Goal: Transaction & Acquisition: Purchase product/service

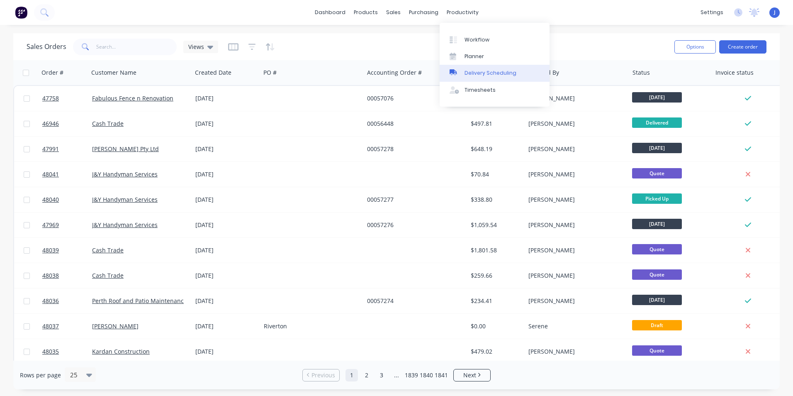
click at [464, 68] on link "Delivery Scheduling" at bounding box center [495, 73] width 110 height 17
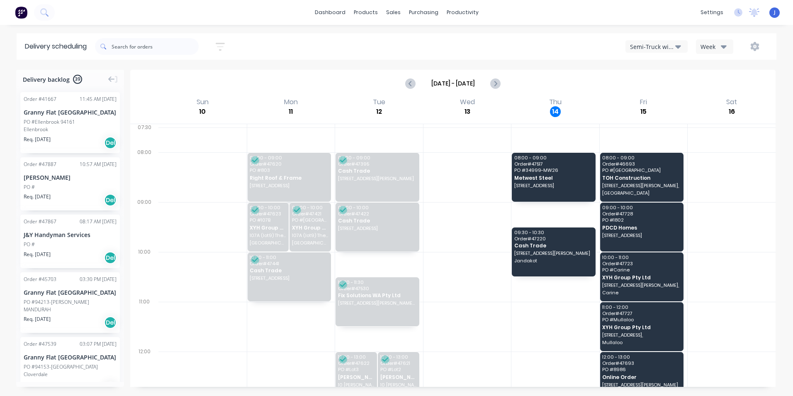
click at [658, 45] on div "Semi-Truck with Hiab" at bounding box center [652, 46] width 45 height 9
click at [645, 105] on div "Utes Delivery" at bounding box center [667, 100] width 82 height 17
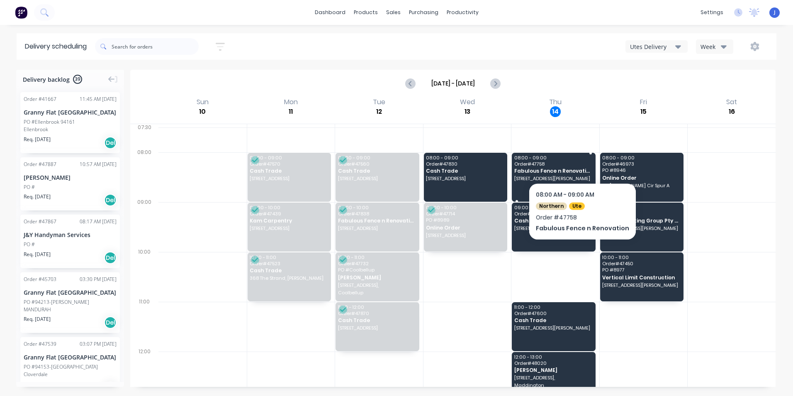
click at [579, 161] on span "Order # 47758" at bounding box center [553, 163] width 78 height 5
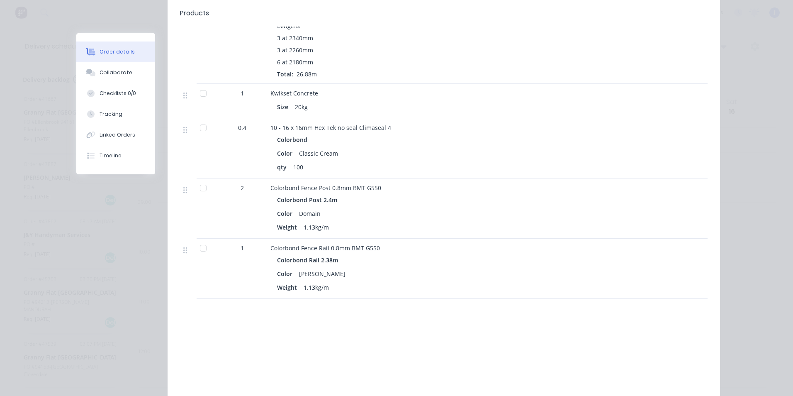
scroll to position [545, 0]
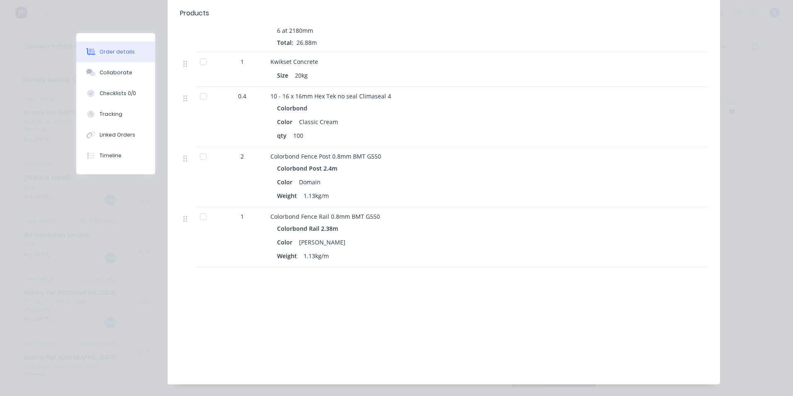
click at [469, 159] on div "5 Colorbond Fence Post 0.8mm BMT G550 Colorbond Post 2.4m Color Domain Weight 1…" at bounding box center [444, 9] width 528 height 515
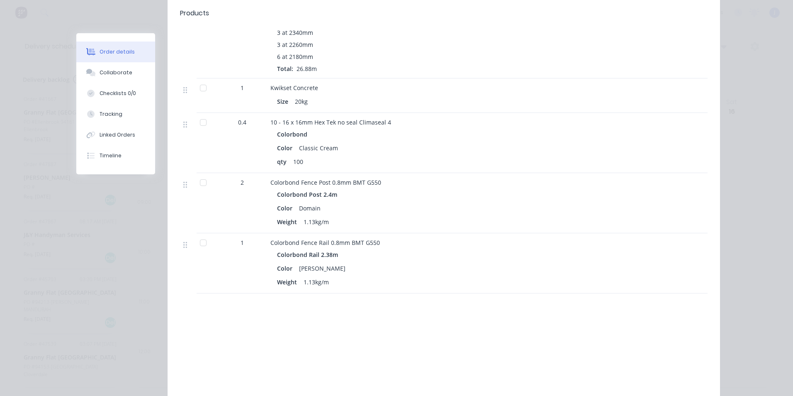
click at [469, 159] on div "10 - 16 x 16mm Hex Tek no seal Climaseal 4 Colorbond Color Classic Cream qty 100" at bounding box center [453, 143] width 373 height 60
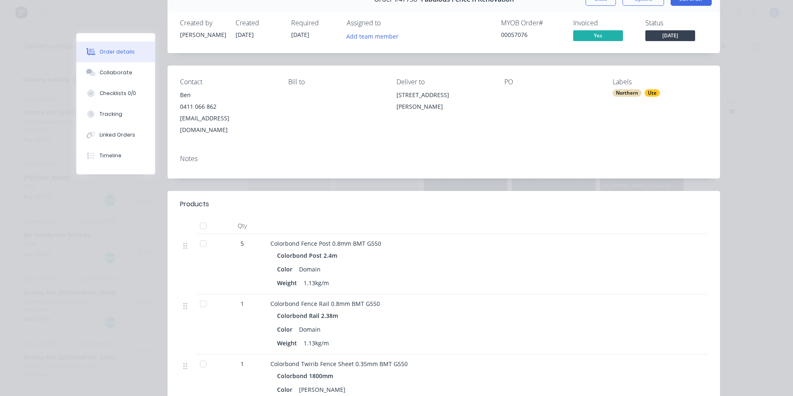
scroll to position [0, 0]
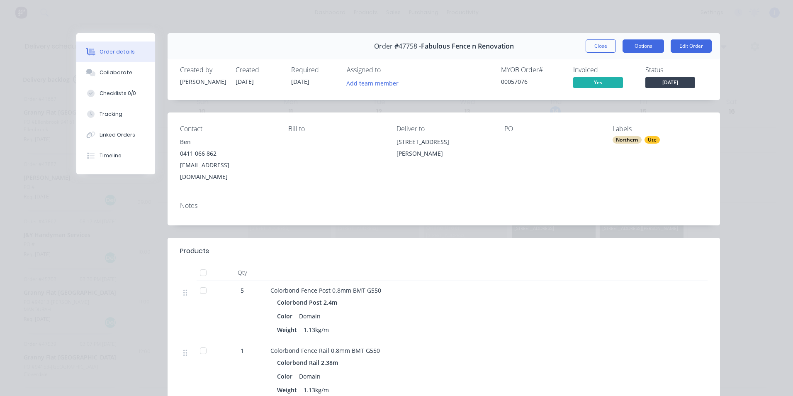
click at [644, 45] on button "Options" at bounding box center [642, 45] width 41 height 13
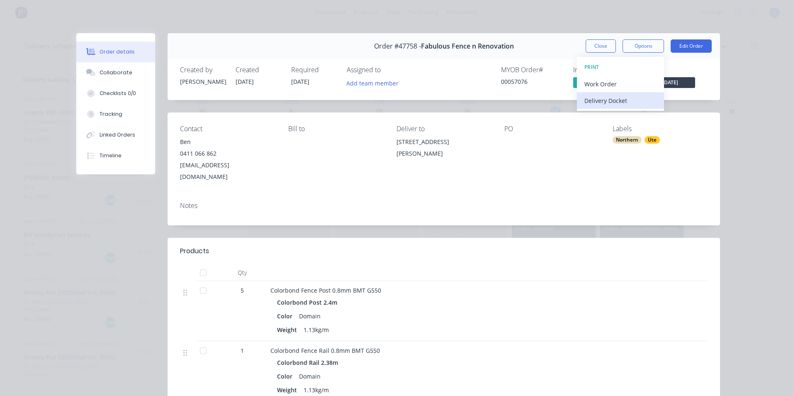
click at [631, 101] on div "Delivery Docket" at bounding box center [620, 101] width 72 height 12
click at [631, 101] on div "Standard" at bounding box center [620, 101] width 72 height 12
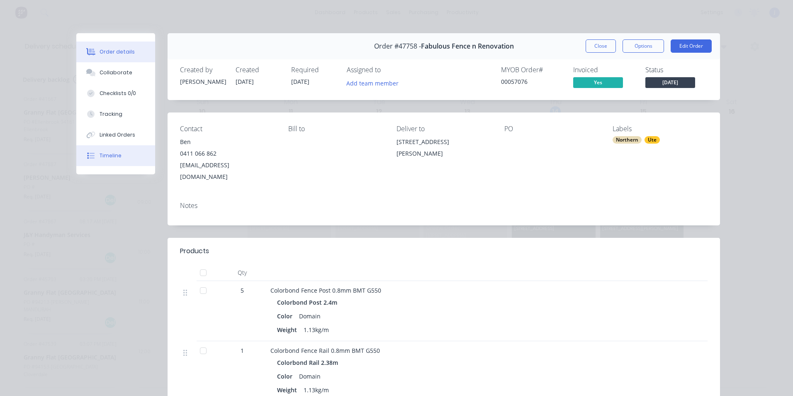
click at [119, 148] on button "Timeline" at bounding box center [115, 155] width 79 height 21
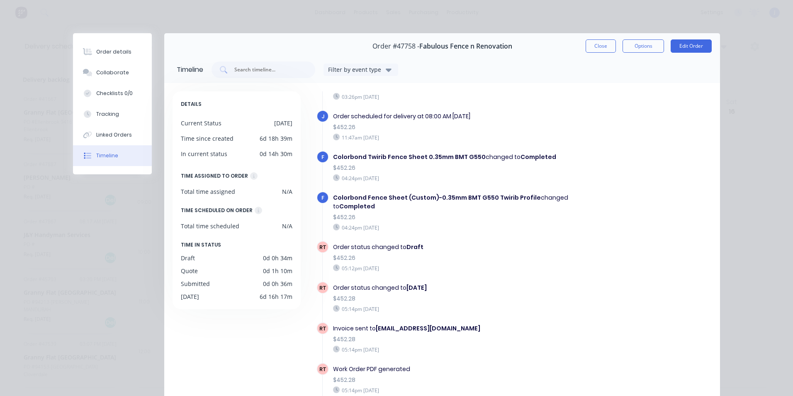
scroll to position [110, 0]
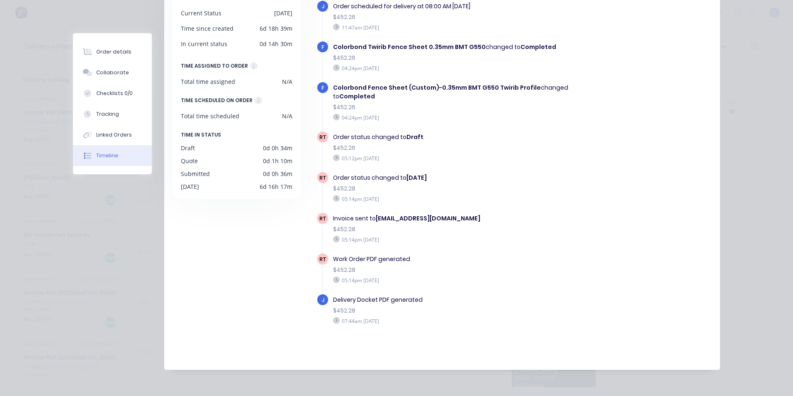
click at [731, 83] on div "Order details Collaborate Checklists 0/0 Tracking Linked Orders Timeline Order …" at bounding box center [396, 198] width 793 height 396
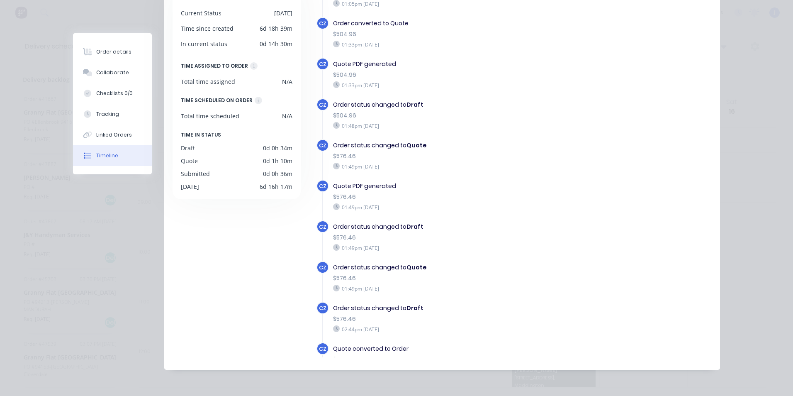
scroll to position [0, 0]
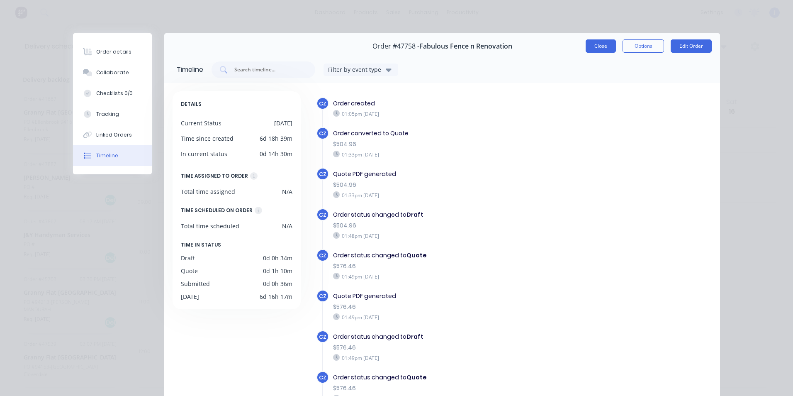
click at [597, 45] on button "Close" at bounding box center [601, 45] width 30 height 13
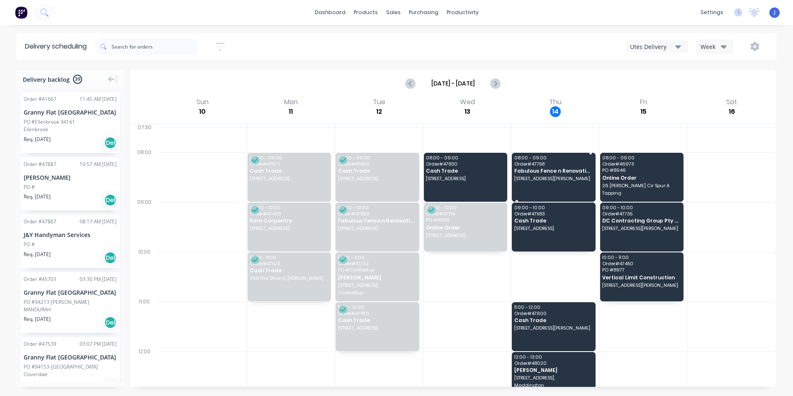
click at [548, 178] on span "11 Camillo St, Coolbellup WA 6163" at bounding box center [553, 178] width 78 height 5
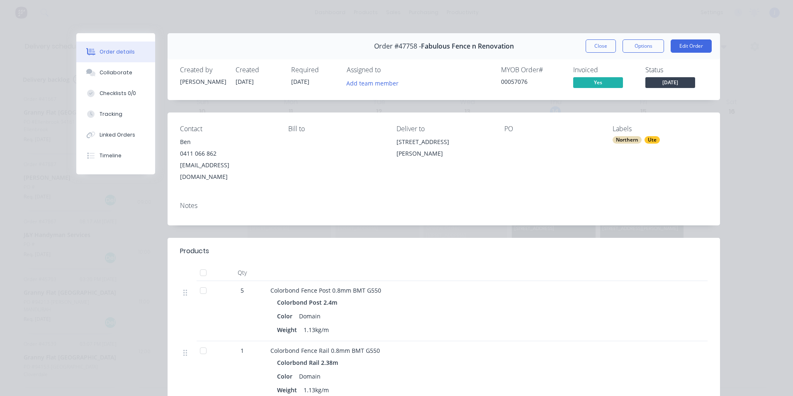
click at [680, 38] on div "Order #47758 - Fabulous Fence n Renovation Close Options Edit Order" at bounding box center [444, 46] width 552 height 26
click at [679, 41] on button "Edit Order" at bounding box center [691, 45] width 41 height 13
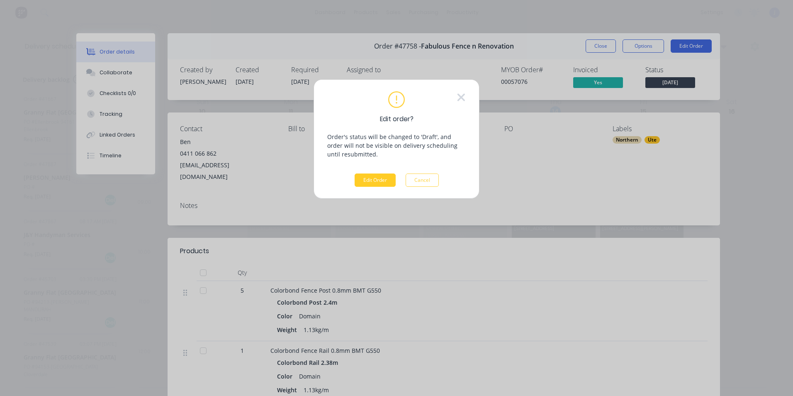
click at [392, 180] on button "Edit Order" at bounding box center [375, 179] width 41 height 13
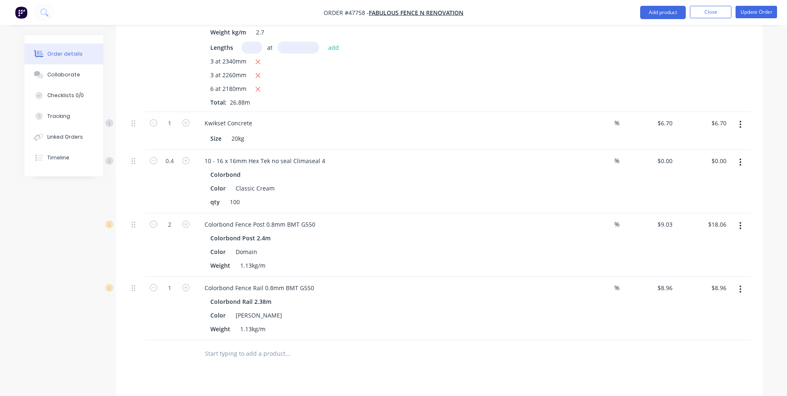
scroll to position [581, 0]
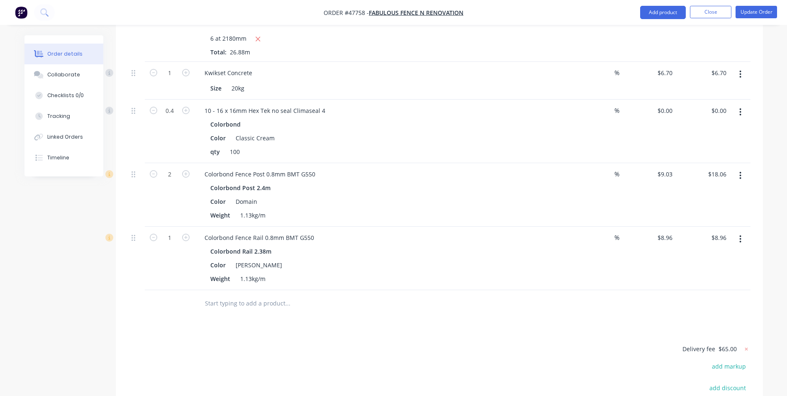
click at [744, 168] on button "button" at bounding box center [739, 175] width 19 height 15
click at [700, 191] on div "Edit" at bounding box center [711, 197] width 64 height 12
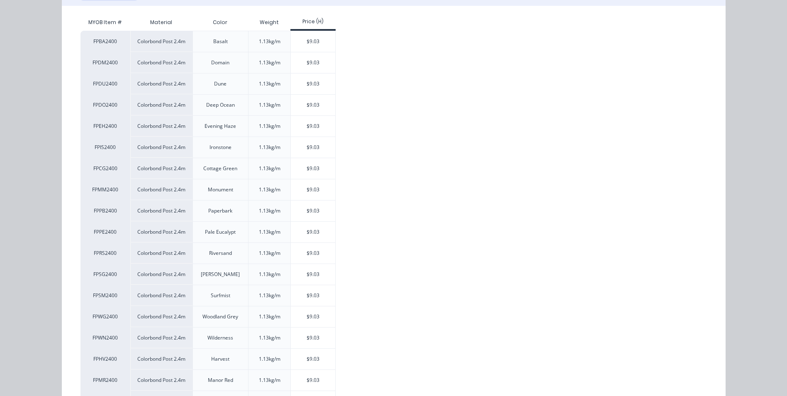
scroll to position [166, 0]
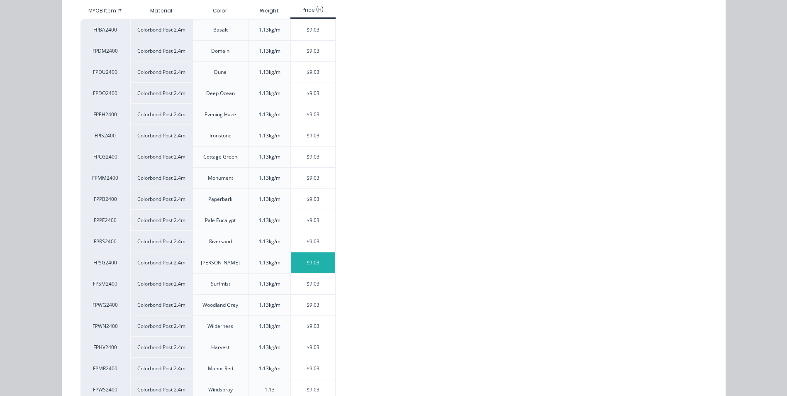
click at [294, 258] on div "$9.03" at bounding box center [313, 262] width 44 height 21
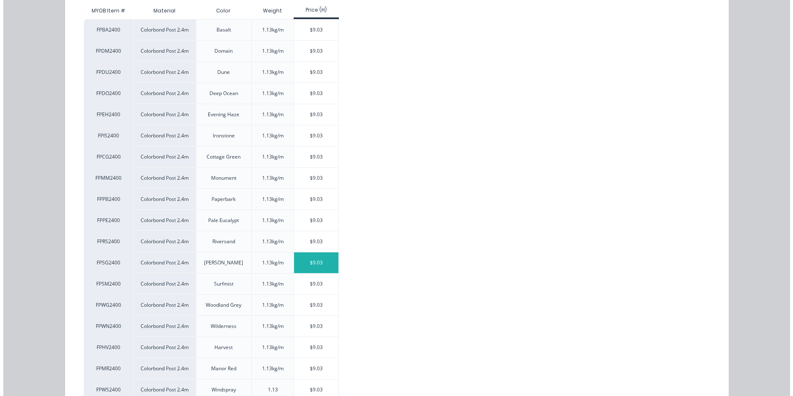
scroll to position [0, 0]
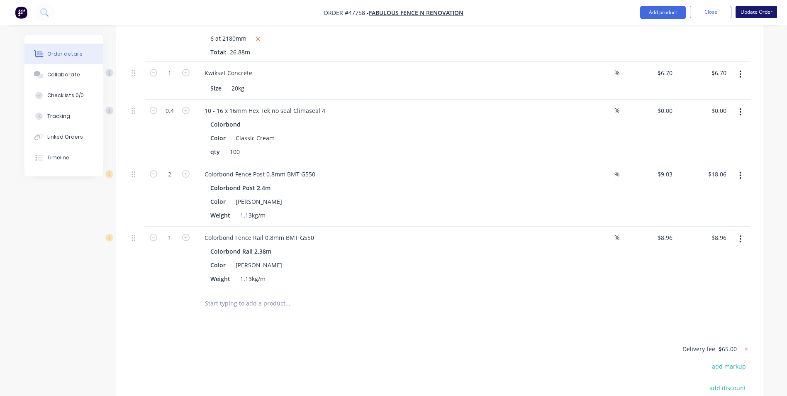
click at [761, 12] on button "Update Order" at bounding box center [755, 12] width 41 height 12
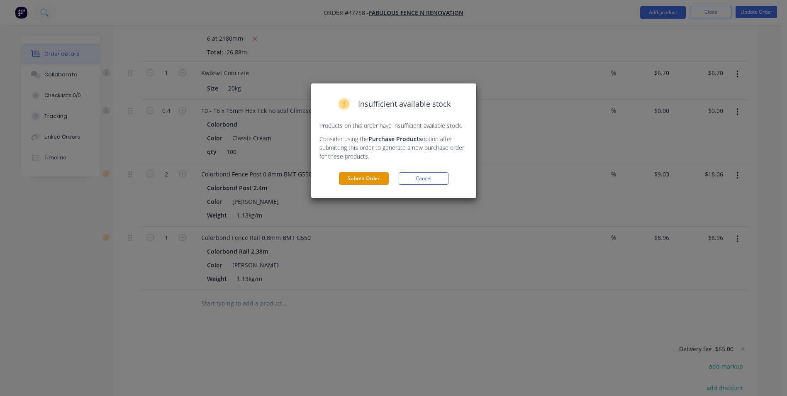
click at [370, 178] on button "Submit Order" at bounding box center [364, 178] width 50 height 12
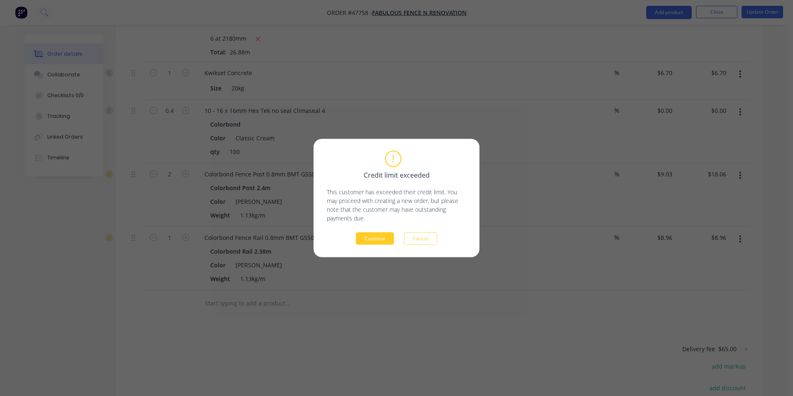
click at [384, 237] on button "Continue" at bounding box center [375, 238] width 38 height 12
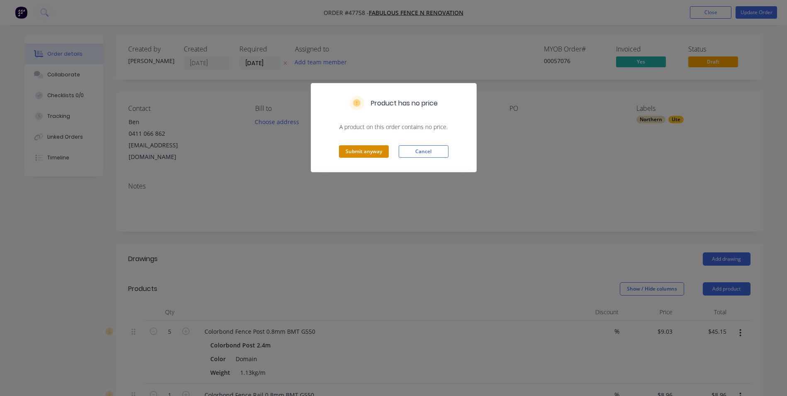
click at [378, 157] on button "Submit anyway" at bounding box center [364, 151] width 50 height 12
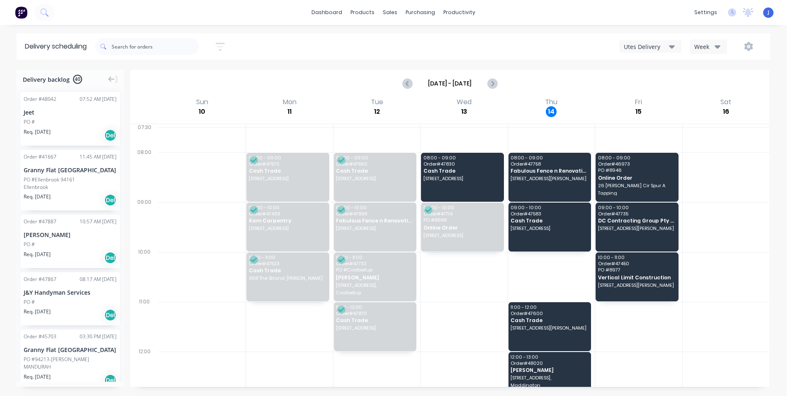
click at [234, 33] on div "dashboard products sales purchasing productivity dashboard products Product Cat…" at bounding box center [393, 198] width 787 height 396
click at [396, 39] on div at bounding box center [395, 39] width 12 height 7
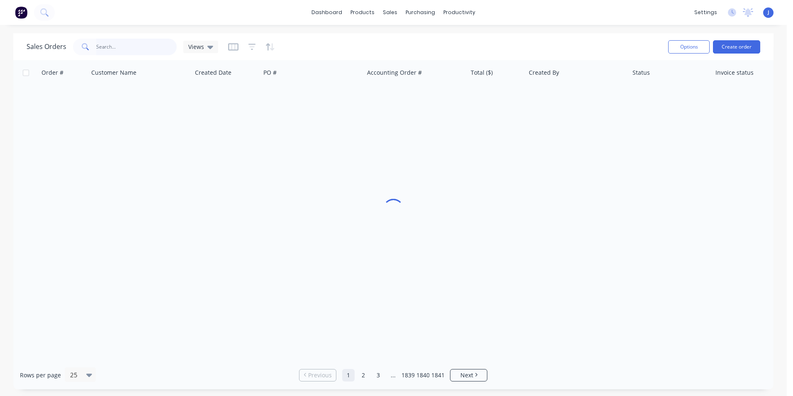
click at [151, 44] on input "text" at bounding box center [136, 47] width 81 height 17
type input "47979"
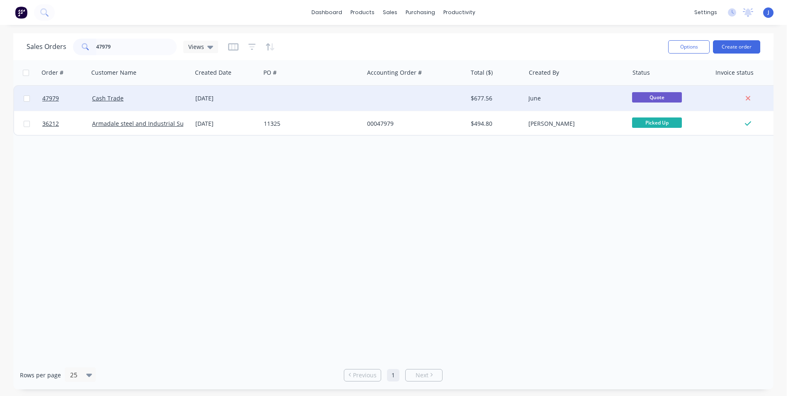
click at [320, 90] on div at bounding box center [311, 98] width 103 height 25
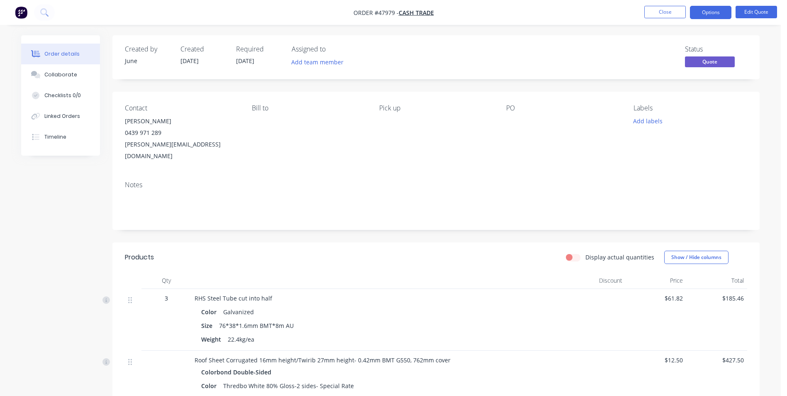
scroll to position [124, 0]
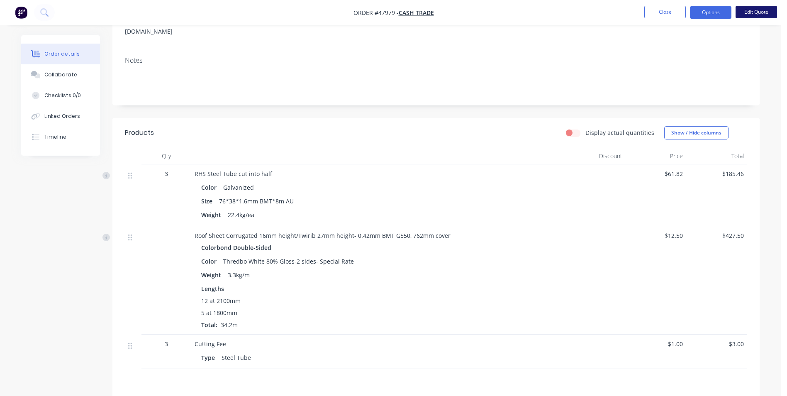
click at [751, 12] on button "Edit Quote" at bounding box center [755, 12] width 41 height 12
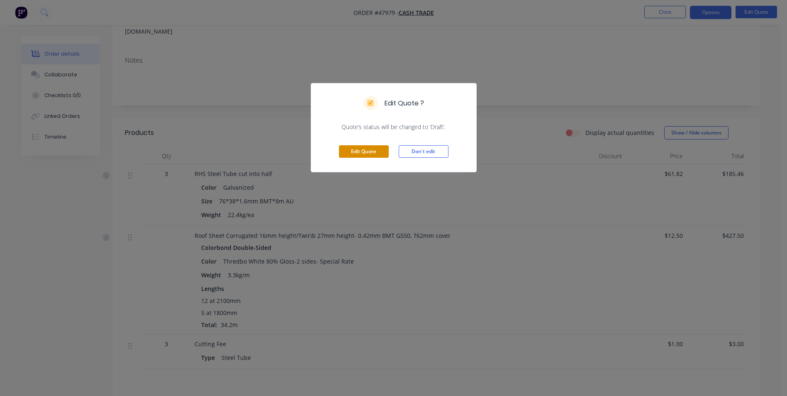
click at [377, 155] on button "Edit Quote" at bounding box center [364, 151] width 50 height 12
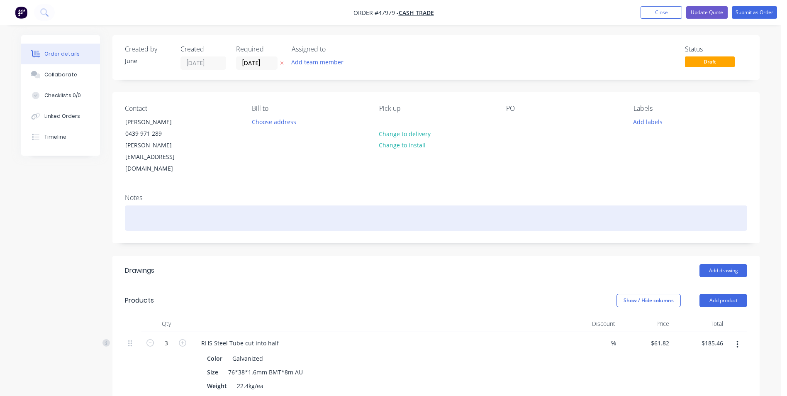
scroll to position [207, 0]
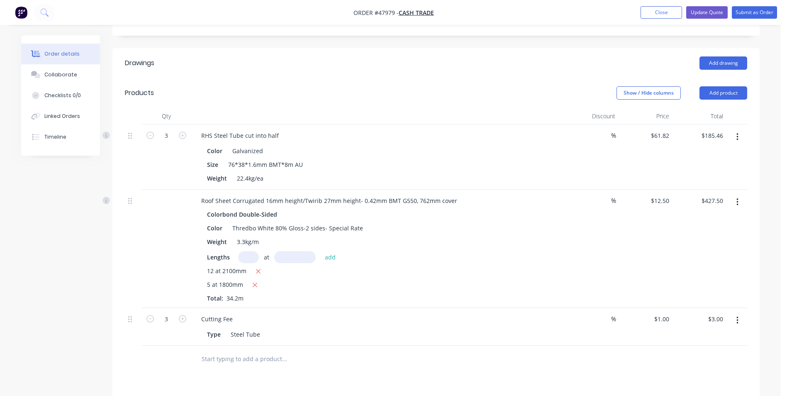
click at [503, 208] on div "Colorbond Double-Sided" at bounding box center [378, 214] width 342 height 12
click at [739, 313] on button "button" at bounding box center [736, 320] width 19 height 15
click at [714, 386] on div "Delete" at bounding box center [708, 392] width 64 height 12
drag, startPoint x: 247, startPoint y: 112, endPoint x: 439, endPoint y: 130, distance: 192.5
click at [439, 130] on div "RHS Steel Tube cut into half Color Galvanized Size 76*38*1.6mm BMT*8m AU Weight…" at bounding box center [377, 156] width 373 height 65
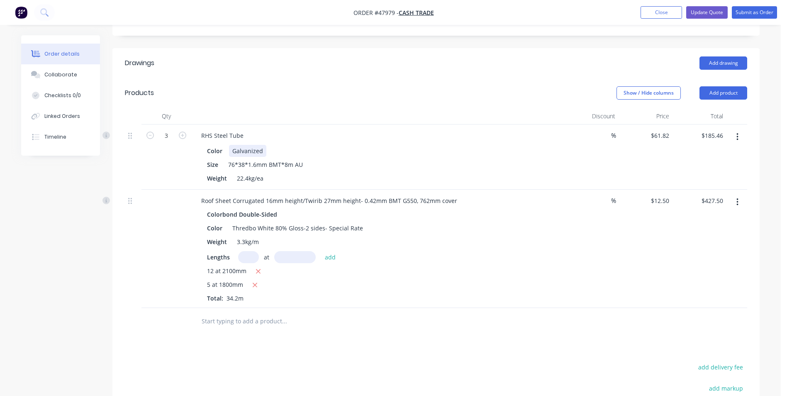
click at [442, 145] on div "Color Galvanized" at bounding box center [376, 151] width 345 height 12
click at [545, 308] on div at bounding box center [436, 321] width 622 height 27
click at [730, 86] on button "Add product" at bounding box center [723, 92] width 48 height 13
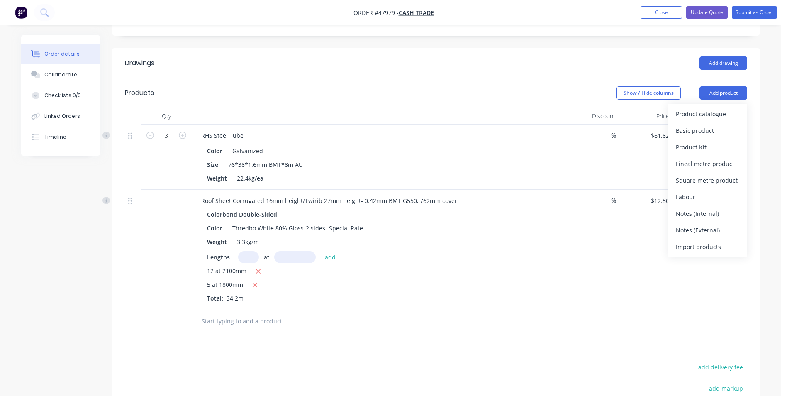
drag, startPoint x: 634, startPoint y: 277, endPoint x: 756, endPoint y: 341, distance: 137.5
click at [639, 278] on div "$12.50 $12.50" at bounding box center [645, 249] width 54 height 118
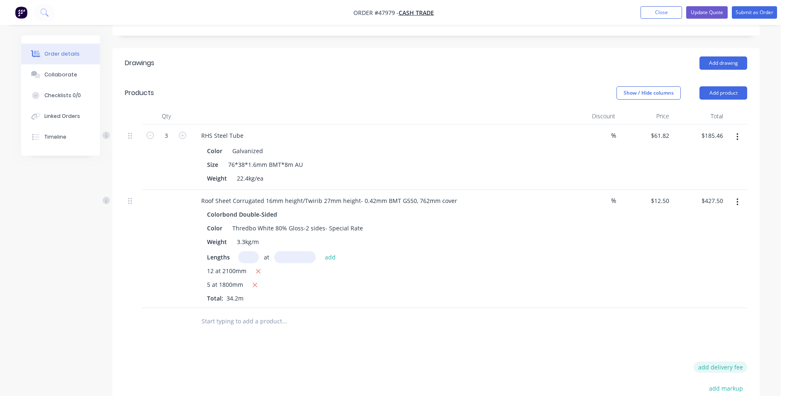
click at [733, 361] on button "add delivery fee" at bounding box center [719, 366] width 53 height 11
type input "65"
click at [564, 317] on div "Drawings Add drawing Products Show / Hide columns Add product Qty Discount Pric…" at bounding box center [435, 280] width 647 height 465
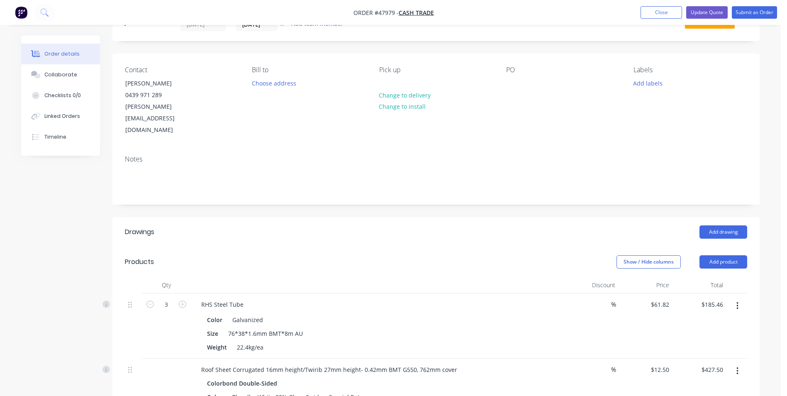
scroll to position [0, 0]
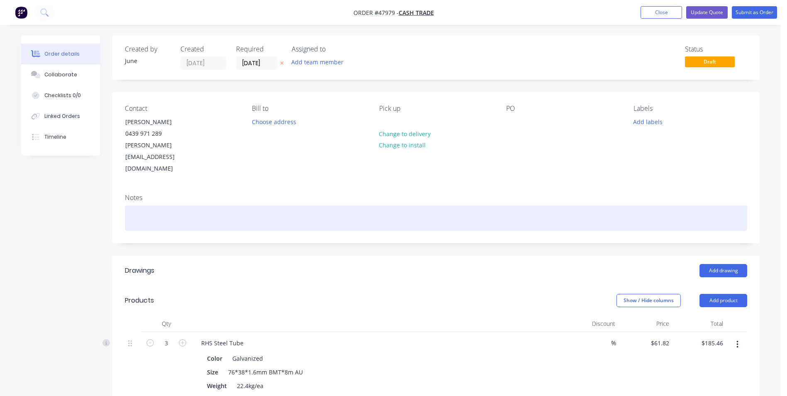
click at [143, 205] on div at bounding box center [436, 217] width 622 height 25
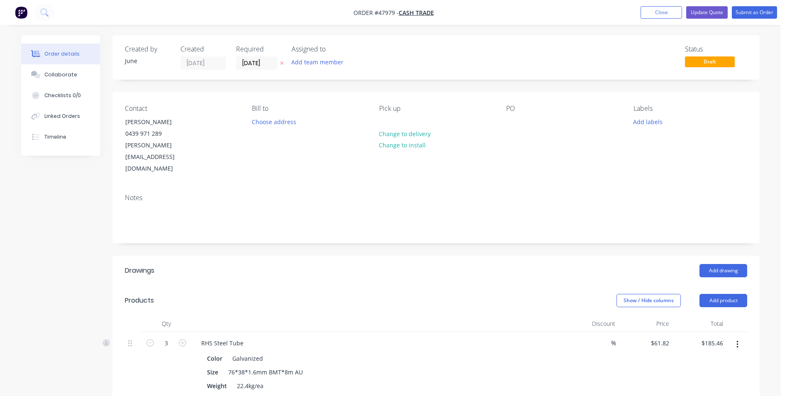
click at [219, 156] on div "Contact Simon 0439 971 289 simon@simonlockwood.net Bill to Choose address Pick …" at bounding box center [435, 139] width 647 height 95
click at [402, 133] on button "Change to delivery" at bounding box center [404, 133] width 61 height 11
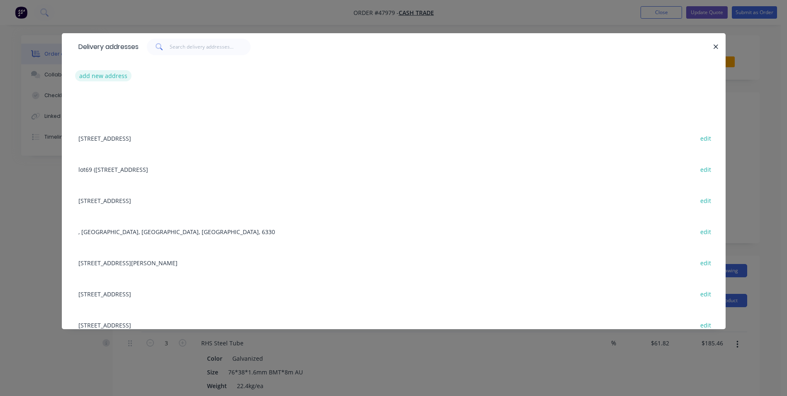
click at [112, 74] on button "add new address" at bounding box center [103, 75] width 57 height 11
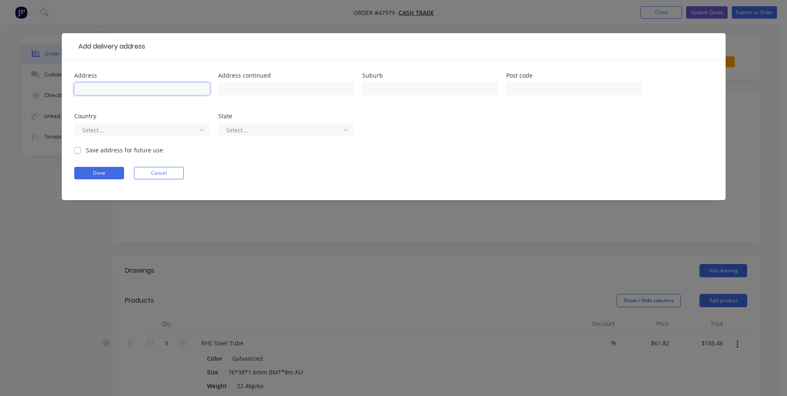
click at [118, 90] on input "text" at bounding box center [142, 89] width 136 height 12
paste input "12 Whitlock Cres, South Lake WA 6164"
type input "12 Whitlock Cres, South Lake WA 6164"
click at [89, 172] on button "Done" at bounding box center [99, 173] width 50 height 12
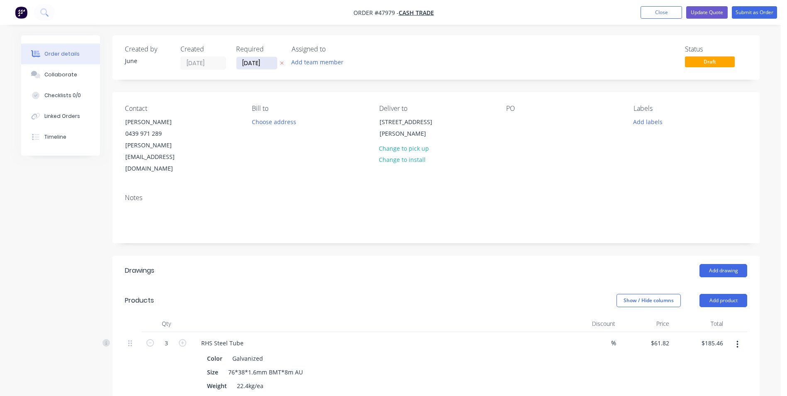
click at [269, 67] on input "[DATE]" at bounding box center [256, 63] width 41 height 12
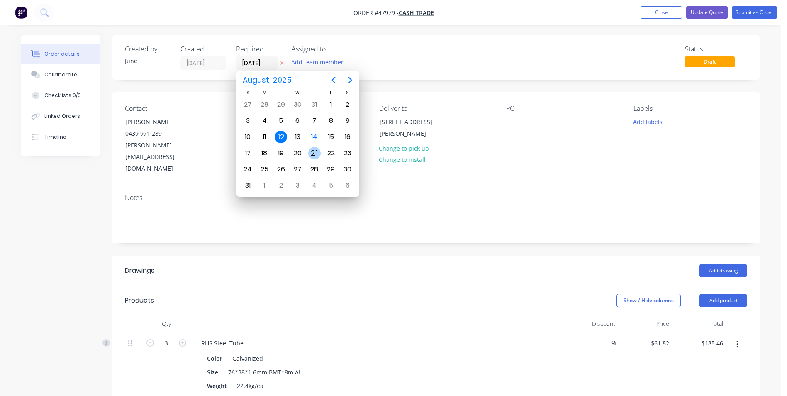
click at [309, 151] on div "21" at bounding box center [314, 153] width 12 height 12
type input "21/08/25"
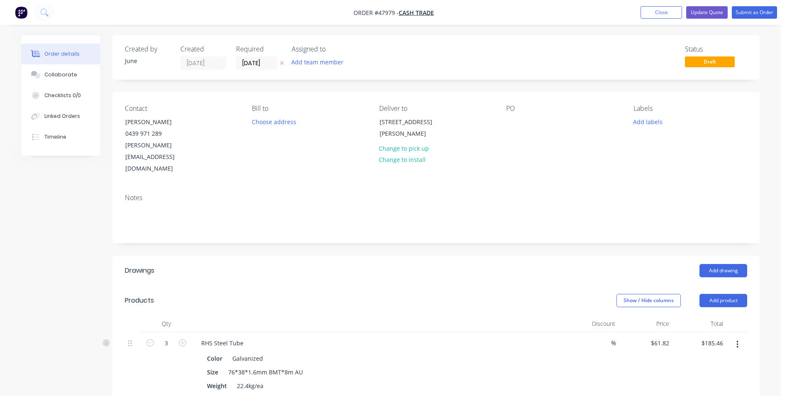
click at [377, 76] on div "Created by June Created 12/08/25 Required 21/08/25 Assigned to Add team member …" at bounding box center [435, 57] width 647 height 44
click at [746, 15] on button "Submit as Order" at bounding box center [754, 12] width 45 height 12
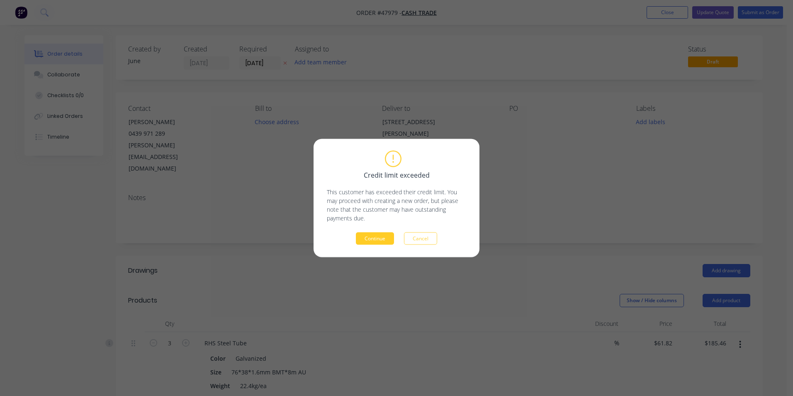
click at [393, 243] on button "Continue" at bounding box center [375, 238] width 38 height 12
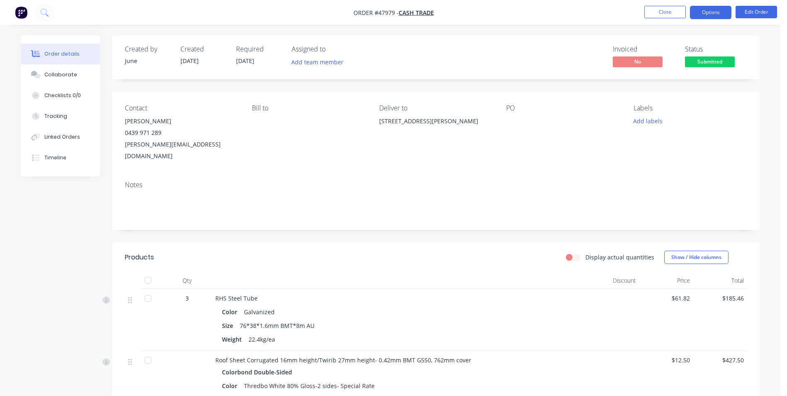
click at [706, 16] on button "Options" at bounding box center [710, 12] width 41 height 13
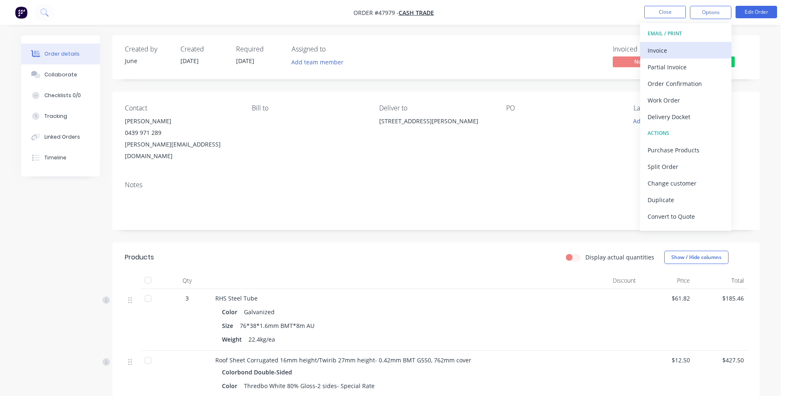
click at [684, 48] on div "Invoice" at bounding box center [685, 50] width 76 height 12
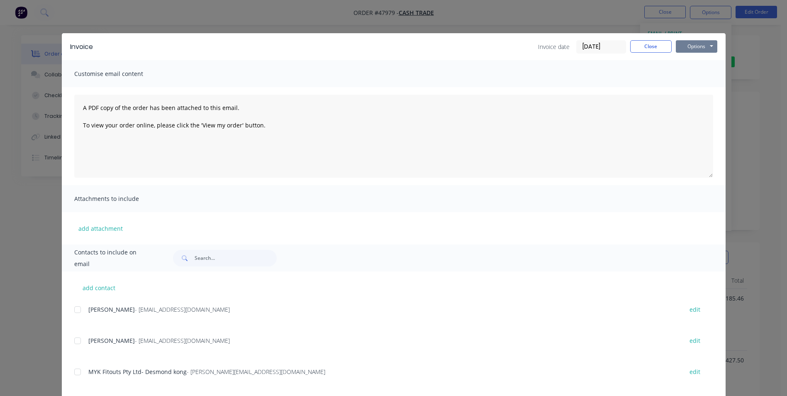
click at [677, 46] on button "Options" at bounding box center [696, 46] width 41 height 12
click at [690, 88] on button "Email" at bounding box center [702, 89] width 53 height 14
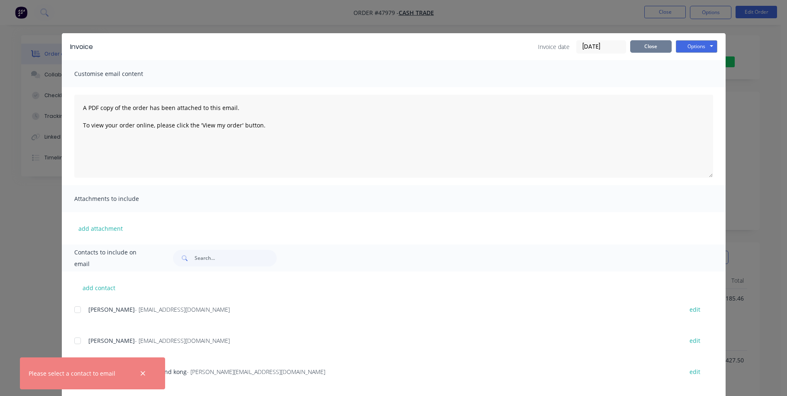
click at [639, 48] on button "Close" at bounding box center [650, 46] width 41 height 12
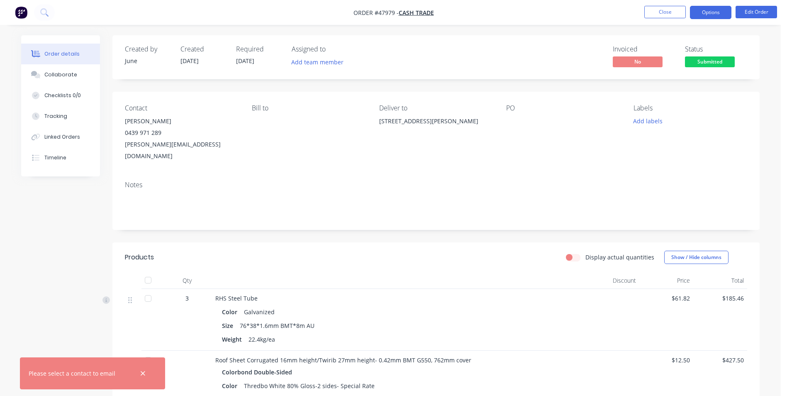
click at [721, 11] on button "Options" at bounding box center [710, 12] width 41 height 13
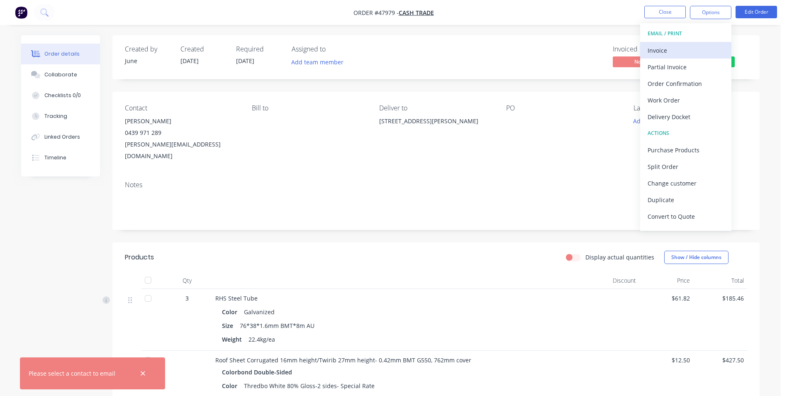
click at [707, 48] on div "Invoice" at bounding box center [685, 50] width 76 height 12
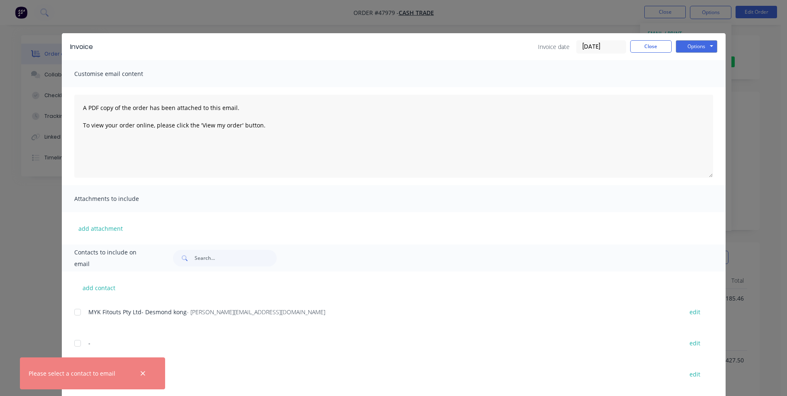
scroll to position [124, 0]
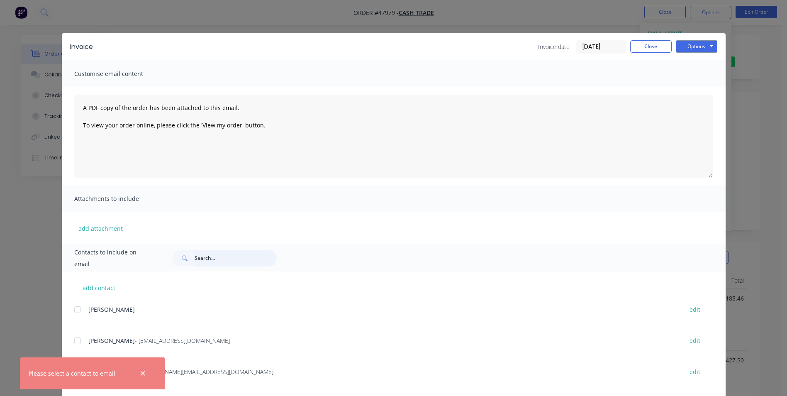
click at [201, 257] on input "text" at bounding box center [236, 258] width 82 height 17
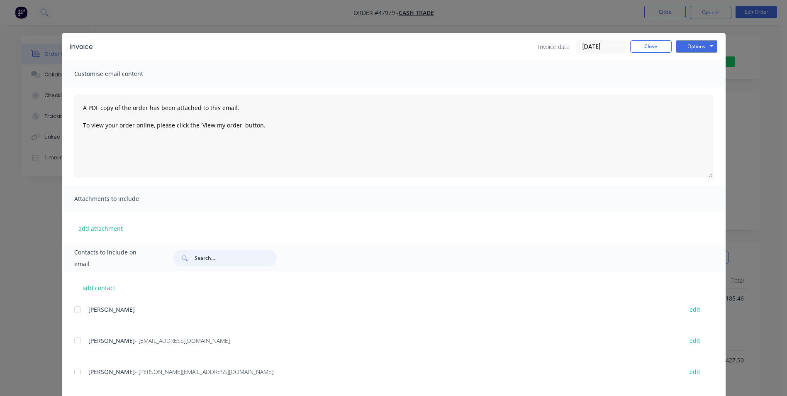
paste input "12 Whitlock Cres, South Lake WA 6164"
type input "12 Whitlock Cres, South Lake WA 6164"
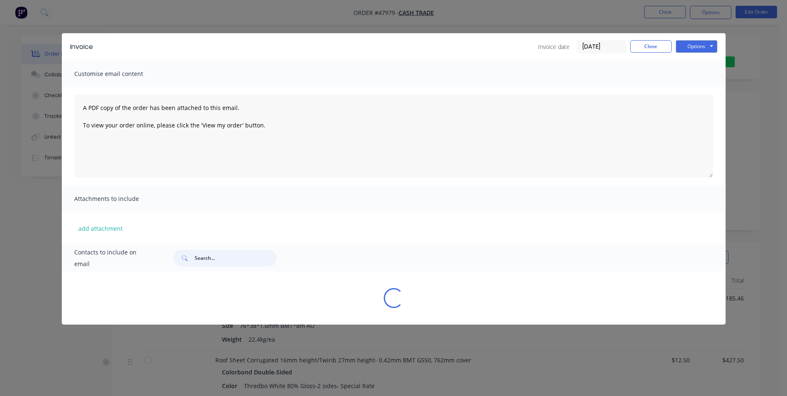
scroll to position [0, 0]
click at [642, 49] on button "Close" at bounding box center [650, 46] width 41 height 12
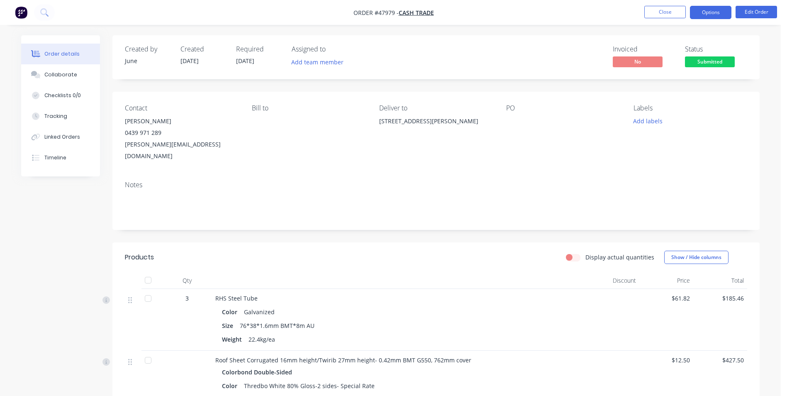
click at [708, 12] on button "Options" at bounding box center [710, 12] width 41 height 13
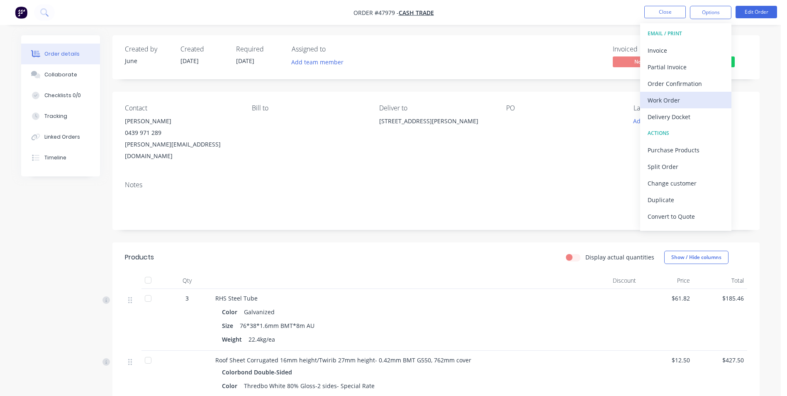
click at [679, 102] on div "Work Order" at bounding box center [685, 100] width 76 height 12
click at [652, 100] on div "Custom" at bounding box center [685, 100] width 76 height 12
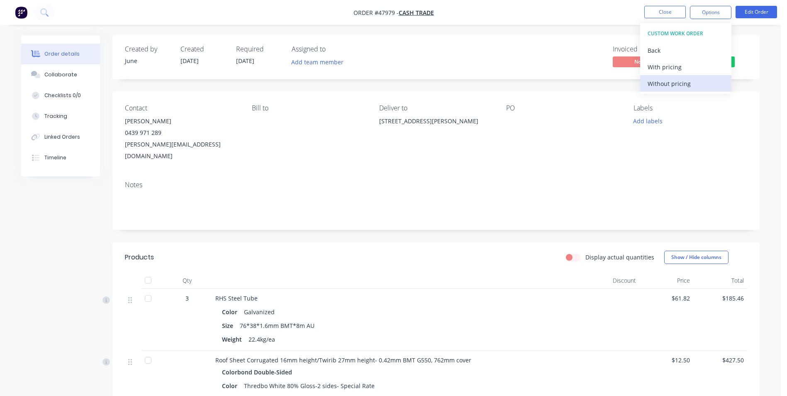
click at [660, 79] on div "Without pricing" at bounding box center [685, 84] width 76 height 12
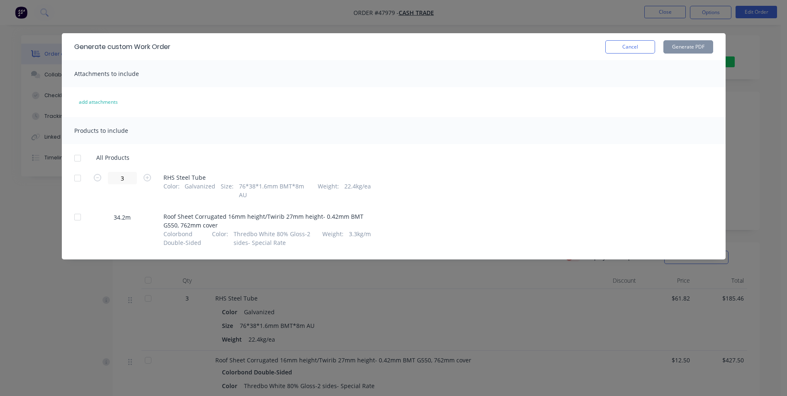
click at [76, 209] on div at bounding box center [77, 217] width 17 height 17
click at [699, 44] on button "Generate PDF" at bounding box center [688, 46] width 50 height 13
click at [639, 50] on button "Cancel" at bounding box center [630, 46] width 50 height 13
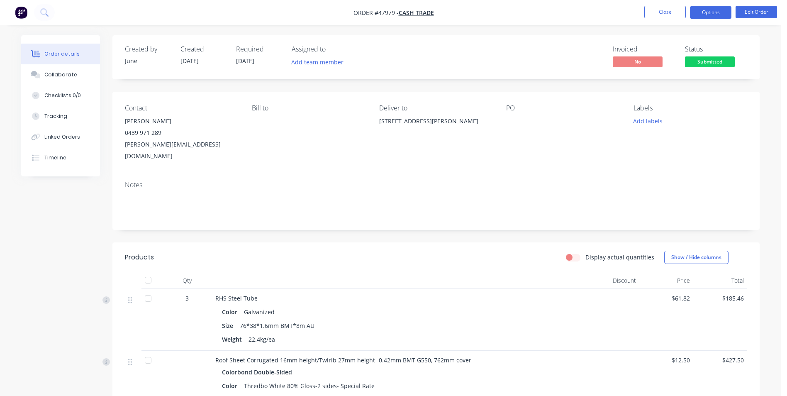
click at [712, 9] on button "Options" at bounding box center [710, 12] width 41 height 13
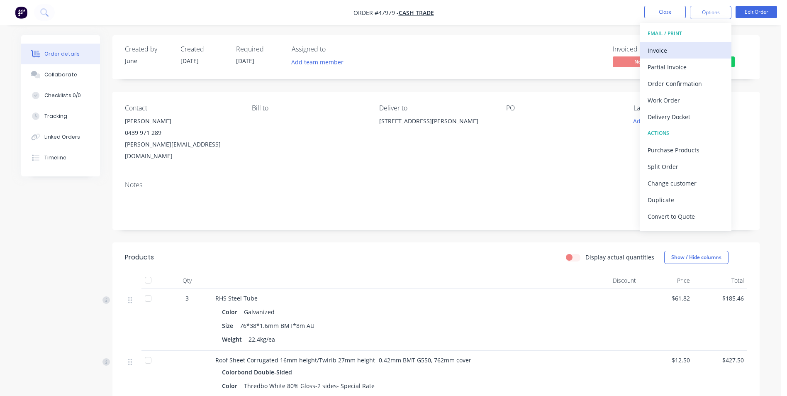
click at [679, 53] on div "Invoice" at bounding box center [685, 50] width 76 height 12
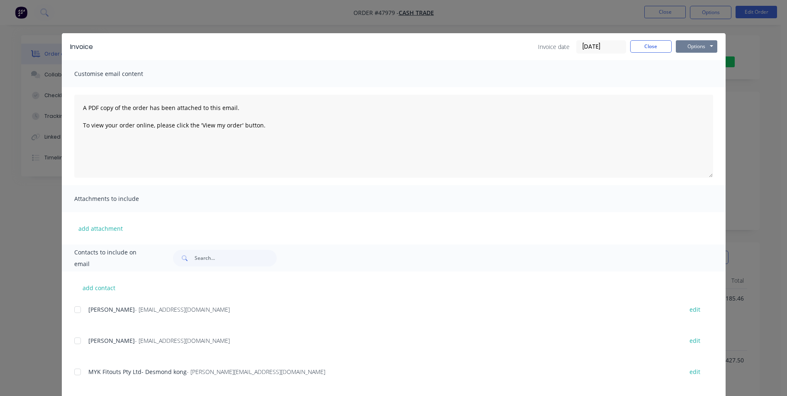
click at [698, 45] on button "Options" at bounding box center [696, 46] width 41 height 12
click at [701, 69] on button "Print" at bounding box center [702, 75] width 53 height 14
click at [661, 48] on button "Close" at bounding box center [650, 46] width 41 height 12
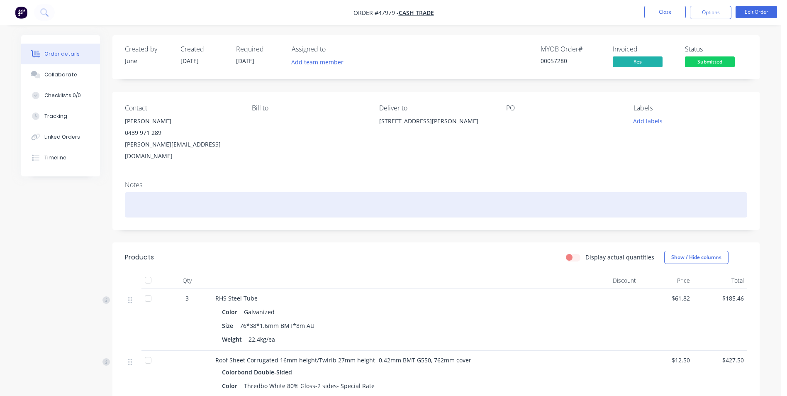
click at [170, 192] on div at bounding box center [436, 204] width 622 height 25
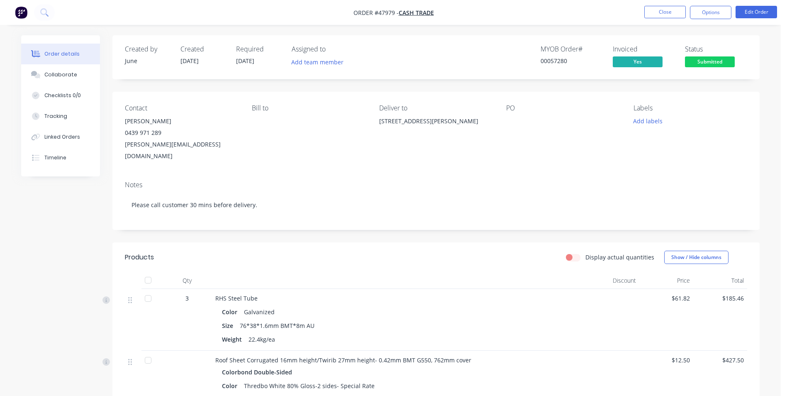
click at [300, 228] on div "Created by June Created 14/08/25 Required 21/08/25 Assigned to Add team member …" at bounding box center [435, 314] width 647 height 559
click at [500, 333] on div "RHS Steel Tube Color Galvanized Size 76*38*1.6mm BMT*8m AU Weight 22.4kg/ea" at bounding box center [398, 320] width 373 height 62
click at [404, 250] on div "Display actual quantities Show / Hide columns" at bounding box center [502, 256] width 490 height 13
click at [709, 16] on button "Options" at bounding box center [710, 12] width 41 height 13
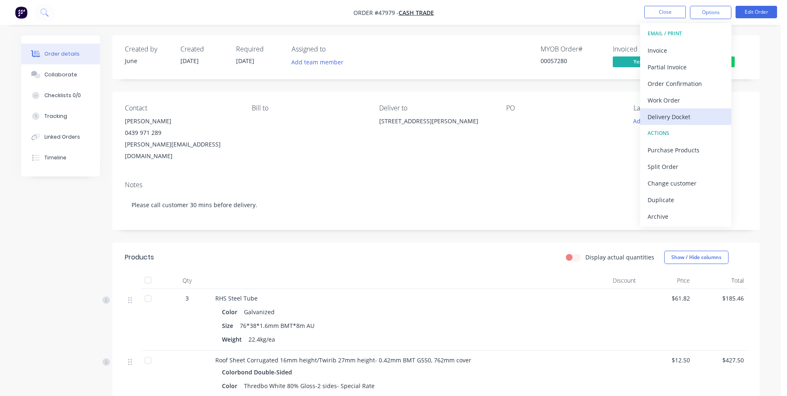
click at [675, 120] on div "Delivery Docket" at bounding box center [685, 117] width 76 height 12
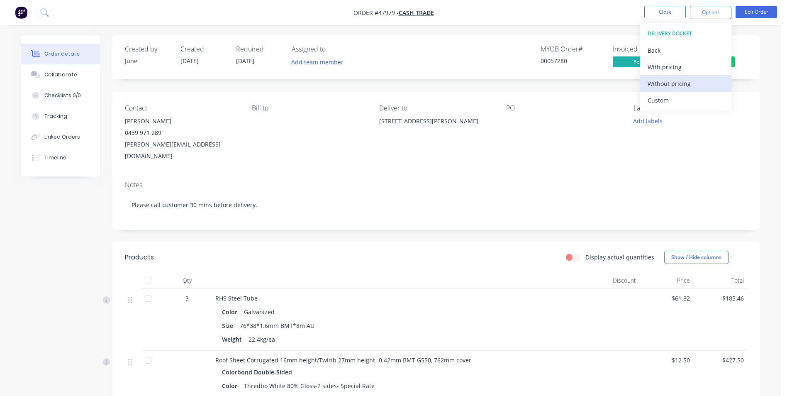
click at [661, 88] on div "Without pricing" at bounding box center [685, 84] width 76 height 12
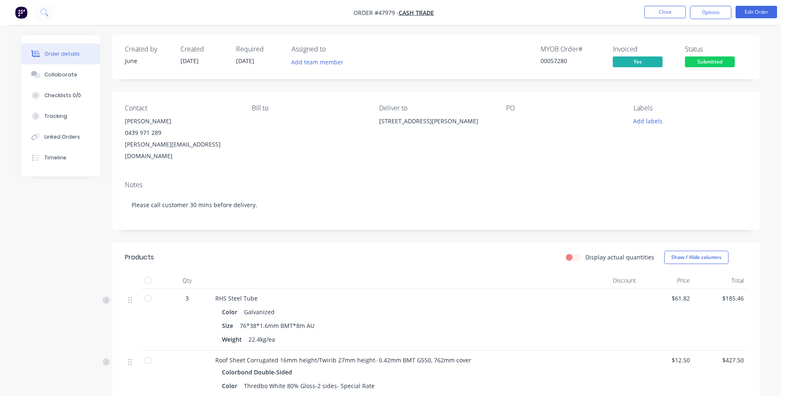
click at [378, 174] on div "Notes Please call customer 30 mins before delivery." at bounding box center [435, 202] width 647 height 56
click at [659, 12] on button "Close" at bounding box center [664, 12] width 41 height 12
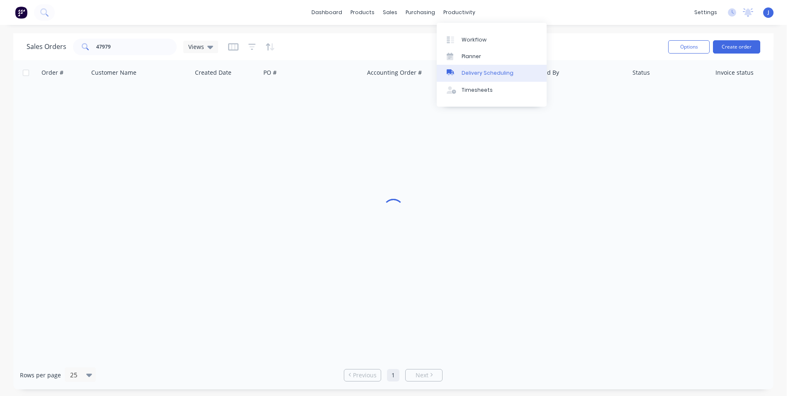
click at [472, 72] on div "Delivery Scheduling" at bounding box center [488, 72] width 52 height 7
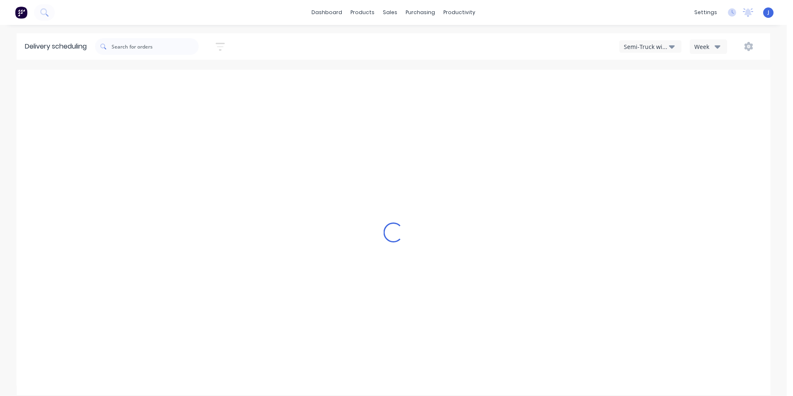
click at [620, 49] on button "Semi-Truck with Hiab" at bounding box center [650, 46] width 62 height 12
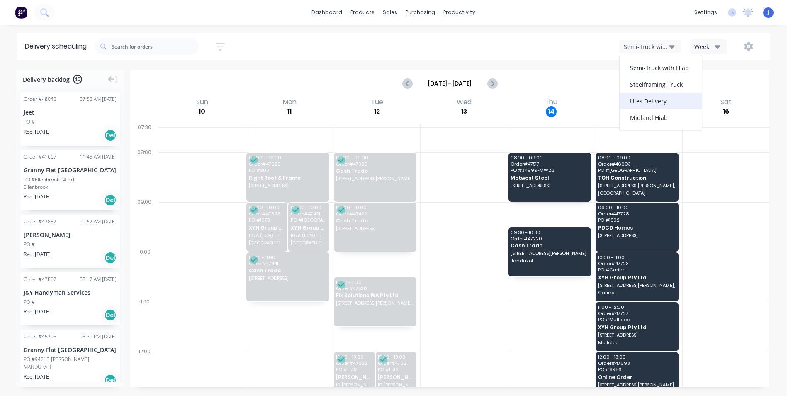
click at [629, 100] on div "Utes Delivery" at bounding box center [661, 100] width 82 height 17
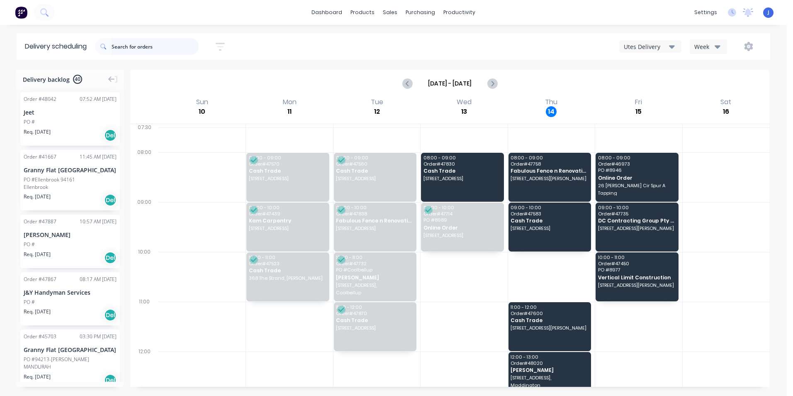
click at [151, 45] on input "text" at bounding box center [155, 46] width 87 height 17
type input "47782"
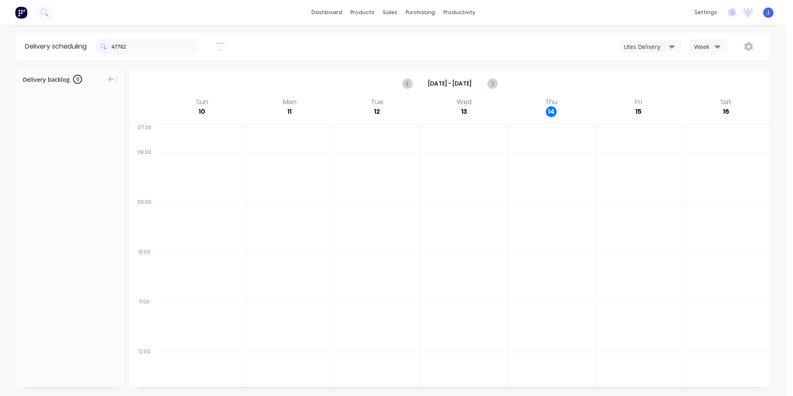
click at [664, 44] on div "Utes Delivery" at bounding box center [646, 46] width 45 height 9
click at [658, 68] on div "Semi-Truck with Hiab" at bounding box center [661, 67] width 82 height 17
click at [662, 49] on div "Semi-Truck with Hiab" at bounding box center [646, 46] width 45 height 9
click at [659, 84] on div "Steelframing Truck" at bounding box center [661, 84] width 82 height 17
click at [668, 49] on div "Steelframing Truck" at bounding box center [646, 46] width 45 height 9
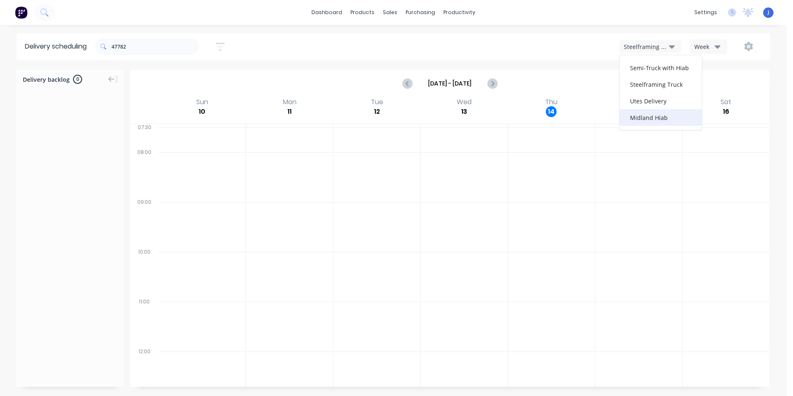
click at [669, 114] on div "Midland Hiab" at bounding box center [661, 117] width 82 height 17
click at [486, 83] on button "Next page" at bounding box center [492, 83] width 17 height 17
click at [408, 83] on icon "Previous page" at bounding box center [408, 83] width 10 height 10
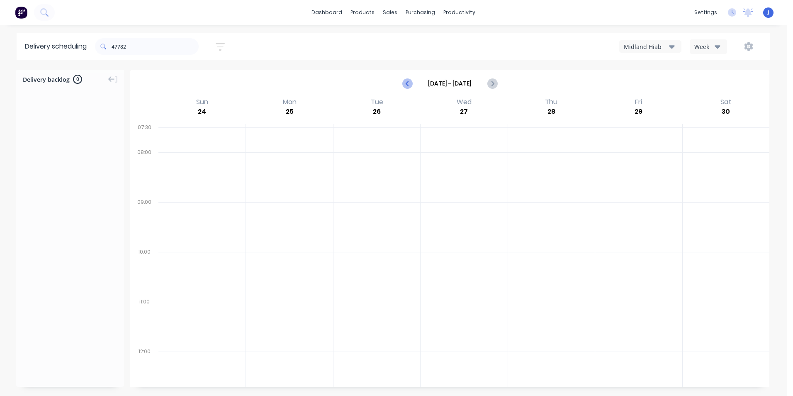
click at [408, 83] on icon "Previous page" at bounding box center [408, 83] width 10 height 10
click at [136, 50] on input "47782" at bounding box center [155, 46] width 87 height 17
click at [278, 51] on div "47782 Sort by Most recent Created date Required date Order number Customer name…" at bounding box center [432, 46] width 675 height 23
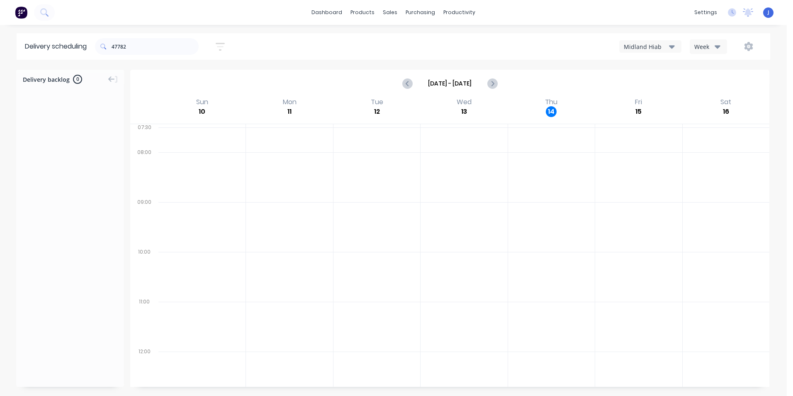
click at [355, 51] on div "47782 Sort by Most recent Created date Required date Order number Customer name…" at bounding box center [432, 46] width 675 height 23
drag, startPoint x: 160, startPoint y: 57, endPoint x: 378, endPoint y: 56, distance: 217.7
click at [161, 55] on div "47782" at bounding box center [147, 46] width 104 height 23
click at [418, 86] on input "Aug 10 - Aug 16" at bounding box center [450, 83] width 74 height 12
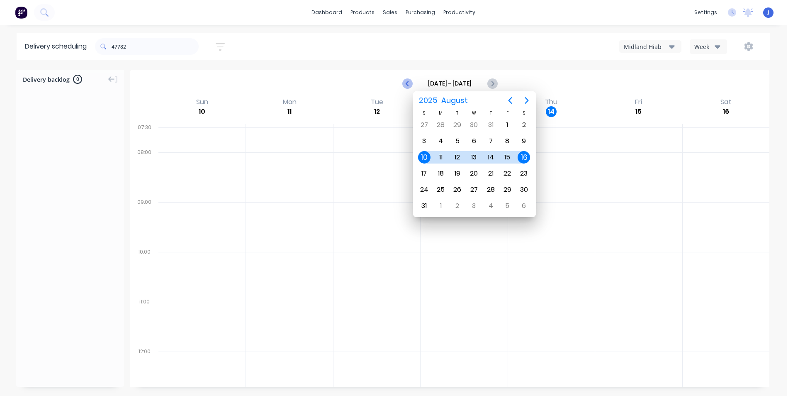
click at [401, 79] on button "Previous page" at bounding box center [407, 83] width 17 height 17
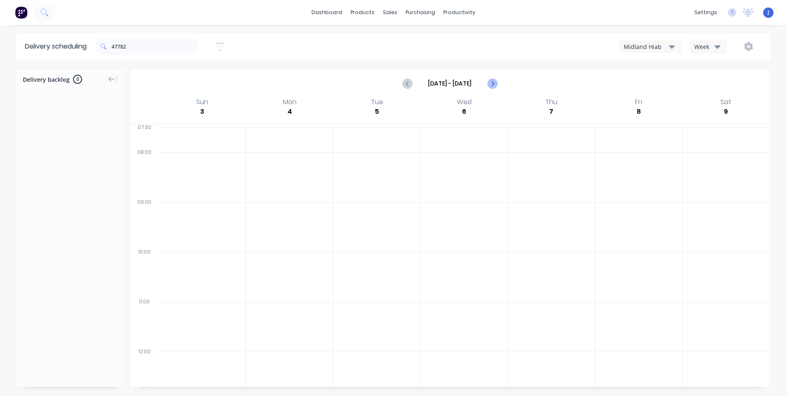
click at [490, 85] on icon "Next page" at bounding box center [492, 83] width 10 height 10
type input "Aug 10 - Aug 16"
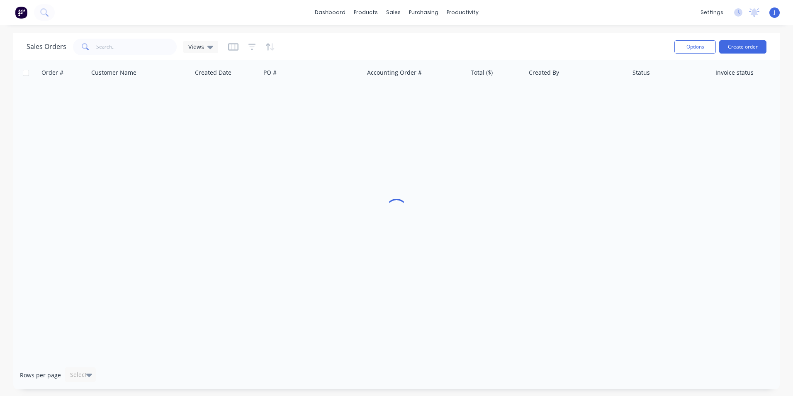
click at [477, 16] on div "productivity" at bounding box center [463, 12] width 40 height 12
click at [465, 12] on div "productivity" at bounding box center [463, 12] width 40 height 12
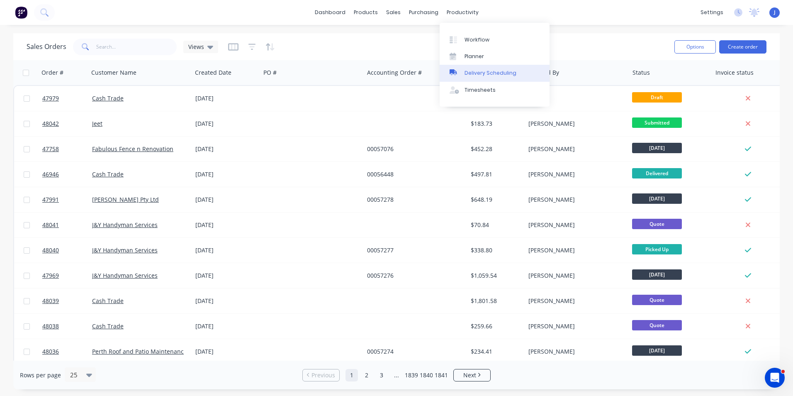
click at [470, 68] on link "Delivery Scheduling" at bounding box center [495, 73] width 110 height 17
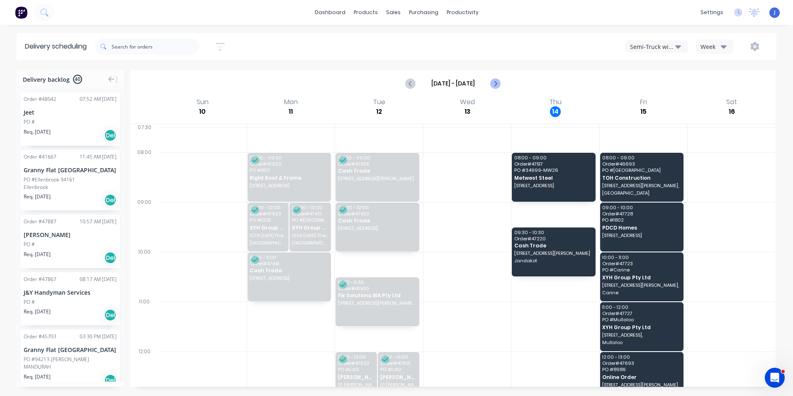
click at [501, 89] on button "Next page" at bounding box center [495, 83] width 17 height 17
type input "Aug 17 - Aug 23"
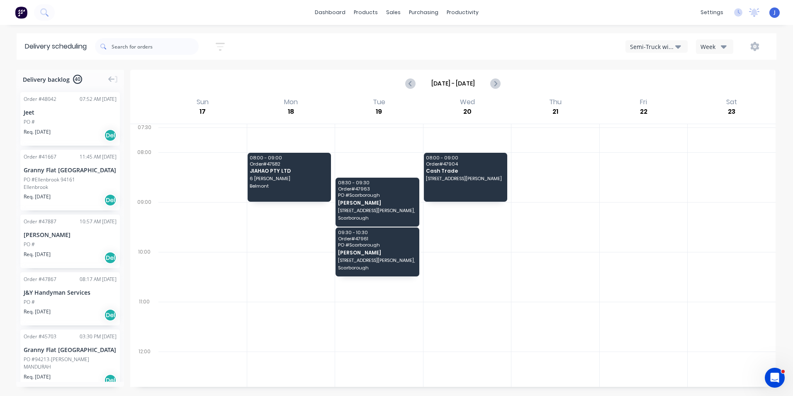
click at [674, 43] on div "Semi-Truck with Hiab" at bounding box center [652, 46] width 45 height 9
click at [668, 105] on div "Utes Delivery" at bounding box center [667, 100] width 82 height 17
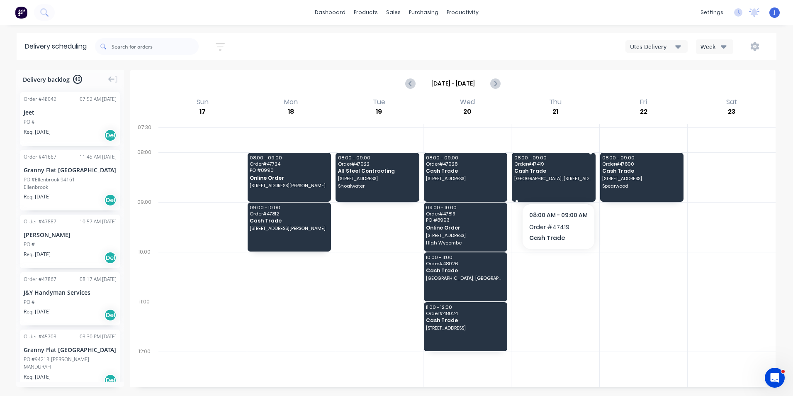
click at [558, 185] on div "08:00 - 09:00 Order # 47419 Cash Trade Blue Gum Montessori School, 11 Hope Rd, …" at bounding box center [554, 177] width 84 height 49
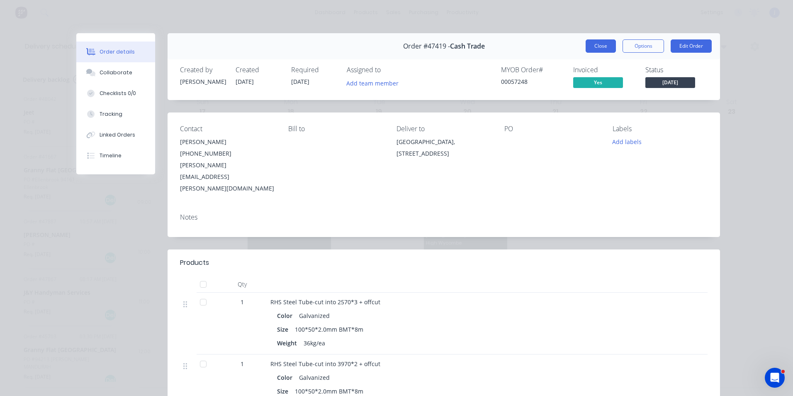
click at [587, 46] on button "Close" at bounding box center [601, 45] width 30 height 13
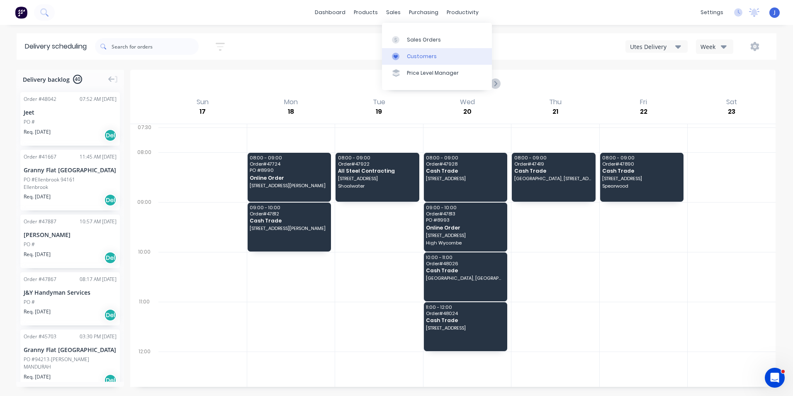
click at [399, 63] on link "Customers" at bounding box center [437, 56] width 110 height 17
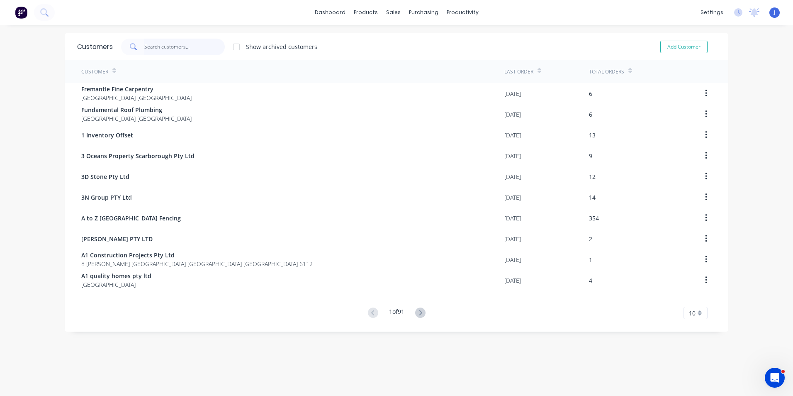
click at [192, 45] on input "text" at bounding box center [184, 47] width 81 height 17
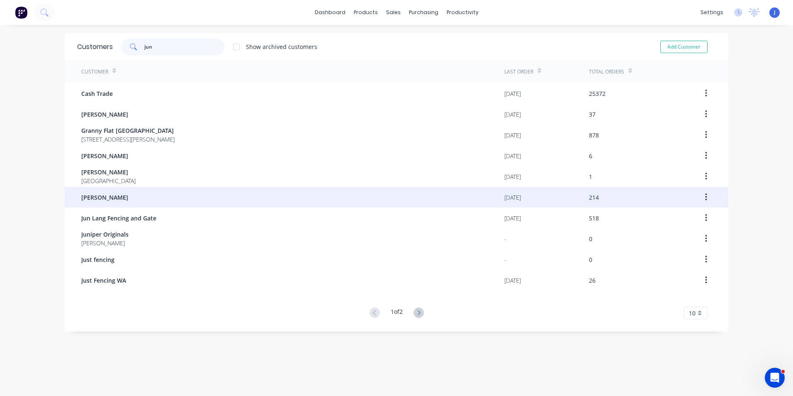
type input "jun"
click at [144, 197] on div "Jun Chen" at bounding box center [292, 197] width 423 height 21
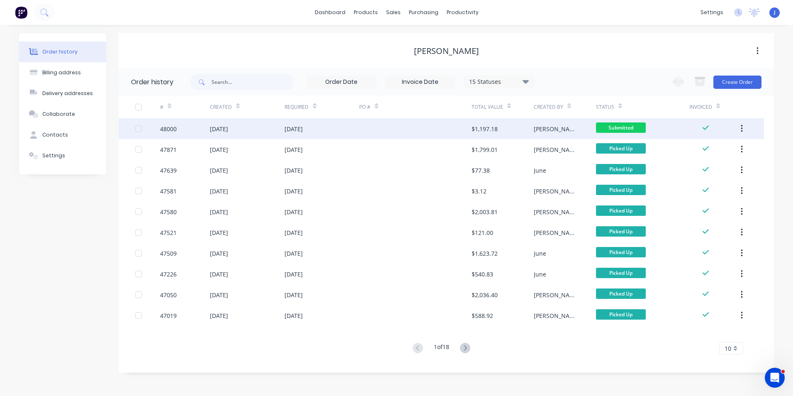
click at [502, 130] on div "$1,197.18" at bounding box center [503, 128] width 62 height 21
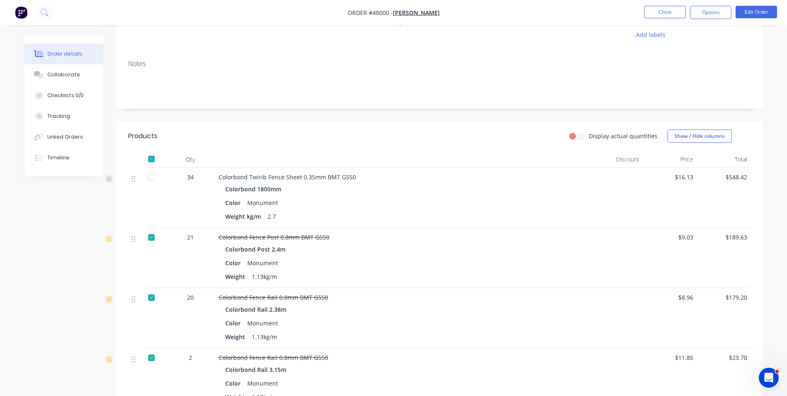
scroll to position [83, 0]
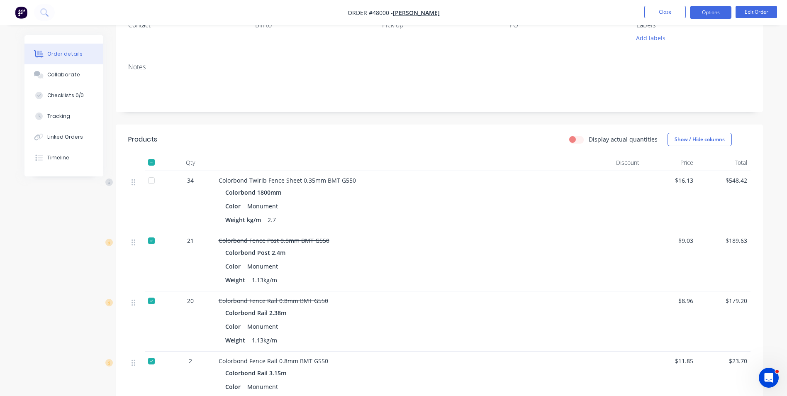
click at [715, 6] on button "Options" at bounding box center [710, 12] width 41 height 13
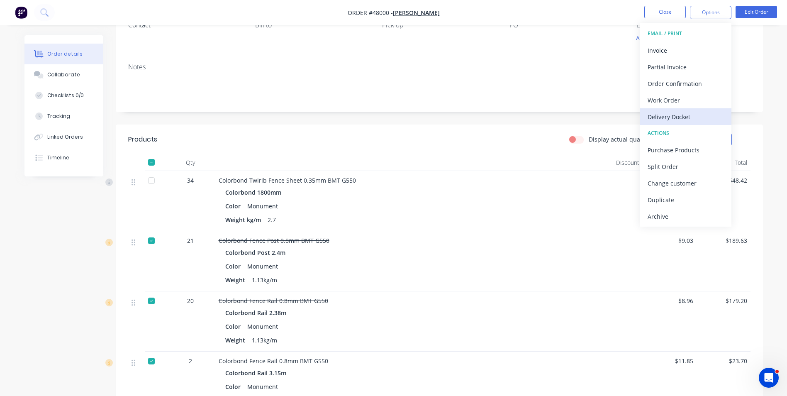
click at [672, 119] on div "Delivery Docket" at bounding box center [685, 117] width 76 height 12
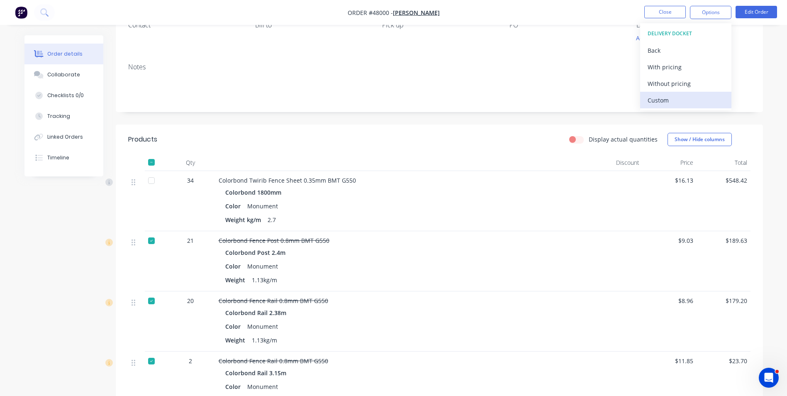
click at [671, 102] on div "Custom" at bounding box center [685, 100] width 76 height 12
click at [671, 85] on div "Without pricing" at bounding box center [685, 84] width 76 height 12
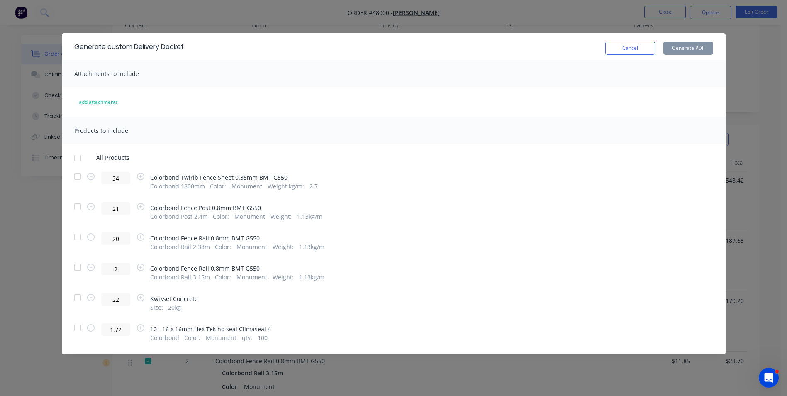
click at [80, 181] on div at bounding box center [77, 176] width 17 height 17
click at [683, 54] on button "Generate PDF" at bounding box center [688, 47] width 50 height 13
click at [639, 49] on button "Cancel" at bounding box center [630, 47] width 50 height 13
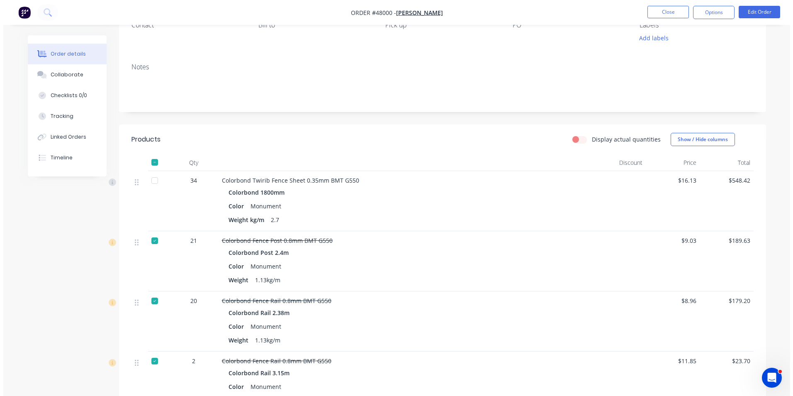
scroll to position [0, 0]
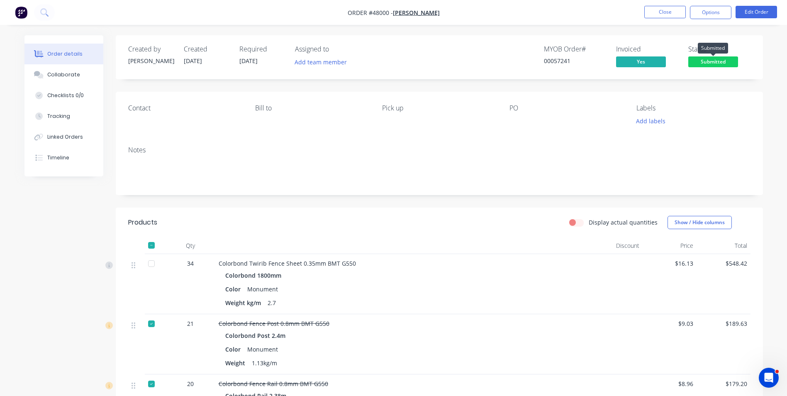
click at [706, 57] on span "Submitted" at bounding box center [713, 61] width 50 height 10
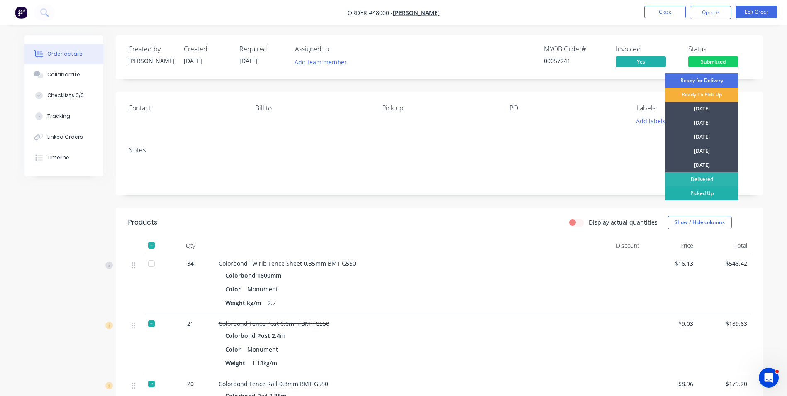
click at [699, 188] on div "Picked Up" at bounding box center [701, 193] width 73 height 14
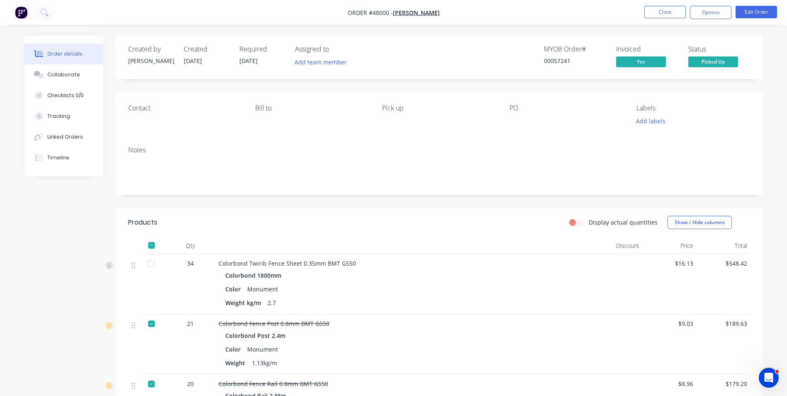
click at [661, 19] on nav "Order #48000 - Jun Chen Close Options Edit Order" at bounding box center [393, 12] width 787 height 25
click at [661, 18] on li "Close" at bounding box center [664, 12] width 41 height 13
click at [661, 17] on button "Close" at bounding box center [664, 12] width 41 height 12
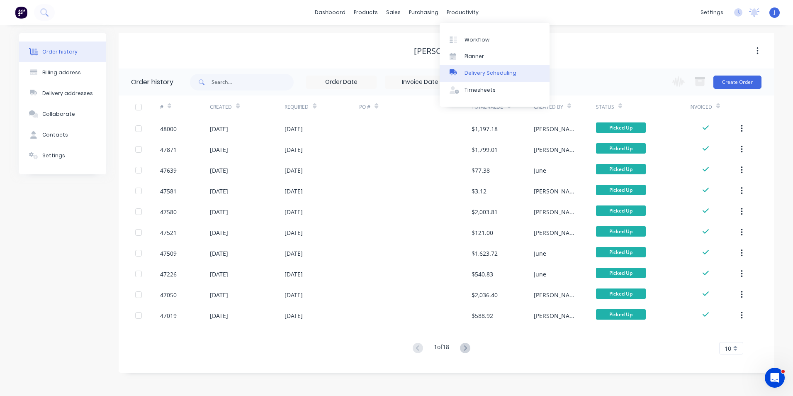
click at [472, 72] on div "Delivery Scheduling" at bounding box center [490, 72] width 52 height 7
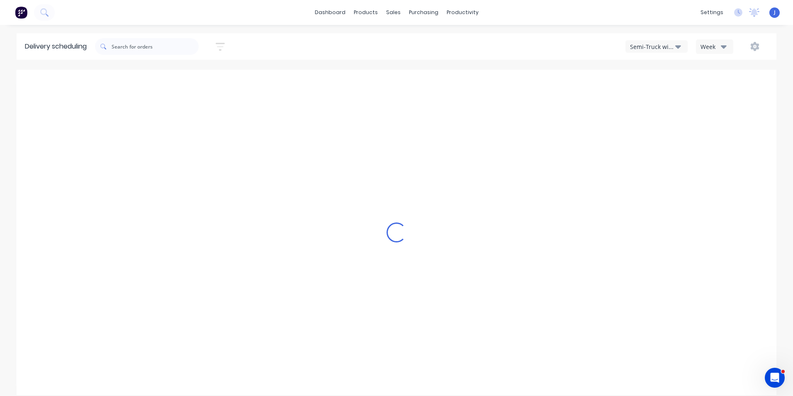
click at [673, 47] on div "Semi-Truck with Hiab" at bounding box center [652, 46] width 45 height 9
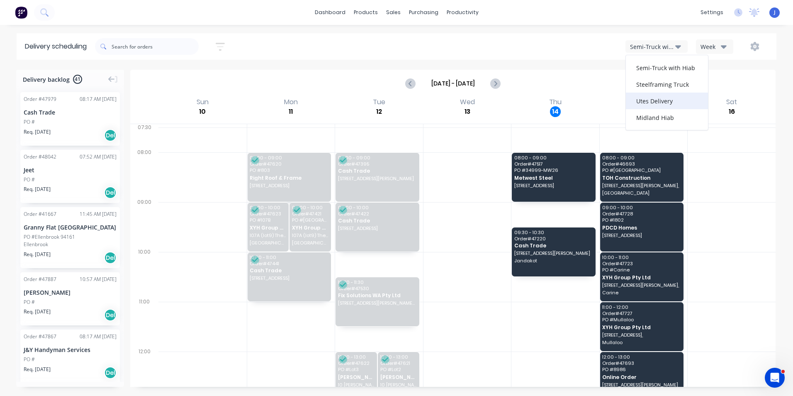
click at [668, 99] on div "Utes Delivery" at bounding box center [667, 100] width 82 height 17
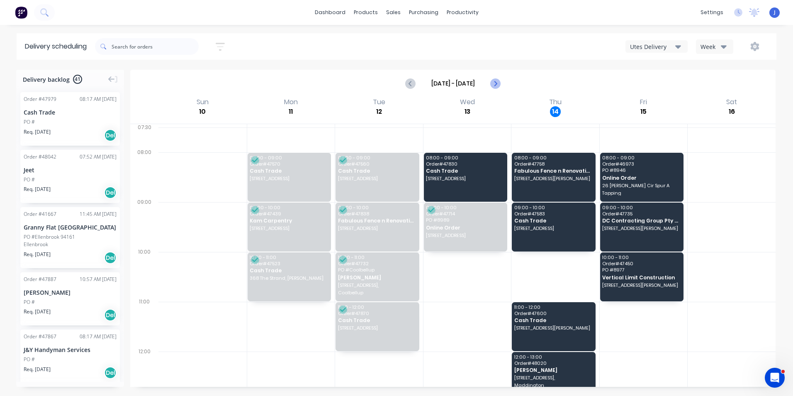
click at [501, 88] on button "Next page" at bounding box center [495, 83] width 17 height 17
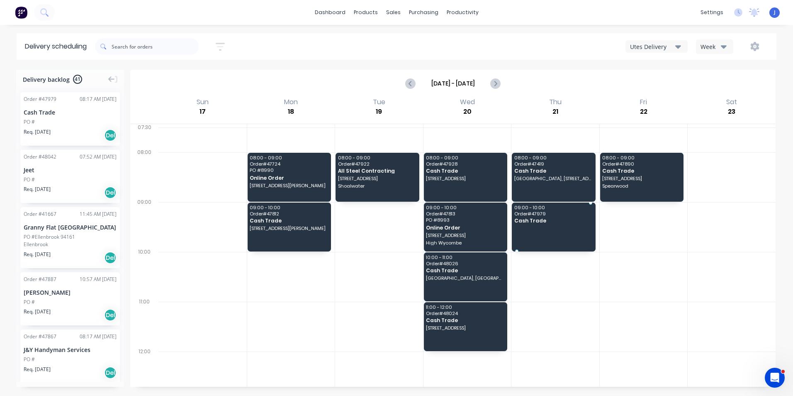
drag, startPoint x: 64, startPoint y: 126, endPoint x: 574, endPoint y: 226, distance: 519.3
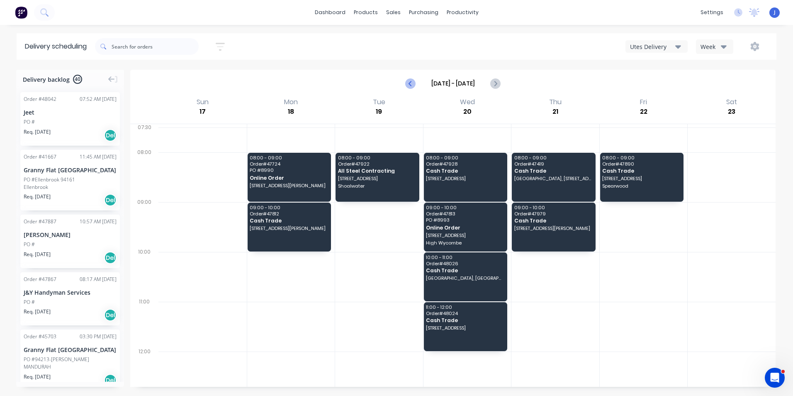
click at [416, 84] on button "Previous page" at bounding box center [411, 83] width 17 height 17
type input "Aug 10 - Aug 16"
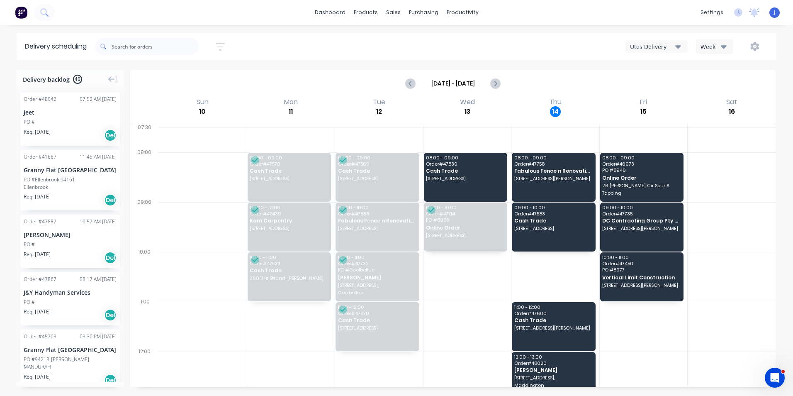
click at [674, 51] on button "Utes Delivery" at bounding box center [656, 46] width 62 height 12
click at [672, 69] on div "Semi-Truck with Hiab" at bounding box center [667, 67] width 82 height 17
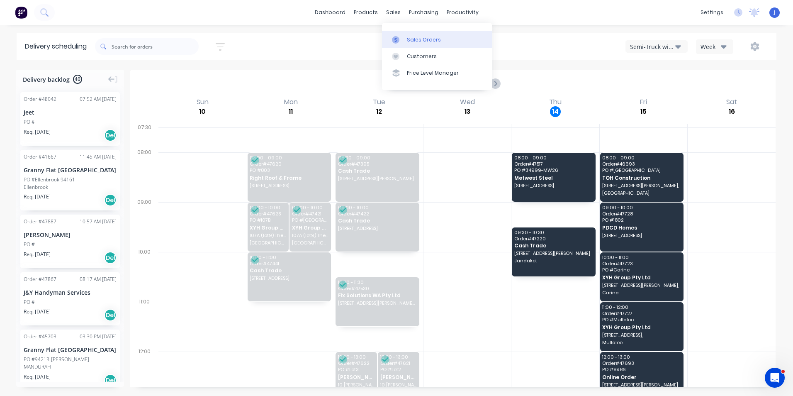
click at [401, 41] on div at bounding box center [398, 39] width 12 height 7
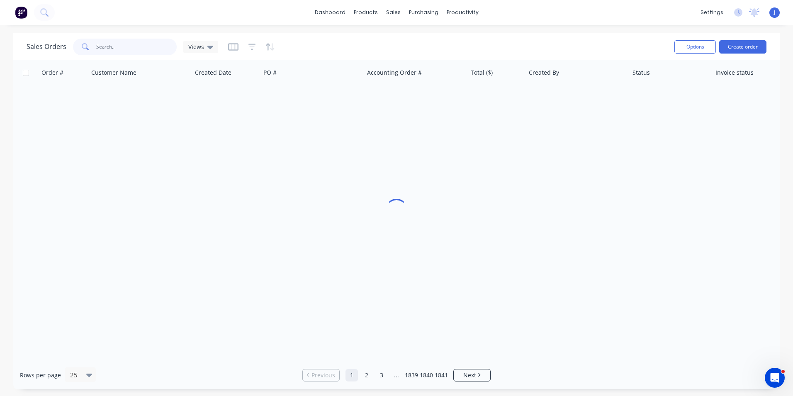
click at [148, 46] on input "text" at bounding box center [136, 47] width 81 height 17
click at [121, 45] on input "0431065298" at bounding box center [136, 47] width 81 height 17
type input "0431065238"
click at [147, 131] on div at bounding box center [396, 210] width 766 height 300
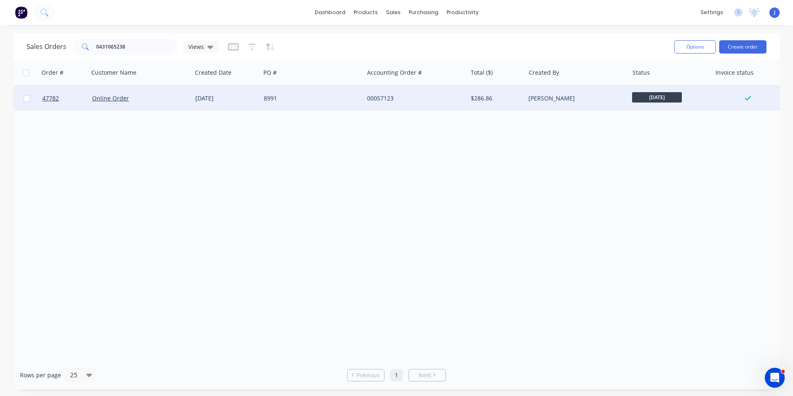
click at [279, 96] on div "8991" at bounding box center [310, 98] width 92 height 8
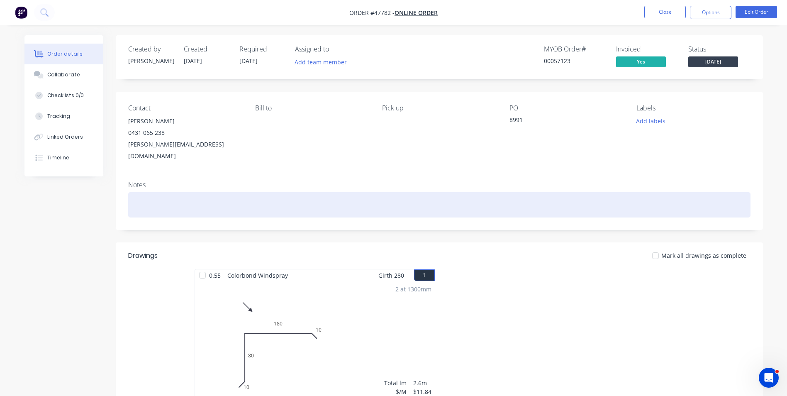
click at [151, 192] on div at bounding box center [439, 204] width 622 height 25
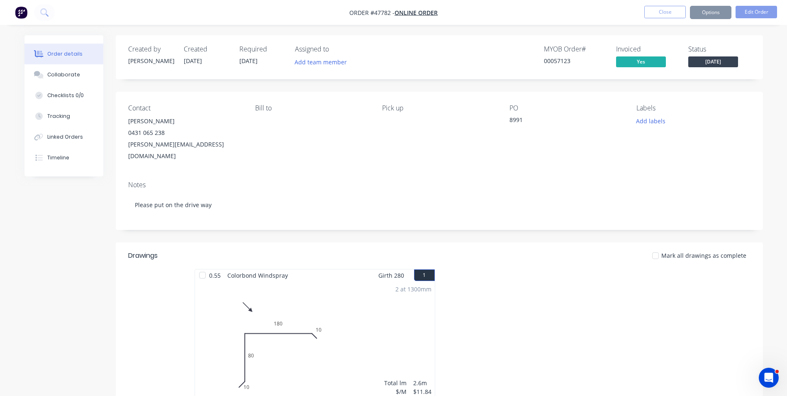
click at [287, 160] on div "Contact Joe Allsopp 0431 065 238 joseph.allsopp00@gmail.com Bill to Pick up PO …" at bounding box center [439, 133] width 647 height 83
click at [504, 149] on div "Contact Joe Allsopp 0431 065 238 joseph.allsopp00@gmail.com Bill to Pick up PO …" at bounding box center [439, 133] width 647 height 83
drag, startPoint x: 509, startPoint y: 124, endPoint x: 508, endPoint y: 119, distance: 5.2
click at [508, 119] on div "Contact Joe Allsopp 0431 065 238 joseph.allsopp00@gmail.com Bill to Pick up PO …" at bounding box center [439, 133] width 647 height 83
copy div "8991"
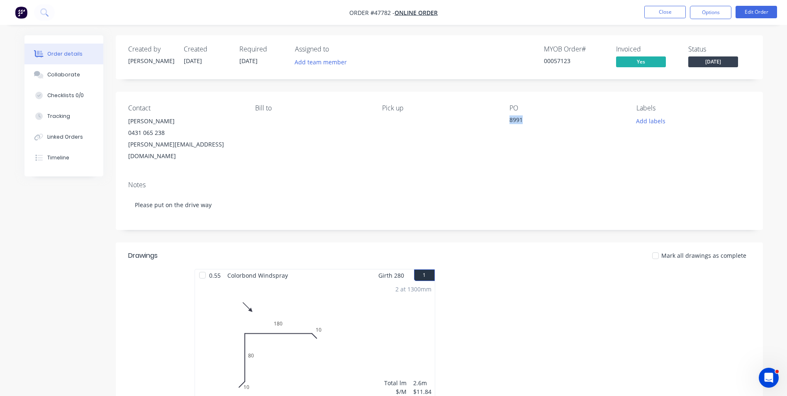
click at [564, 154] on div "Contact Joe Allsopp 0431 065 238 joseph.allsopp00@gmail.com Bill to Pick up PO …" at bounding box center [439, 133] width 647 height 83
click at [712, 13] on button "Options" at bounding box center [710, 12] width 41 height 13
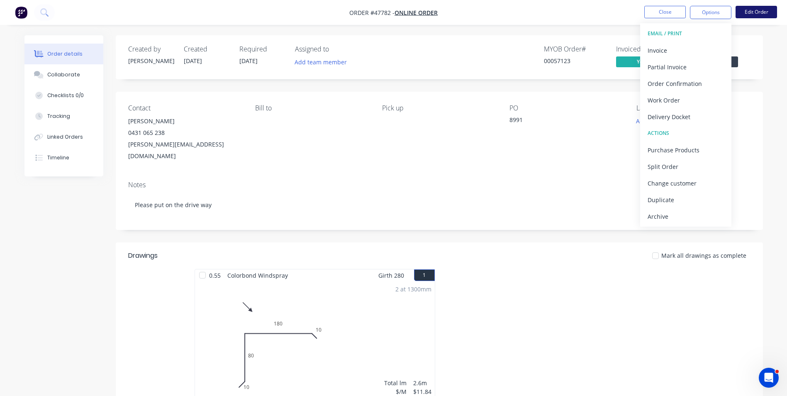
click at [754, 10] on button "Edit Order" at bounding box center [755, 12] width 41 height 12
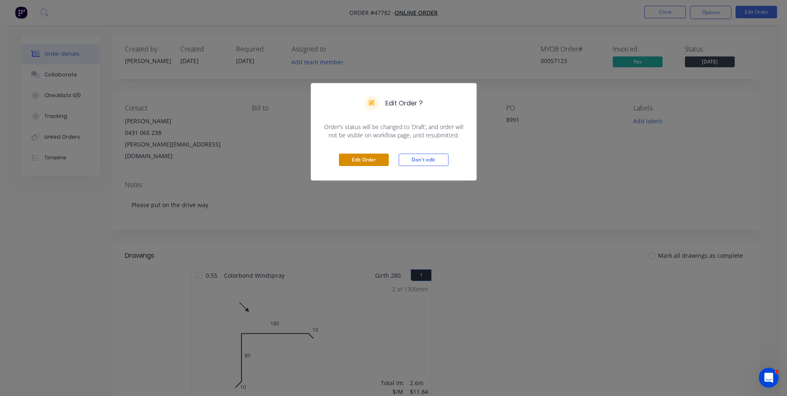
click at [378, 162] on button "Edit Order" at bounding box center [364, 159] width 50 height 12
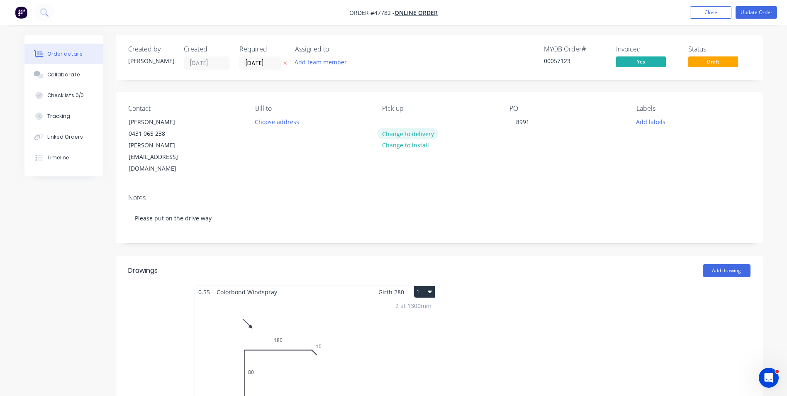
click at [406, 135] on button "Change to delivery" at bounding box center [407, 133] width 61 height 11
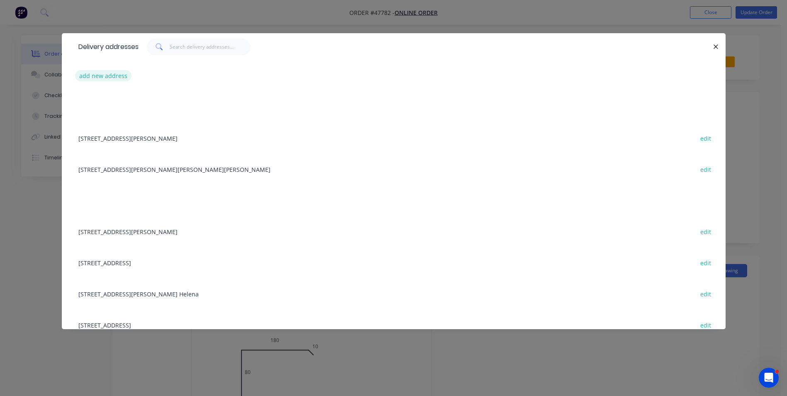
click at [109, 80] on button "add new address" at bounding box center [103, 75] width 57 height 11
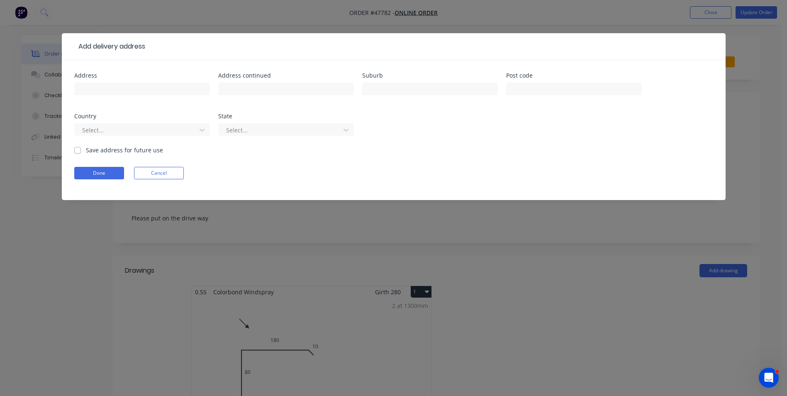
click at [126, 95] on div at bounding box center [142, 92] width 136 height 24
click at [128, 93] on input "text" at bounding box center [142, 89] width 136 height 12
paste input "16 Huntington road, Coogee 6166"
type input "16 Huntington road, Coogee 6166"
click at [110, 175] on button "Done" at bounding box center [99, 173] width 50 height 12
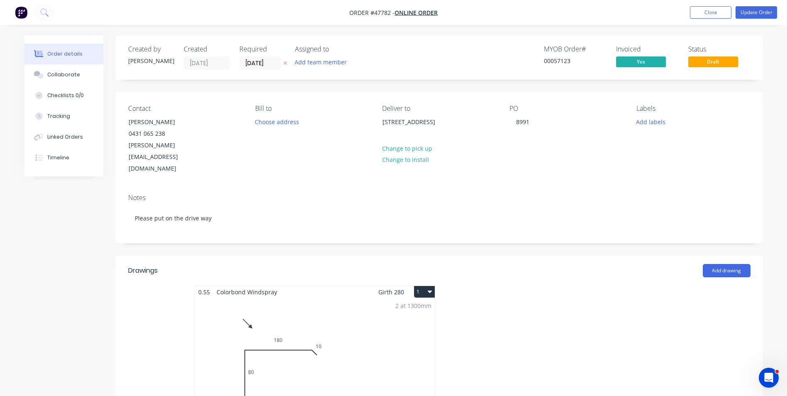
click at [30, 156] on button "Timeline" at bounding box center [63, 157] width 79 height 21
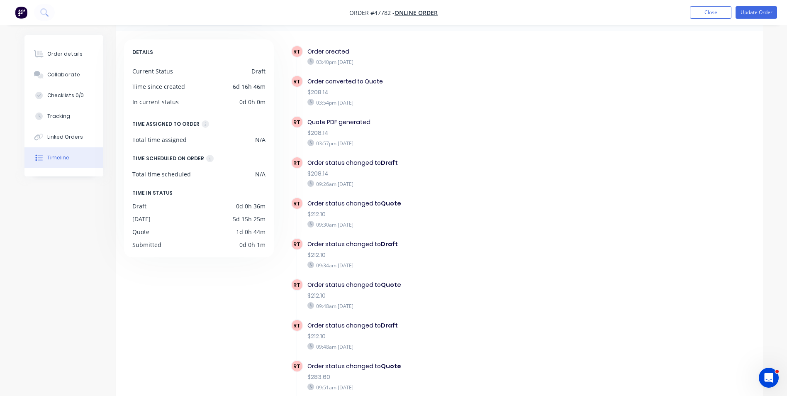
scroll to position [63, 0]
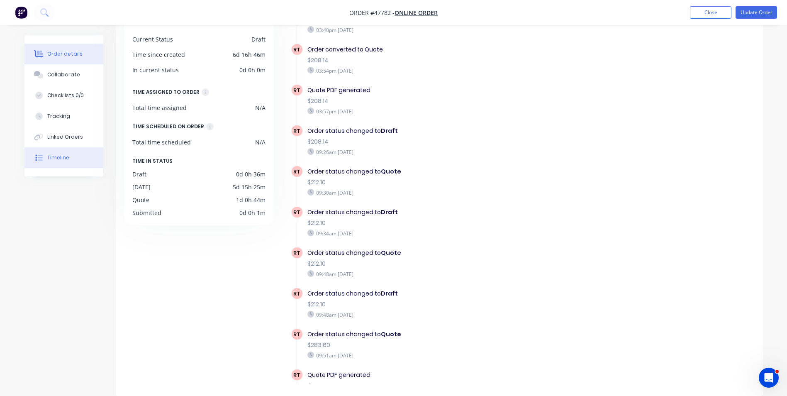
click at [69, 54] on div "Order details" at bounding box center [64, 53] width 35 height 7
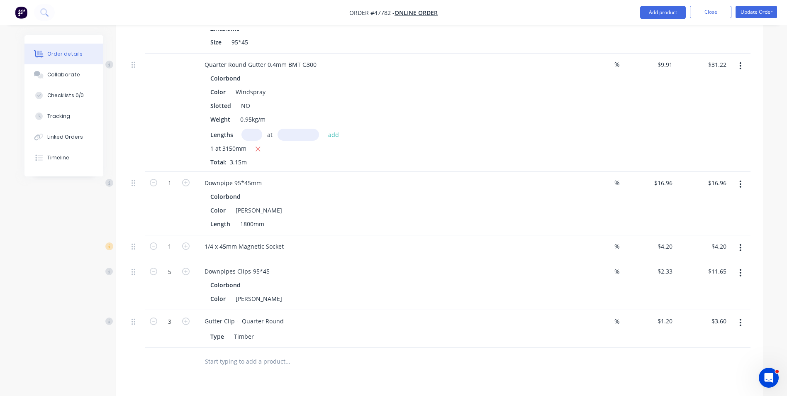
scroll to position [705, 0]
click at [73, 161] on button "Timeline" at bounding box center [63, 157] width 79 height 21
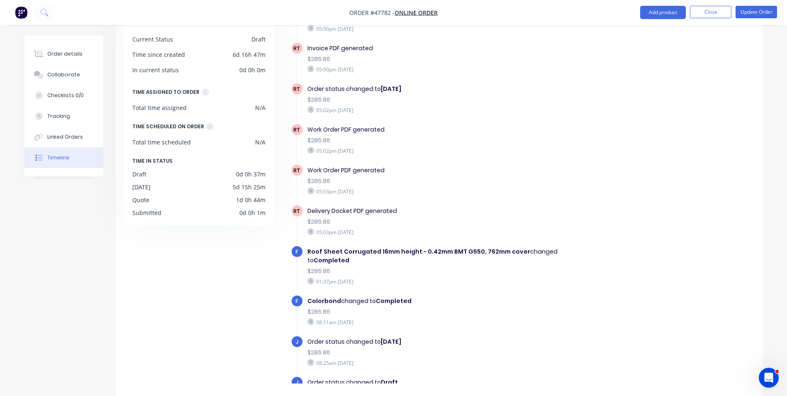
scroll to position [699, 0]
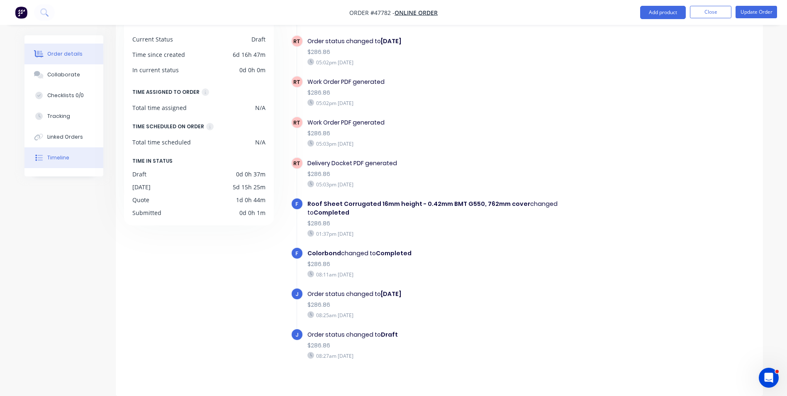
click at [81, 58] on button "Order details" at bounding box center [63, 54] width 79 height 21
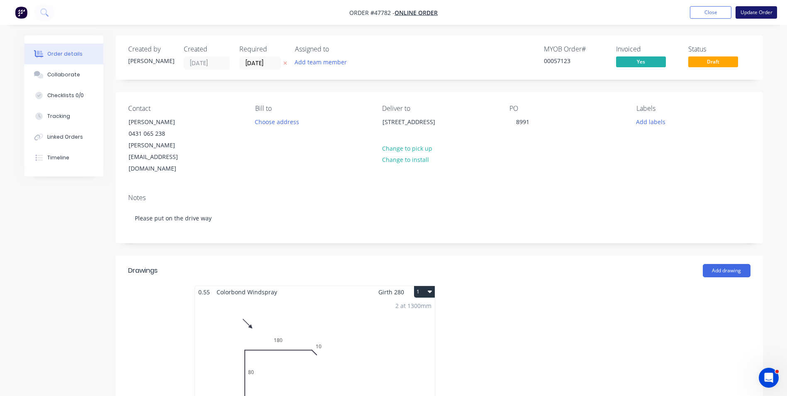
click at [756, 14] on button "Update Order" at bounding box center [755, 12] width 41 height 12
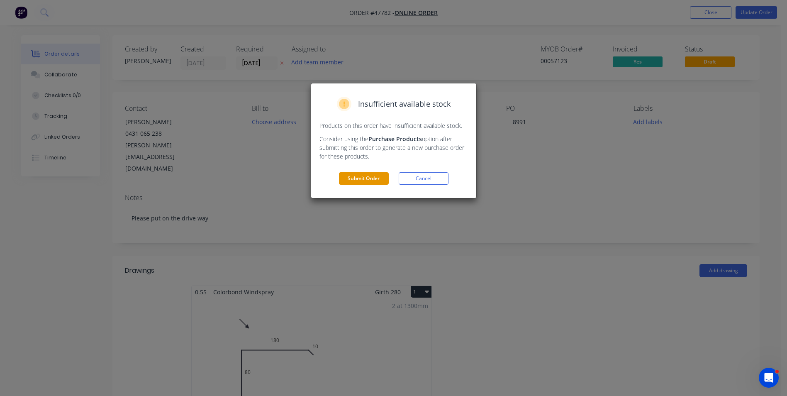
click at [355, 182] on button "Submit Order" at bounding box center [364, 178] width 50 height 12
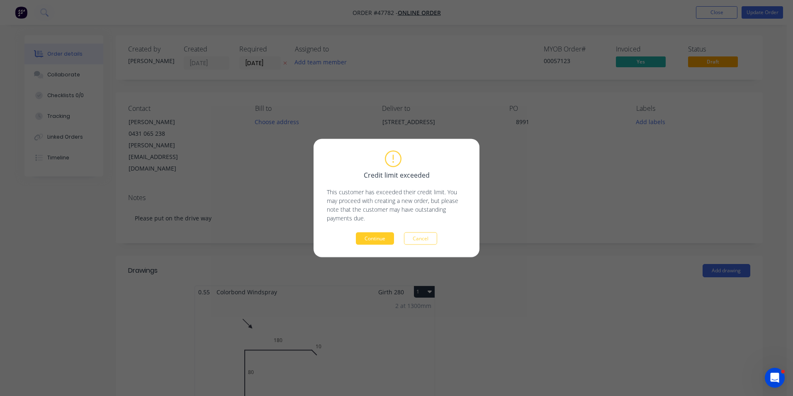
click at [378, 238] on button "Continue" at bounding box center [375, 238] width 38 height 12
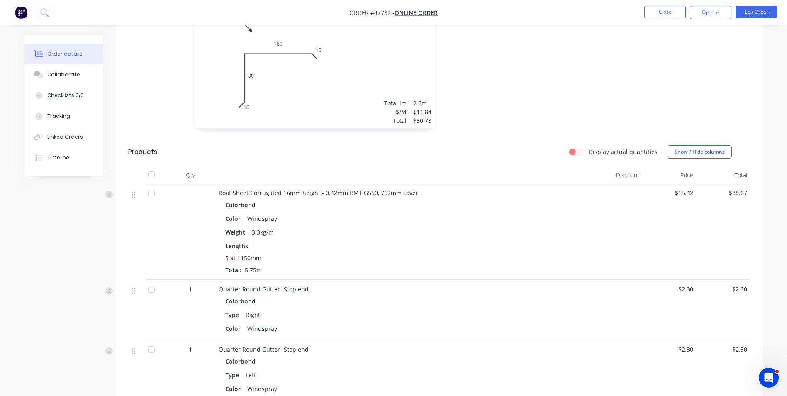
scroll to position [332, 0]
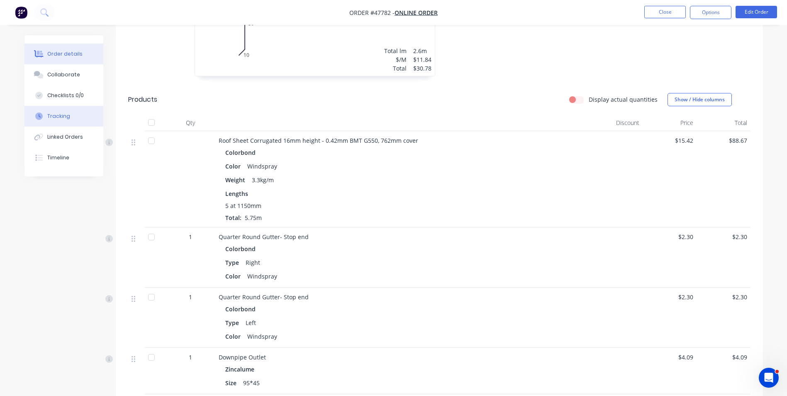
click at [78, 122] on button "Tracking" at bounding box center [63, 116] width 79 height 21
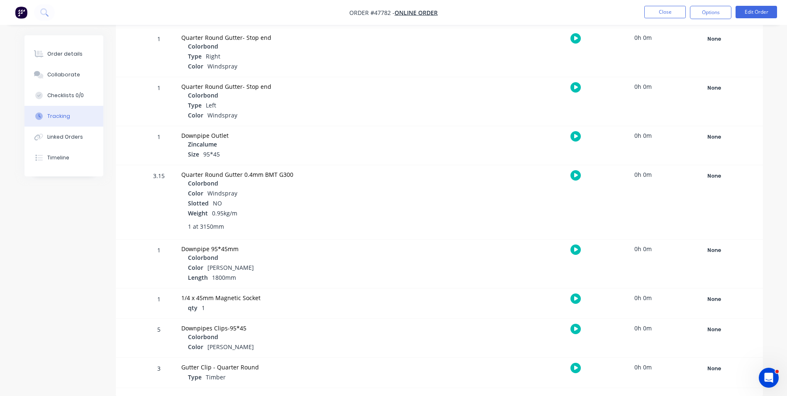
scroll to position [303, 0]
click at [71, 153] on button "Timeline" at bounding box center [63, 157] width 79 height 21
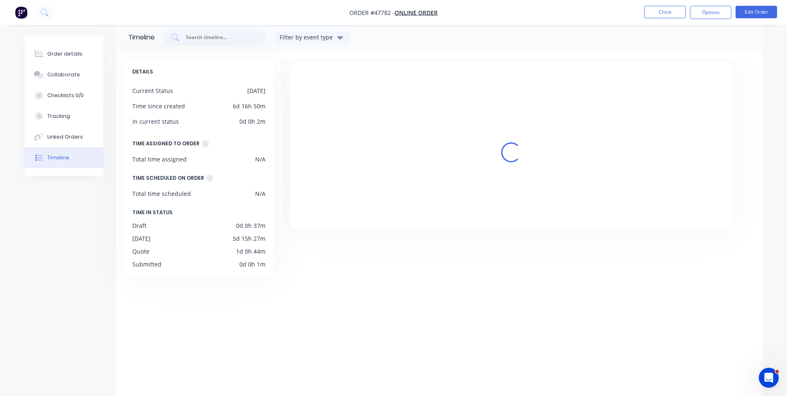
scroll to position [63, 0]
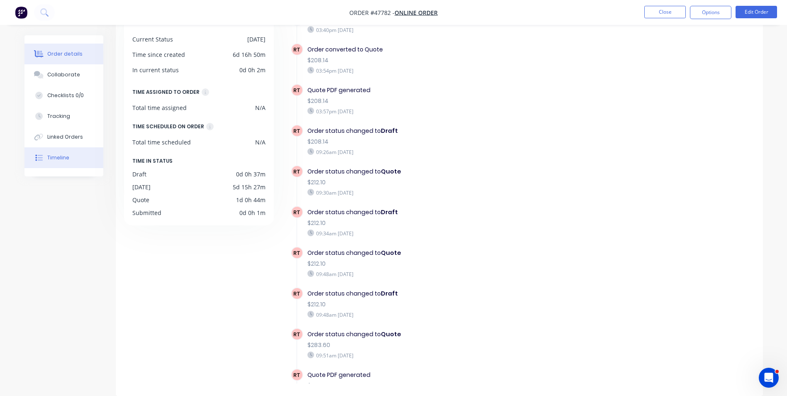
click at [63, 53] on div "Order details" at bounding box center [64, 53] width 35 height 7
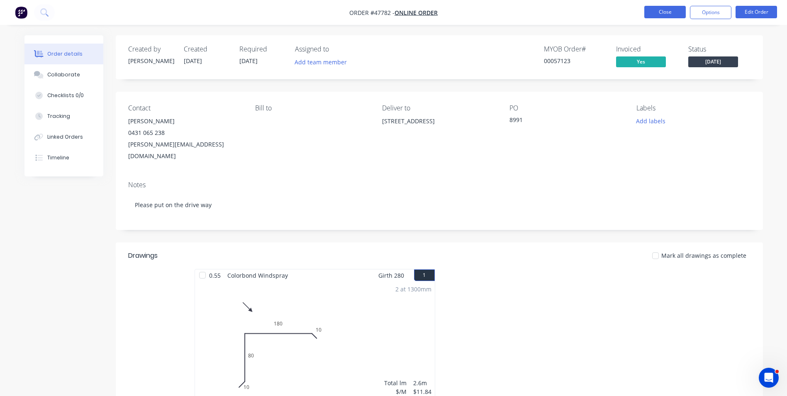
click at [673, 10] on button "Close" at bounding box center [664, 12] width 41 height 12
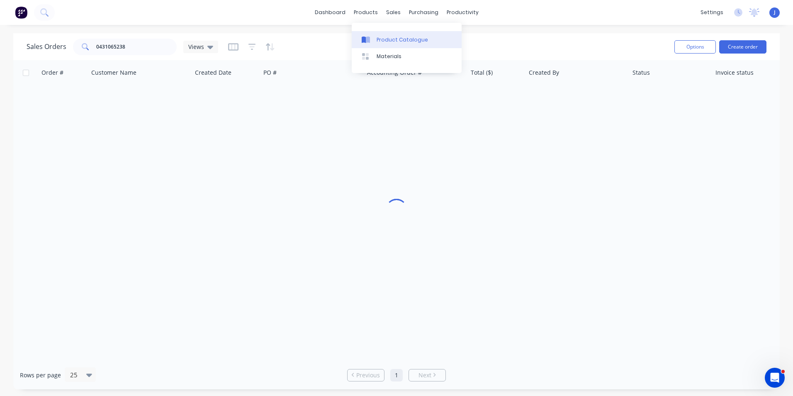
click at [377, 46] on link "Product Catalogue" at bounding box center [407, 39] width 110 height 17
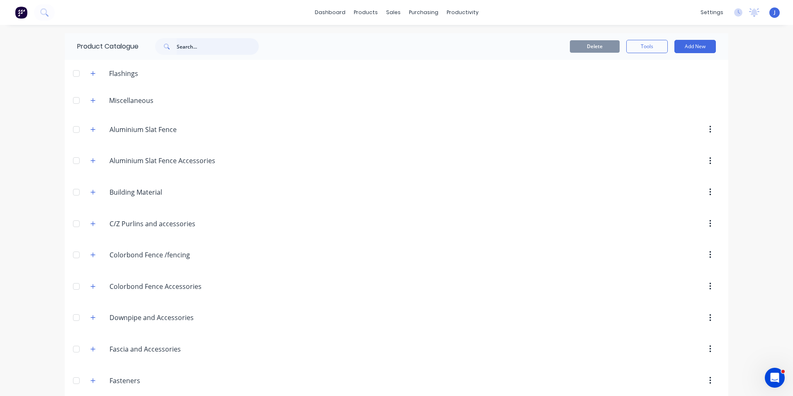
click at [183, 45] on input "text" at bounding box center [218, 46] width 82 height 17
type input "m6"
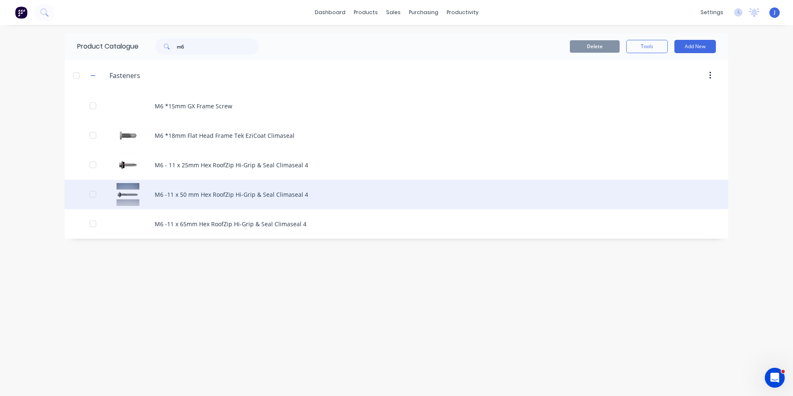
click at [235, 198] on div "M6 -11 x 50 mm Hex RoofZip Hi-Grip & Seal Climaseal 4" at bounding box center [397, 194] width 664 height 29
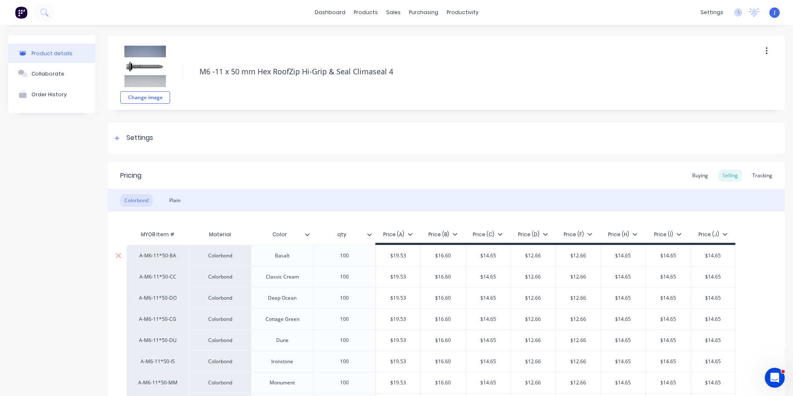
type textarea "x"
click at [309, 144] on div "Settings" at bounding box center [446, 137] width 677 height 31
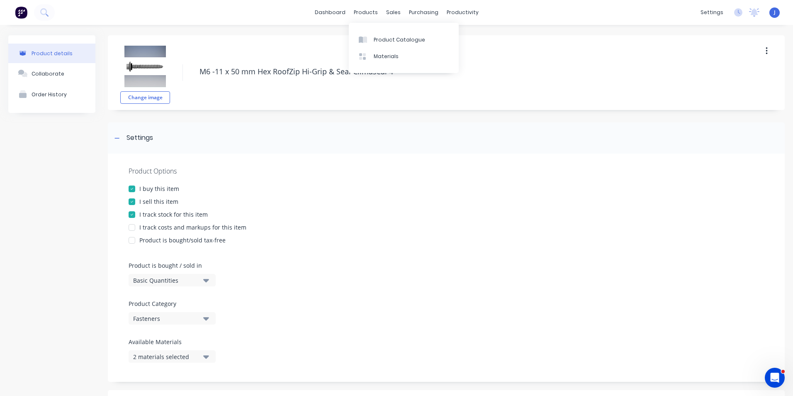
click at [373, 194] on div "Product Options I buy this item I sell this item I track stock for this item I …" at bounding box center [446, 267] width 677 height 228
click at [607, 11] on div "dashboard products sales purchasing productivity dashboard products Product Cat…" at bounding box center [396, 12] width 793 height 25
click at [402, 39] on link "Sales Orders" at bounding box center [434, 39] width 110 height 17
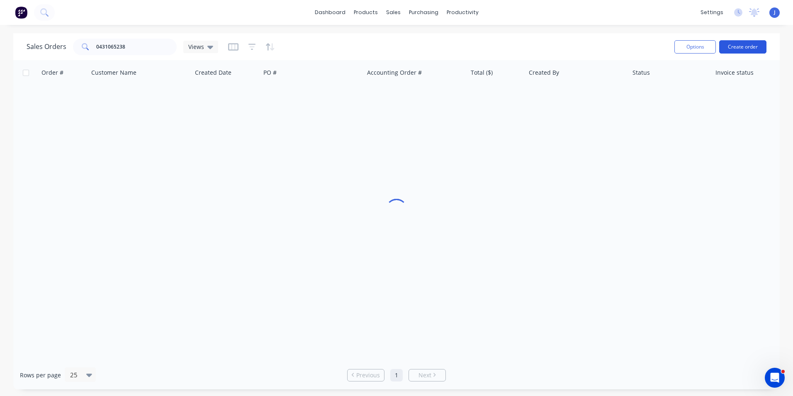
click at [752, 52] on button "Create order" at bounding box center [742, 46] width 47 height 13
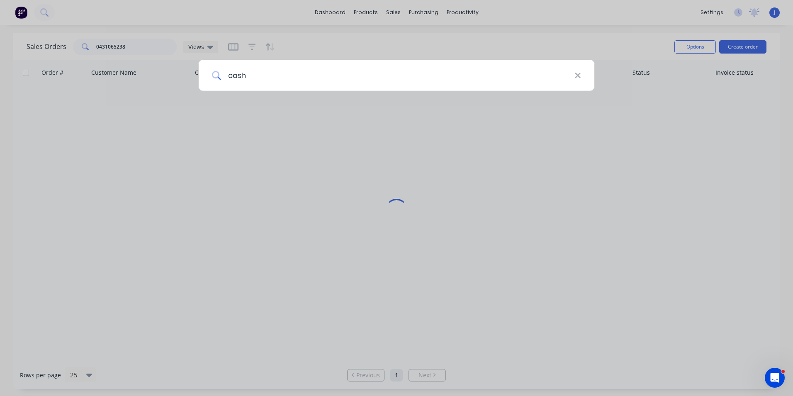
type input "cash"
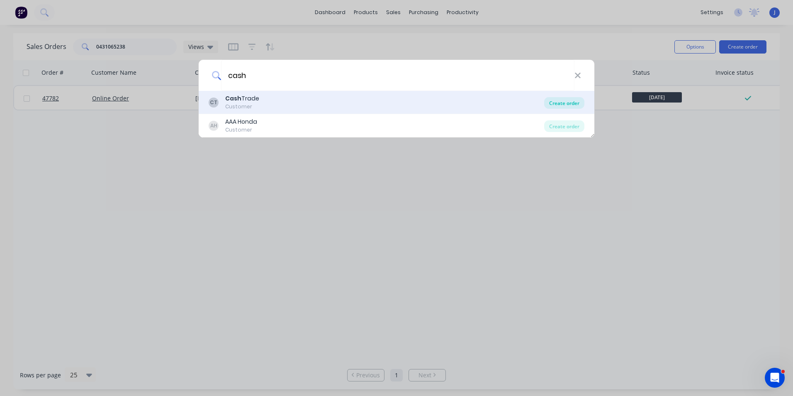
click at [552, 107] on div "Create order" at bounding box center [564, 103] width 40 height 12
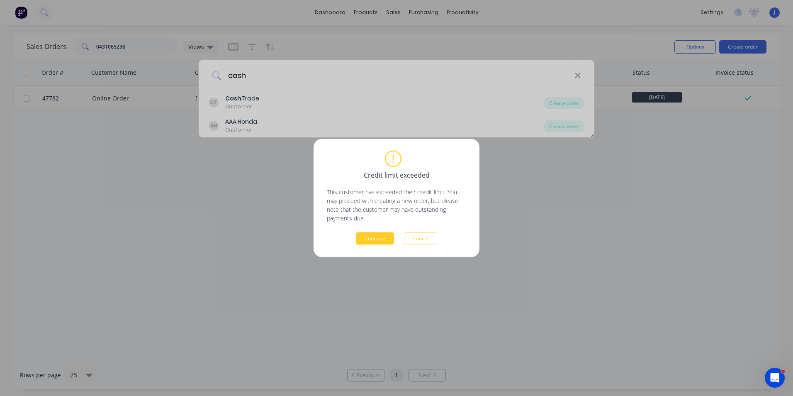
click at [380, 233] on button "Continue" at bounding box center [375, 238] width 38 height 12
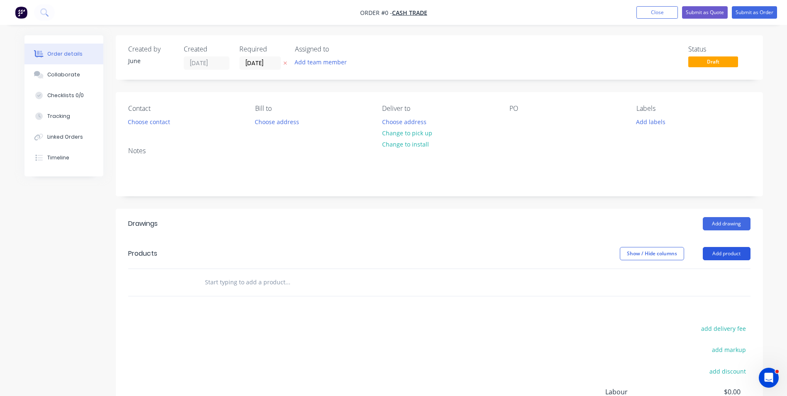
click at [729, 254] on button "Add product" at bounding box center [727, 253] width 48 height 13
click at [720, 284] on button "Basic product" at bounding box center [710, 291] width 79 height 17
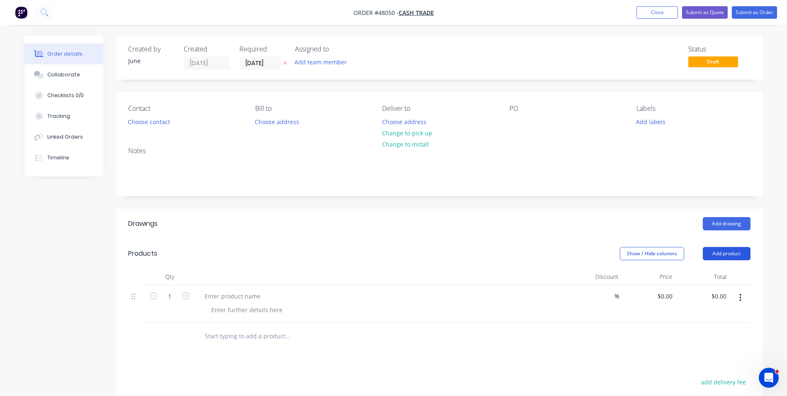
click at [731, 248] on button "Add product" at bounding box center [727, 253] width 48 height 13
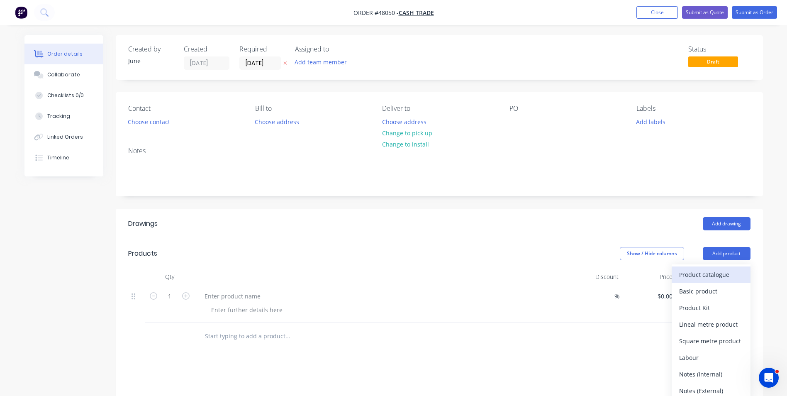
click at [723, 268] on button "Product catalogue" at bounding box center [710, 274] width 79 height 17
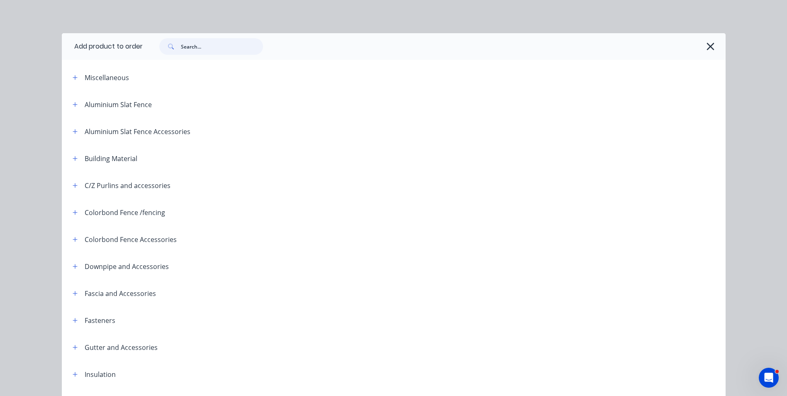
click at [196, 46] on input "text" at bounding box center [222, 46] width 82 height 17
type input "5"
type input "m6"
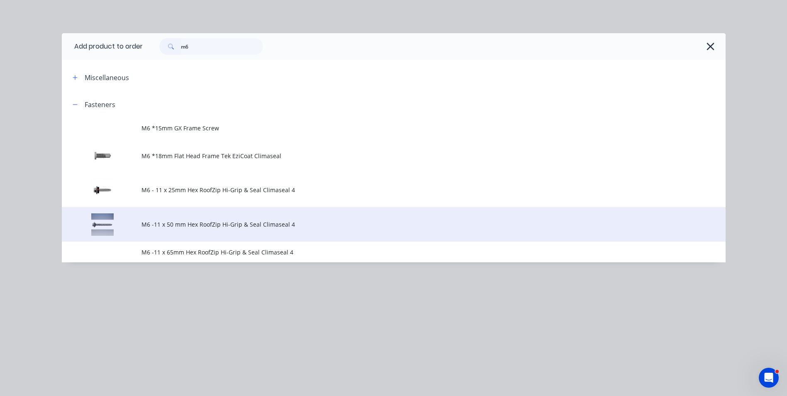
click at [186, 226] on span "M6 -11 x 50 mm Hex RoofZip Hi-Grip & Seal Climaseal 4" at bounding box center [374, 224] width 467 height 9
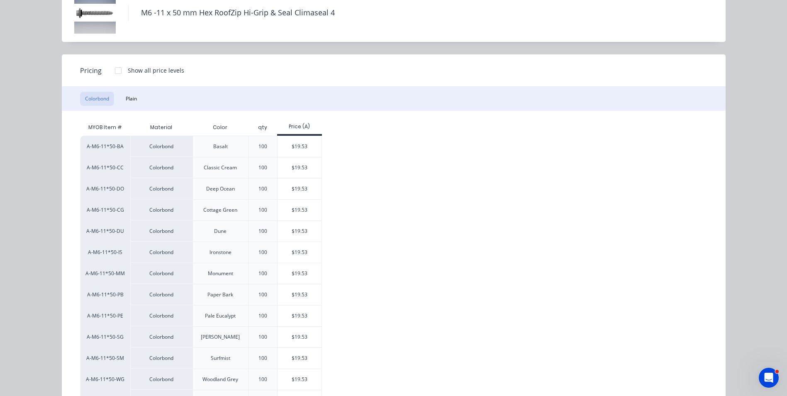
scroll to position [83, 0]
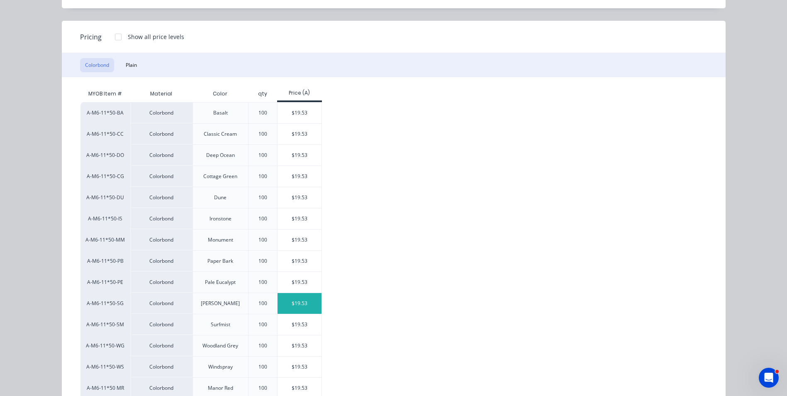
click at [278, 306] on div "$19.53" at bounding box center [299, 303] width 44 height 21
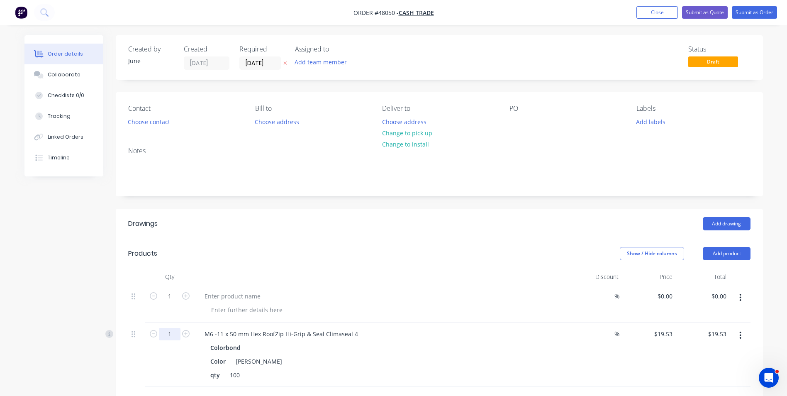
click at [173, 302] on input "1" at bounding box center [170, 296] width 22 height 12
type input "5"
type input "$97.65"
click at [350, 291] on div at bounding box center [381, 296] width 367 height 12
click at [742, 299] on button "button" at bounding box center [739, 297] width 19 height 15
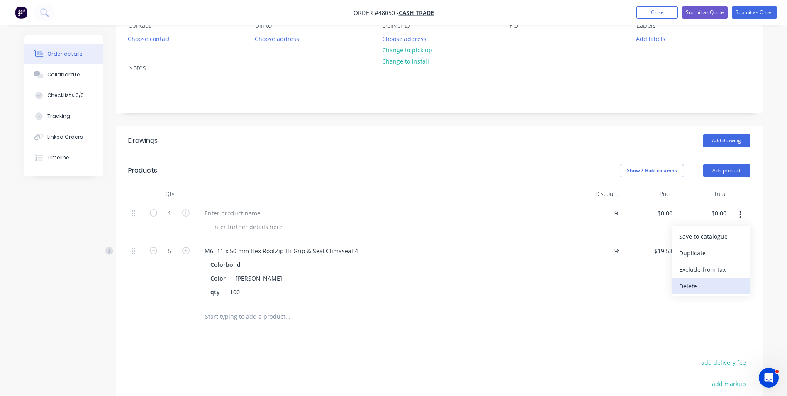
click at [688, 289] on div "Delete" at bounding box center [711, 286] width 64 height 12
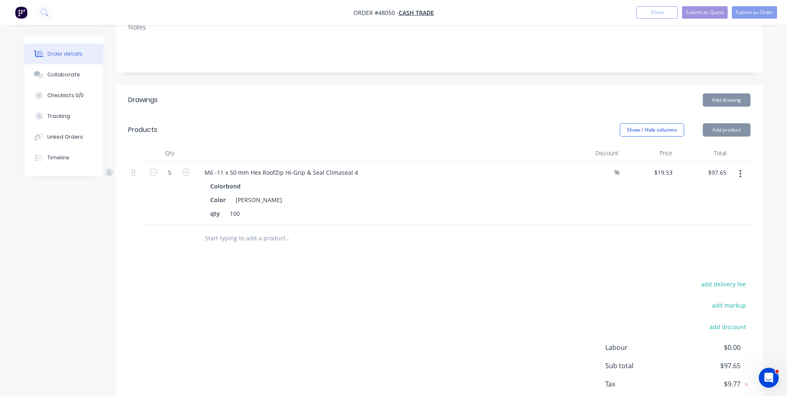
scroll to position [173, 0]
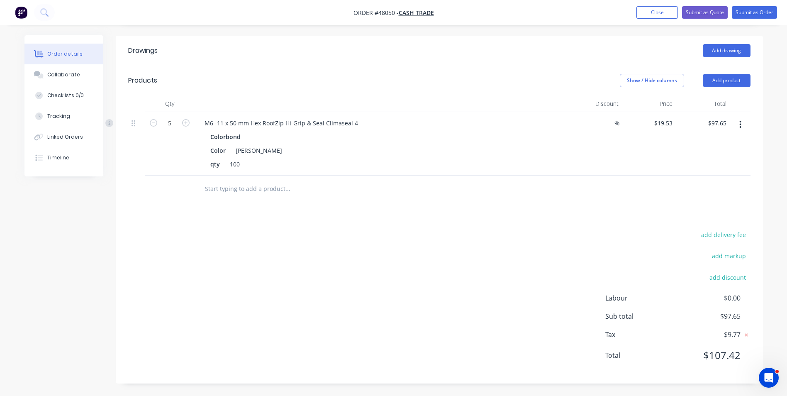
click at [531, 258] on div "add delivery fee add markup add discount Labour $0.00 Sub total $97.65 Tax $9.7…" at bounding box center [439, 300] width 622 height 142
click at [754, 92] on header "Products Show / Hide columns Add product" at bounding box center [439, 81] width 647 height 30
click at [729, 78] on button "Add product" at bounding box center [727, 80] width 48 height 13
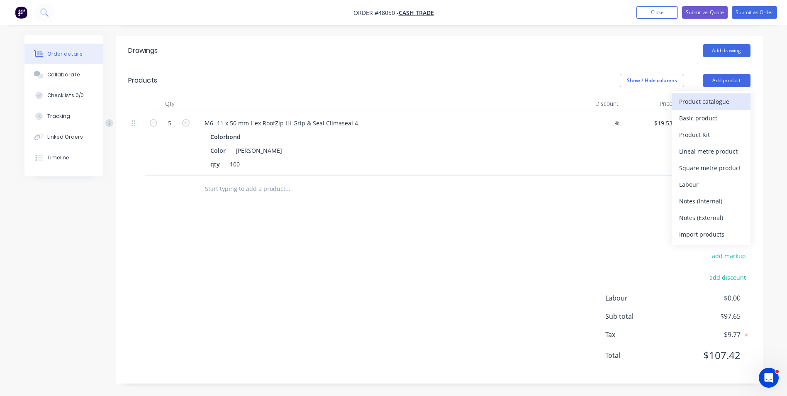
click at [724, 96] on div "Product catalogue" at bounding box center [711, 101] width 64 height 12
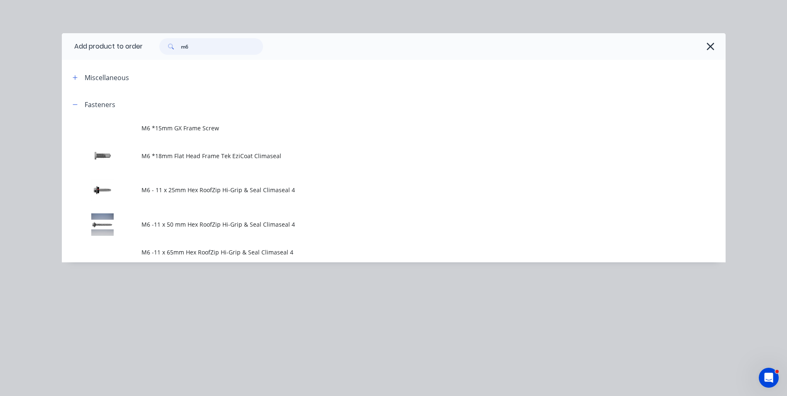
drag, startPoint x: 210, startPoint y: 45, endPoint x: 117, endPoint y: 45, distance: 93.3
click at [117, 45] on header "Add product to order m6" at bounding box center [394, 46] width 664 height 27
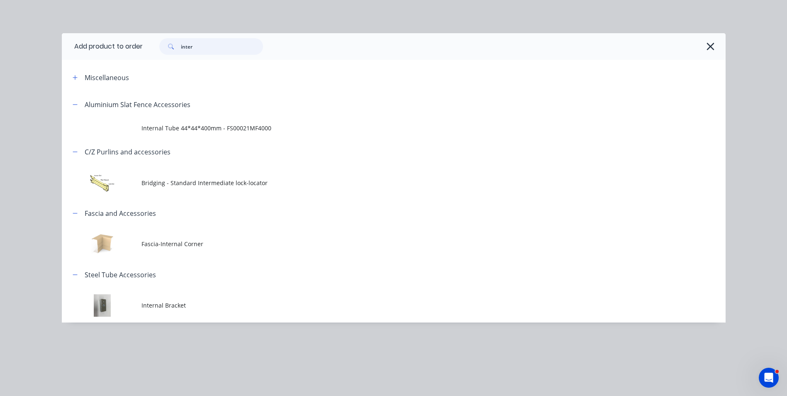
type input "inter"
click at [149, 282] on header "Steel Tube Accessories" at bounding box center [394, 274] width 664 height 27
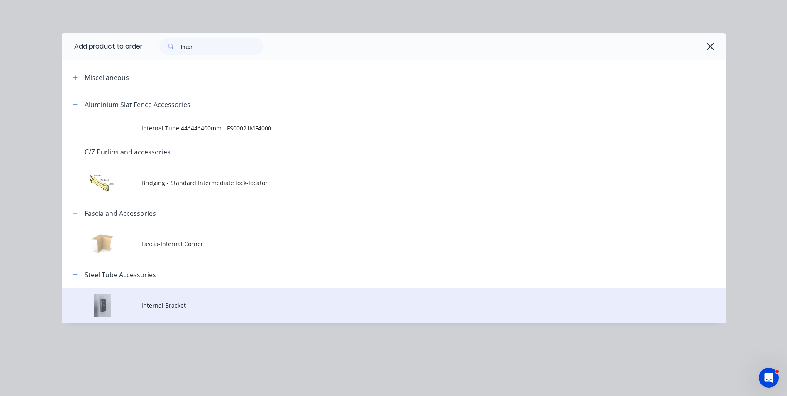
click at [149, 301] on td "Internal Bracket" at bounding box center [433, 305] width 584 height 34
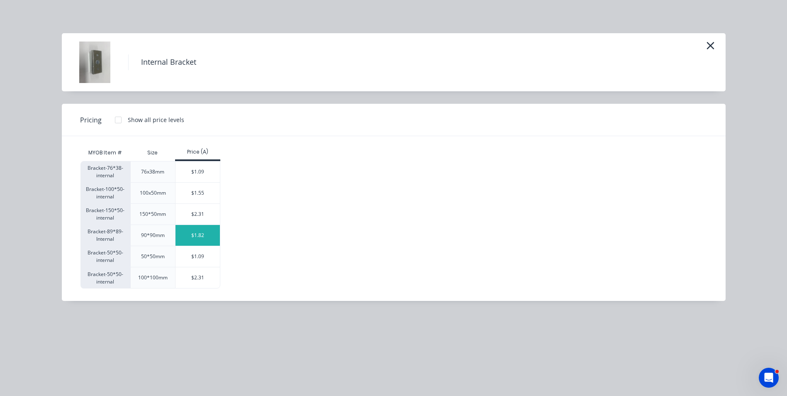
click at [208, 233] on div "$1.82" at bounding box center [197, 235] width 44 height 21
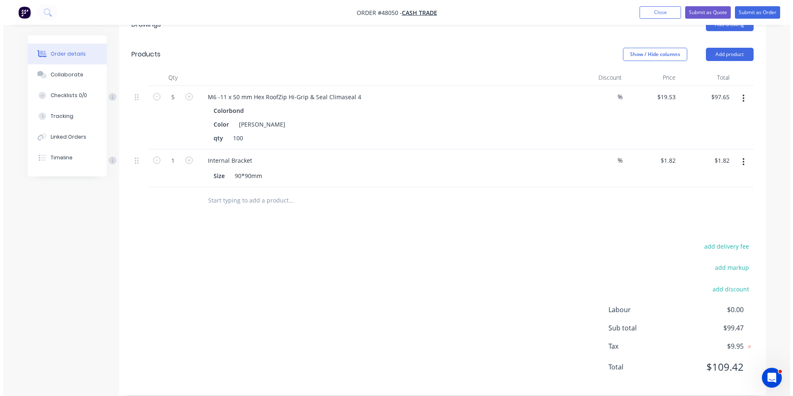
scroll to position [211, 0]
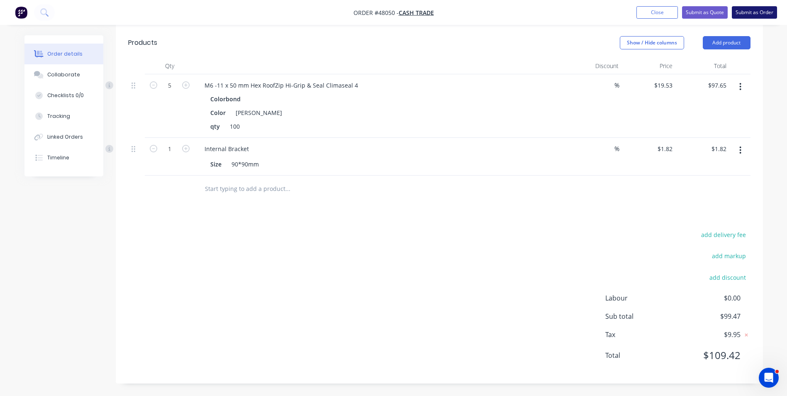
click at [745, 11] on button "Submit as Order" at bounding box center [754, 12] width 45 height 12
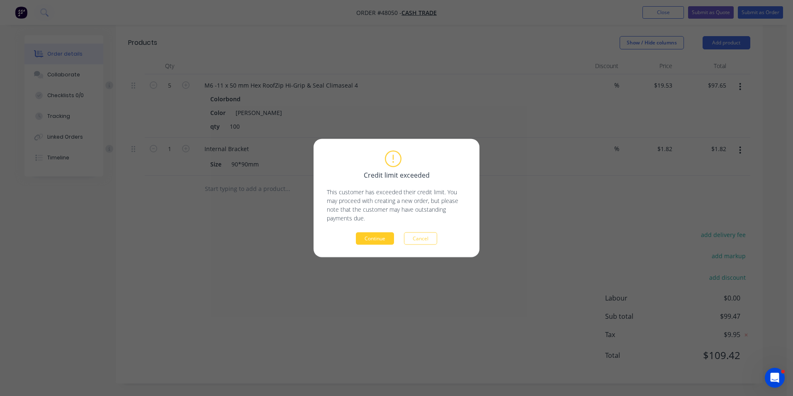
click at [376, 235] on button "Continue" at bounding box center [375, 238] width 38 height 12
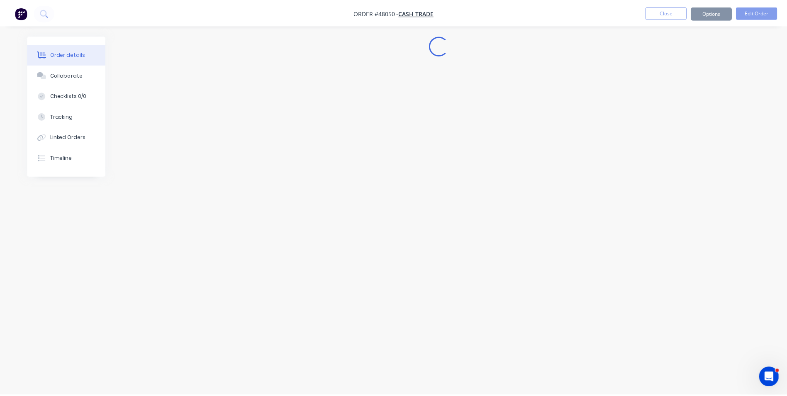
scroll to position [0, 0]
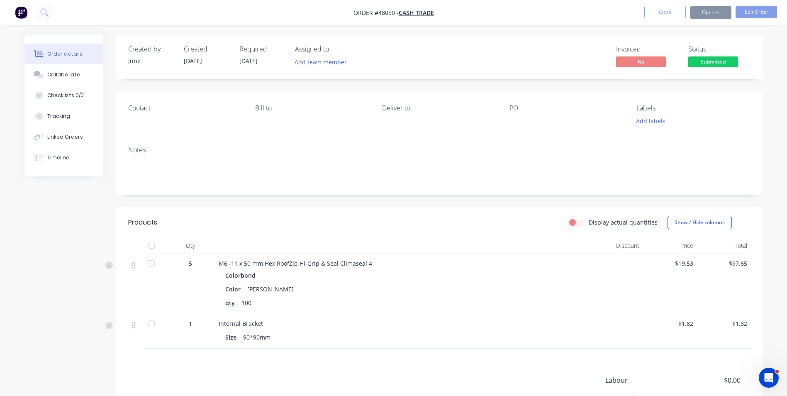
click at [716, 10] on button "Options" at bounding box center [710, 12] width 41 height 13
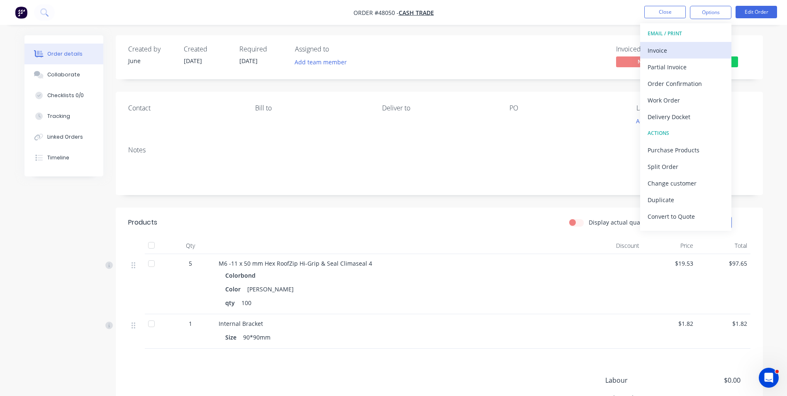
click at [703, 46] on div "Invoice" at bounding box center [685, 50] width 76 height 12
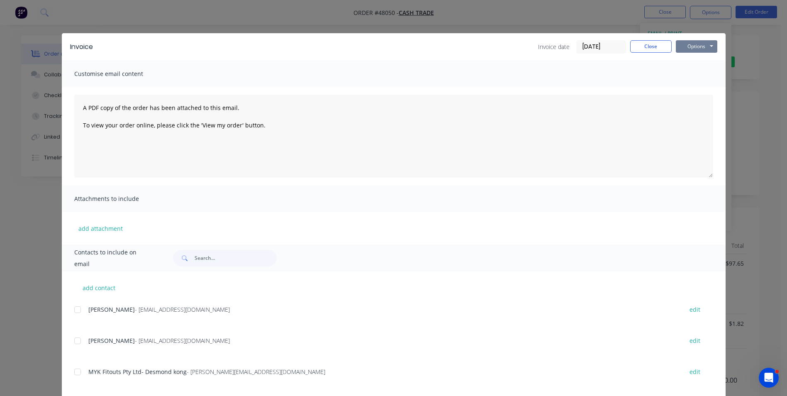
click at [697, 51] on button "Options" at bounding box center [696, 46] width 41 height 12
click at [693, 72] on button "Print" at bounding box center [702, 75] width 53 height 14
click at [655, 48] on button "Close" at bounding box center [650, 46] width 41 height 12
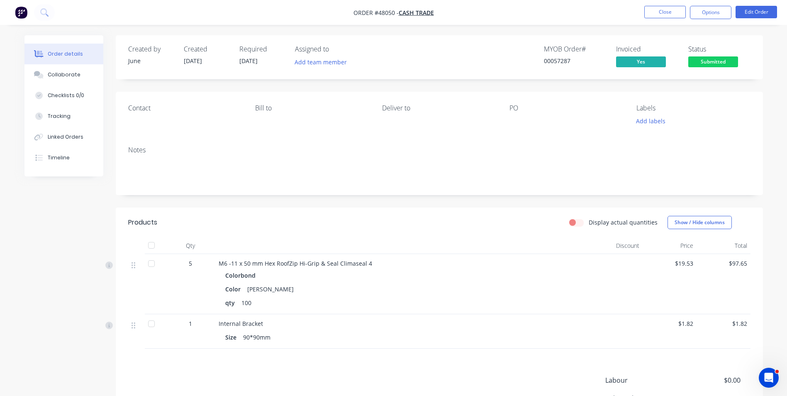
click at [695, 57] on span "Submitted" at bounding box center [713, 61] width 50 height 10
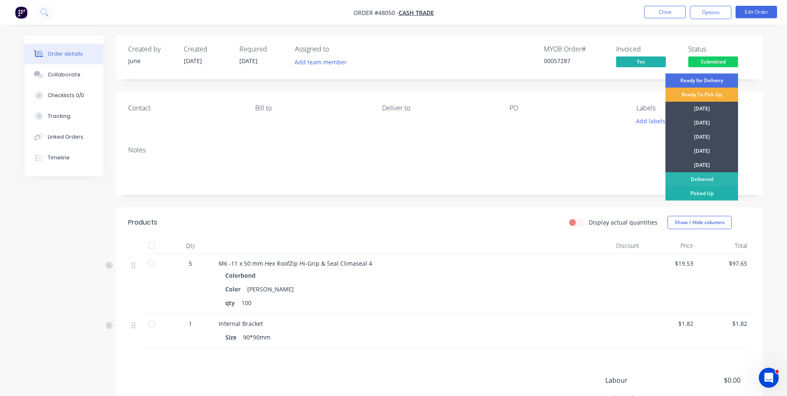
click at [696, 192] on div "Picked Up" at bounding box center [701, 193] width 73 height 14
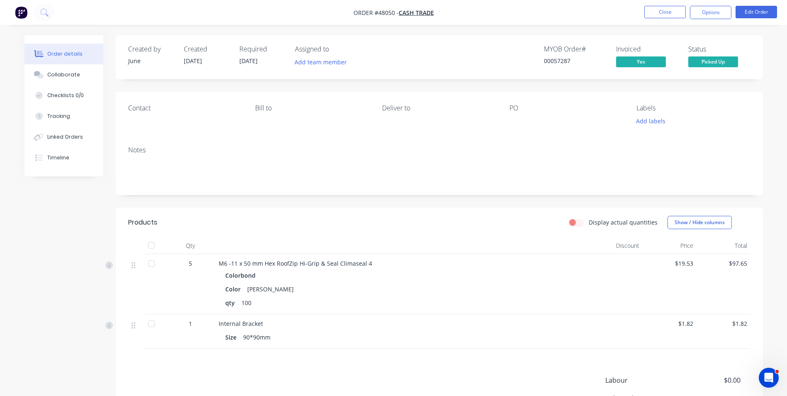
click at [476, 347] on div "Internal Bracket Size 90*90mm" at bounding box center [401, 331] width 373 height 34
drag, startPoint x: 641, startPoint y: 32, endPoint x: 664, endPoint y: 10, distance: 32.0
click at [642, 28] on div "Order details Collaborate Checklists 0/0 Tracking Linked Orders Timeline Order …" at bounding box center [393, 239] width 787 height 478
click at [664, 10] on button "Close" at bounding box center [664, 12] width 41 height 12
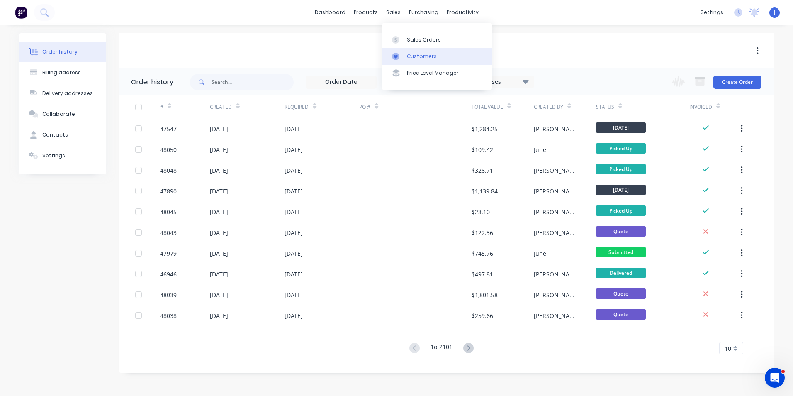
click at [399, 58] on icon at bounding box center [395, 56] width 7 height 7
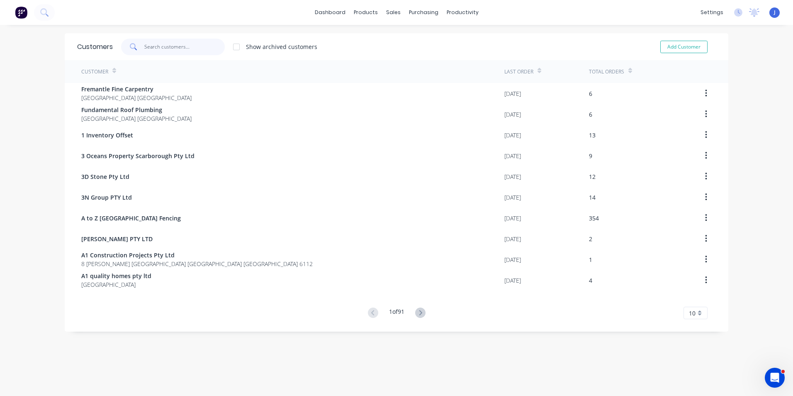
click at [170, 45] on input "text" at bounding box center [184, 47] width 81 height 17
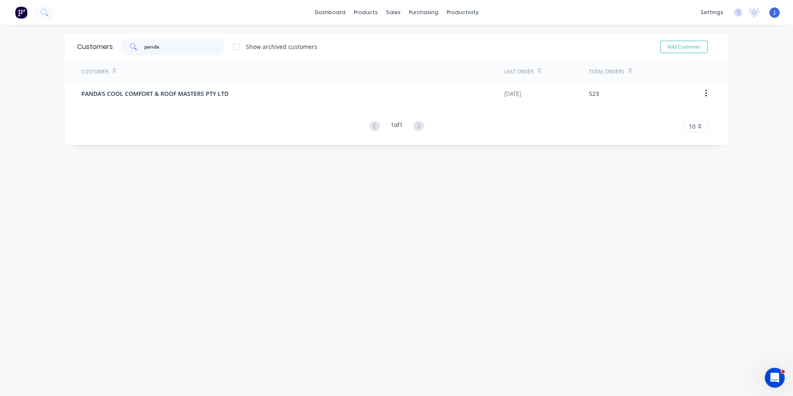
type input "panda"
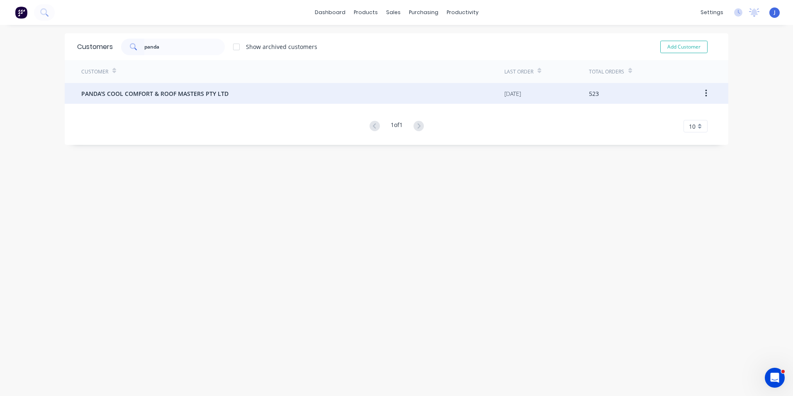
click at [183, 95] on span "PANDA'S COOL COMFORT & ROOF MASTERS PTY LTD" at bounding box center [154, 93] width 147 height 9
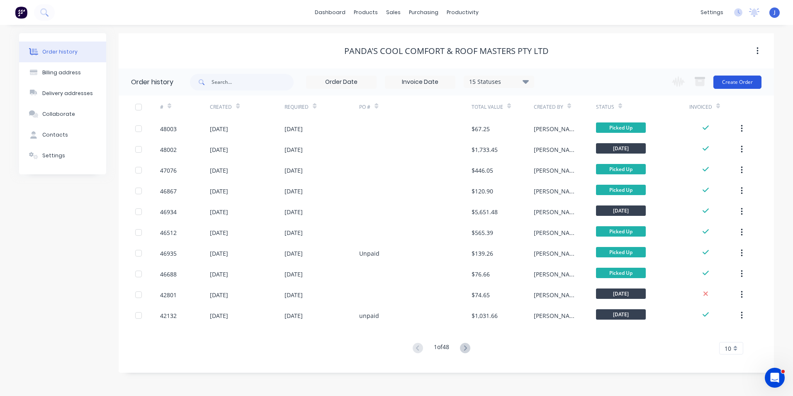
click at [743, 83] on button "Create Order" at bounding box center [737, 81] width 48 height 13
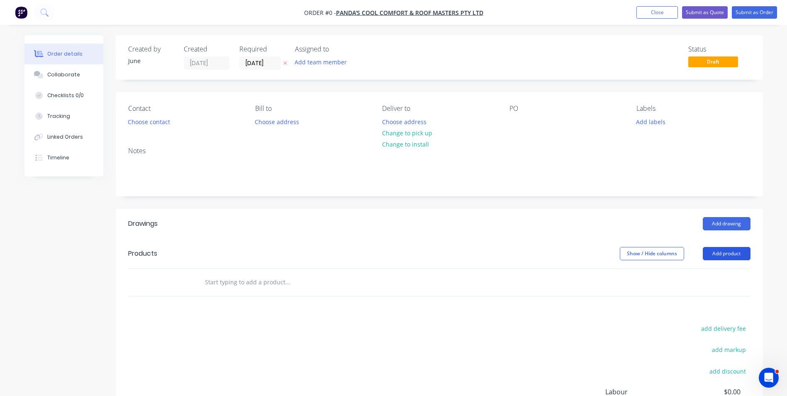
click at [727, 253] on button "Add product" at bounding box center [727, 253] width 48 height 13
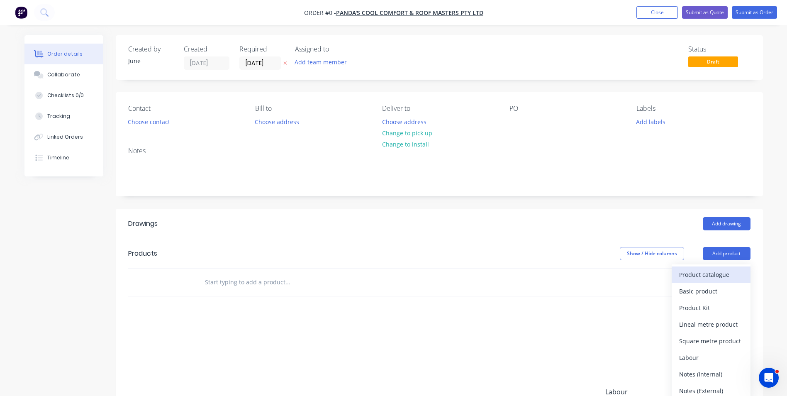
click at [708, 275] on div "Product catalogue" at bounding box center [711, 274] width 64 height 12
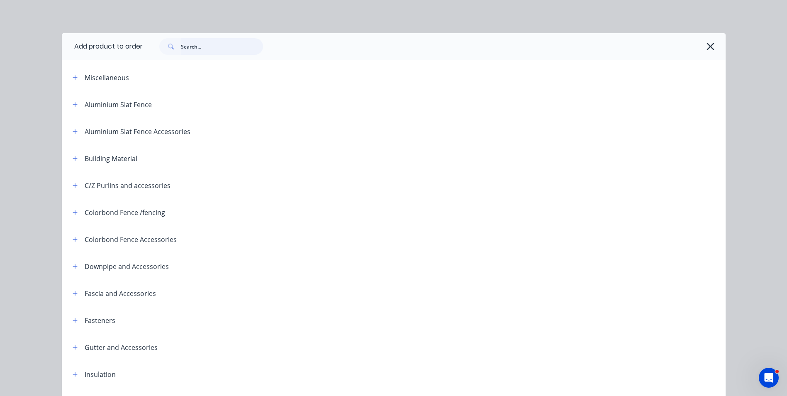
click at [220, 48] on input "text" at bounding box center [222, 46] width 82 height 17
type input "f"
type input "roof"
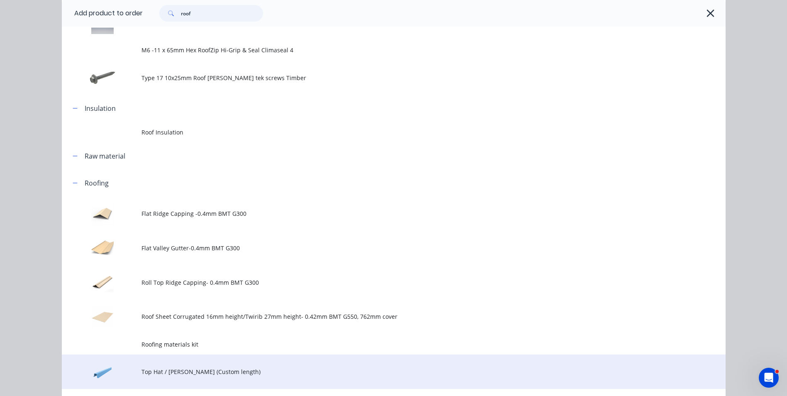
scroll to position [249, 0]
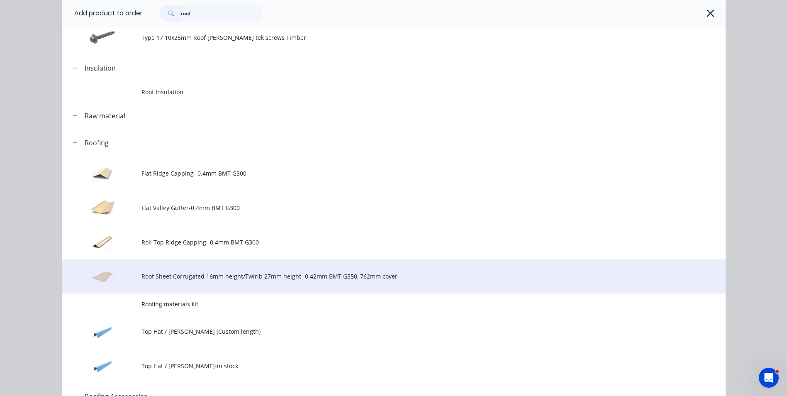
click at [211, 287] on td "Roof Sheet Corrugated 16mm height/Twirib 27mm height- 0.42mm BMT G550, 762mm co…" at bounding box center [433, 276] width 584 height 34
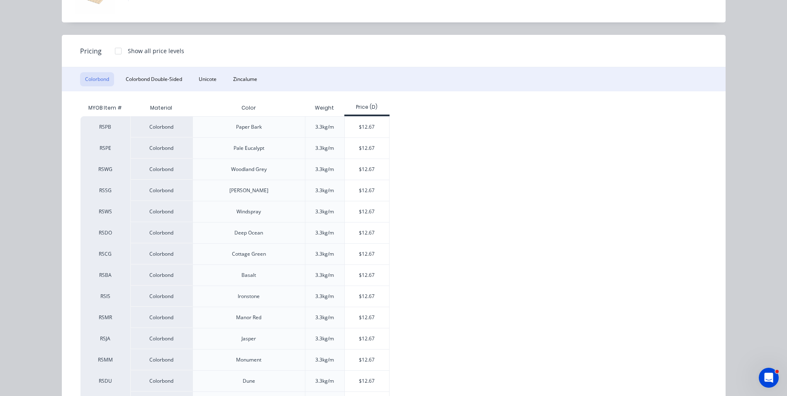
scroll to position [83, 0]
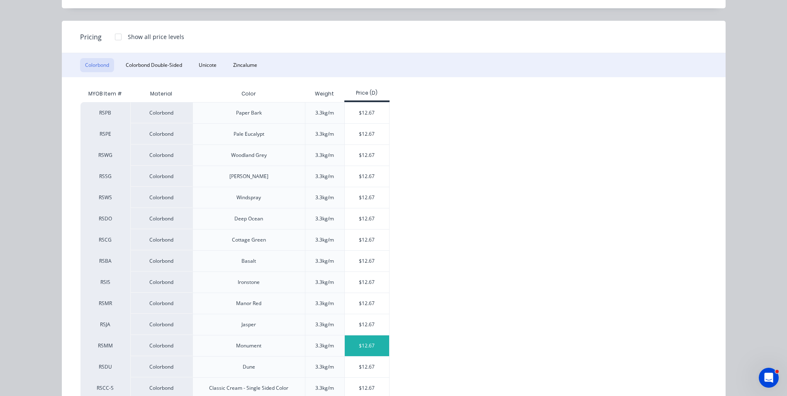
click at [356, 344] on div "$12.67" at bounding box center [367, 345] width 44 height 21
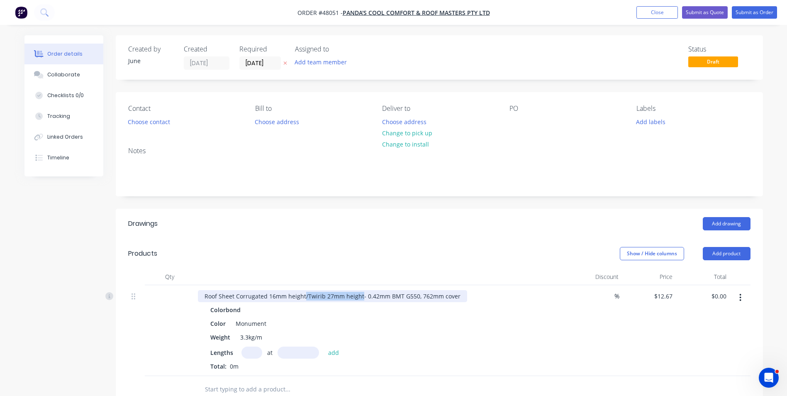
drag, startPoint x: 304, startPoint y: 294, endPoint x: 359, endPoint y: 290, distance: 55.3
click at [359, 290] on div "Roof Sheet Corrugated 16mm height/Twirib 27mm height- 0.42mm BMT G550, 762mm co…" at bounding box center [332, 296] width 269 height 12
click at [248, 349] on input "text" at bounding box center [251, 352] width 21 height 12
type input "20"
type input "4670"
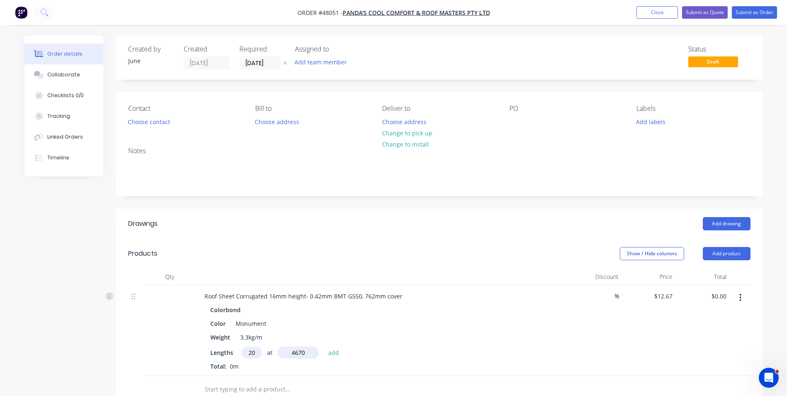
click at [324, 346] on button "add" at bounding box center [333, 351] width 19 height 11
type input "$1,183.38"
type input "20"
type input "4450"
click at [324, 346] on button "add" at bounding box center [333, 351] width 19 height 11
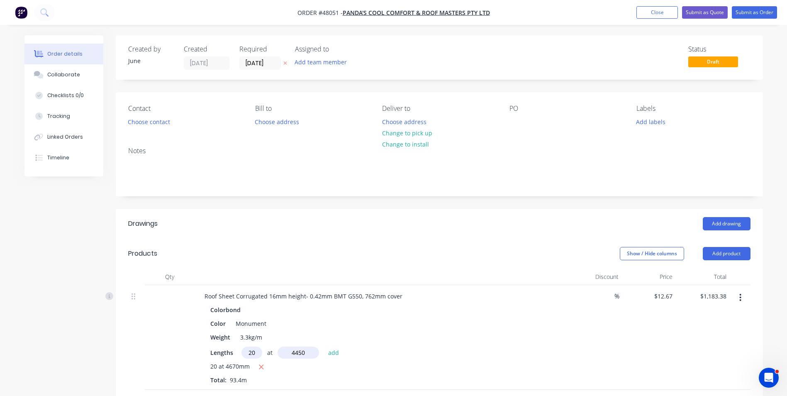
type input "$2,311.01"
type input "20"
type input "3050"
click at [324, 346] on button "add" at bounding box center [333, 351] width 19 height 11
type input "$3,083.88"
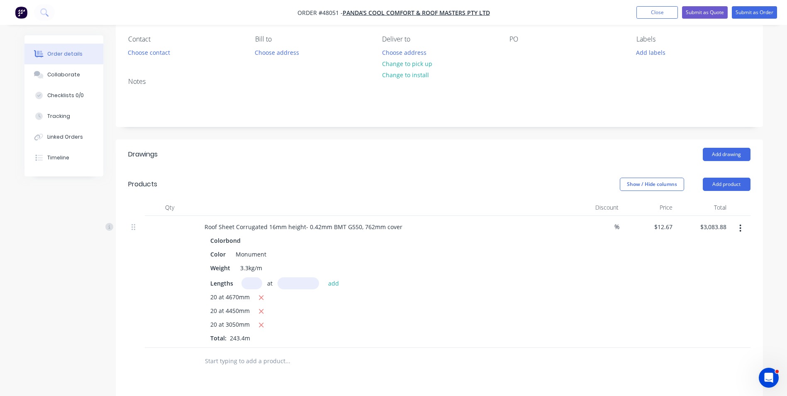
scroll to position [124, 0]
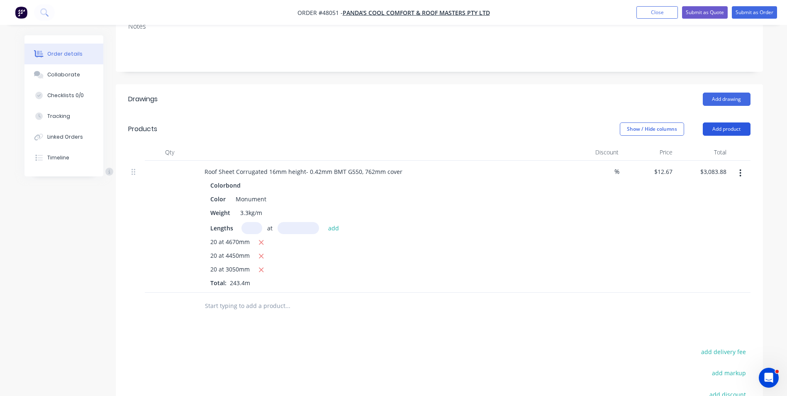
click at [737, 130] on button "Add product" at bounding box center [727, 128] width 48 height 13
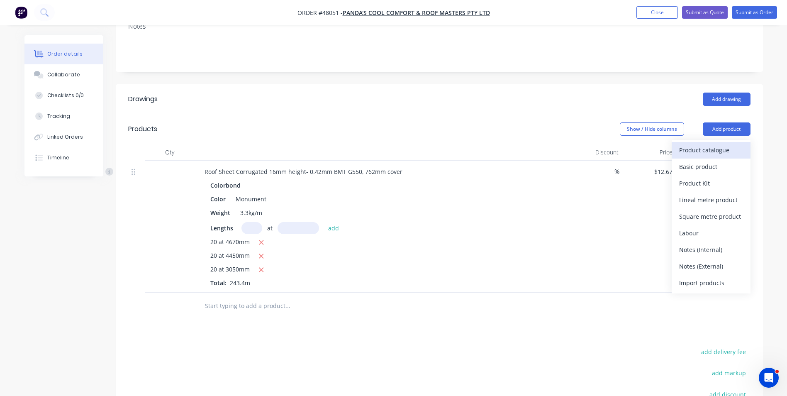
click at [734, 143] on button "Product catalogue" at bounding box center [710, 150] width 79 height 17
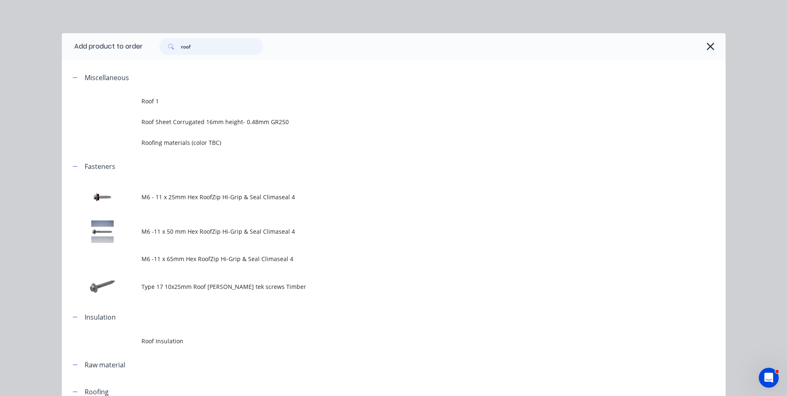
drag, startPoint x: 205, startPoint y: 51, endPoint x: 158, endPoint y: 50, distance: 46.9
click at [159, 50] on div "roof" at bounding box center [211, 46] width 104 height 17
type input "v"
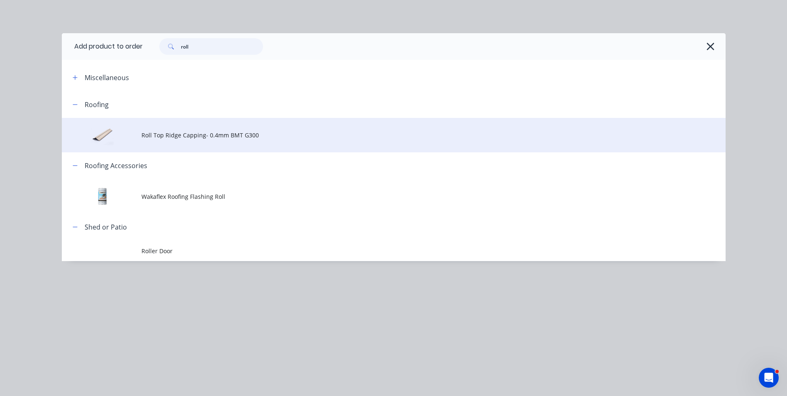
type input "roll"
click at [205, 132] on span "Roll Top Ridge Capping- 0.4mm BMT G300" at bounding box center [374, 135] width 467 height 9
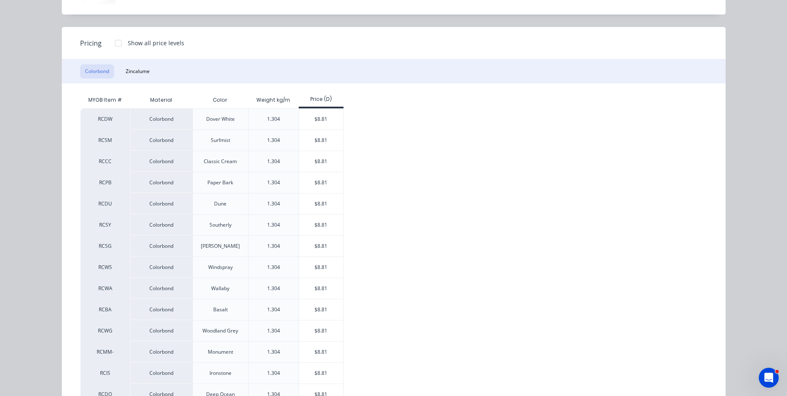
scroll to position [83, 0]
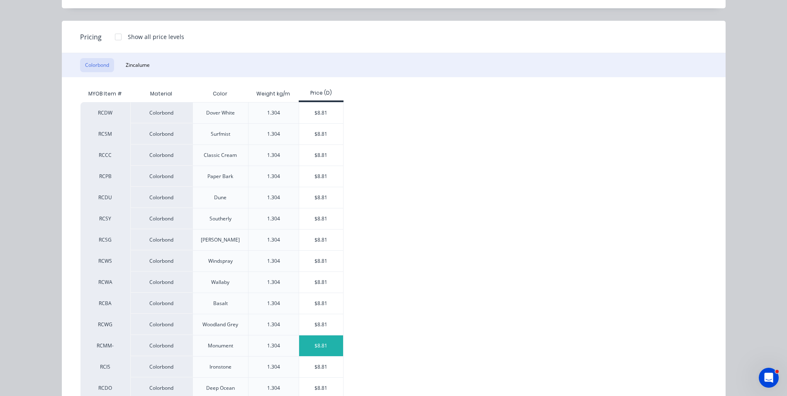
click at [316, 343] on div "$8.81" at bounding box center [321, 345] width 44 height 21
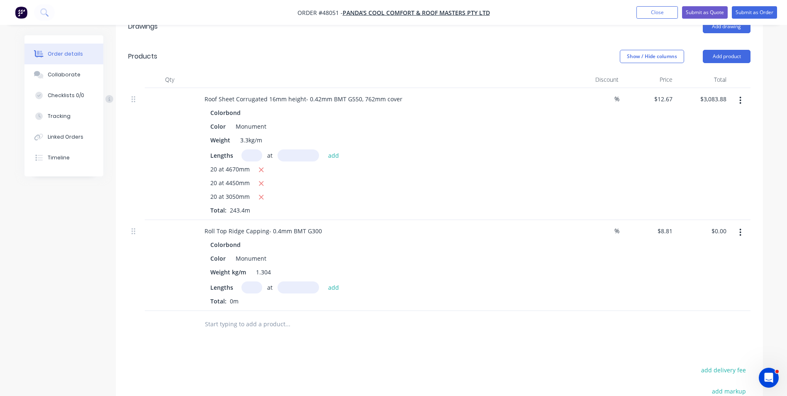
scroll to position [249, 0]
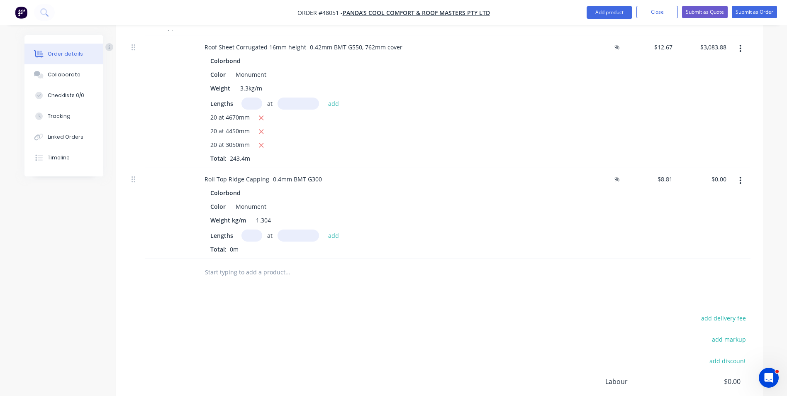
click at [248, 239] on input "text" at bounding box center [251, 235] width 21 height 12
type input "7"
type input "6500"
click at [324, 229] on button "add" at bounding box center [333, 234] width 19 height 11
type input "$400.86"
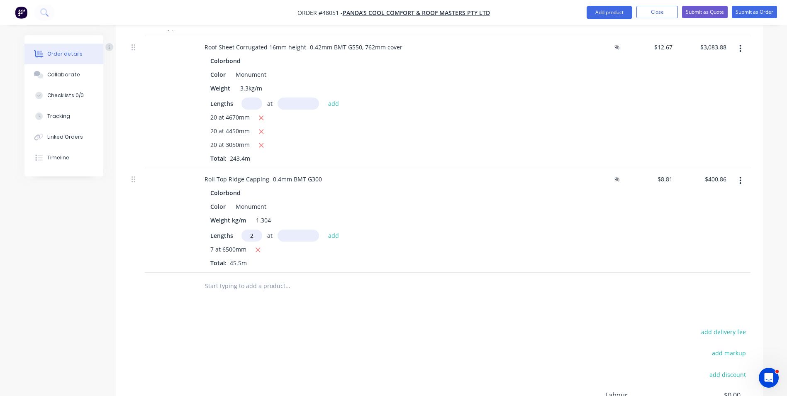
type input "2"
type input "4500"
click at [324, 229] on button "add" at bounding box center [333, 234] width 19 height 11
type input "$480.15"
click at [621, 16] on button "Add product" at bounding box center [609, 12] width 46 height 13
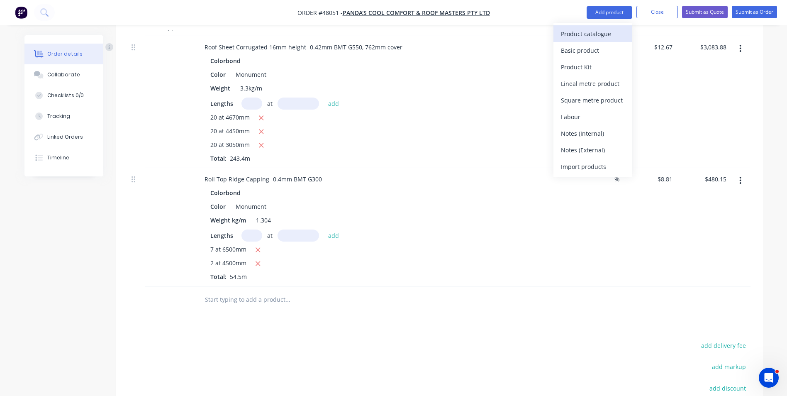
click at [608, 38] on div "Product catalogue" at bounding box center [593, 34] width 64 height 12
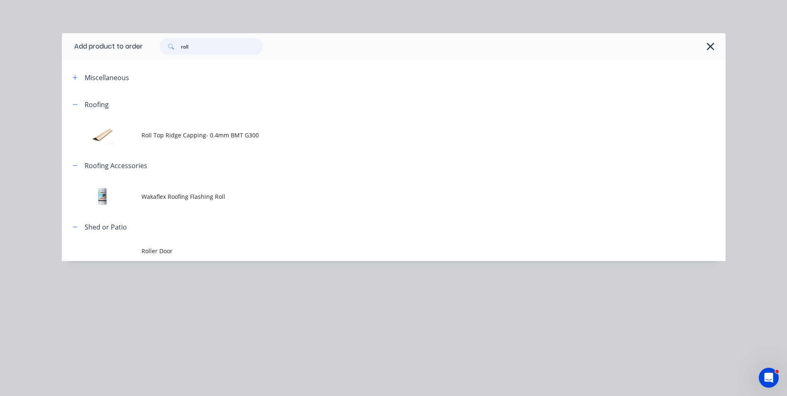
drag, startPoint x: 213, startPoint y: 44, endPoint x: 148, endPoint y: 43, distance: 64.3
click at [148, 43] on div "roll" at bounding box center [430, 46] width 574 height 17
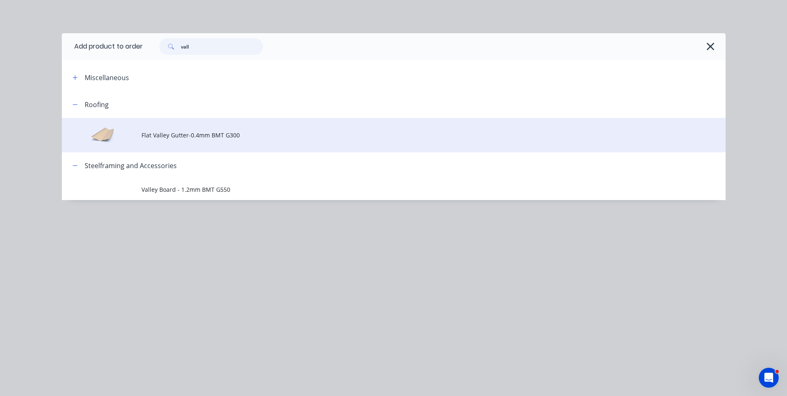
type input "vall"
click at [202, 141] on td "Flat Valley Gutter-0.4mm BMT G300" at bounding box center [433, 135] width 584 height 34
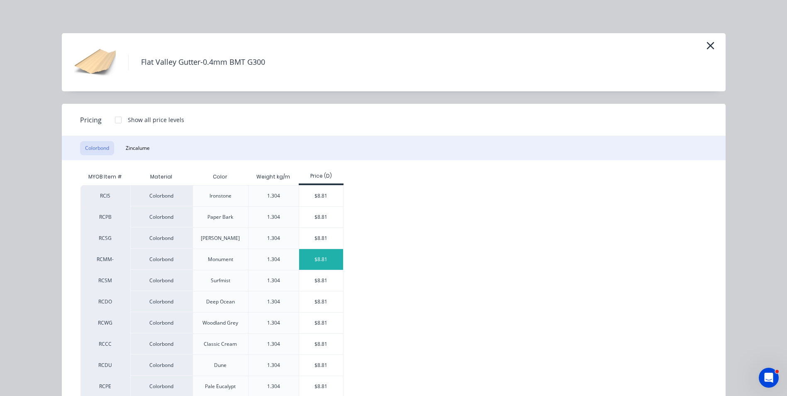
click at [304, 255] on div "$8.81" at bounding box center [321, 259] width 44 height 21
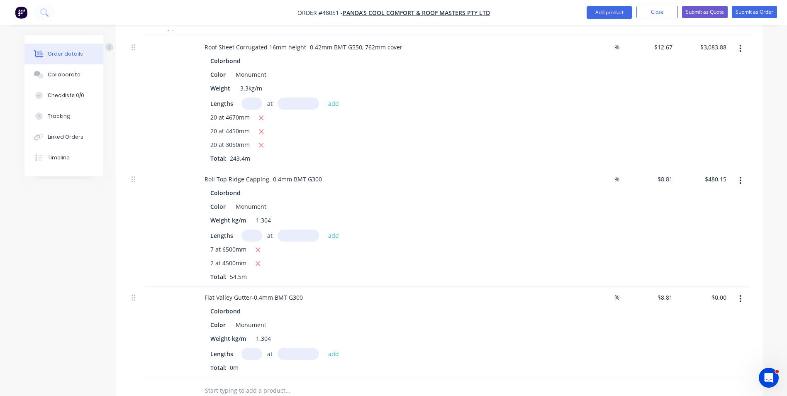
click at [255, 352] on input "text" at bounding box center [251, 354] width 21 height 12
type input "3"
type input "6500"
click at [324, 348] on button "add" at bounding box center [333, 353] width 19 height 11
type input "$171.80"
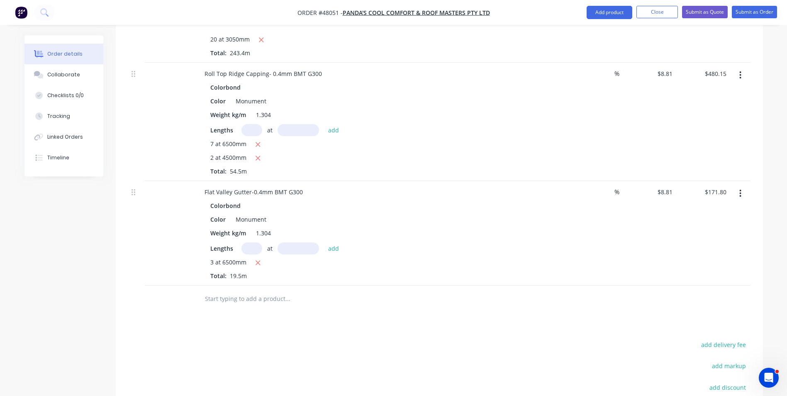
scroll to position [415, 0]
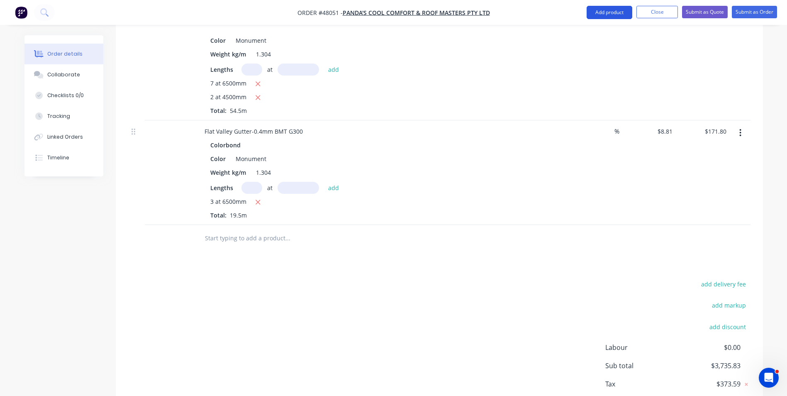
click at [610, 9] on button "Add product" at bounding box center [609, 12] width 46 height 13
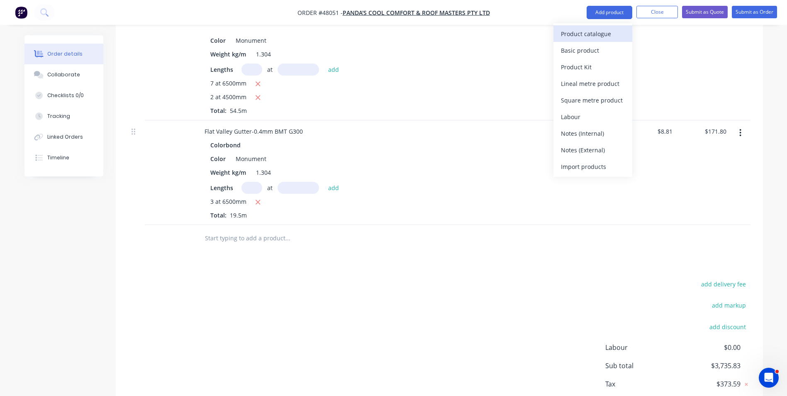
click at [604, 33] on div "Product catalogue" at bounding box center [593, 34] width 64 height 12
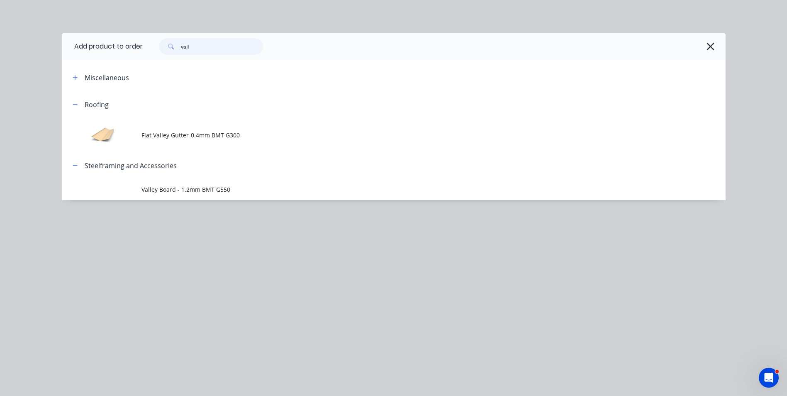
drag, startPoint x: 215, startPoint y: 44, endPoint x: 135, endPoint y: 59, distance: 81.3
click at [135, 59] on header "Add product to order vall" at bounding box center [394, 46] width 664 height 27
type input "m6"
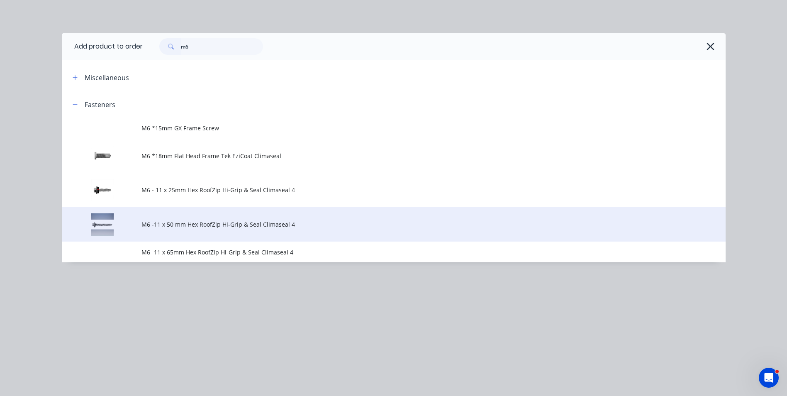
click at [195, 221] on span "M6 -11 x 50 mm Hex RoofZip Hi-Grip & Seal Climaseal 4" at bounding box center [374, 224] width 467 height 9
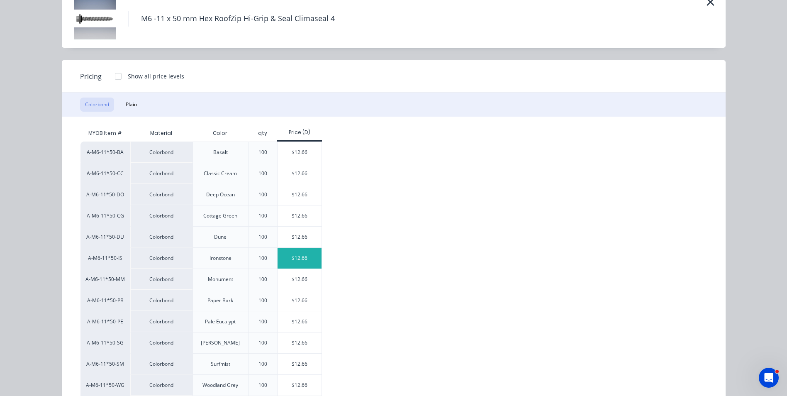
scroll to position [41, 0]
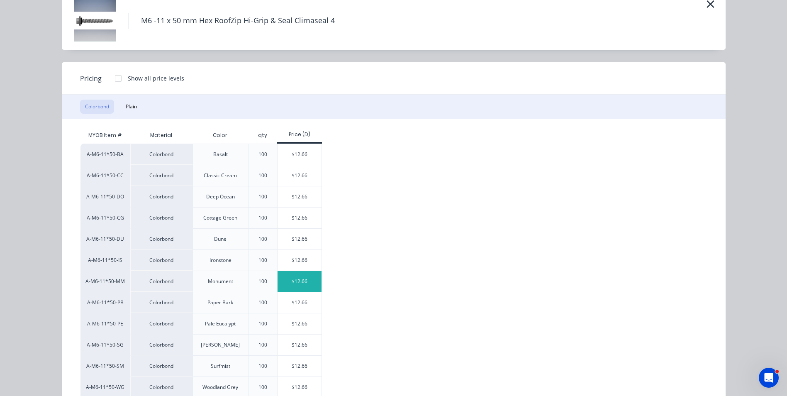
click at [286, 280] on div "$12.66" at bounding box center [299, 281] width 44 height 21
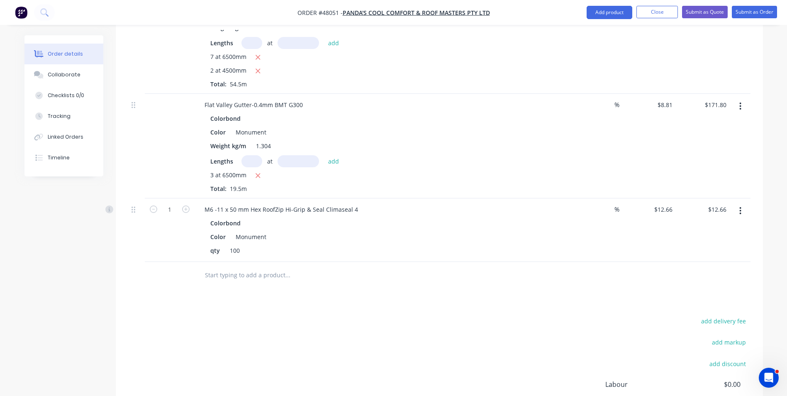
scroll to position [456, 0]
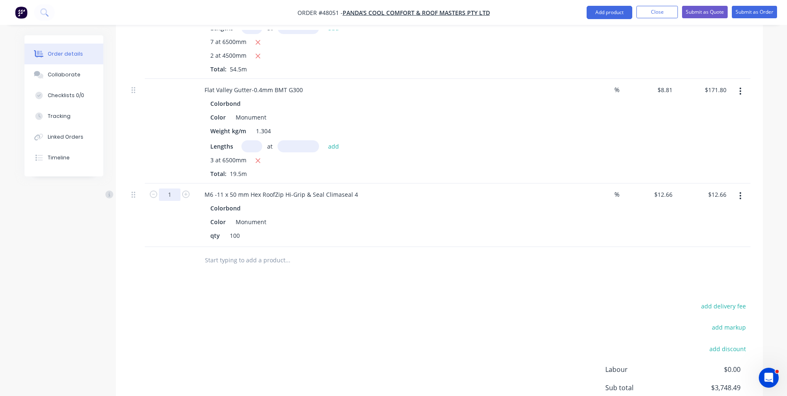
click at [176, 197] on input "1" at bounding box center [170, 194] width 22 height 12
type input "20"
type input "$253.20"
click at [483, 277] on div "Drawings Add drawing Products Show / Hide columns Add product Qty Discount Pric…" at bounding box center [439, 103] width 647 height 702
click at [586, 9] on button "Add product" at bounding box center [609, 12] width 46 height 13
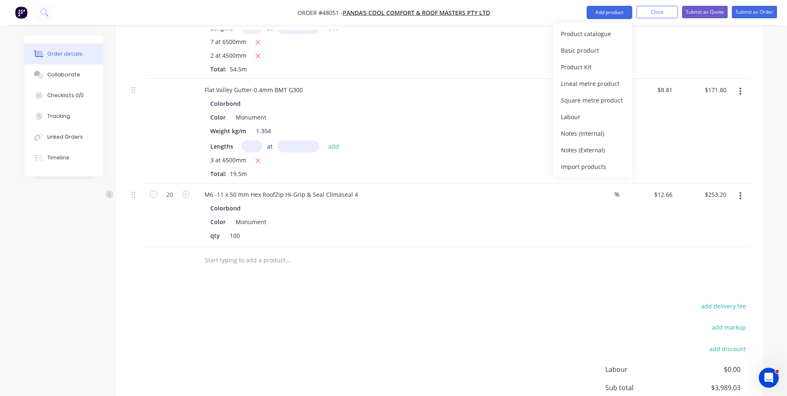
click at [587, 19] on nav "Order #48051 - PANDA'S COOL COMFORT & ROOF MASTERS PTY LTD Add product Product …" at bounding box center [393, 12] width 787 height 25
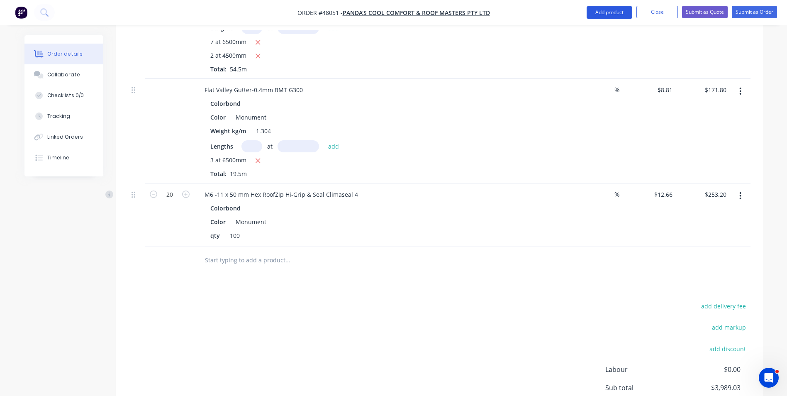
click at [608, 8] on button "Add product" at bounding box center [609, 12] width 46 height 13
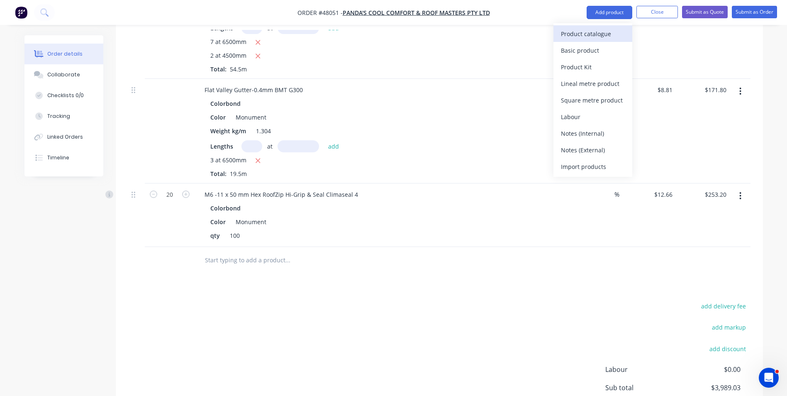
click at [603, 31] on div "Product catalogue" at bounding box center [593, 34] width 64 height 12
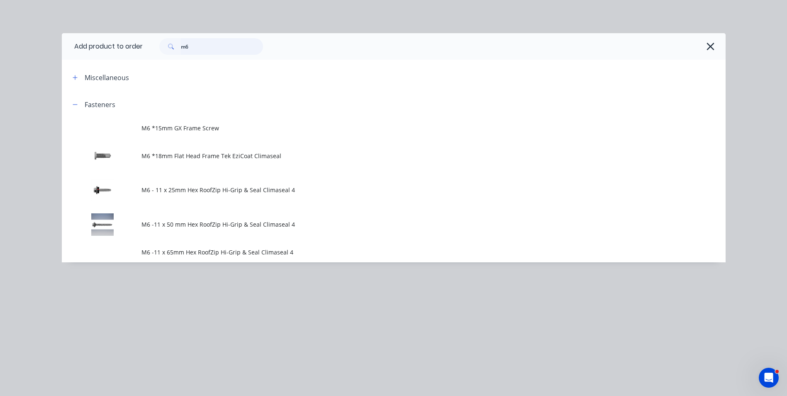
click at [98, 62] on div "Add product to order m6 Miscellaneous Fasteners M6 *15mm GX Frame Screw M6 *18m…" at bounding box center [394, 147] width 664 height 229
type input "95"
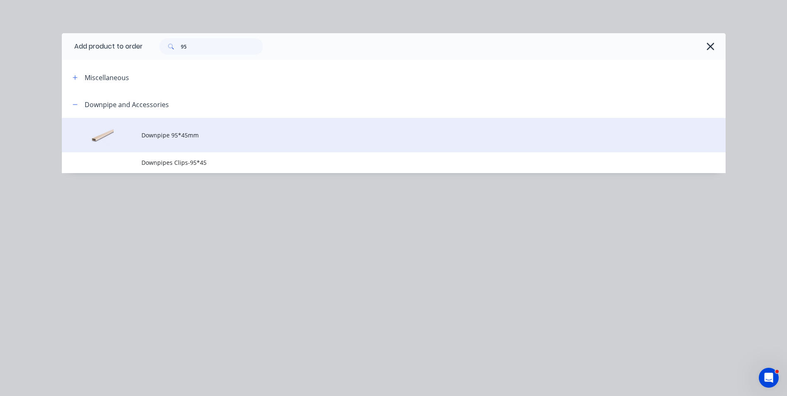
click at [229, 131] on span "Downpipe 95*45mm" at bounding box center [374, 135] width 467 height 9
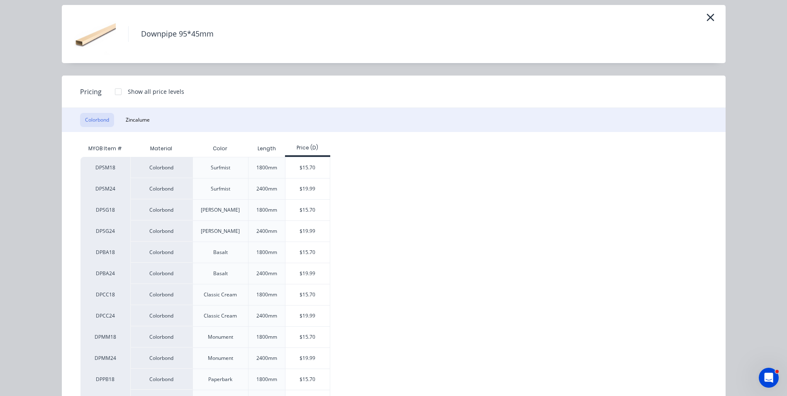
scroll to position [41, 0]
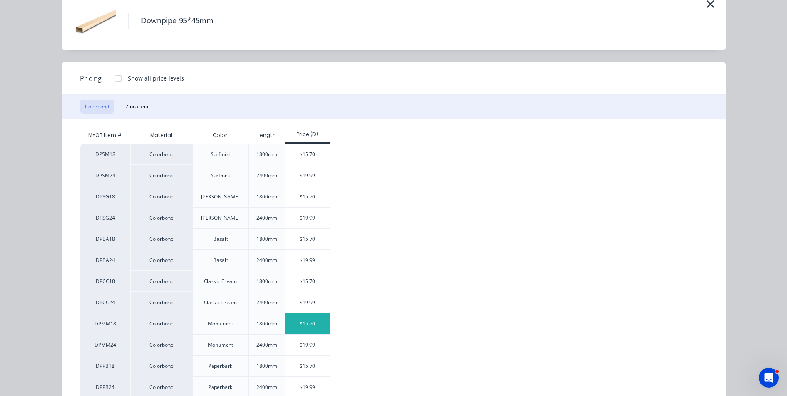
click at [296, 323] on div "$15.70" at bounding box center [307, 323] width 44 height 21
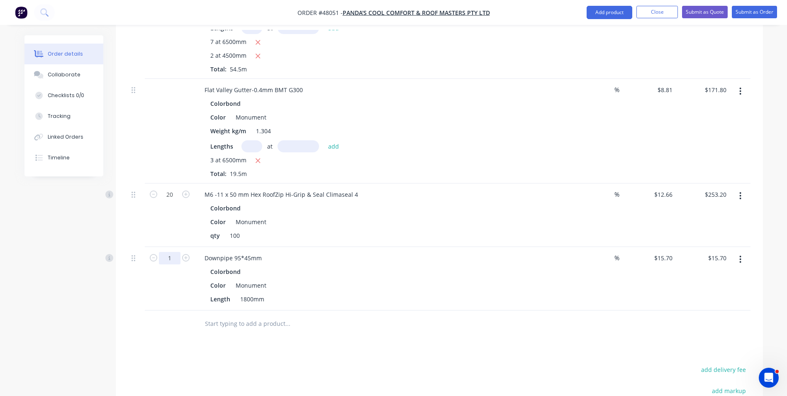
click at [169, 201] on input "1" at bounding box center [170, 194] width 22 height 12
type input "10"
type input "$157.00"
drag, startPoint x: 497, startPoint y: 267, endPoint x: 489, endPoint y: 293, distance: 27.0
click at [497, 267] on div "Colorbond" at bounding box center [381, 271] width 342 height 12
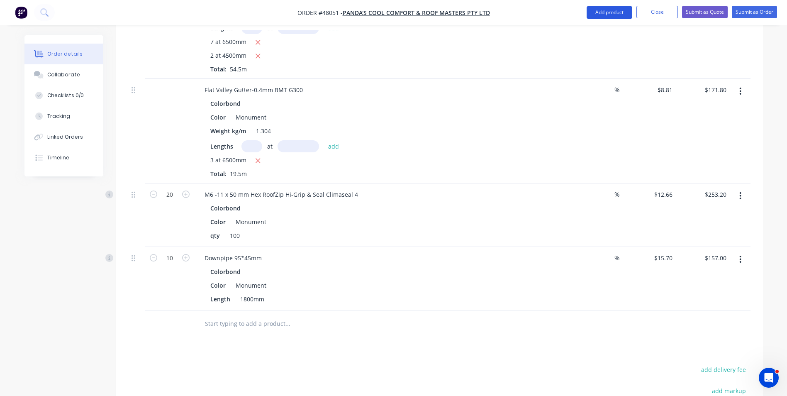
click at [604, 10] on button "Add product" at bounding box center [609, 12] width 46 height 13
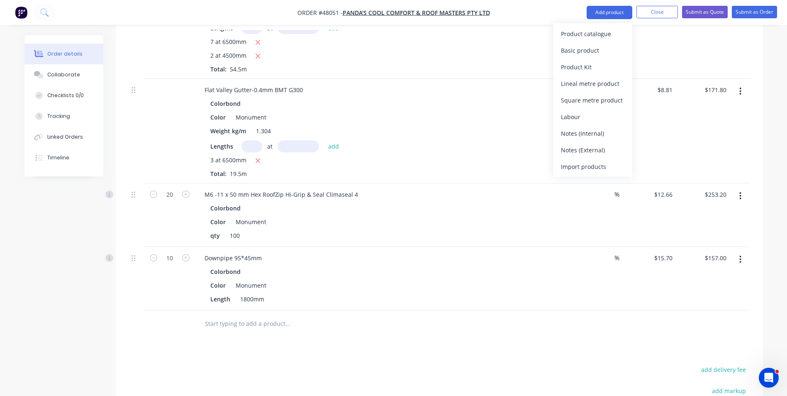
click at [601, 29] on div "Product catalogue" at bounding box center [593, 34] width 64 height 12
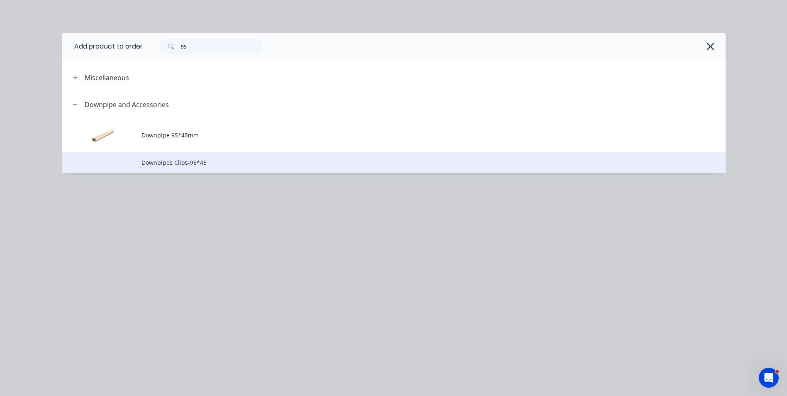
click at [165, 166] on span "Downpipes Clips-95*45" at bounding box center [374, 162] width 467 height 9
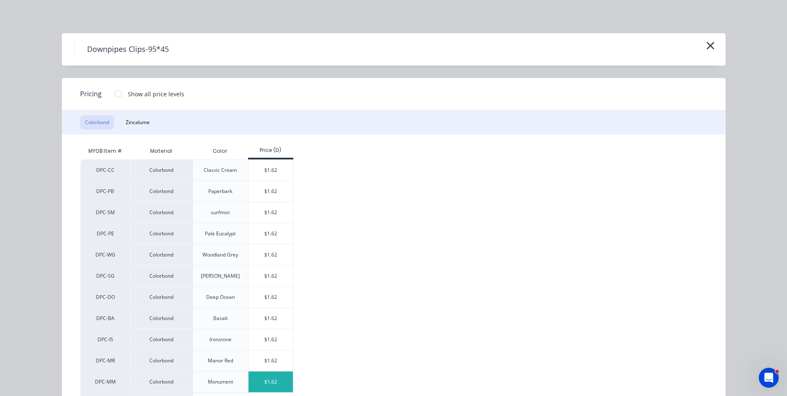
click at [255, 382] on div "$1.62" at bounding box center [270, 381] width 44 height 21
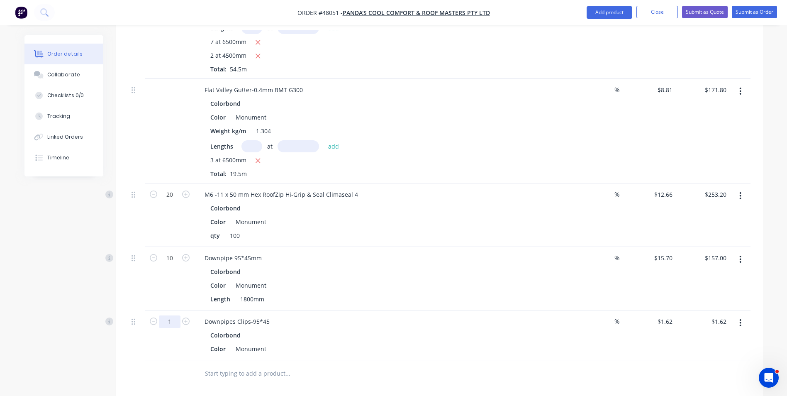
click at [167, 201] on input "1" at bounding box center [170, 194] width 22 height 12
type input "30"
type input "$48.60"
click at [499, 344] on div "Color Monument" at bounding box center [379, 349] width 345 height 12
click at [497, 325] on div "Downpipes Clips-95*45" at bounding box center [381, 321] width 367 height 12
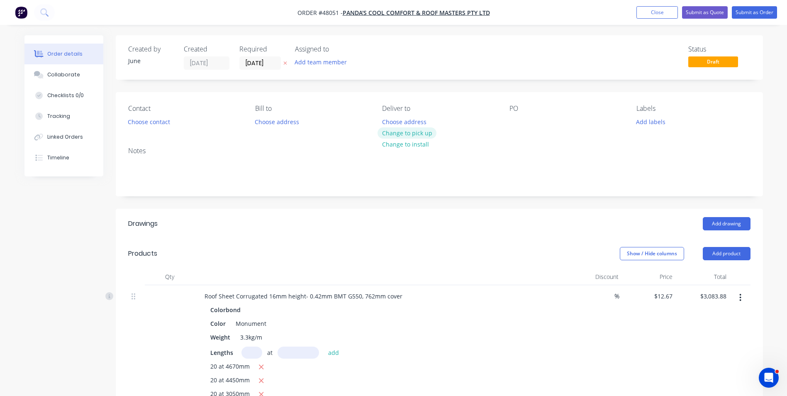
click at [422, 134] on button "Change to pick up" at bounding box center [406, 132] width 59 height 11
click at [158, 124] on button "Choose contact" at bounding box center [148, 121] width 51 height 11
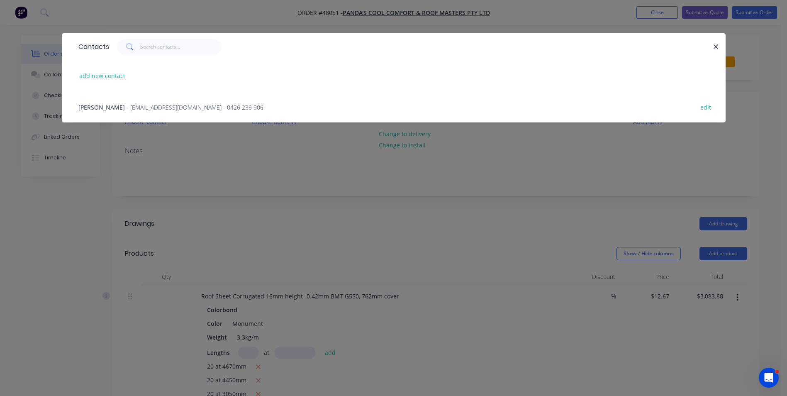
click at [163, 108] on span "- pandascoolroof@gmail.com - 0426 236 906" at bounding box center [194, 107] width 137 height 8
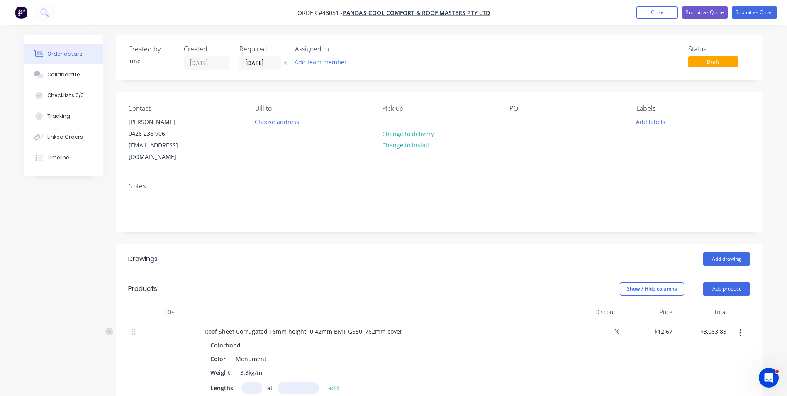
click at [350, 98] on div "Contact Xiong 0426 236 906 pandascoolroof@gmail.com Bill to Choose address Pick…" at bounding box center [439, 133] width 647 height 83
click at [505, 124] on div "Contact Xiong 0426 236 906 pandascoolroof@gmail.com Bill to Choose address Pick…" at bounding box center [439, 133] width 647 height 83
click at [517, 122] on div at bounding box center [515, 122] width 13 height 12
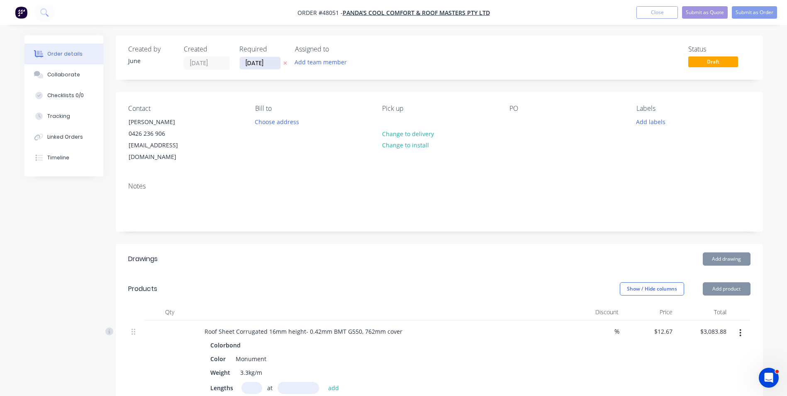
click at [271, 66] on input "[DATE]" at bounding box center [260, 63] width 41 height 12
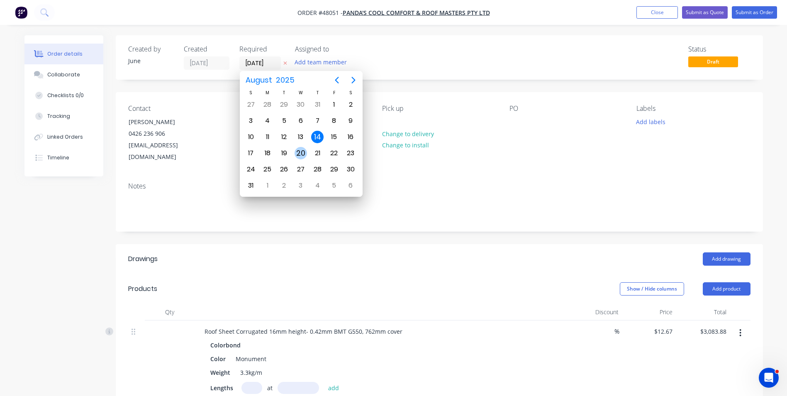
click at [306, 155] on div "20" at bounding box center [300, 153] width 12 height 12
type input "20/08/25"
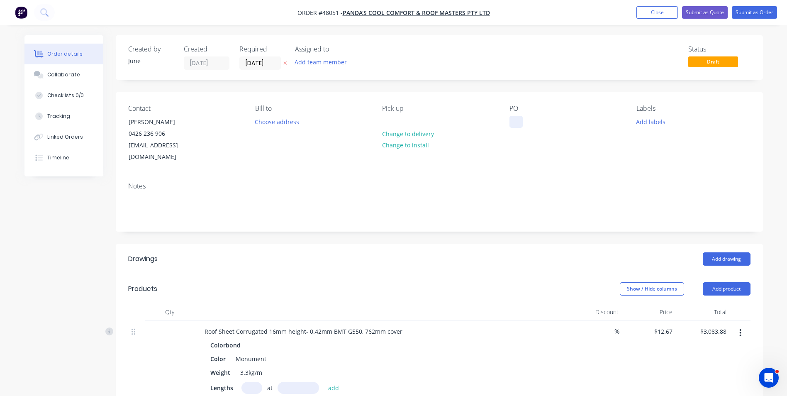
click at [520, 123] on div at bounding box center [515, 122] width 13 height 12
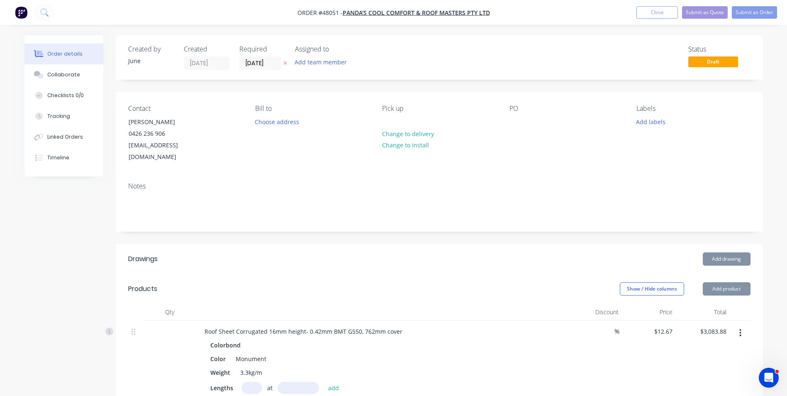
click at [476, 182] on div "Notes" at bounding box center [439, 186] width 622 height 8
click at [756, 12] on button "Submit as Order" at bounding box center [754, 12] width 45 height 12
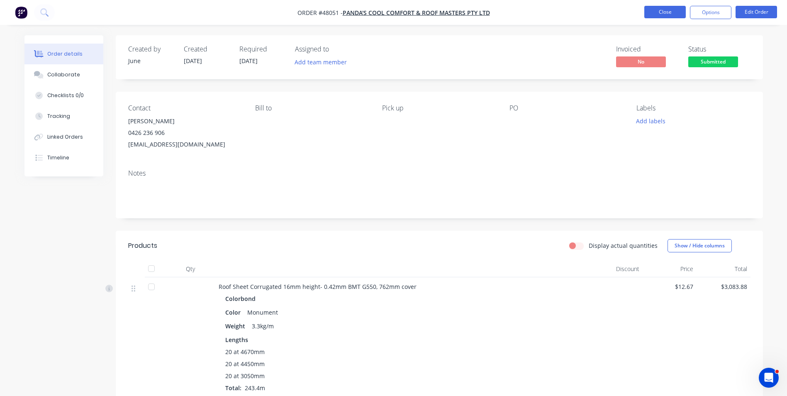
click at [656, 16] on button "Close" at bounding box center [664, 12] width 41 height 12
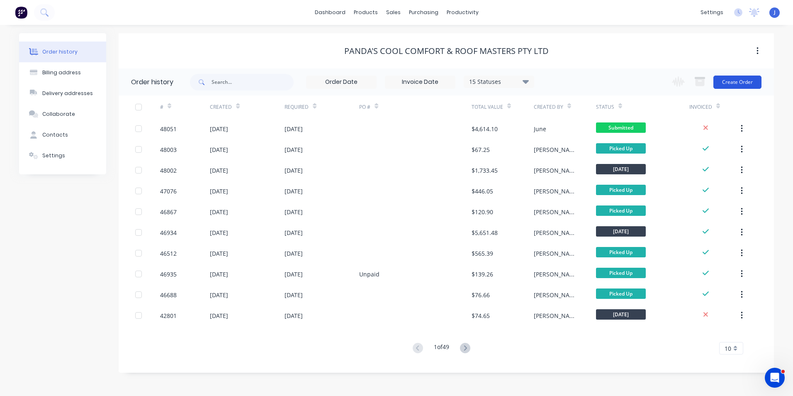
click at [729, 81] on button "Create Order" at bounding box center [737, 81] width 48 height 13
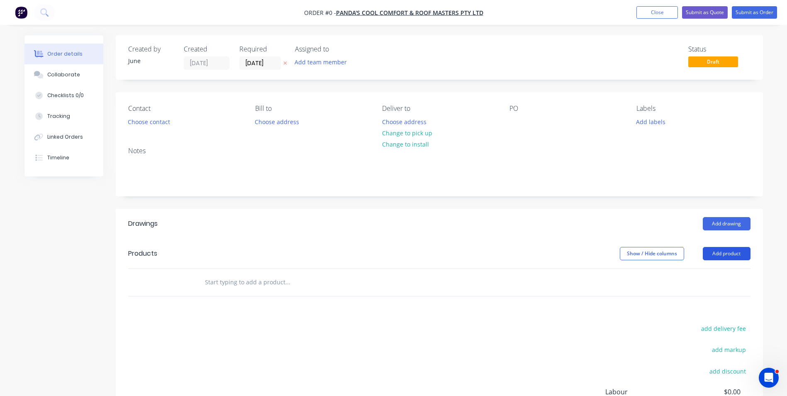
click at [712, 252] on button "Add product" at bounding box center [727, 253] width 48 height 13
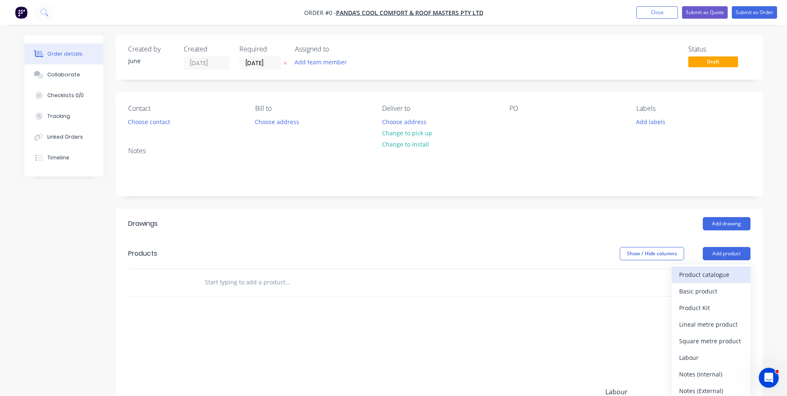
click at [708, 278] on div "Product catalogue" at bounding box center [711, 274] width 64 height 12
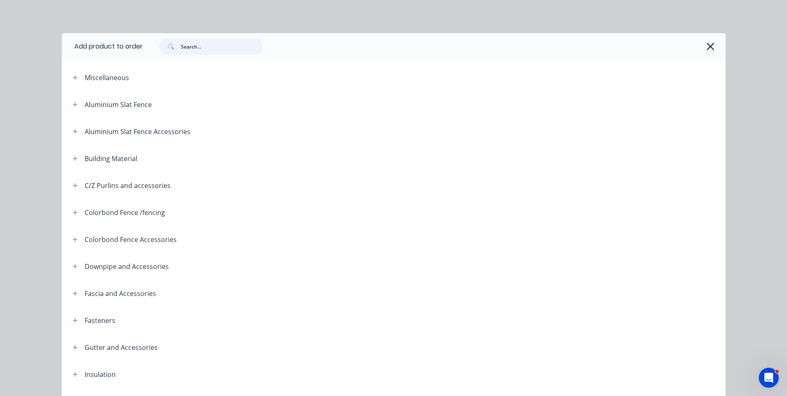
click at [217, 48] on input "text" at bounding box center [222, 46] width 82 height 17
type input "post"
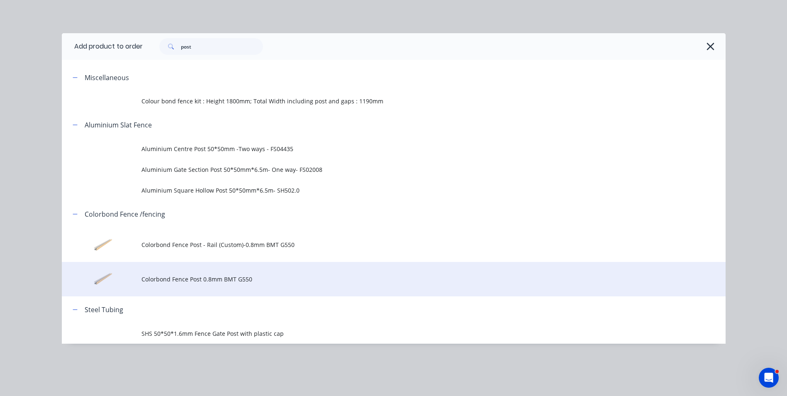
click at [270, 280] on span "Colorbond Fence Post 0.8mm BMT G550" at bounding box center [374, 279] width 467 height 9
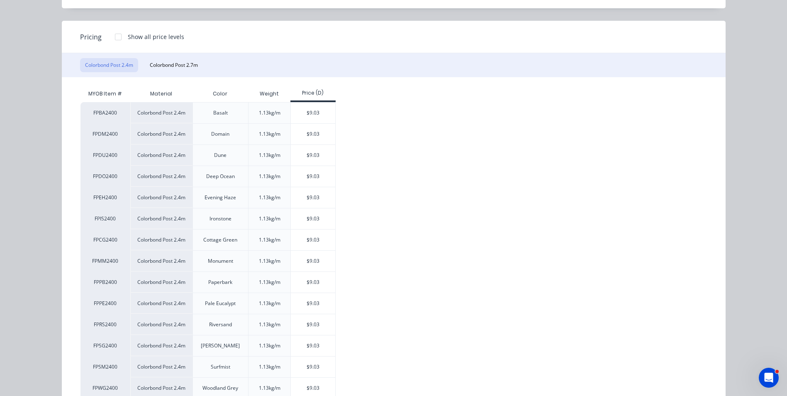
scroll to position [124, 0]
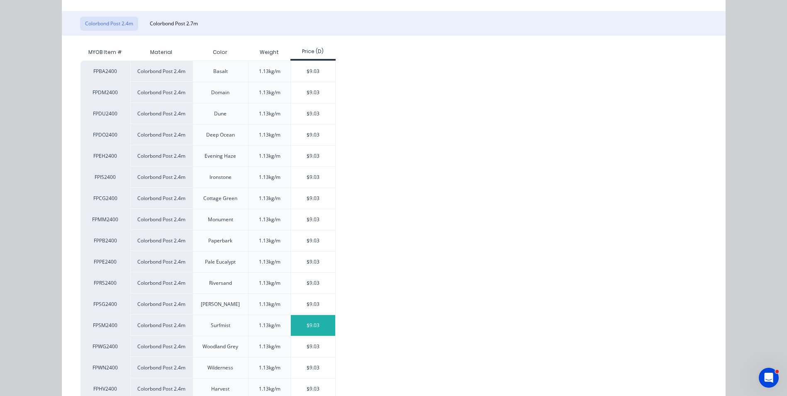
click at [301, 321] on div "$9.03" at bounding box center [313, 325] width 44 height 21
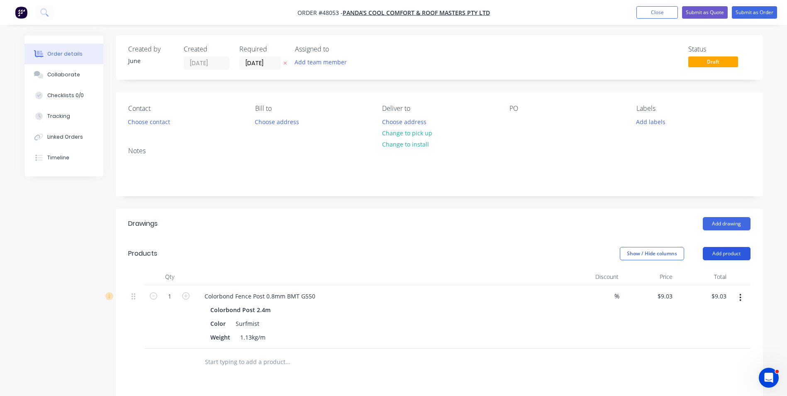
click at [727, 250] on button "Add product" at bounding box center [727, 253] width 48 height 13
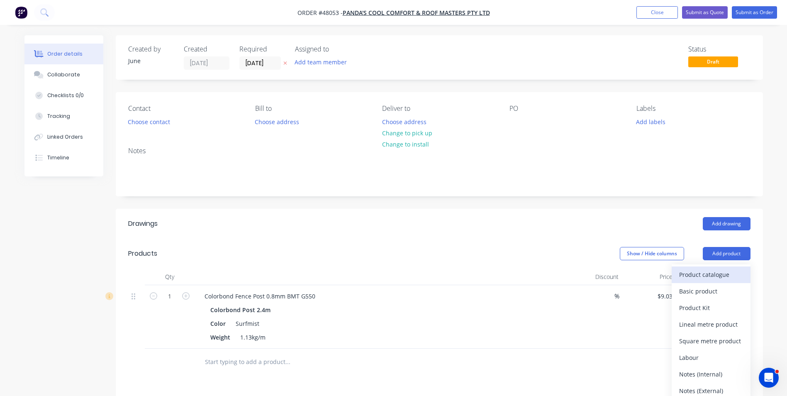
click at [725, 270] on div "Product catalogue" at bounding box center [711, 274] width 64 height 12
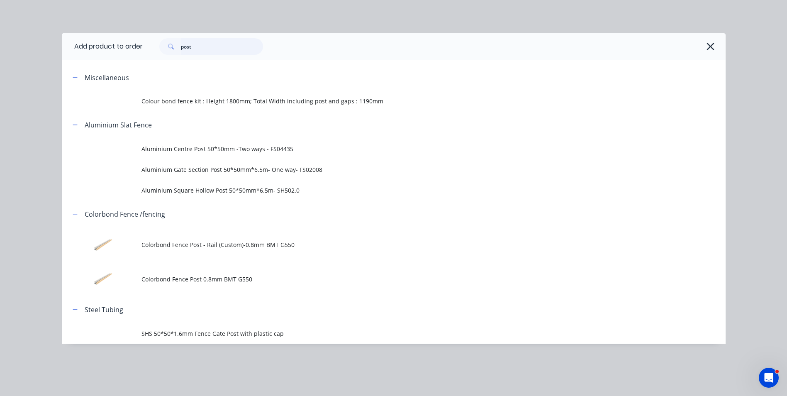
click at [112, 42] on header "Add product to order post" at bounding box center [394, 46] width 664 height 27
type input "rail"
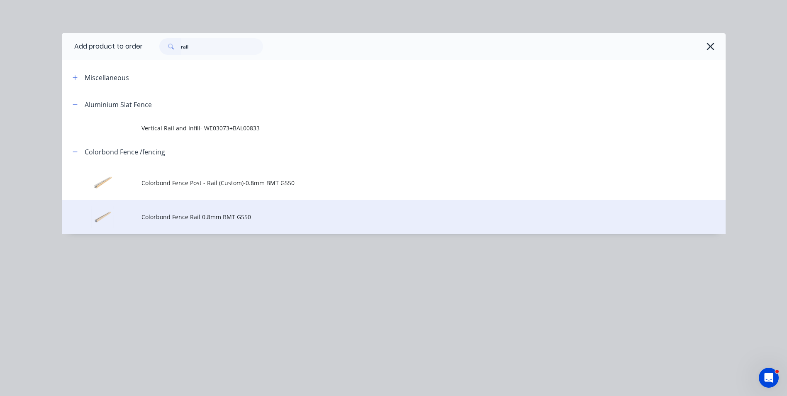
click at [180, 218] on span "Colorbond Fence Rail 0.8mm BMT G550" at bounding box center [374, 216] width 467 height 9
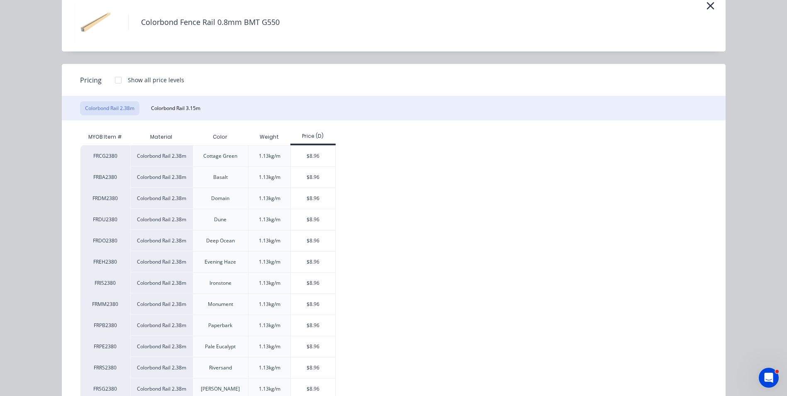
scroll to position [83, 0]
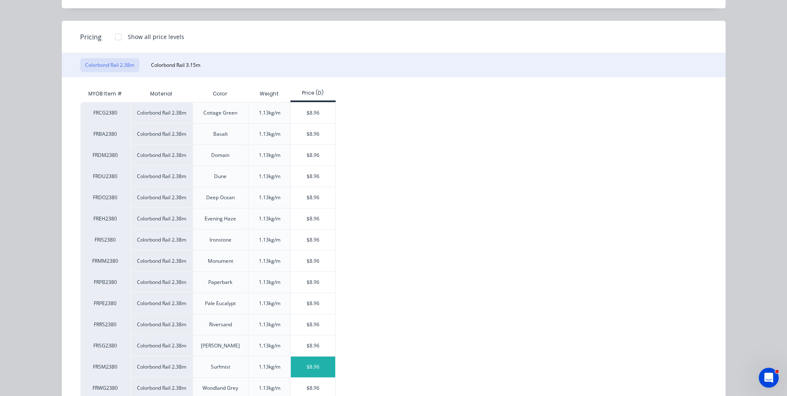
click at [315, 367] on div "$8.96" at bounding box center [313, 366] width 44 height 21
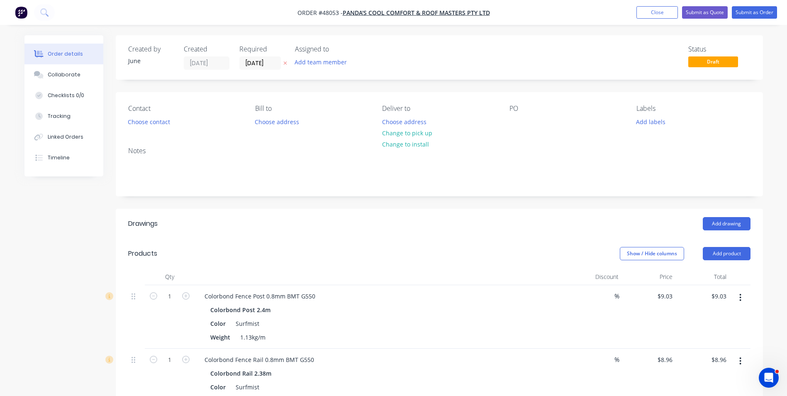
click at [723, 241] on header "Products Show / Hide columns Add product" at bounding box center [439, 253] width 647 height 30
click at [722, 248] on button "Add product" at bounding box center [727, 253] width 48 height 13
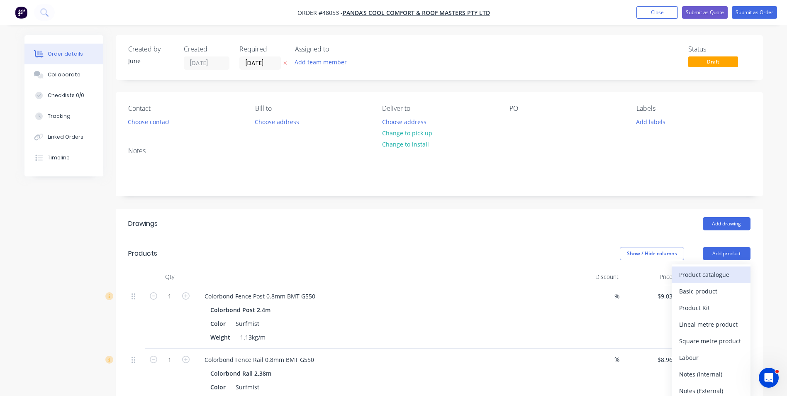
click at [712, 270] on div "Product catalogue" at bounding box center [711, 274] width 64 height 12
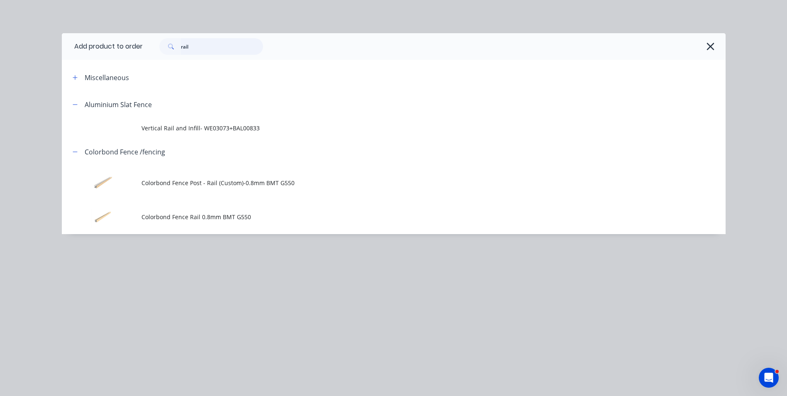
drag, startPoint x: 187, startPoint y: 46, endPoint x: 131, endPoint y: 46, distance: 55.6
click at [131, 46] on header "Add product to order rail" at bounding box center [394, 46] width 664 height 27
type input "sheet"
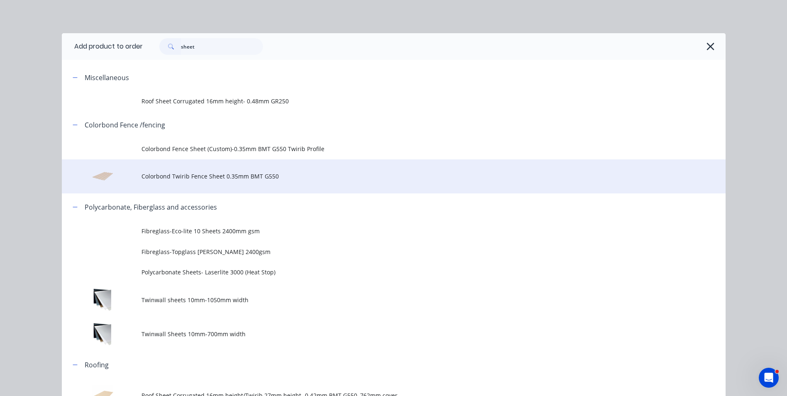
click at [202, 183] on td "Colorbond Twirib Fence Sheet 0.35mm BMT G550" at bounding box center [433, 176] width 584 height 34
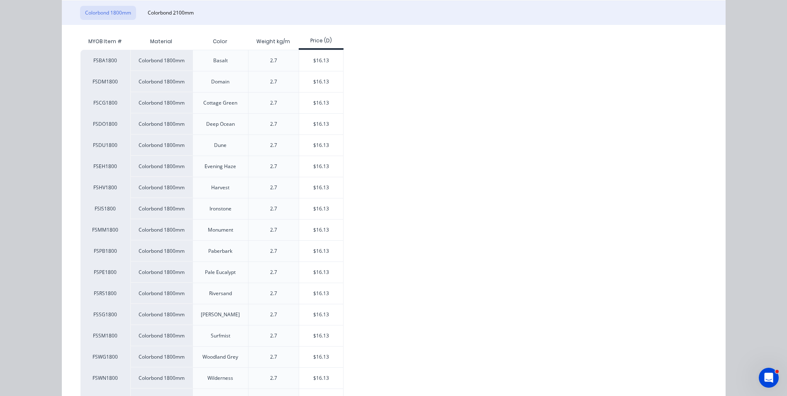
scroll to position [166, 0]
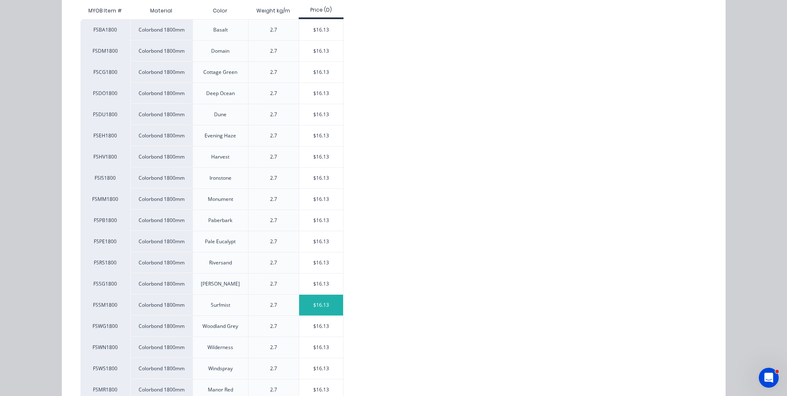
click at [331, 303] on div "$16.13" at bounding box center [321, 304] width 44 height 21
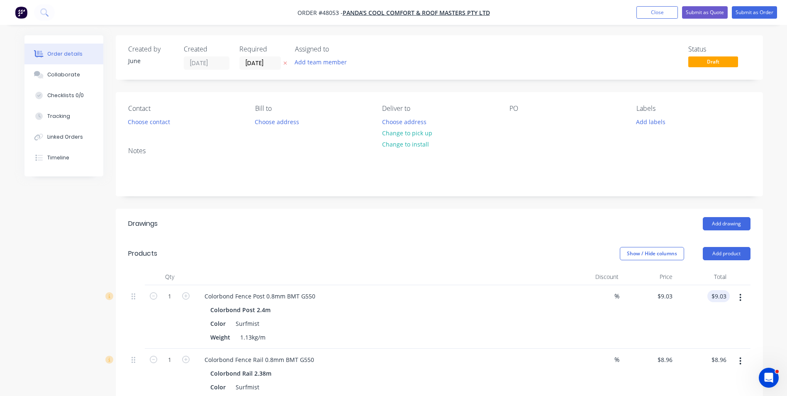
scroll to position [83, 0]
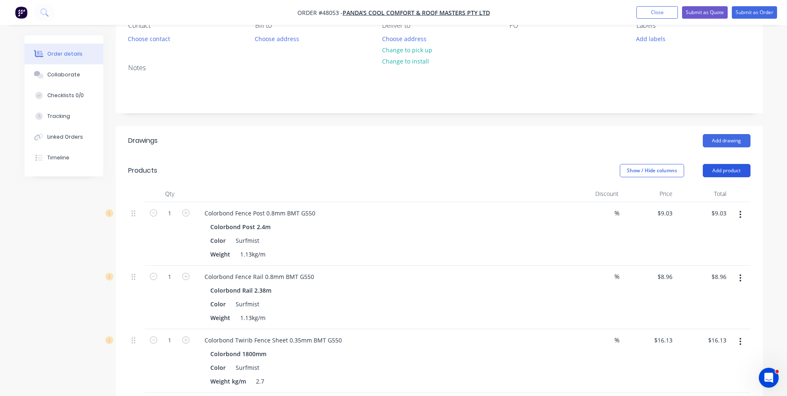
click at [716, 167] on button "Add product" at bounding box center [727, 170] width 48 height 13
click at [511, 250] on div "Weight 1.13kg/m" at bounding box center [379, 254] width 345 height 12
click at [164, 214] on input "1" at bounding box center [170, 213] width 22 height 12
type input "22"
type input "$198.66"
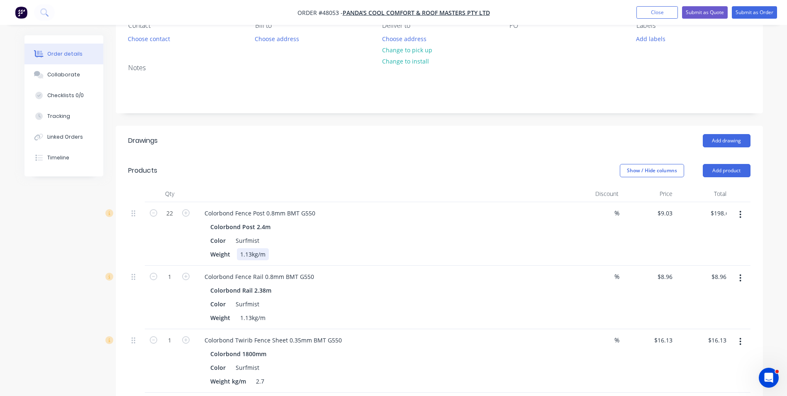
click at [382, 246] on div "Colorbond Post 2.4m Color Surfmist Weight 1.13kg/m" at bounding box center [381, 240] width 367 height 39
click at [169, 219] on input "1" at bounding box center [170, 213] width 22 height 12
type input "22"
type input "$197.12"
click at [370, 271] on div "Colorbond Fence Rail 0.8mm BMT G550" at bounding box center [381, 276] width 367 height 12
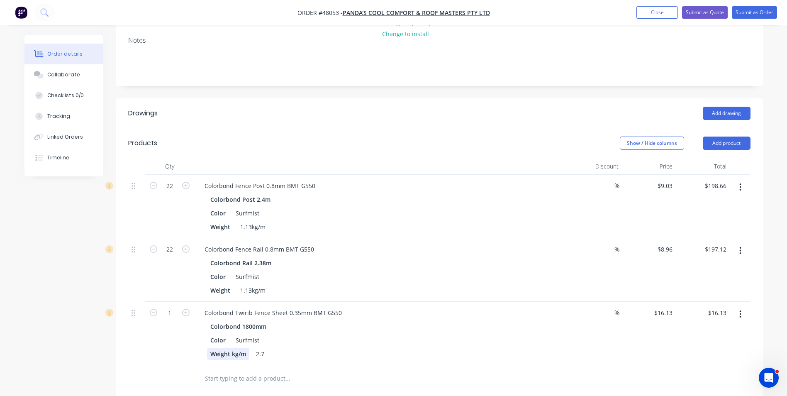
scroll to position [124, 0]
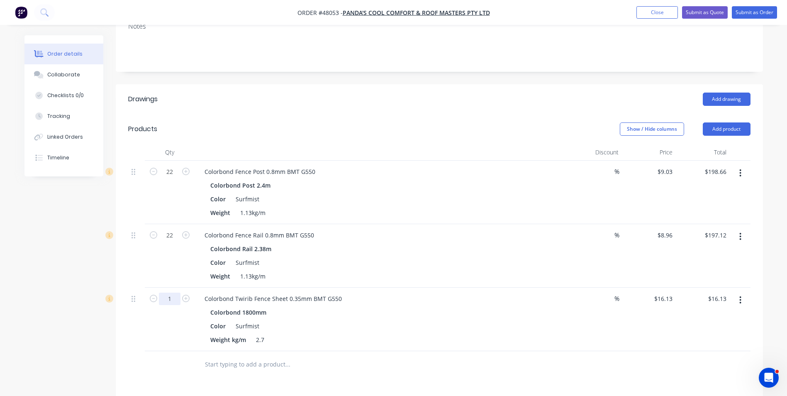
click at [172, 178] on input "1" at bounding box center [170, 171] width 22 height 12
type input "33"
type input "$532.29"
click at [538, 311] on div "Colorbond 1800mm" at bounding box center [381, 312] width 342 height 12
click at [732, 129] on button "Add product" at bounding box center [727, 128] width 48 height 13
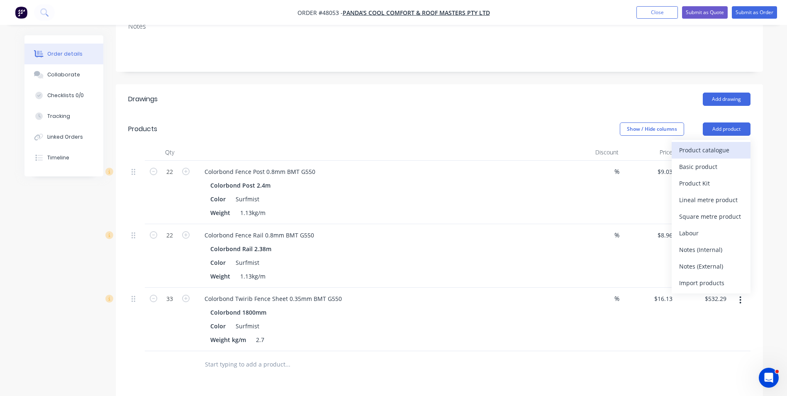
click at [701, 154] on div "Product catalogue" at bounding box center [711, 150] width 64 height 12
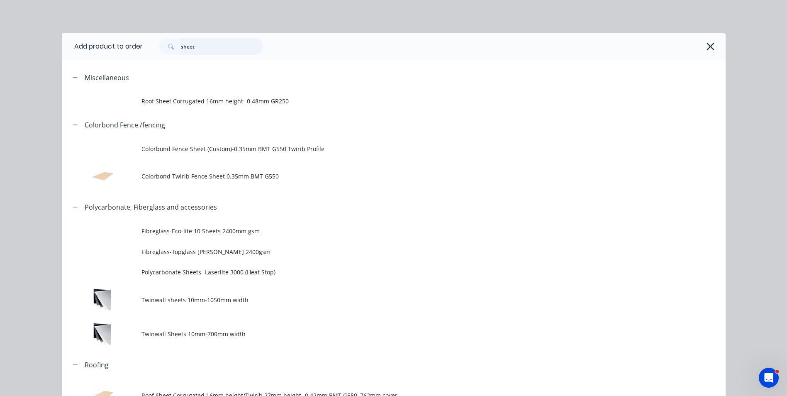
drag, startPoint x: 206, startPoint y: 46, endPoint x: 112, endPoint y: 49, distance: 93.8
click at [112, 49] on header "Add product to order sheet" at bounding box center [394, 46] width 664 height 27
type input "rail"
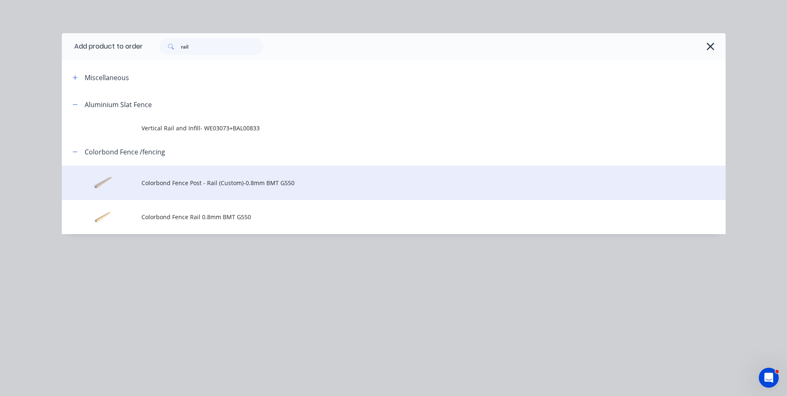
click at [226, 185] on span "Colorbond Fence Post - Rail (Custom)-0.8mm BMT G550" at bounding box center [374, 182] width 467 height 9
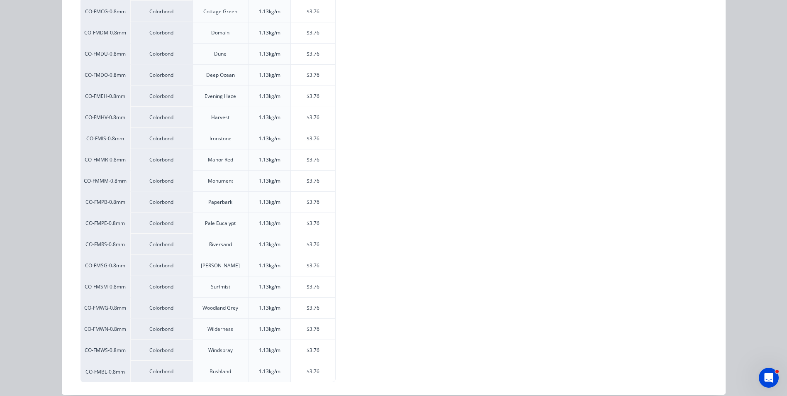
scroll to position [207, 0]
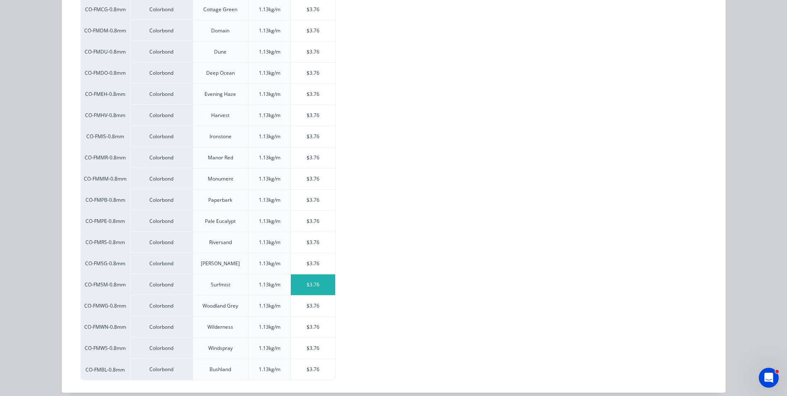
click at [291, 287] on div "$3.76" at bounding box center [313, 284] width 44 height 21
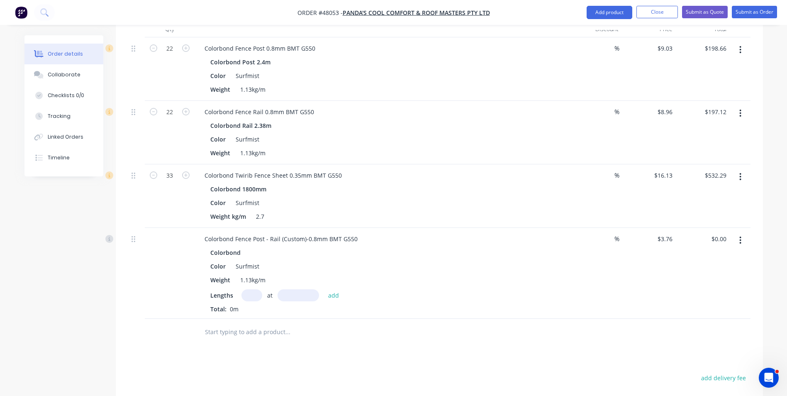
scroll to position [249, 0]
click at [250, 292] on input "text" at bounding box center [251, 294] width 21 height 12
type input "34"
click at [304, 296] on input "text" at bounding box center [297, 294] width 41 height 12
type input "1600"
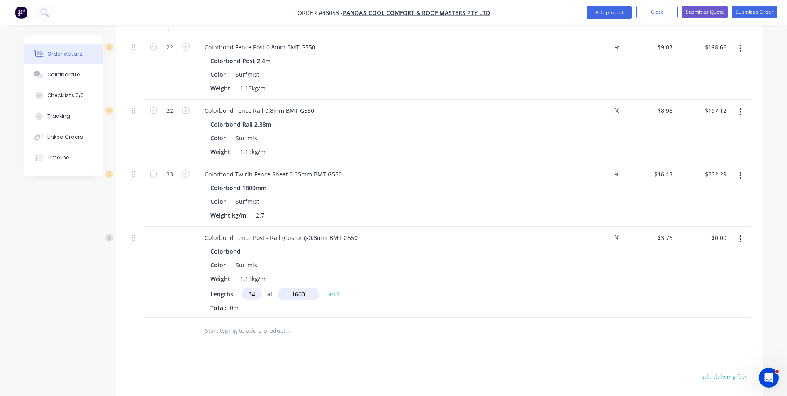
click at [324, 288] on button "add" at bounding box center [333, 293] width 19 height 11
type input "$204.54"
click at [506, 326] on div "Colorbond Fence Post - Rail (Custom)-0.8mm BMT G550 Colorbond Color Surfmist We…" at bounding box center [381, 278] width 373 height 105
click at [609, 13] on button "Add product" at bounding box center [609, 12] width 46 height 13
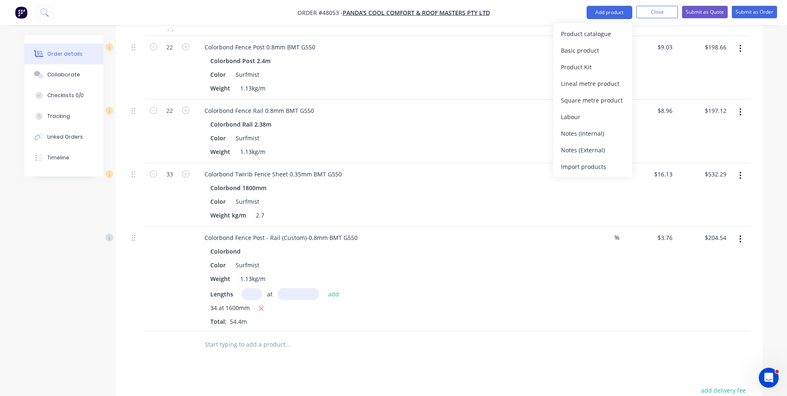
click at [600, 35] on div "Product catalogue" at bounding box center [593, 34] width 64 height 12
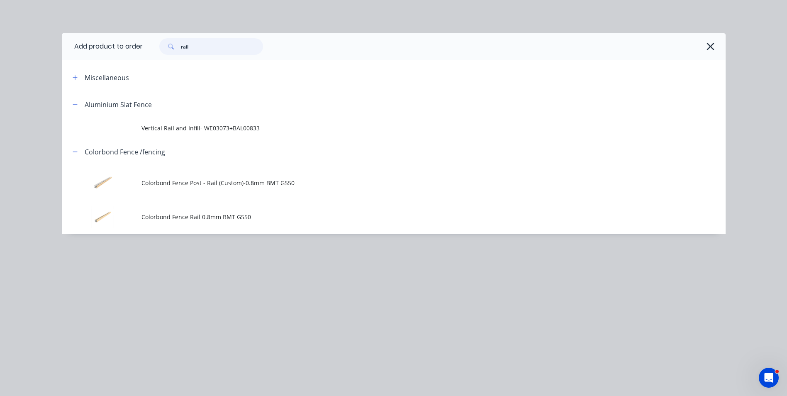
drag, startPoint x: 197, startPoint y: 51, endPoint x: 151, endPoint y: 48, distance: 46.6
click at [151, 48] on div "rail" at bounding box center [430, 46] width 574 height 17
type input "sheet"
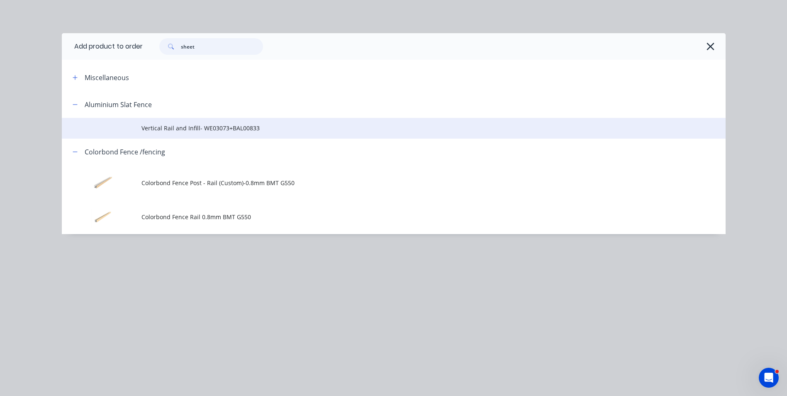
scroll to position [207, 0]
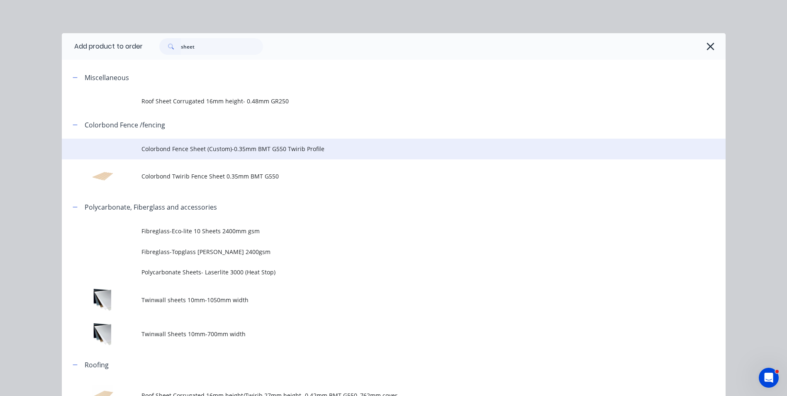
click at [228, 149] on span "Colorbond Fence Sheet (Custom)-0.35mm BMT G550 Twirib Profile" at bounding box center [374, 148] width 467 height 9
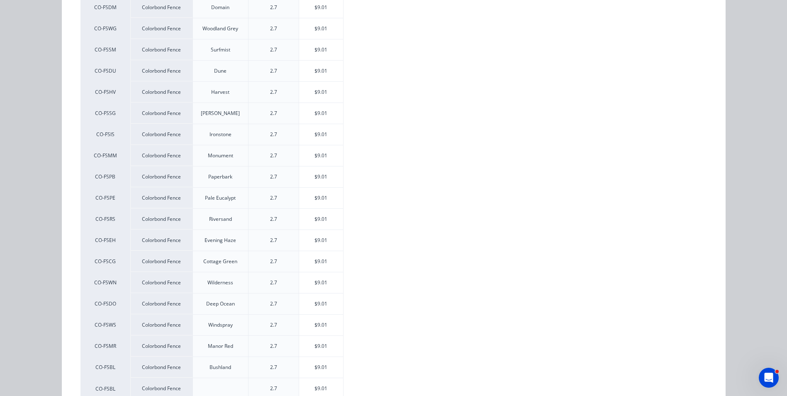
scroll to position [170, 0]
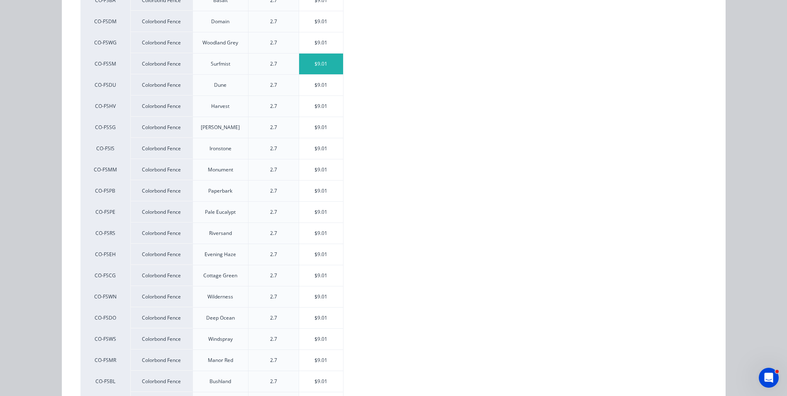
click at [322, 64] on div "$9.01" at bounding box center [321, 63] width 44 height 21
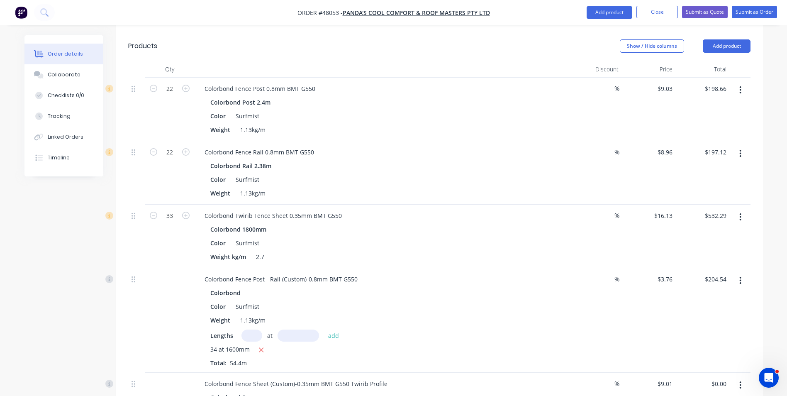
scroll to position [373, 0]
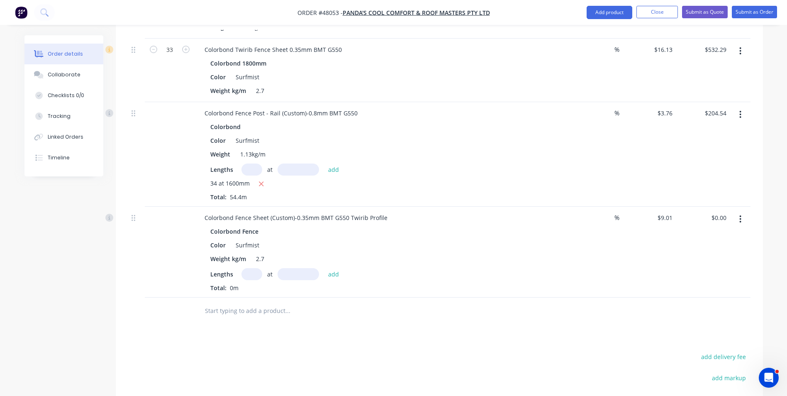
click at [251, 274] on input "text" at bounding box center [251, 274] width 21 height 12
type input "22"
type input "2200"
click at [324, 268] on button "add" at bounding box center [333, 273] width 19 height 11
type input "$436.08"
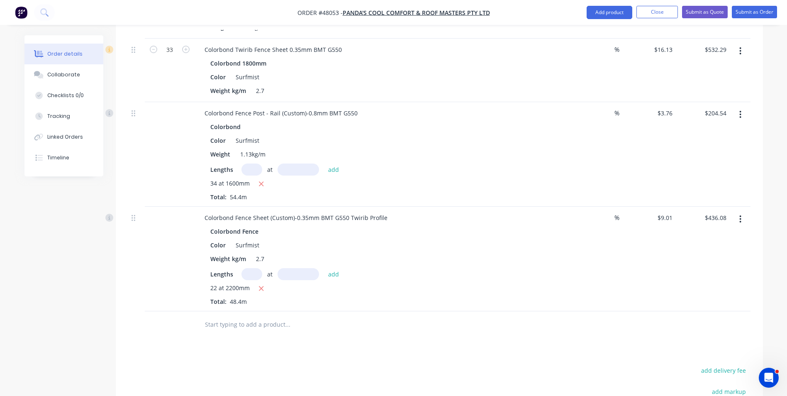
click at [494, 348] on div "Drawings Add drawing Products Show / Hide columns Add product Qty Discount Pric…" at bounding box center [439, 176] width 647 height 683
click at [609, 12] on button "Add product" at bounding box center [609, 12] width 46 height 13
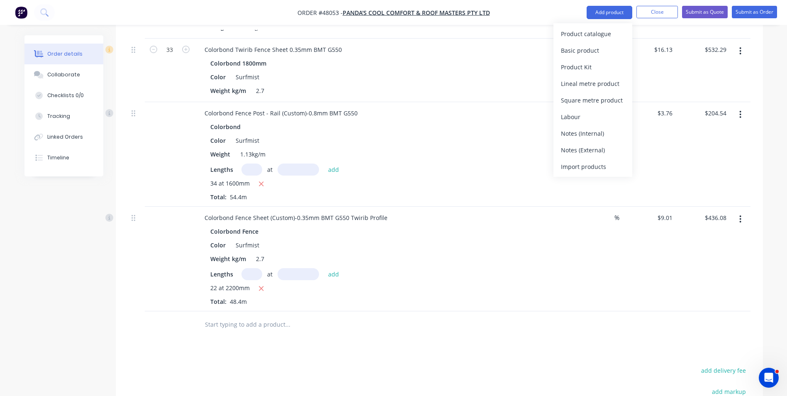
click at [433, 129] on div "Colorbond" at bounding box center [381, 127] width 342 height 12
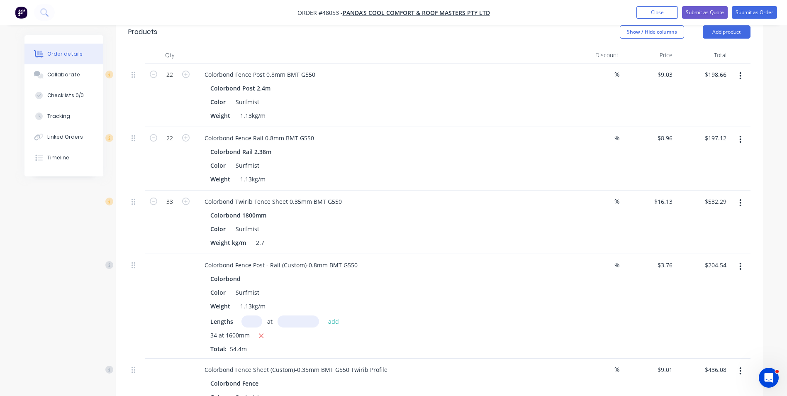
scroll to position [207, 0]
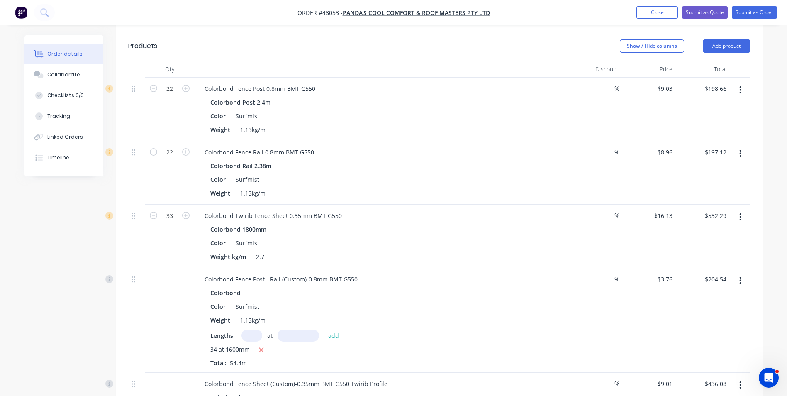
click at [746, 88] on button "button" at bounding box center [739, 90] width 19 height 15
click at [727, 122] on button "Duplicate" at bounding box center [710, 128] width 79 height 17
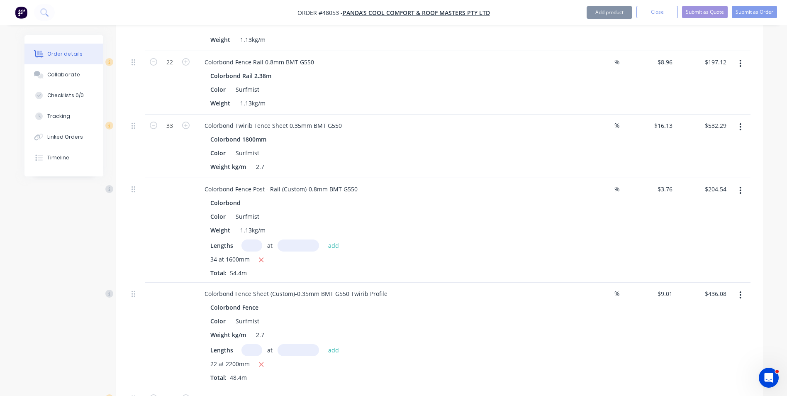
scroll to position [373, 0]
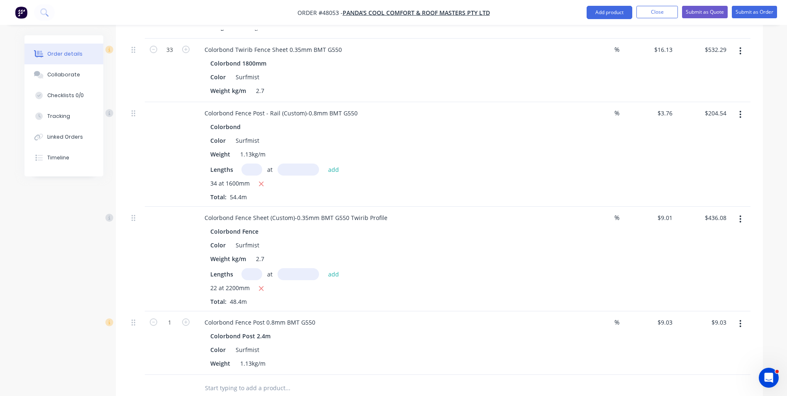
click at [748, 326] on button "button" at bounding box center [739, 323] width 19 height 15
click at [717, 342] on div "Edit" at bounding box center [711, 345] width 64 height 12
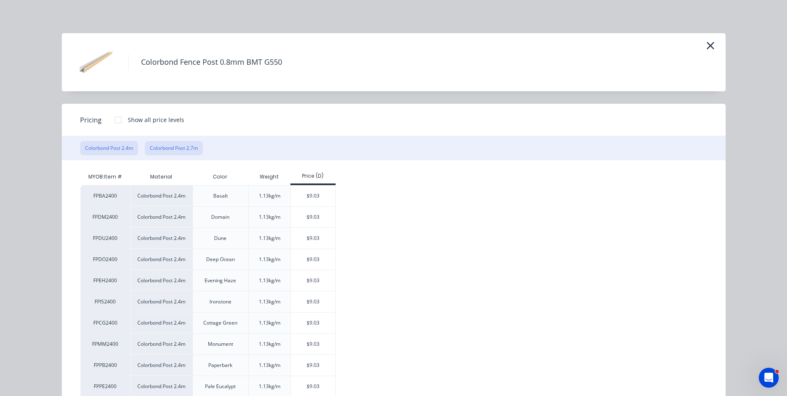
click at [181, 148] on button "Colorbond Post 2.7m" at bounding box center [174, 148] width 58 height 14
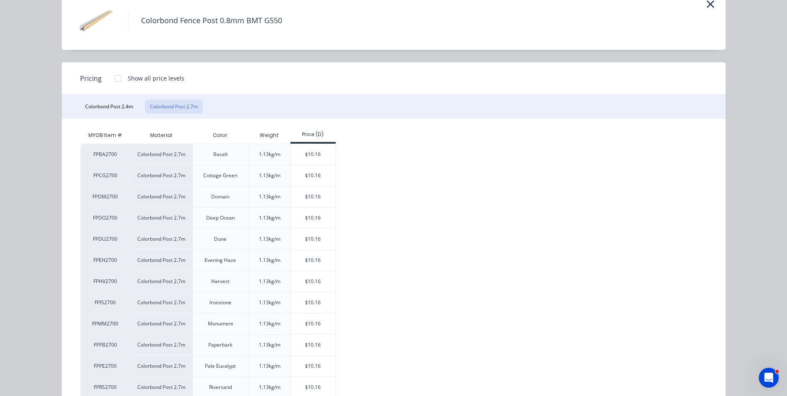
scroll to position [83, 0]
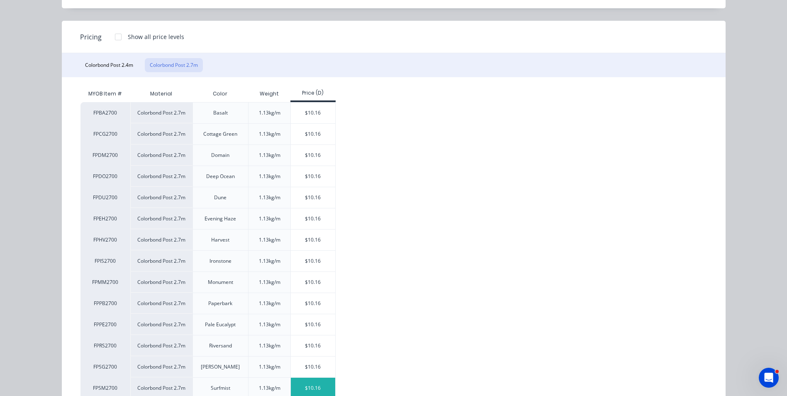
click at [309, 386] on div "$10.16" at bounding box center [313, 387] width 44 height 21
type input "$10.16"
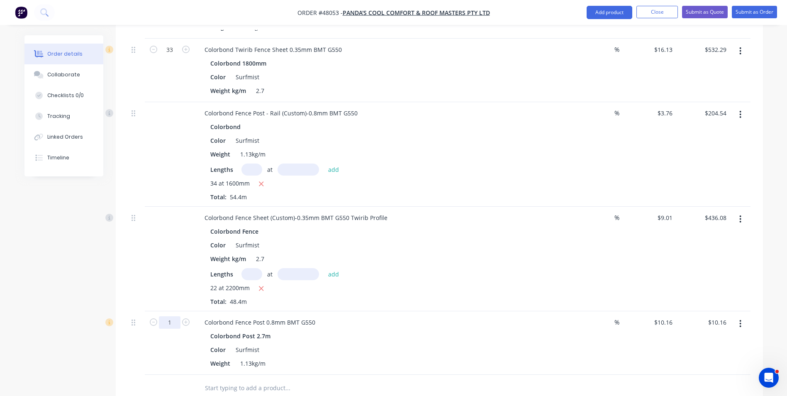
type input "34"
type input "$345.44"
click at [402, 362] on div "Weight 1.13kg/m" at bounding box center [379, 363] width 345 height 12
click at [736, 321] on button "button" at bounding box center [739, 323] width 19 height 15
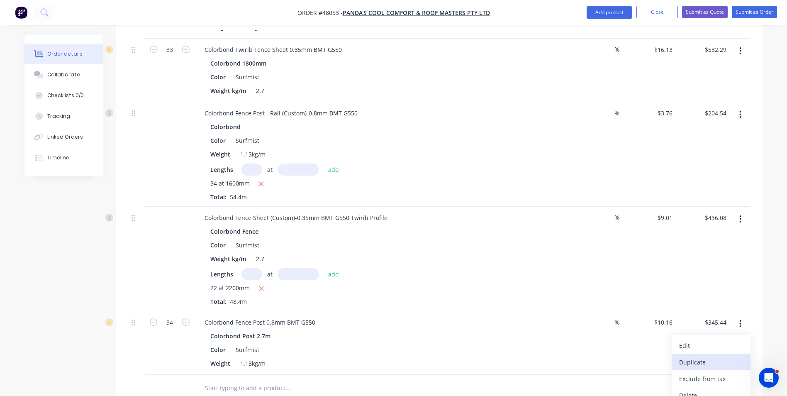
click at [729, 355] on button "Duplicate" at bounding box center [710, 361] width 79 height 17
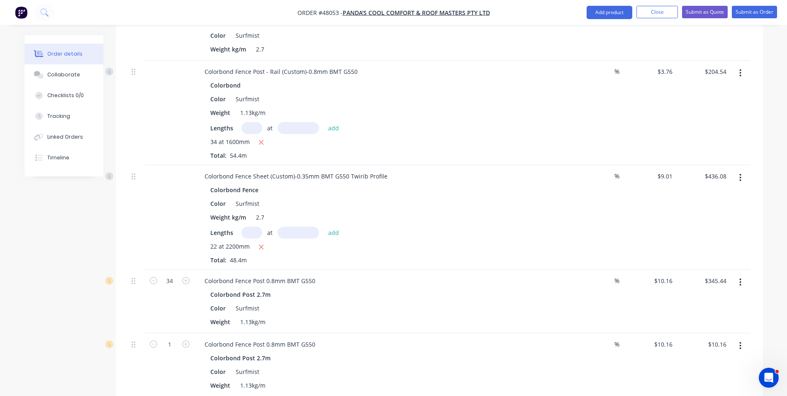
click at [739, 347] on icon "button" at bounding box center [740, 345] width 2 height 9
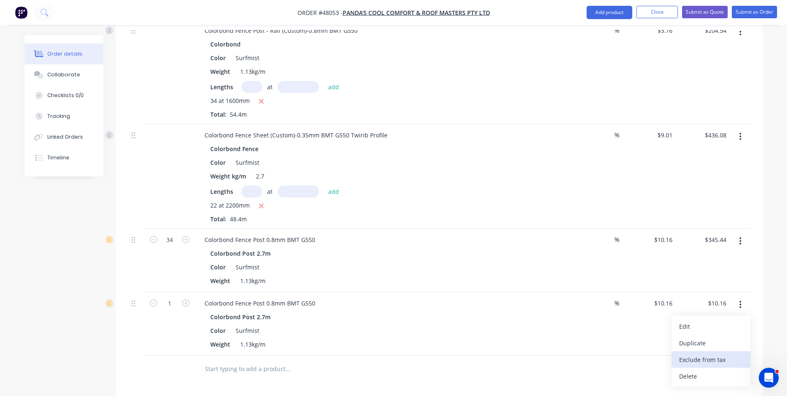
scroll to position [456, 0]
click at [700, 377] on div "Delete" at bounding box center [711, 376] width 64 height 12
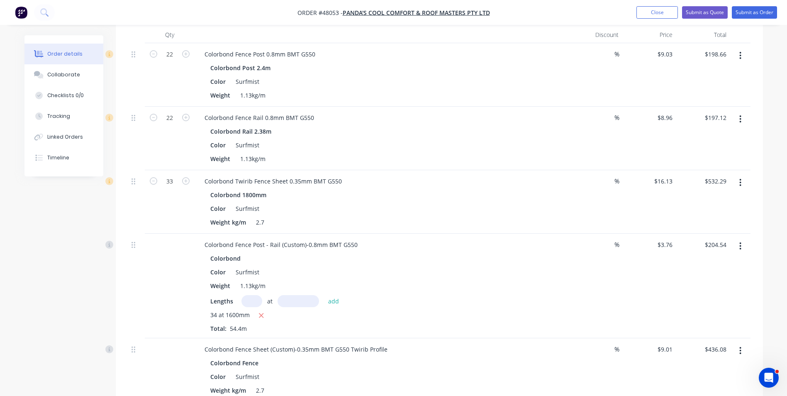
scroll to position [207, 0]
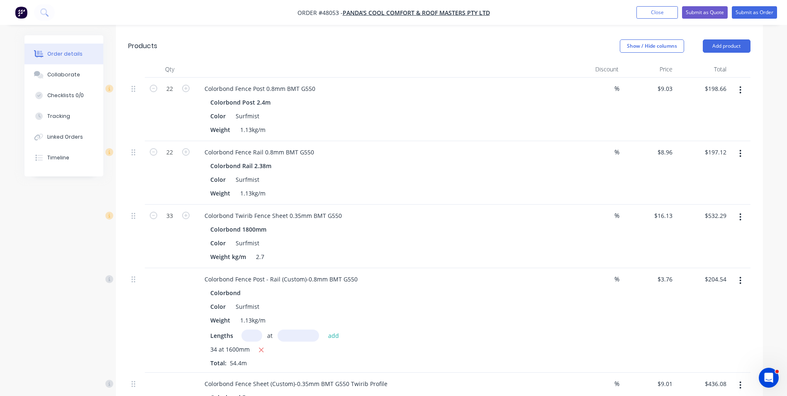
click at [741, 219] on icon "button" at bounding box center [740, 216] width 2 height 9
click at [708, 251] on div "Duplicate" at bounding box center [711, 255] width 64 height 12
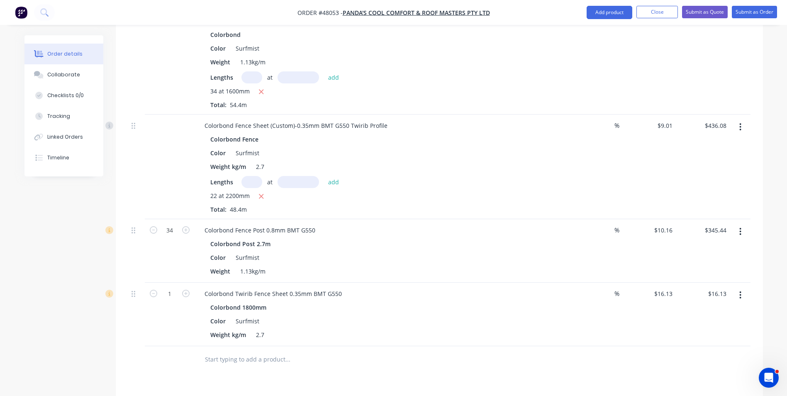
scroll to position [539, 0]
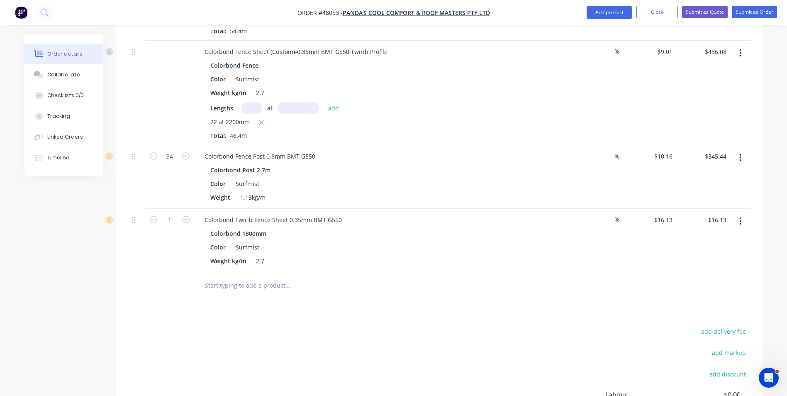
click at [740, 224] on icon "button" at bounding box center [740, 220] width 2 height 7
click at [732, 245] on div "Edit" at bounding box center [711, 243] width 64 height 12
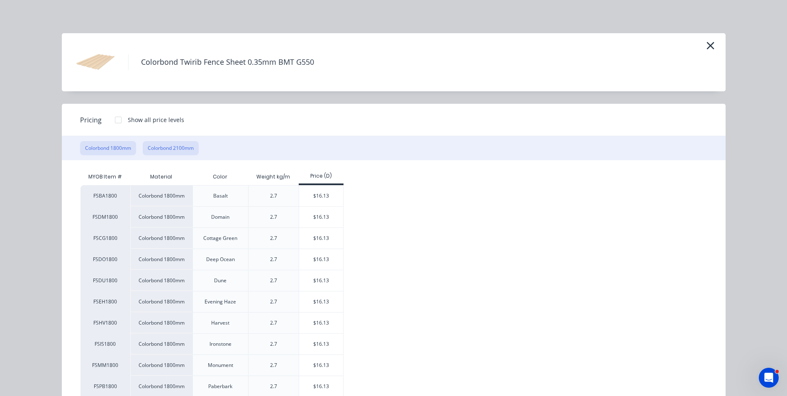
click at [192, 150] on button "Colorbond 2100mm" at bounding box center [171, 148] width 56 height 14
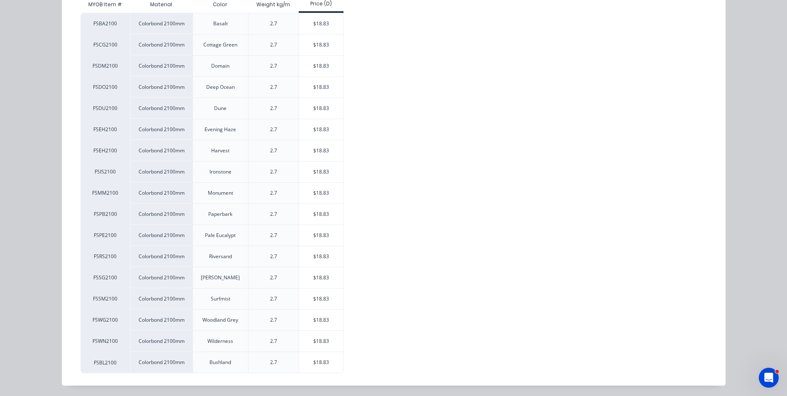
scroll to position [173, 0]
click at [334, 296] on div "$18.83" at bounding box center [321, 297] width 44 height 21
type input "$18.83"
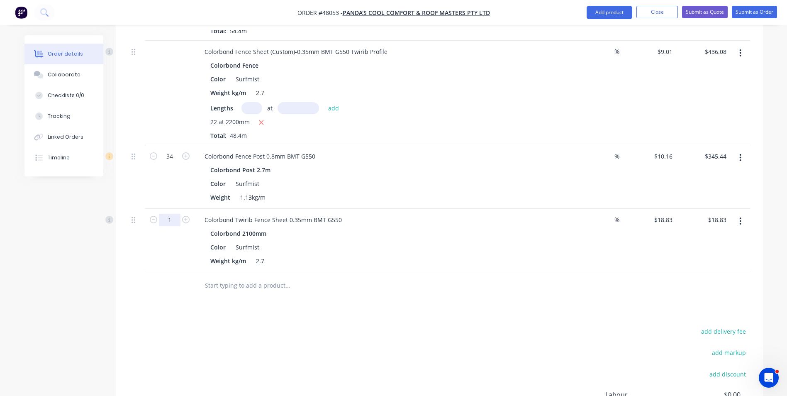
type input "14"
type input "$263.62"
click at [321, 240] on div "Colorbond 2100mm Color Surfmist Weight kg/m 2.7" at bounding box center [381, 246] width 367 height 39
click at [618, 9] on button "Add product" at bounding box center [609, 12] width 46 height 13
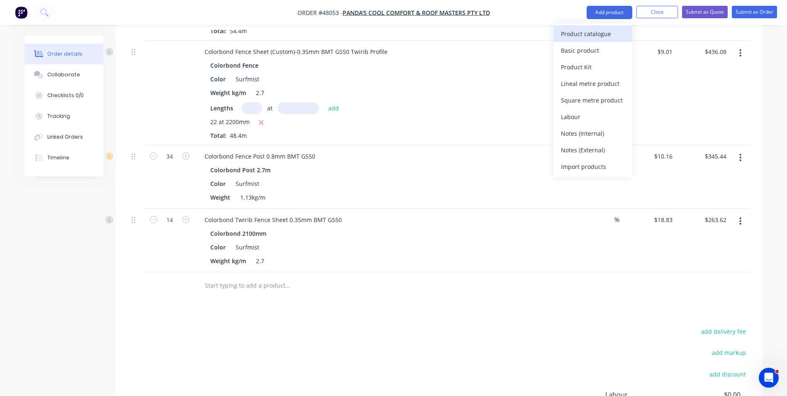
click at [616, 26] on button "Product catalogue" at bounding box center [592, 33] width 79 height 17
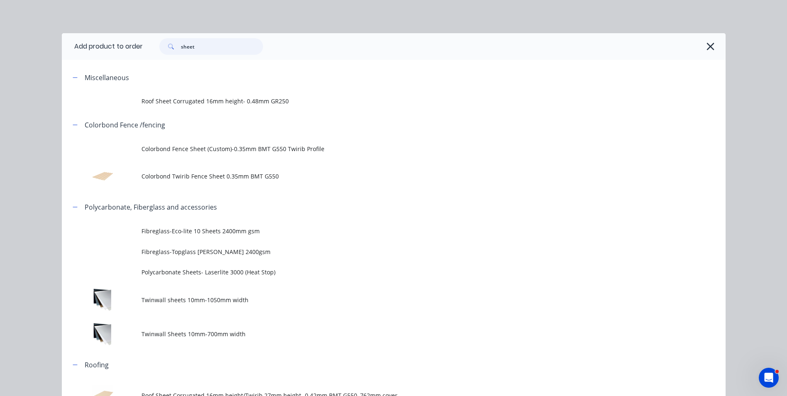
click at [181, 41] on input "sheet" at bounding box center [222, 46] width 82 height 17
type input "16"
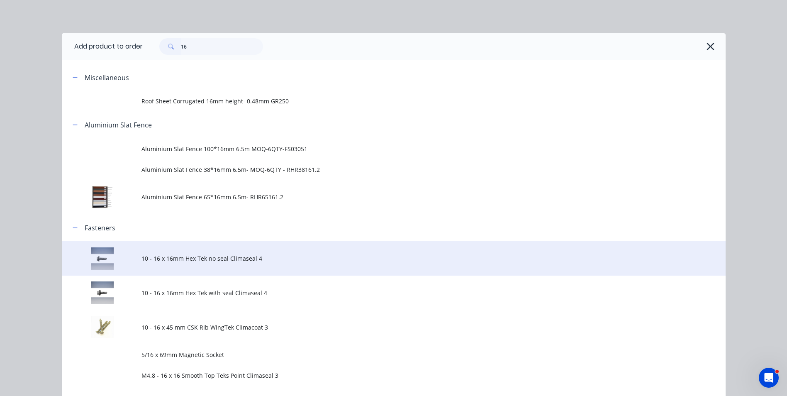
click at [208, 258] on span "10 - 16 x 16mm Hex Tek no seal Climaseal 4" at bounding box center [374, 258] width 467 height 9
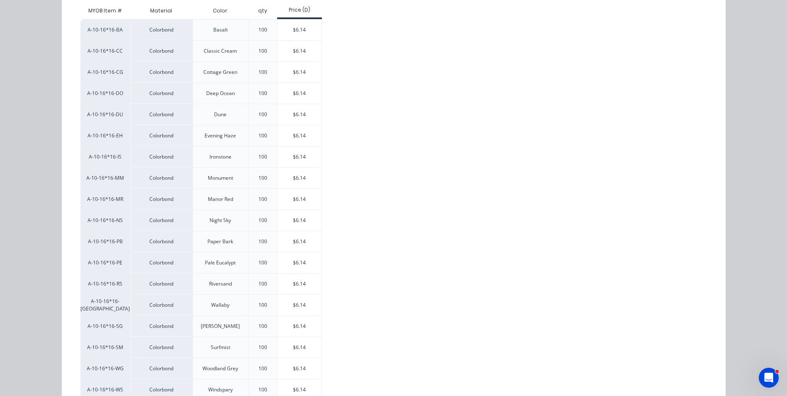
scroll to position [207, 0]
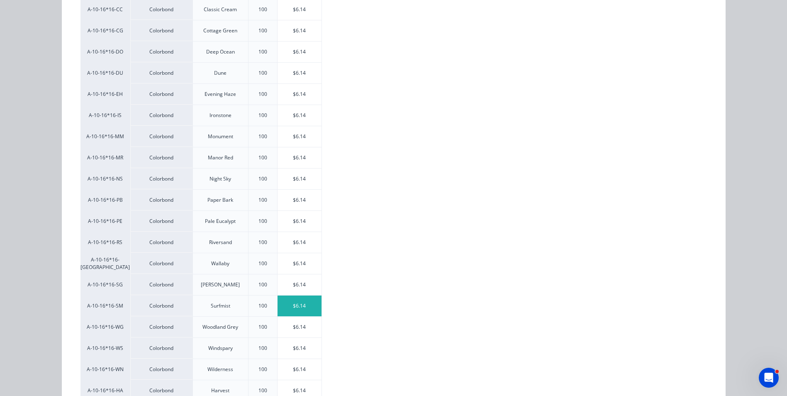
click at [309, 304] on div "$6.14" at bounding box center [299, 305] width 44 height 21
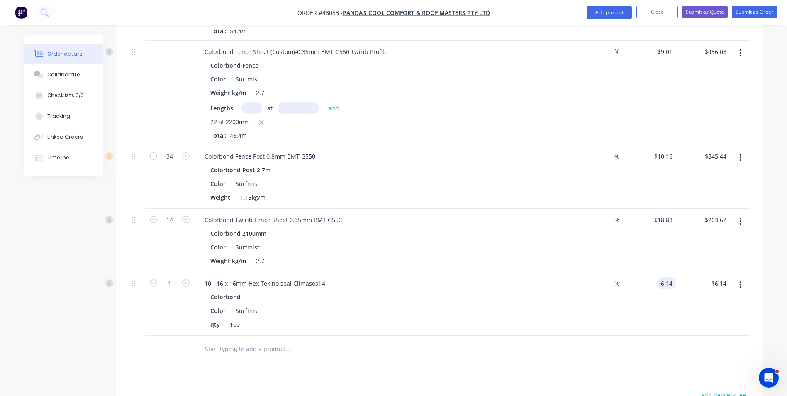
click at [671, 287] on input "6.14" at bounding box center [668, 283] width 16 height 12
type input "$0.00"
click at [550, 310] on div "Color Surfmist" at bounding box center [379, 310] width 345 height 12
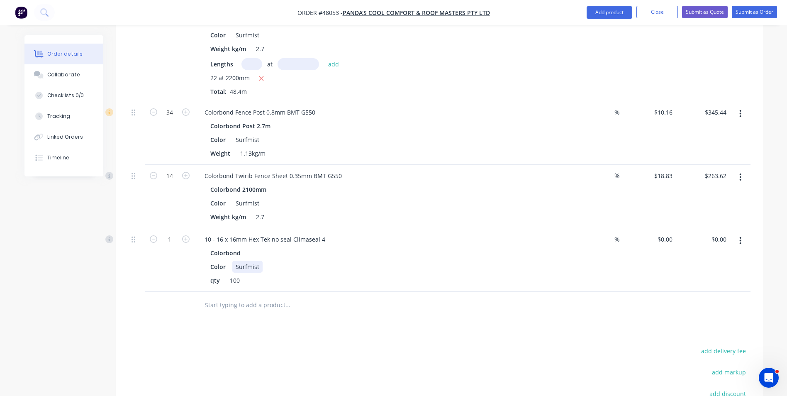
scroll to position [664, 0]
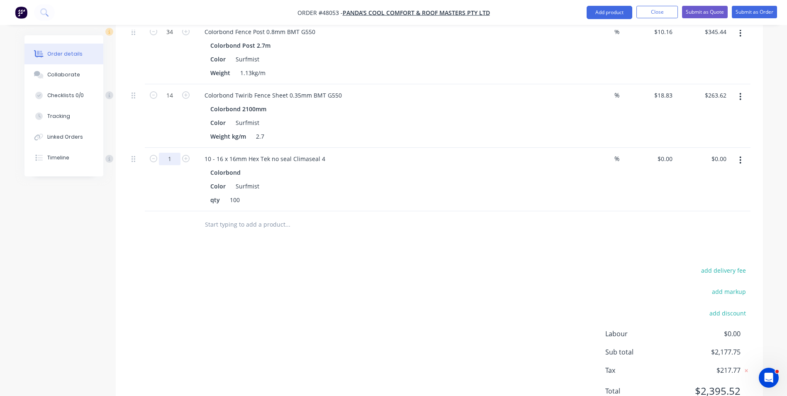
type input "4.5"
click at [237, 223] on input "text" at bounding box center [287, 224] width 166 height 17
click at [471, 217] on div at bounding box center [344, 224] width 292 height 17
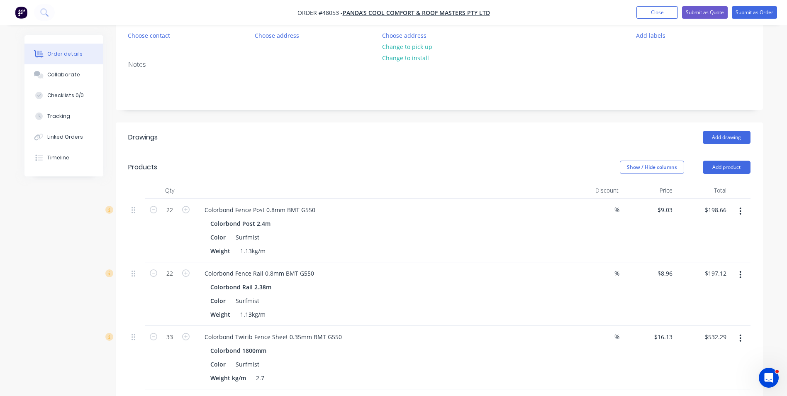
scroll to position [0, 0]
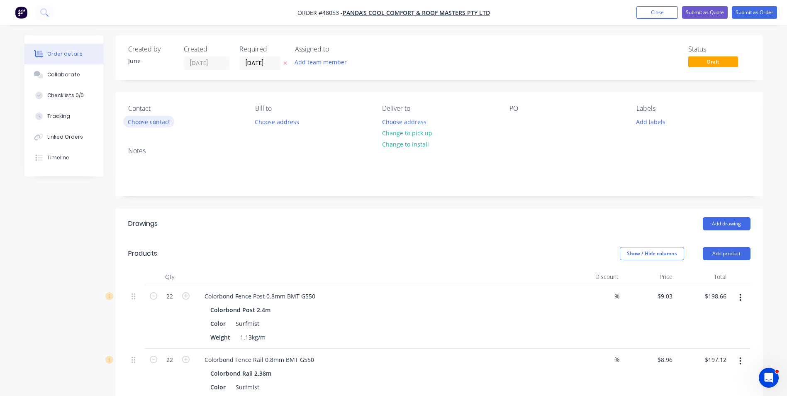
click at [172, 119] on button "Choose contact" at bounding box center [148, 121] width 51 height 11
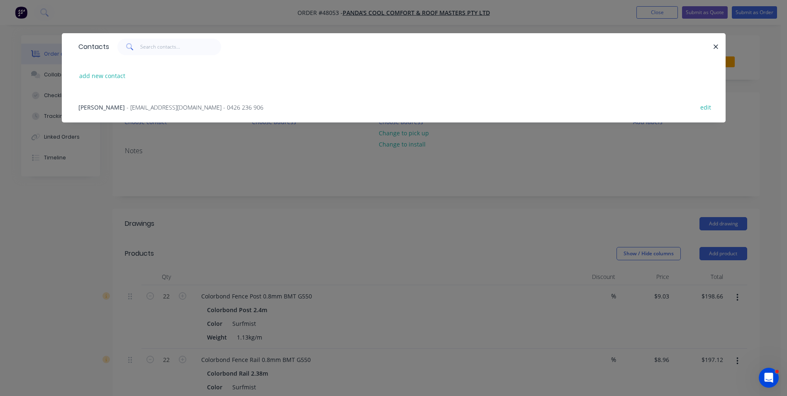
click at [158, 111] on span "- pandascoolroof@gmail.com - 0426 236 906" at bounding box center [194, 107] width 137 height 8
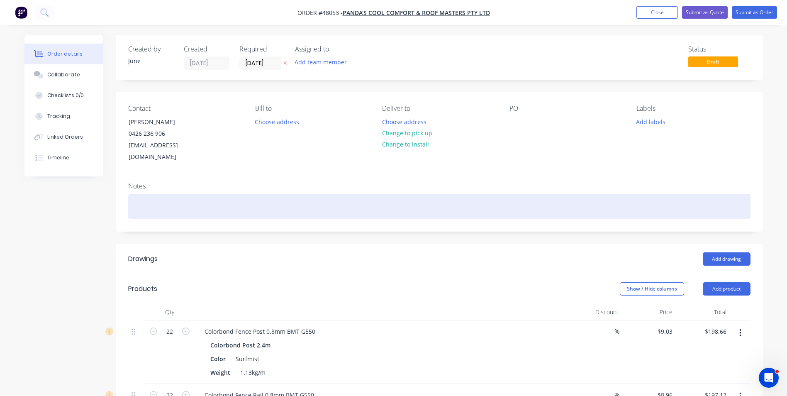
click at [515, 194] on div at bounding box center [439, 206] width 622 height 25
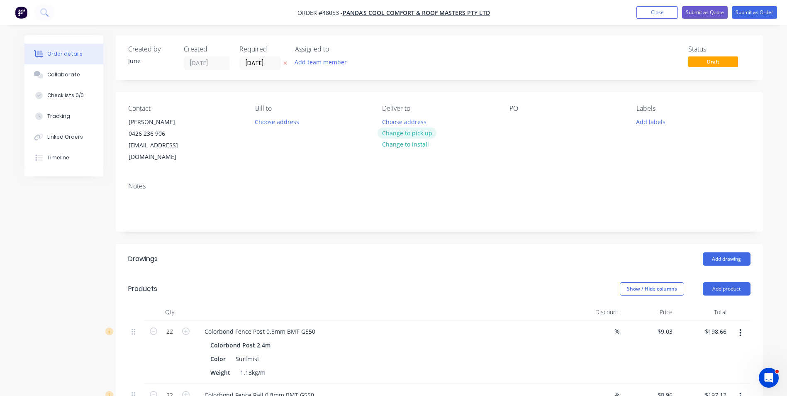
click at [427, 131] on button "Change to pick up" at bounding box center [406, 132] width 59 height 11
click at [731, 282] on button "Add product" at bounding box center [727, 288] width 48 height 13
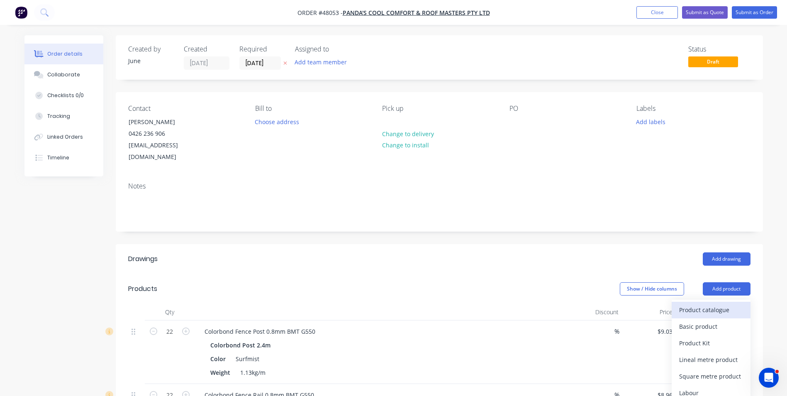
click at [718, 304] on div "Product catalogue" at bounding box center [711, 310] width 64 height 12
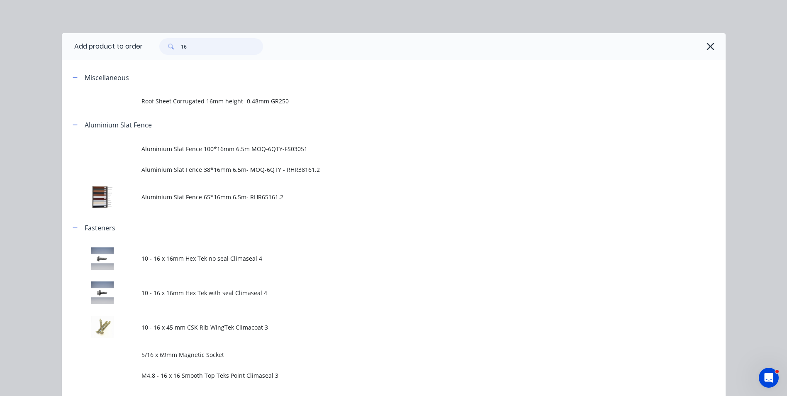
drag, startPoint x: 100, startPoint y: 46, endPoint x: 74, endPoint y: 46, distance: 25.7
click at [82, 46] on header "Add product to order 16" at bounding box center [394, 46] width 664 height 27
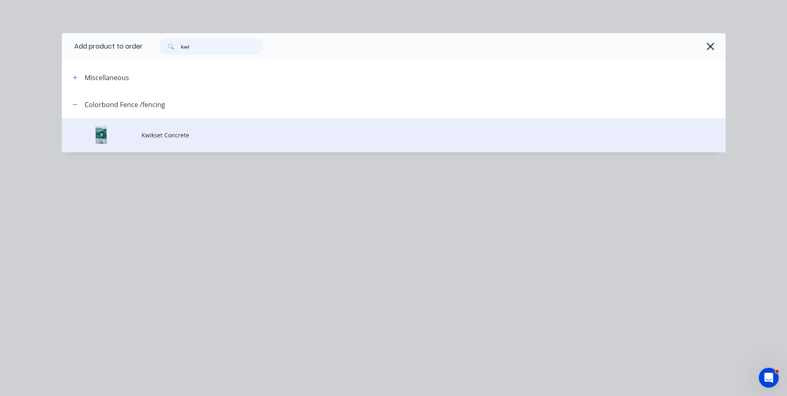
type input "kwi"
click at [187, 127] on td "Kwikset Concrete" at bounding box center [433, 135] width 584 height 34
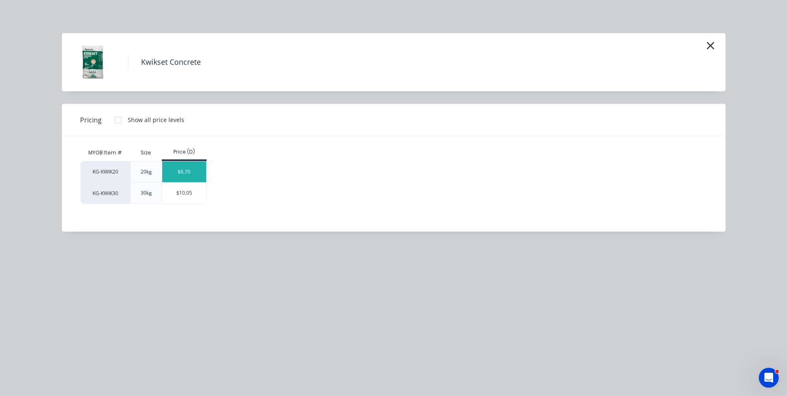
click at [191, 169] on div "$6.70" at bounding box center [184, 171] width 44 height 21
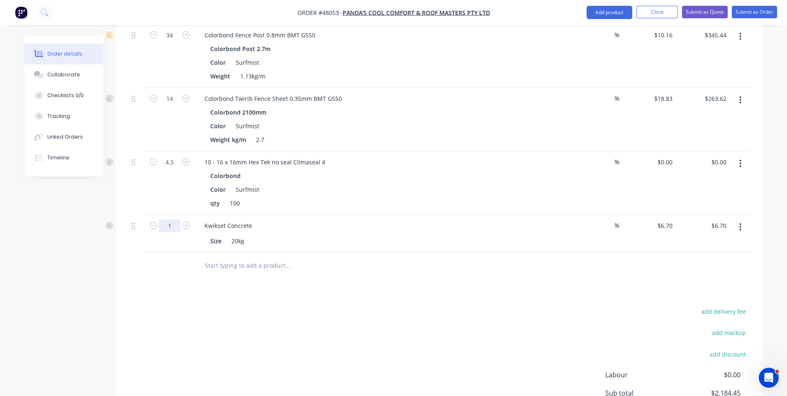
scroll to position [705, 0]
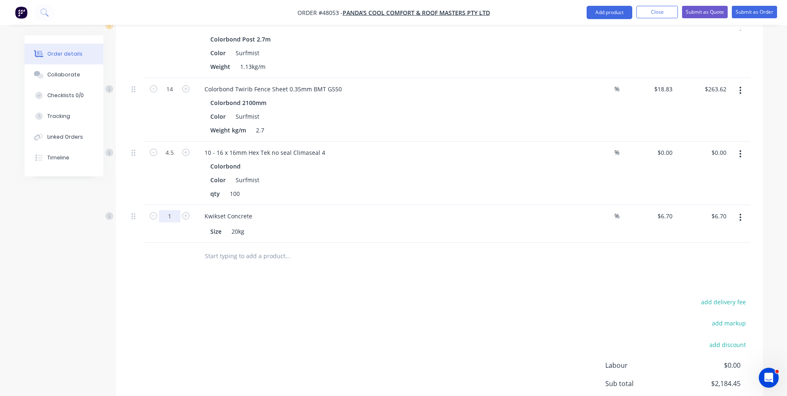
type input "10"
type input "$67.00"
click at [418, 225] on div "Size 20kg" at bounding box center [379, 231] width 345 height 12
click at [618, 12] on button "Add product" at bounding box center [609, 12] width 46 height 13
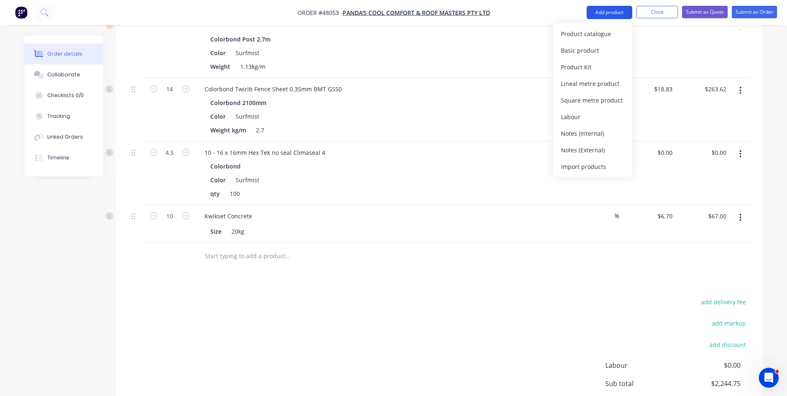
click at [606, 35] on div "Product catalogue" at bounding box center [593, 34] width 64 height 12
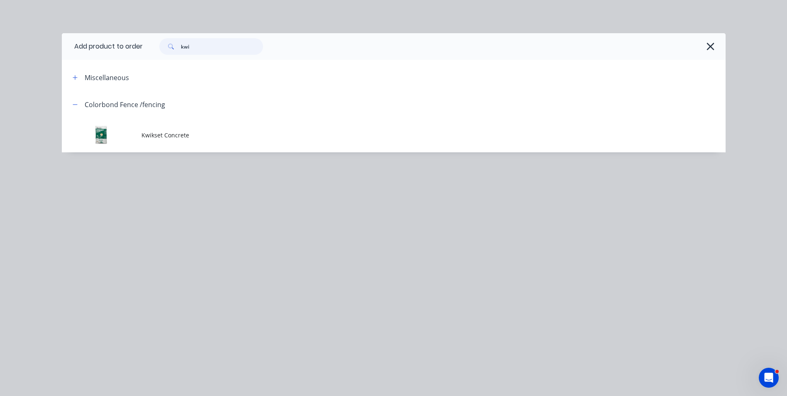
drag, startPoint x: 208, startPoint y: 49, endPoint x: 155, endPoint y: 49, distance: 52.7
click at [155, 49] on div "kwi" at bounding box center [207, 46] width 112 height 17
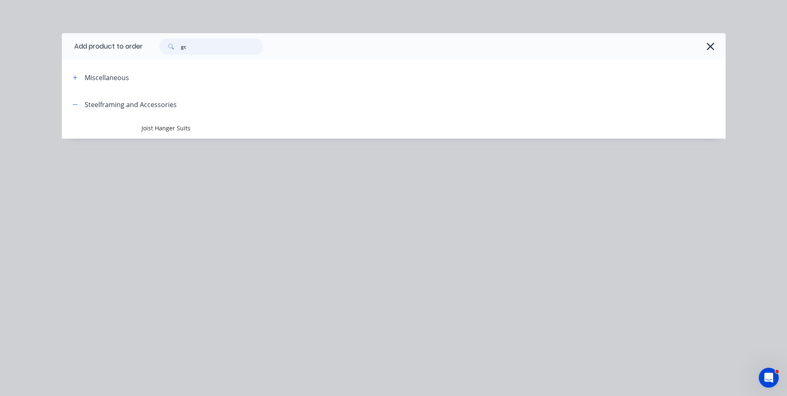
type input "g"
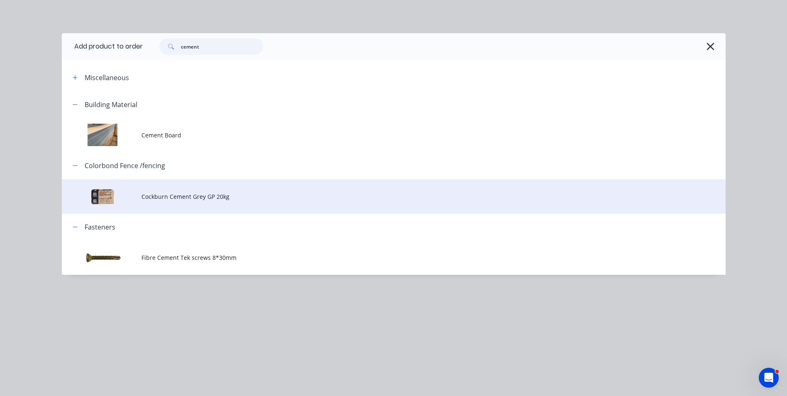
type input "cement"
drag, startPoint x: 158, startPoint y: 202, endPoint x: 161, endPoint y: 198, distance: 5.3
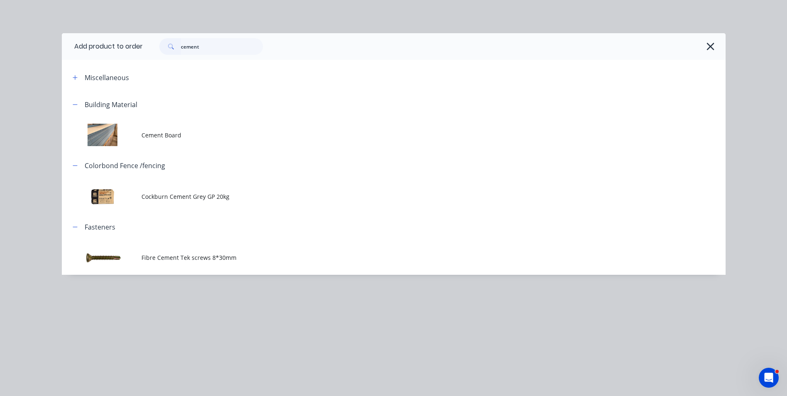
click at [158, 201] on td "Cockburn Cement Grey GP 20kg" at bounding box center [433, 196] width 584 height 34
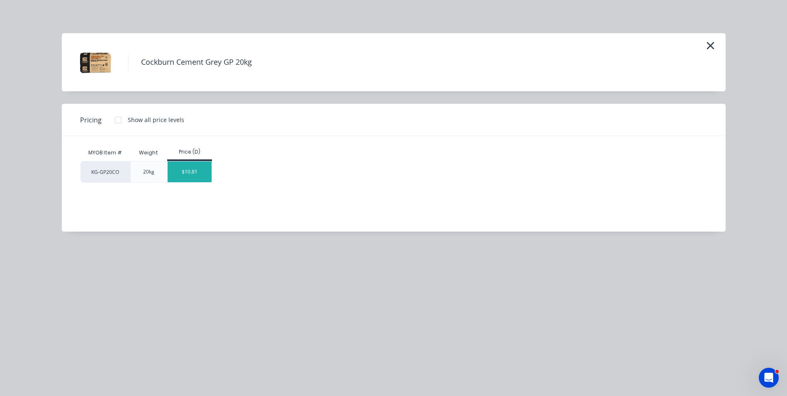
click at [189, 172] on div "$10.81" at bounding box center [190, 171] width 44 height 21
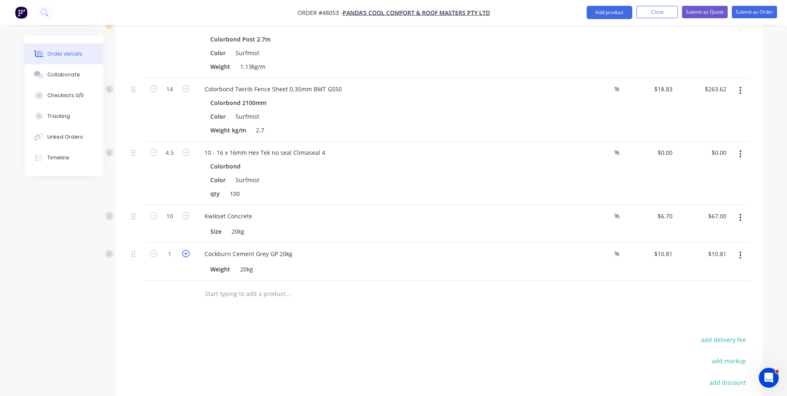
click at [187, 250] on icon "button" at bounding box center [185, 253] width 7 height 7
type input "2"
type input "$21.62"
type input "6"
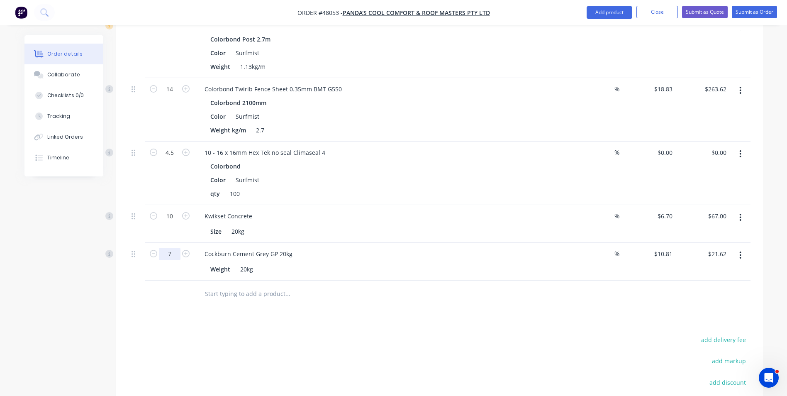
type input "7"
type input "$75.67"
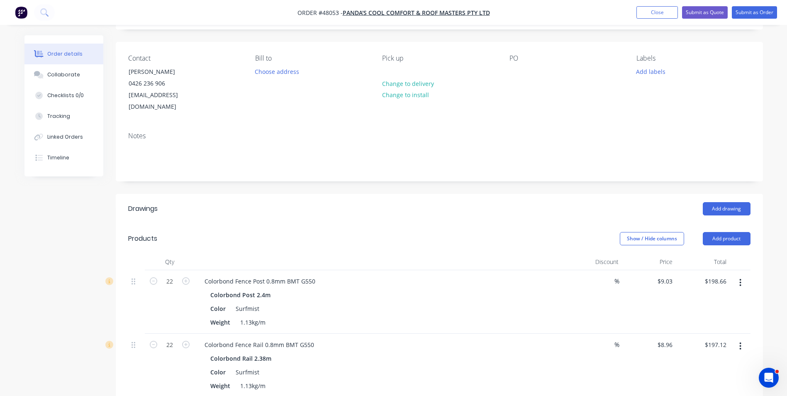
scroll to position [0, 0]
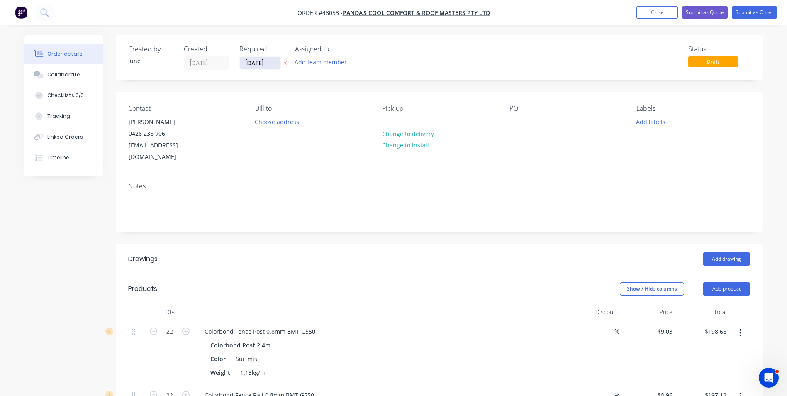
click at [274, 63] on input "[DATE]" at bounding box center [260, 63] width 41 height 12
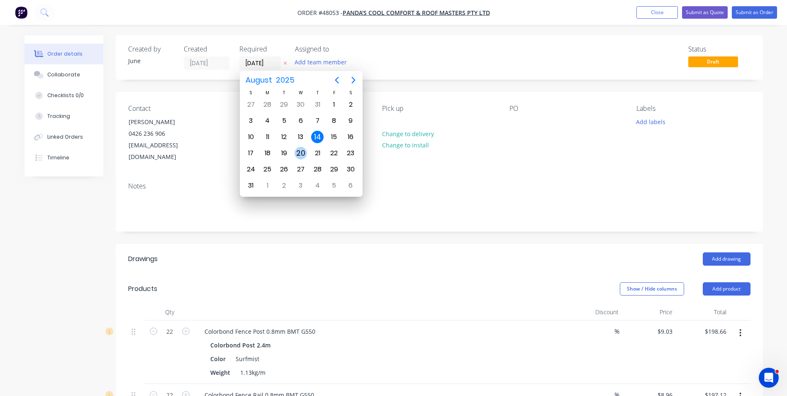
click at [304, 152] on div "20" at bounding box center [300, 153] width 12 height 12
type input "20/08/25"
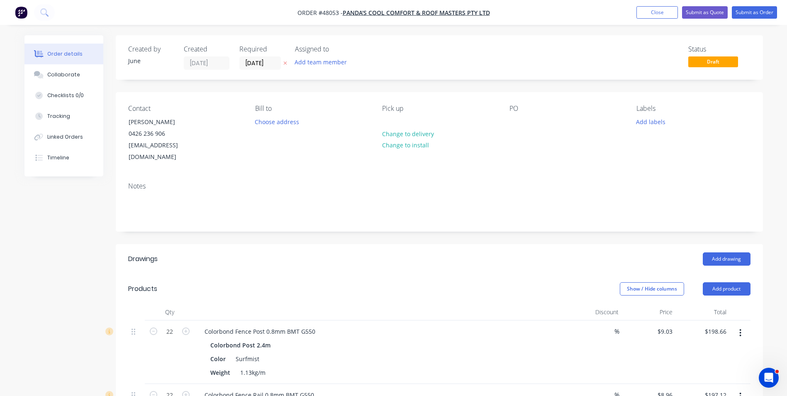
click at [363, 101] on div "Contact Xiong 0426 236 906 pandascoolroof@gmail.com Bill to Choose address Pick…" at bounding box center [439, 133] width 647 height 83
click at [745, 13] on button "Submit as Order" at bounding box center [754, 12] width 45 height 12
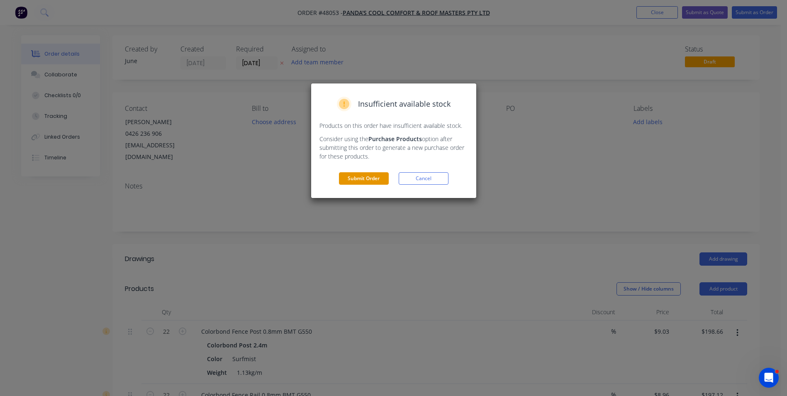
click at [356, 174] on button "Submit Order" at bounding box center [364, 178] width 50 height 12
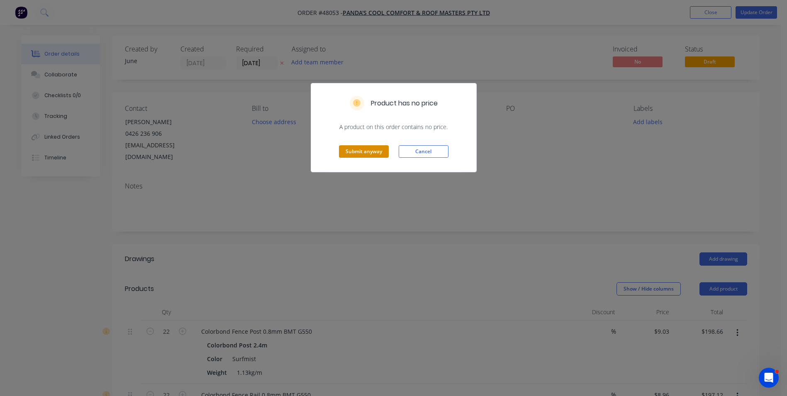
click at [364, 156] on button "Submit anyway" at bounding box center [364, 151] width 50 height 12
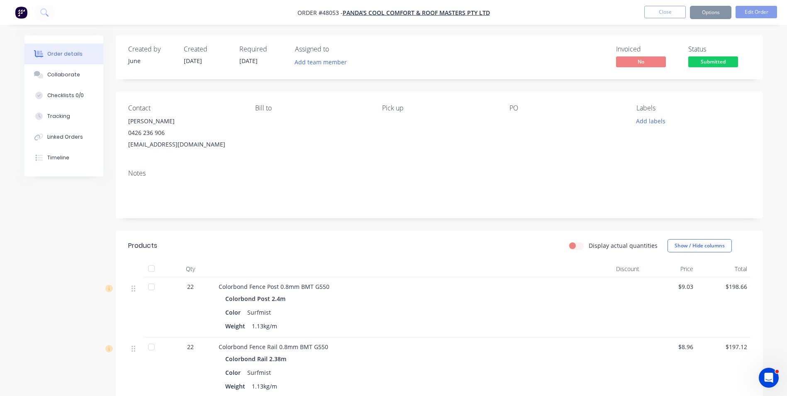
click at [722, 5] on nav "Order #48053 - PANDA'S COOL COMFORT & ROOF MASTERS PTY LTD Close Options Edit O…" at bounding box center [393, 12] width 787 height 25
click at [678, 13] on button "Close" at bounding box center [664, 12] width 41 height 12
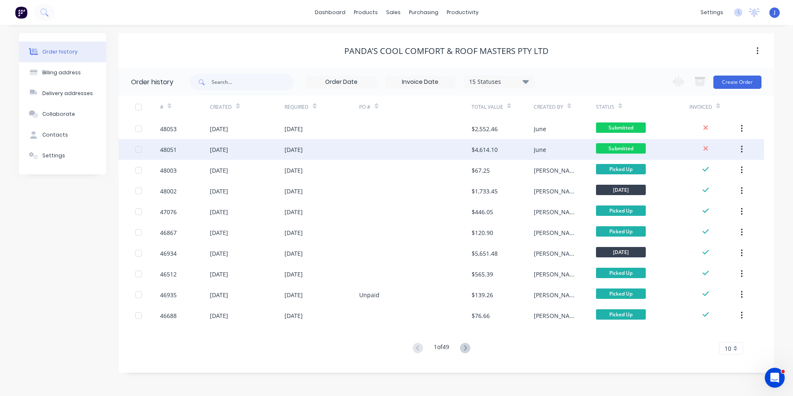
click at [426, 151] on div at bounding box center [415, 149] width 112 height 21
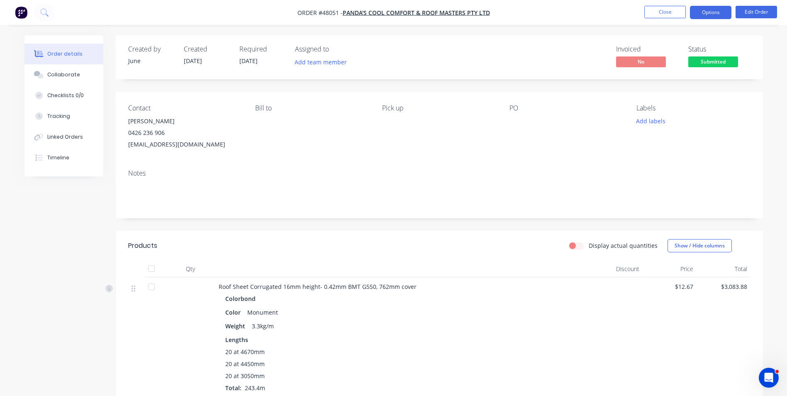
click at [703, 9] on button "Options" at bounding box center [710, 12] width 41 height 13
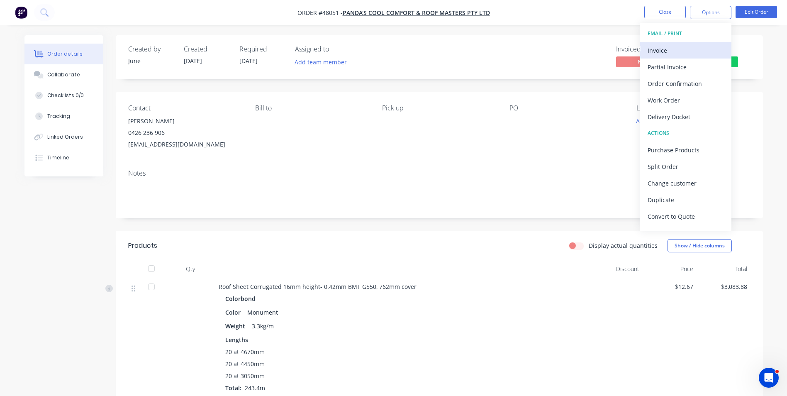
click at [693, 44] on div "Invoice" at bounding box center [685, 50] width 76 height 12
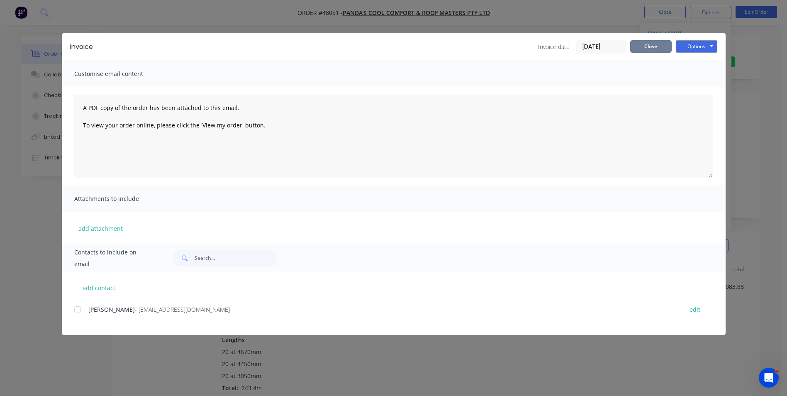
click at [658, 44] on button "Close" at bounding box center [650, 46] width 41 height 12
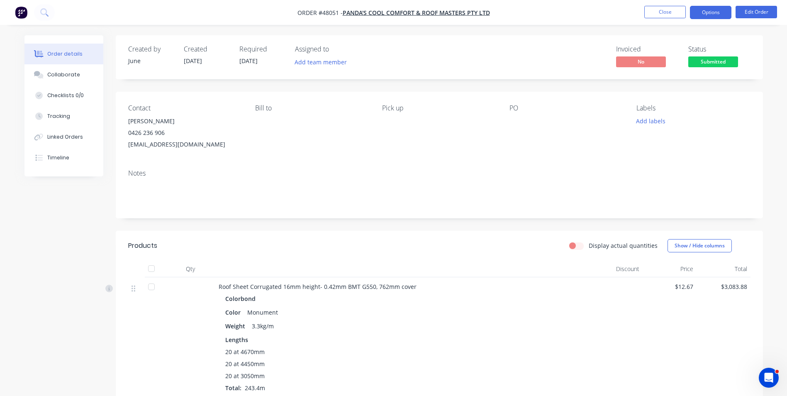
click at [705, 12] on button "Options" at bounding box center [710, 12] width 41 height 13
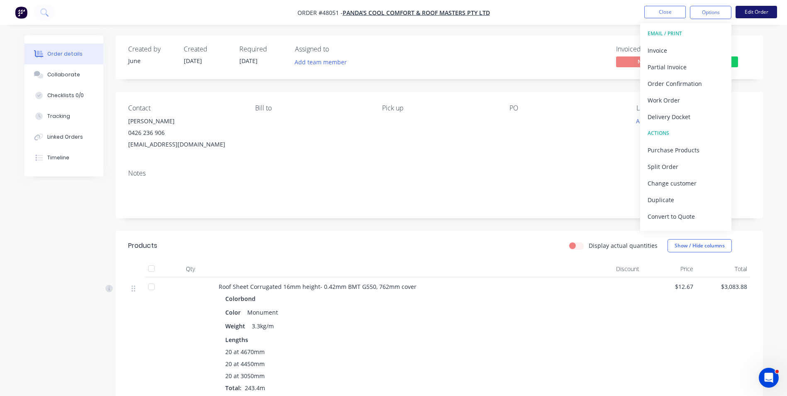
click at [755, 10] on button "Edit Order" at bounding box center [755, 12] width 41 height 12
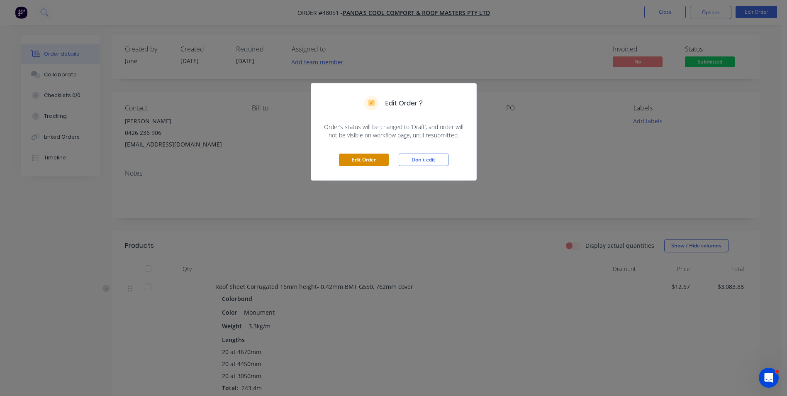
click at [374, 159] on button "Edit Order" at bounding box center [364, 159] width 50 height 12
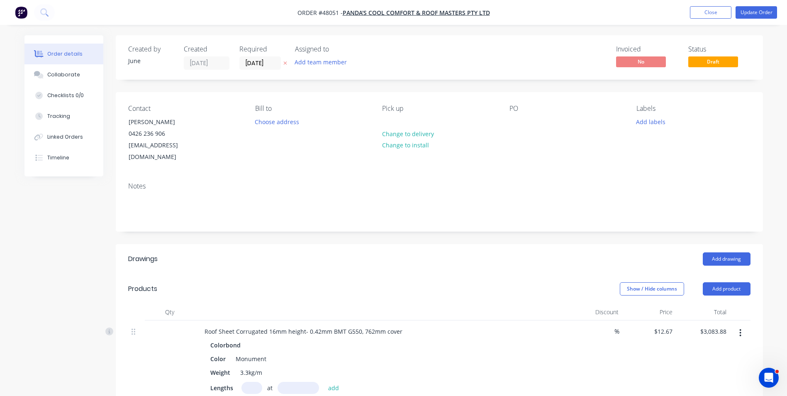
click at [732, 274] on header "Products Show / Hide columns Add product" at bounding box center [439, 289] width 647 height 30
click at [729, 284] on header "Products Show / Hide columns Add product" at bounding box center [439, 289] width 647 height 30
click at [729, 283] on button "Add product" at bounding box center [727, 288] width 48 height 13
click at [722, 304] on div "Product catalogue" at bounding box center [711, 310] width 64 height 12
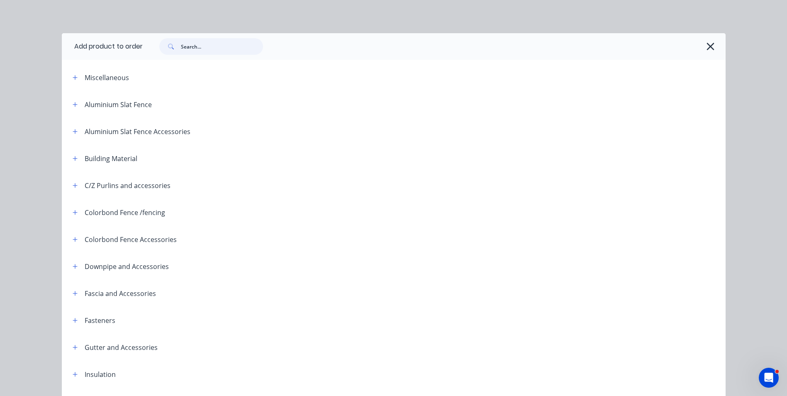
click at [208, 54] on input "text" at bounding box center [222, 46] width 82 height 17
type input "flume"
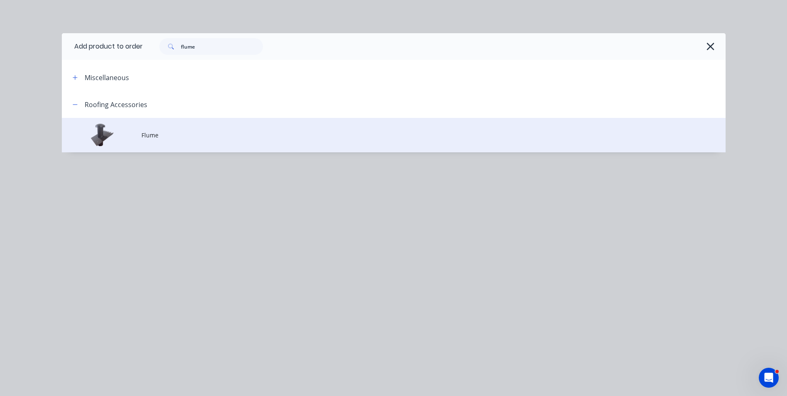
click at [222, 124] on td "Flume" at bounding box center [433, 135] width 584 height 34
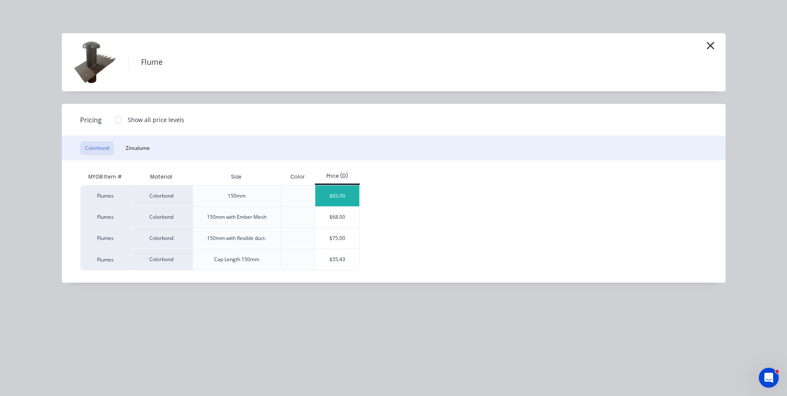
click at [348, 192] on div "$65.00" at bounding box center [337, 195] width 44 height 21
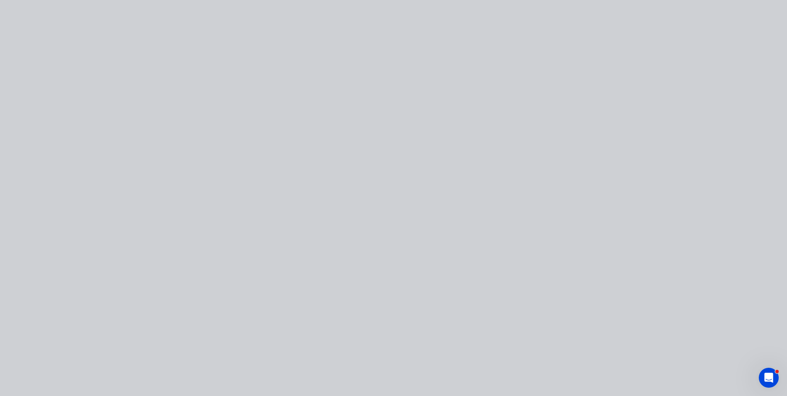
type input "$65.00"
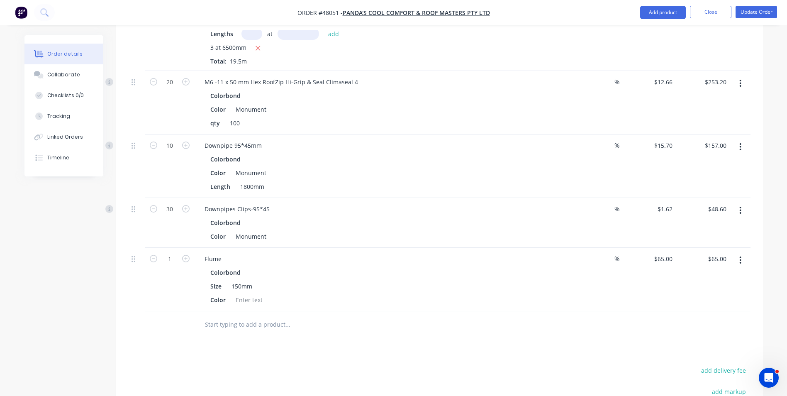
scroll to position [603, 0]
click at [172, 89] on input "1" at bounding box center [170, 82] width 22 height 12
type input "6"
type input "$390.00"
click at [244, 253] on div "Flume" at bounding box center [381, 259] width 367 height 12
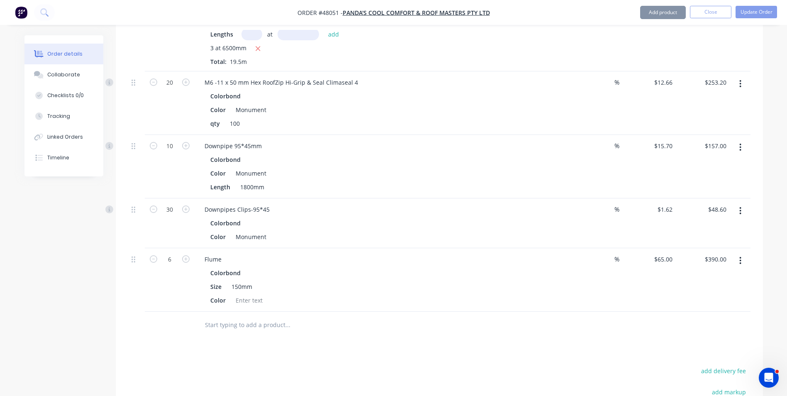
click at [239, 253] on div "Flume" at bounding box center [381, 259] width 367 height 12
click at [225, 253] on div "Flume" at bounding box center [213, 259] width 30 height 12
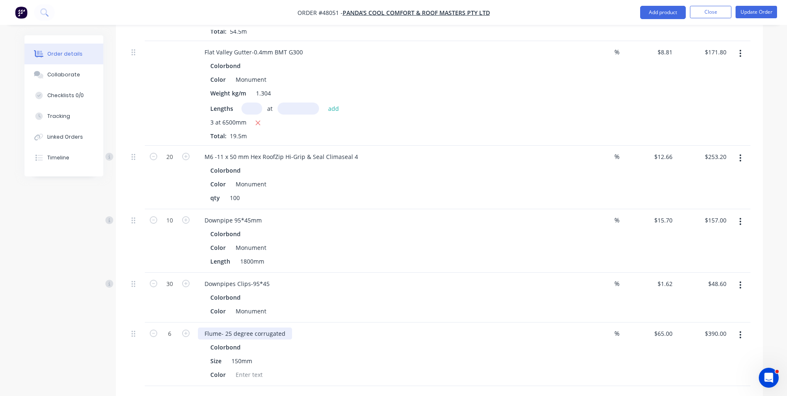
scroll to position [584, 0]
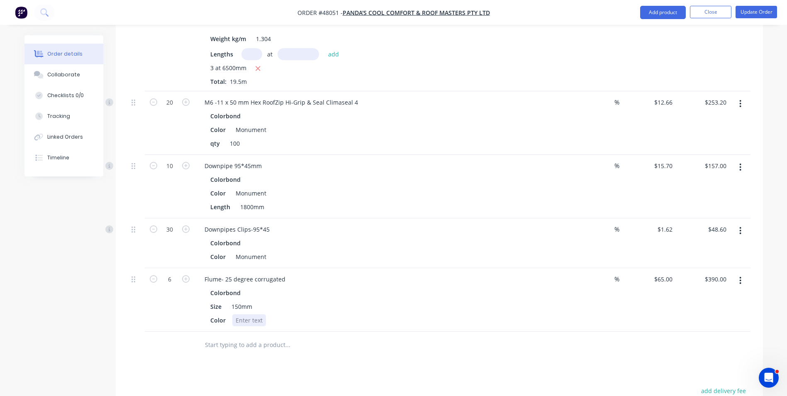
click at [243, 314] on div at bounding box center [249, 320] width 34 height 12
click at [442, 287] on div "Colorbond" at bounding box center [381, 293] width 342 height 12
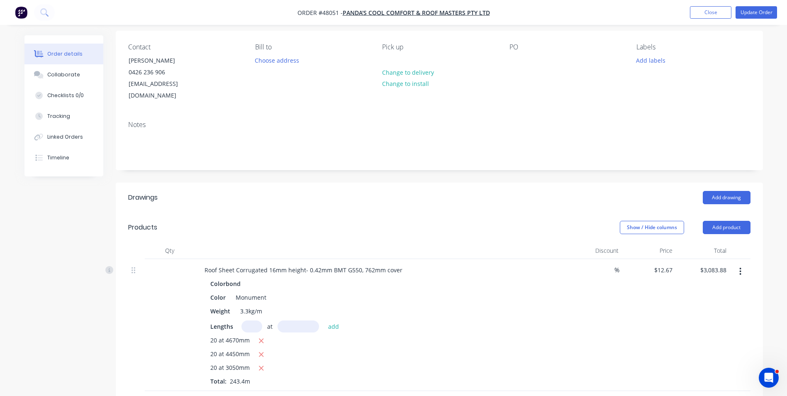
scroll to position [0, 0]
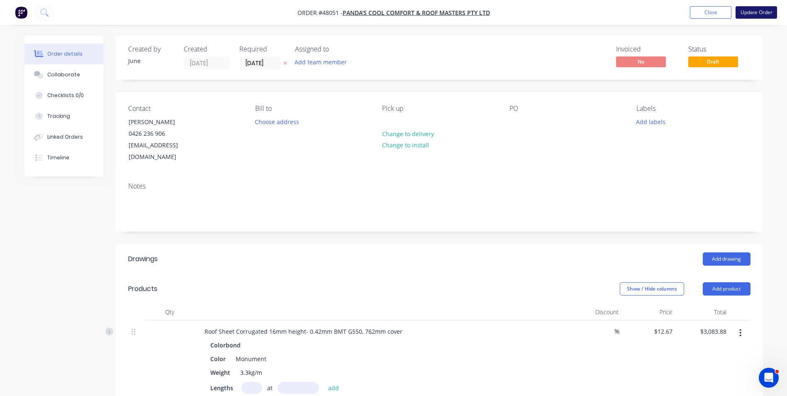
click at [754, 12] on button "Update Order" at bounding box center [755, 12] width 41 height 12
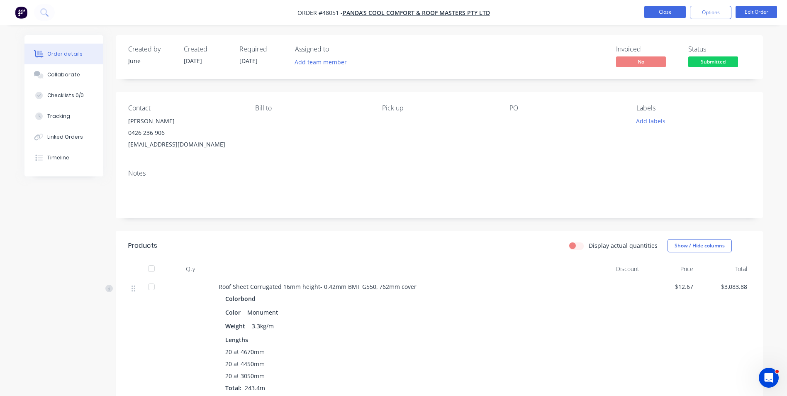
click at [659, 12] on button "Close" at bounding box center [664, 12] width 41 height 12
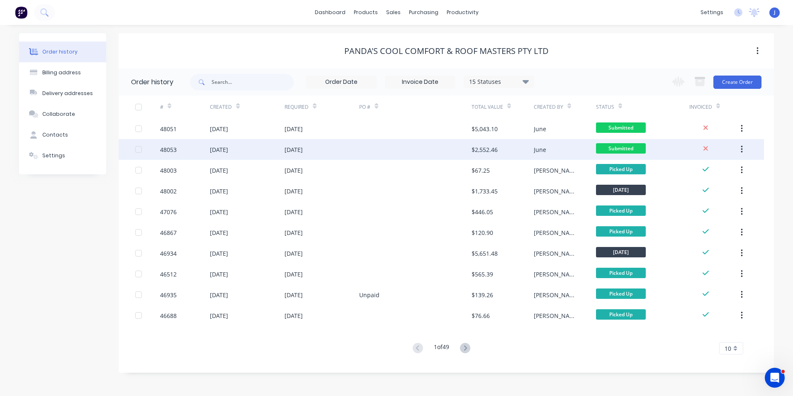
click at [508, 149] on div "$2,552.46" at bounding box center [503, 149] width 62 height 21
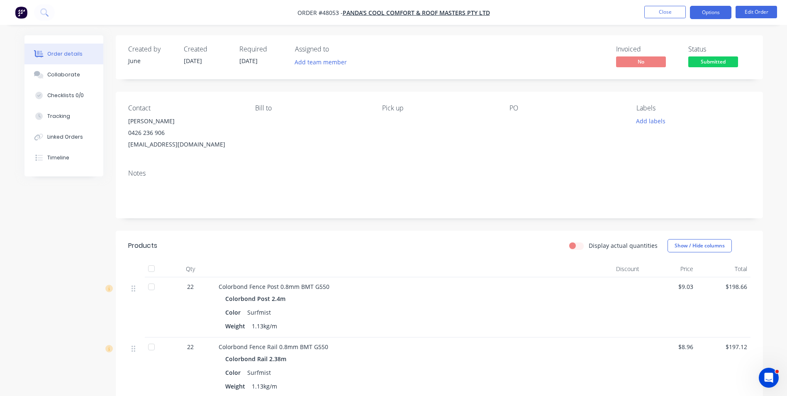
click at [712, 9] on button "Options" at bounding box center [710, 12] width 41 height 13
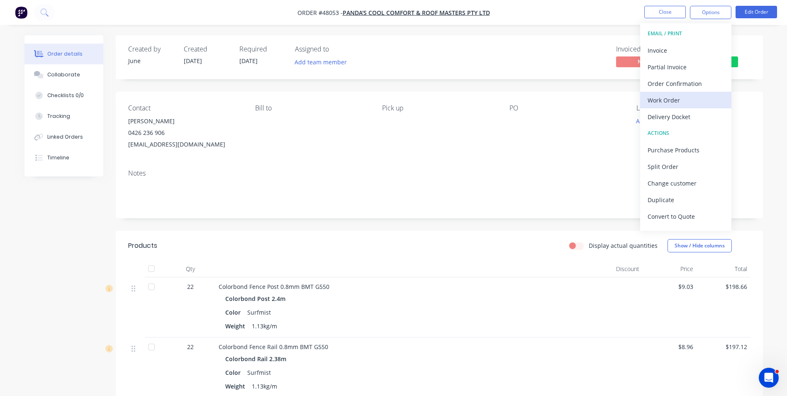
click at [682, 102] on div "Work Order" at bounding box center [685, 100] width 76 height 12
click at [675, 100] on div "Custom" at bounding box center [685, 100] width 76 height 12
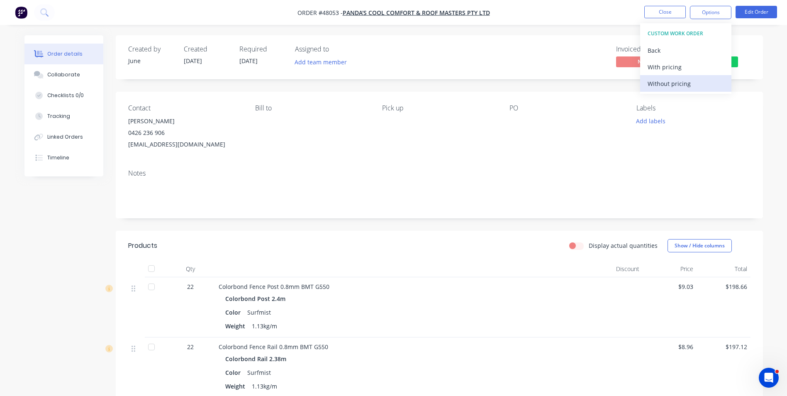
click at [675, 85] on div "Without pricing" at bounding box center [685, 84] width 76 height 12
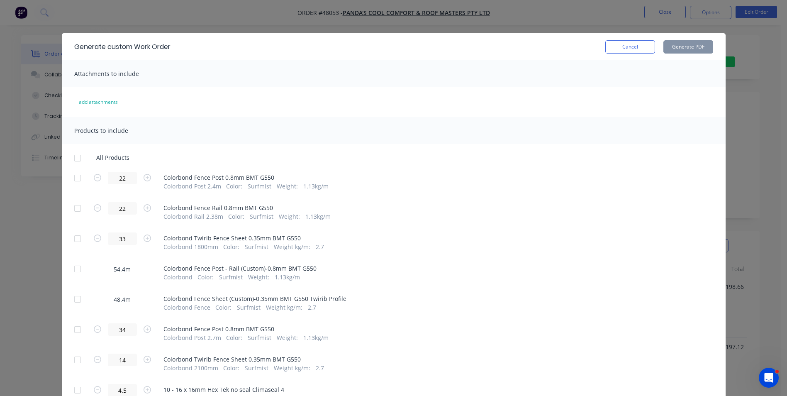
click at [78, 181] on div at bounding box center [77, 178] width 17 height 17
click at [74, 217] on div "22 Colorbond Fence Rail 0.8mm BMT G550 Colorbond Rail 2.38m Color : Surfmist We…" at bounding box center [393, 211] width 639 height 19
click at [73, 214] on div at bounding box center [77, 208] width 17 height 17
click at [74, 240] on div at bounding box center [77, 238] width 17 height 17
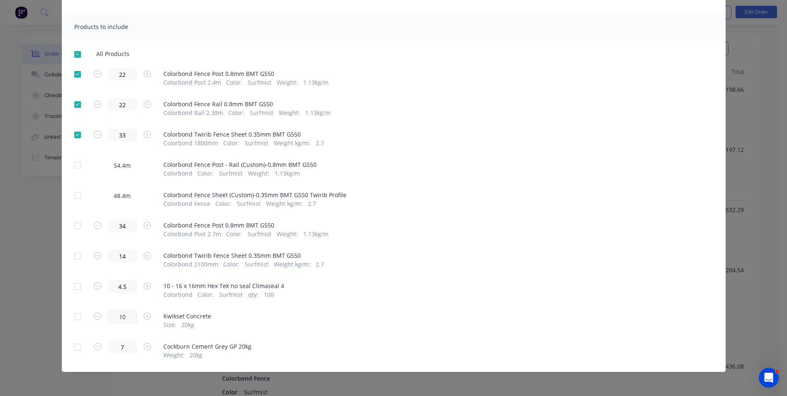
scroll to position [249, 0]
click at [76, 347] on div at bounding box center [77, 346] width 17 height 17
click at [74, 311] on div at bounding box center [77, 316] width 17 height 17
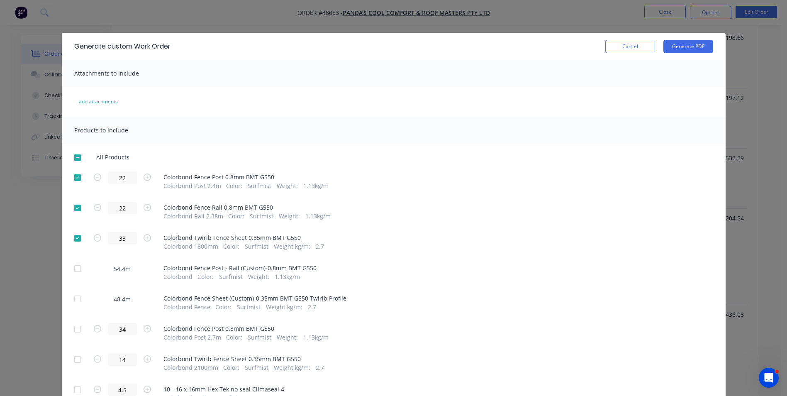
scroll to position [0, 0]
click at [681, 45] on button "Generate PDF" at bounding box center [688, 46] width 50 height 13
click at [620, 49] on button "Cancel" at bounding box center [630, 46] width 50 height 13
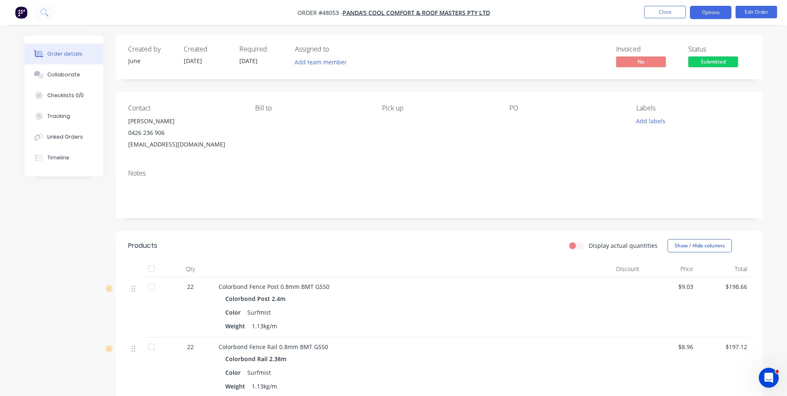
click at [705, 18] on button "Options" at bounding box center [710, 12] width 41 height 13
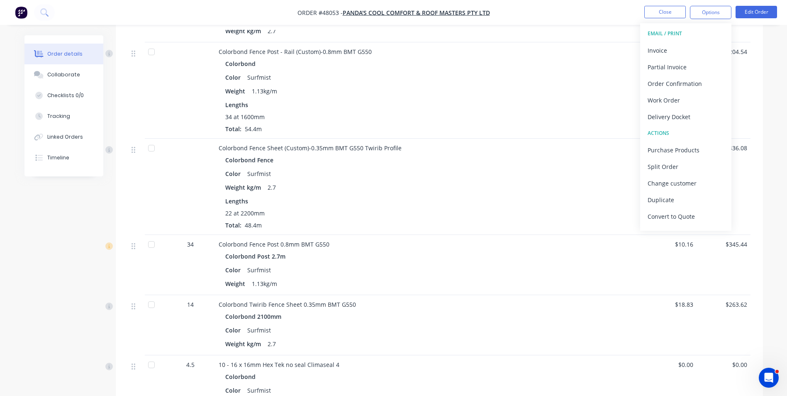
scroll to position [633, 0]
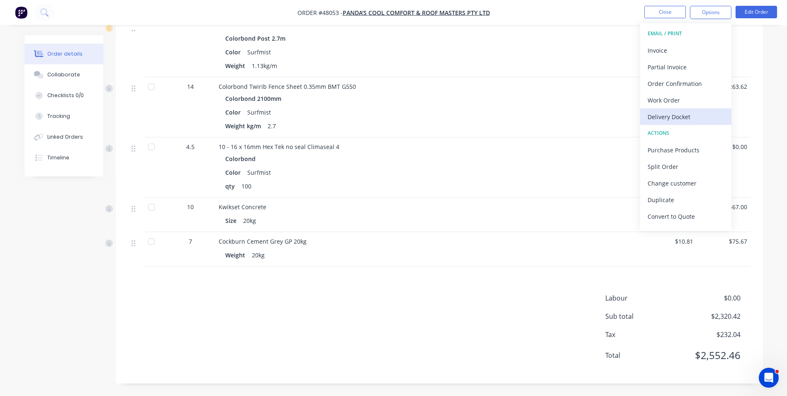
click at [705, 112] on div "Delivery Docket" at bounding box center [685, 117] width 76 height 12
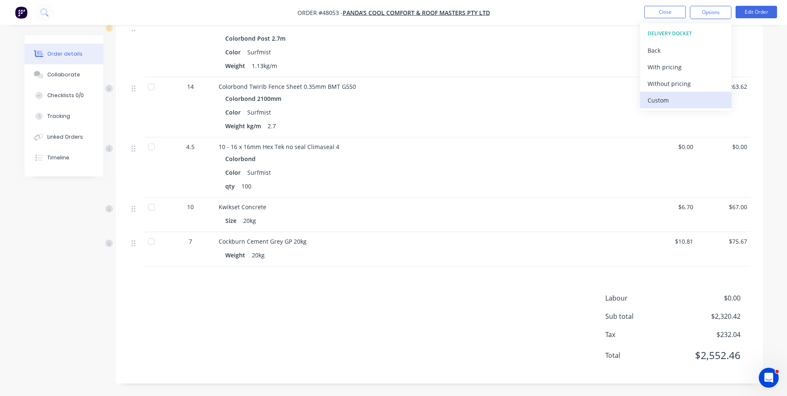
click at [701, 102] on div "Custom" at bounding box center [685, 100] width 76 height 12
click at [698, 90] on button "Without pricing" at bounding box center [685, 83] width 91 height 17
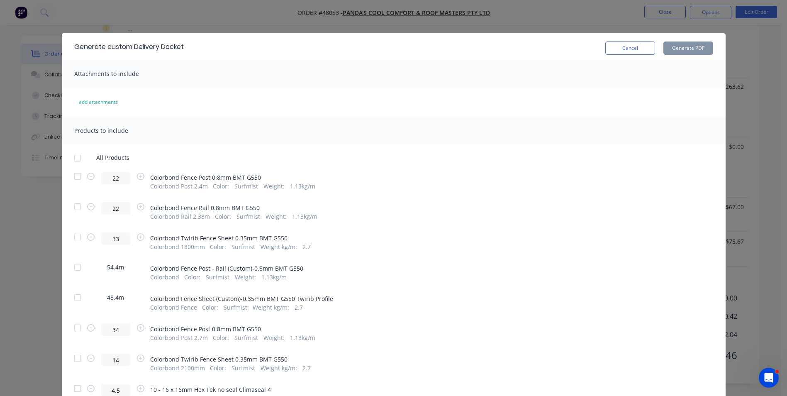
click at [80, 176] on div at bounding box center [77, 176] width 17 height 17
click at [71, 205] on div at bounding box center [77, 206] width 17 height 17
click at [73, 238] on div at bounding box center [77, 237] width 17 height 17
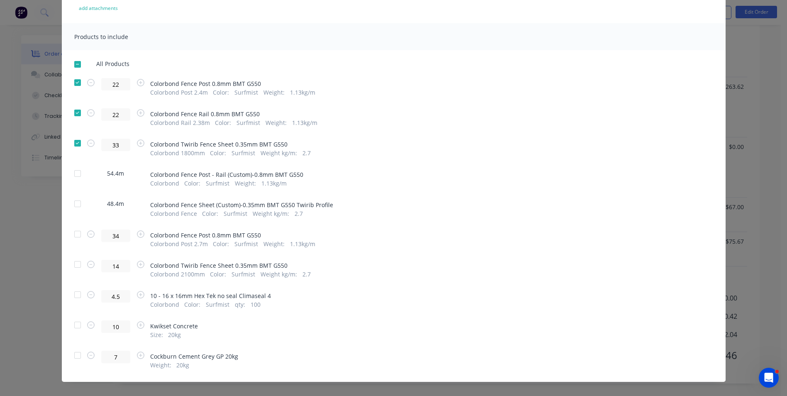
scroll to position [104, 0]
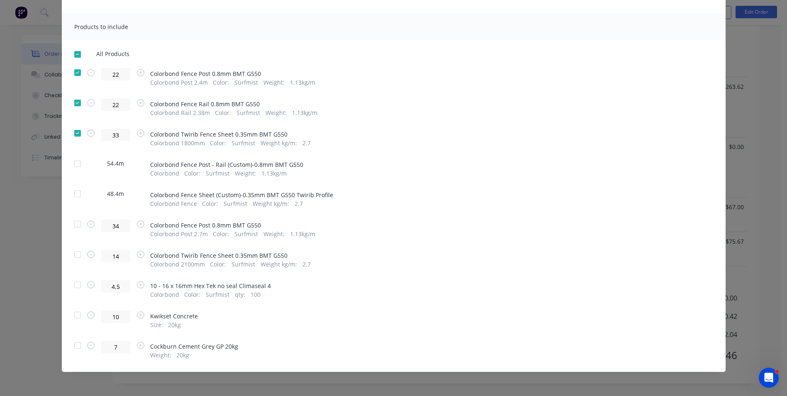
click at [77, 347] on div at bounding box center [77, 345] width 17 height 17
click at [73, 316] on div at bounding box center [77, 314] width 17 height 17
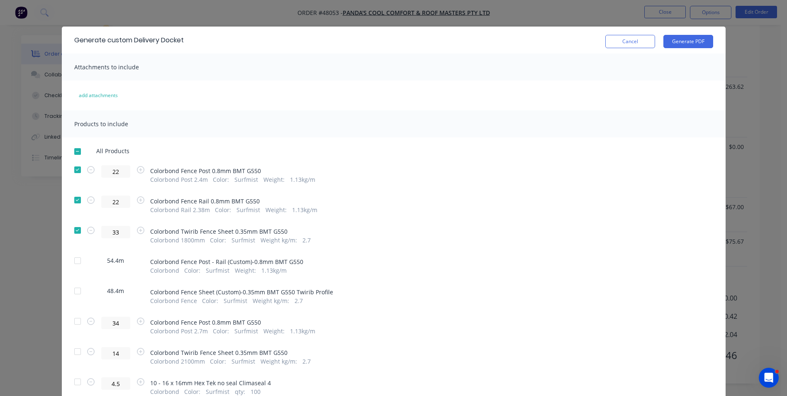
scroll to position [0, 0]
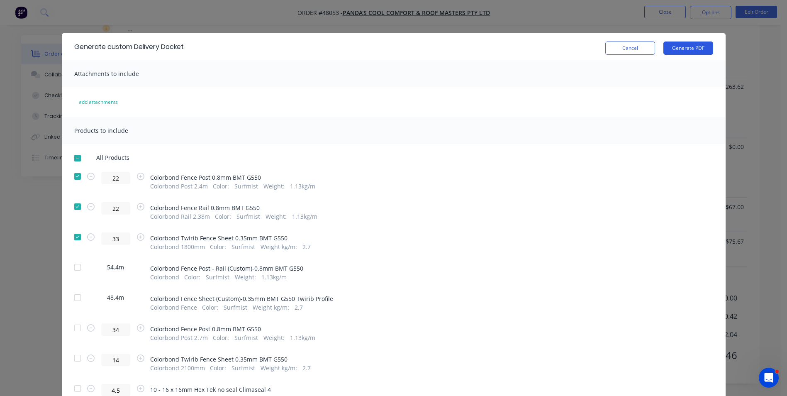
click at [690, 43] on button "Generate PDF" at bounding box center [688, 47] width 50 height 13
click at [662, 34] on div "Generate custom Delivery Docket Cancel Generate PDF" at bounding box center [394, 46] width 664 height 27
click at [619, 46] on button "Cancel" at bounding box center [630, 47] width 50 height 13
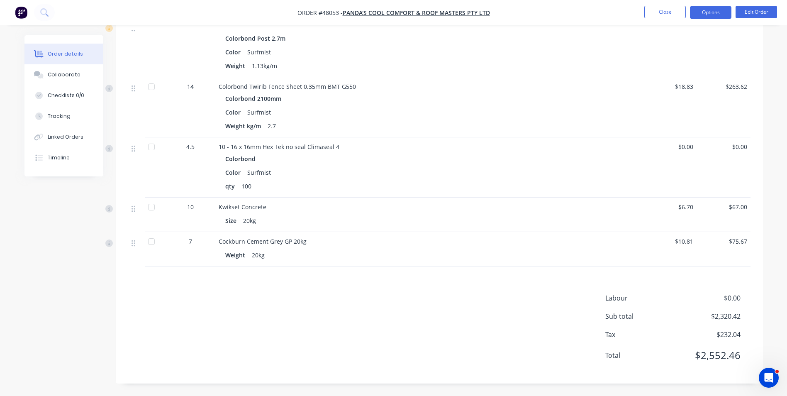
click at [700, 17] on button "Options" at bounding box center [710, 12] width 41 height 13
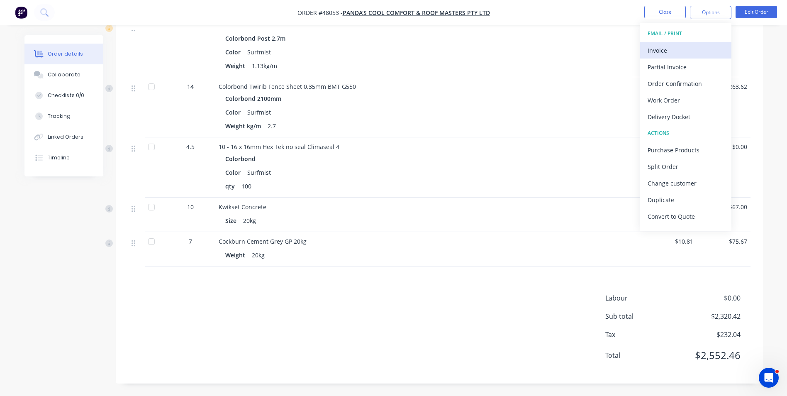
click at [681, 51] on div "Invoice" at bounding box center [685, 50] width 76 height 12
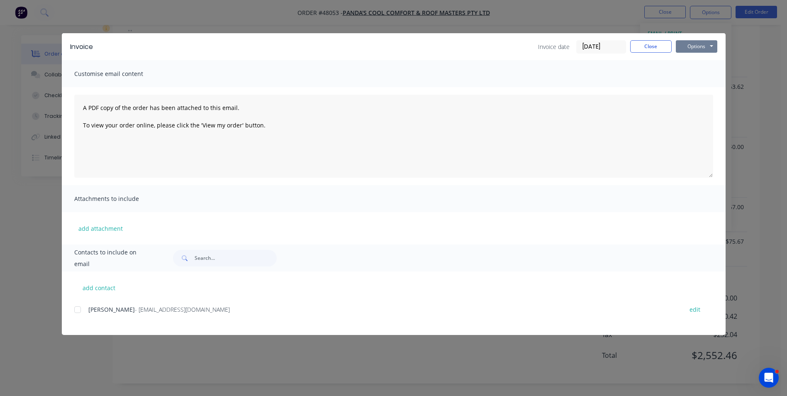
click at [689, 44] on button "Options" at bounding box center [696, 46] width 41 height 12
click at [695, 75] on button "Print" at bounding box center [702, 75] width 53 height 14
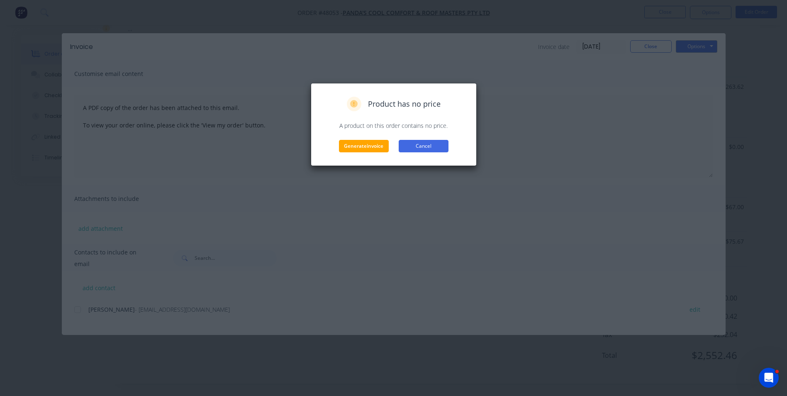
click at [418, 147] on button "Cancel" at bounding box center [424, 146] width 50 height 12
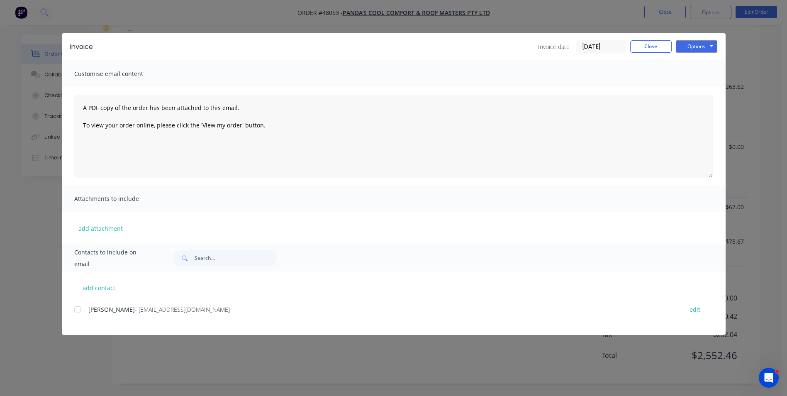
click at [155, 305] on div "Xiong - pandascoolroof@gmail.com" at bounding box center [381, 309] width 586 height 9
click at [79, 310] on div at bounding box center [77, 309] width 17 height 17
click at [703, 46] on button "Options" at bounding box center [696, 46] width 41 height 12
click at [698, 90] on button "Email" at bounding box center [702, 89] width 53 height 14
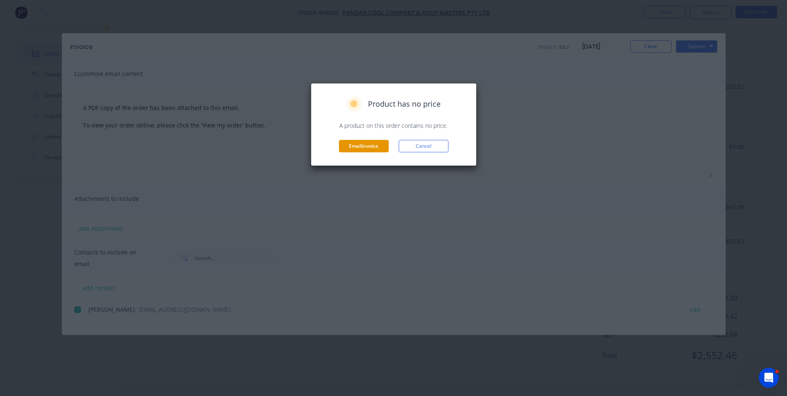
click at [382, 143] on button "Email invoice" at bounding box center [364, 146] width 50 height 12
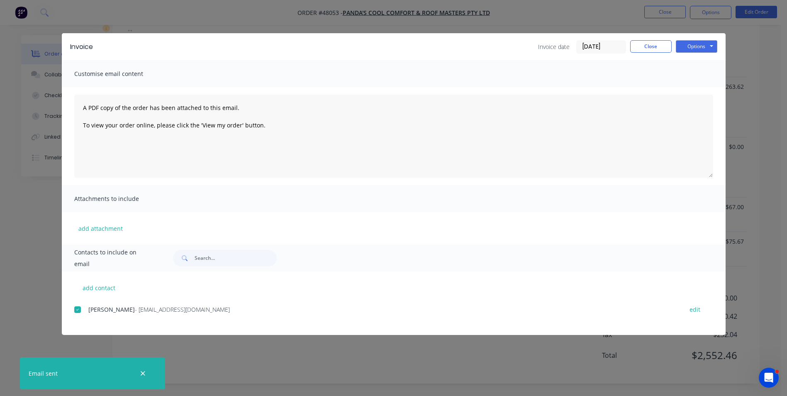
scroll to position [550, 0]
click at [654, 51] on button "Close" at bounding box center [650, 46] width 41 height 12
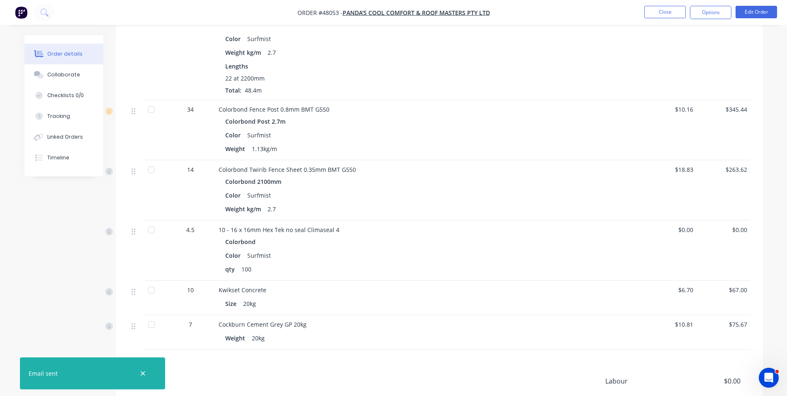
click at [153, 327] on div at bounding box center [151, 324] width 17 height 17
click at [155, 291] on div at bounding box center [151, 290] width 17 height 17
click at [151, 229] on div at bounding box center [151, 229] width 17 height 17
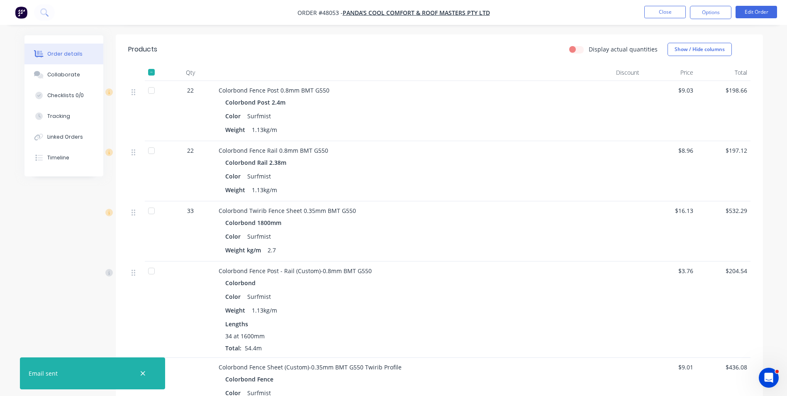
scroll to position [177, 0]
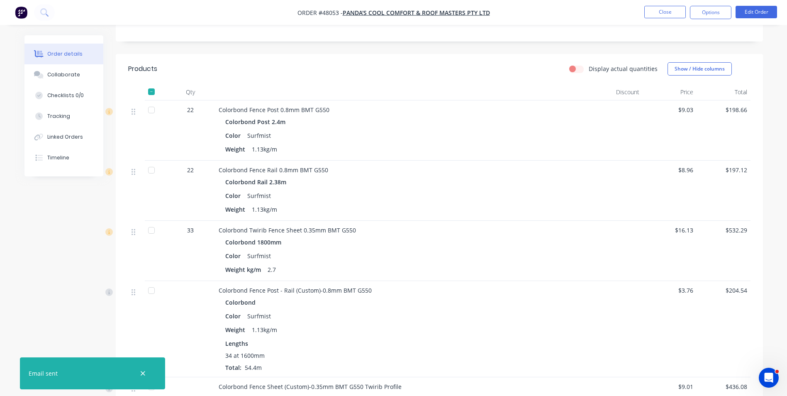
click at [149, 174] on div at bounding box center [151, 170] width 17 height 17
click at [155, 113] on div at bounding box center [151, 110] width 17 height 17
click at [153, 232] on div at bounding box center [151, 230] width 17 height 17
click at [146, 374] on button "button" at bounding box center [143, 373] width 10 height 10
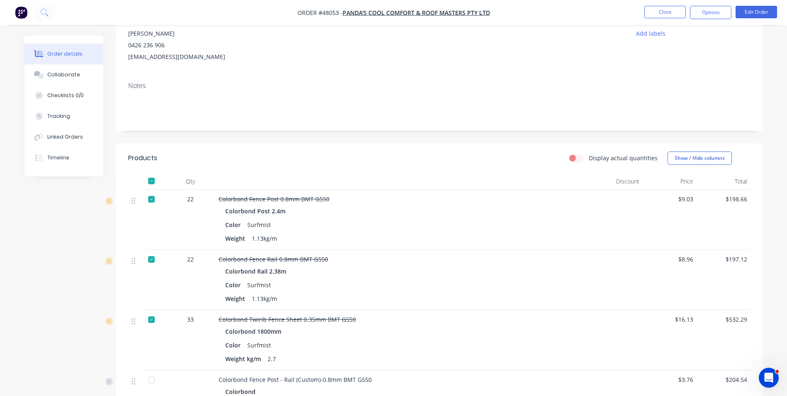
scroll to position [0, 0]
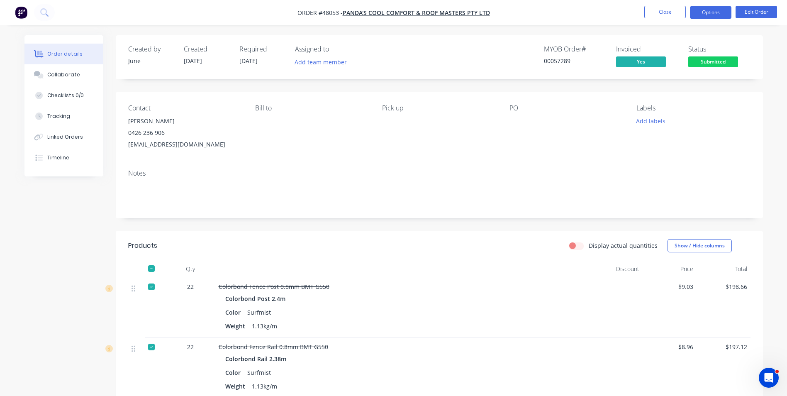
click at [706, 12] on button "Options" at bounding box center [710, 12] width 41 height 13
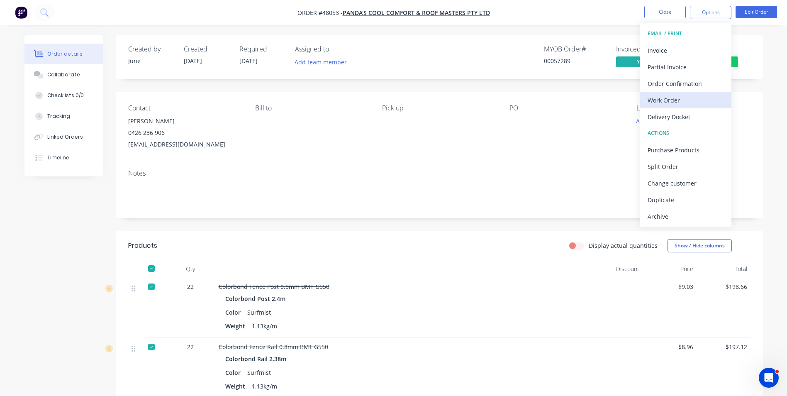
click at [672, 99] on div "Work Order" at bounding box center [685, 100] width 76 height 12
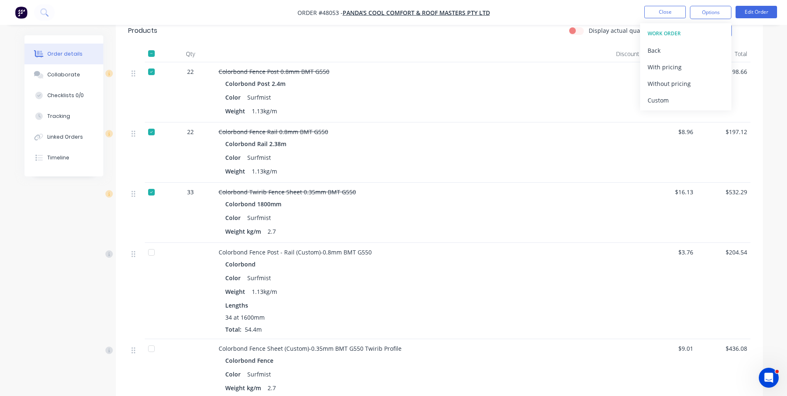
scroll to position [415, 0]
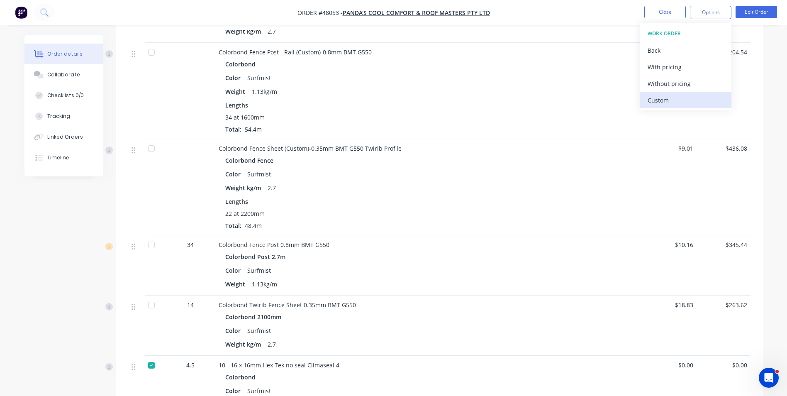
click at [649, 97] on div "Custom" at bounding box center [685, 100] width 76 height 12
click at [654, 83] on div "Without pricing" at bounding box center [685, 84] width 76 height 12
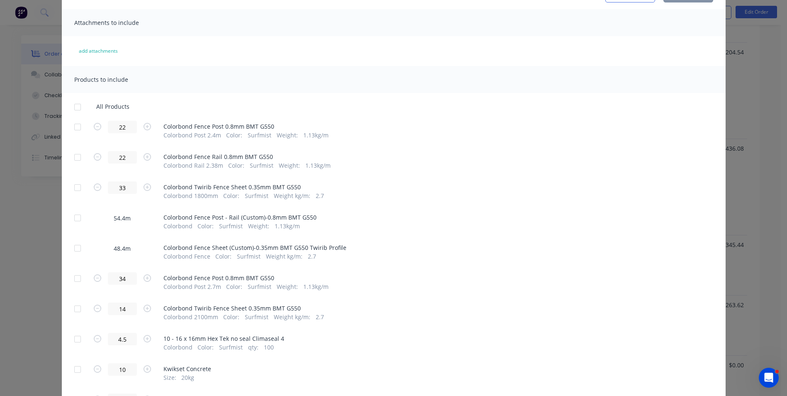
scroll to position [104, 0]
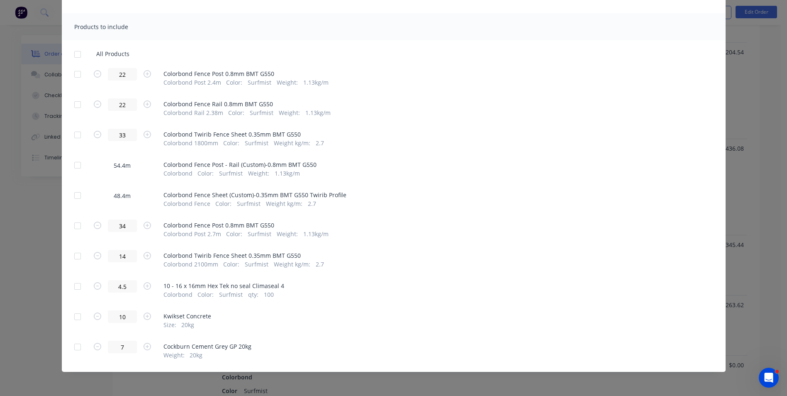
click at [76, 258] on div at bounding box center [77, 256] width 17 height 17
click at [74, 257] on div at bounding box center [77, 256] width 17 height 17
click at [78, 197] on div at bounding box center [77, 195] width 17 height 17
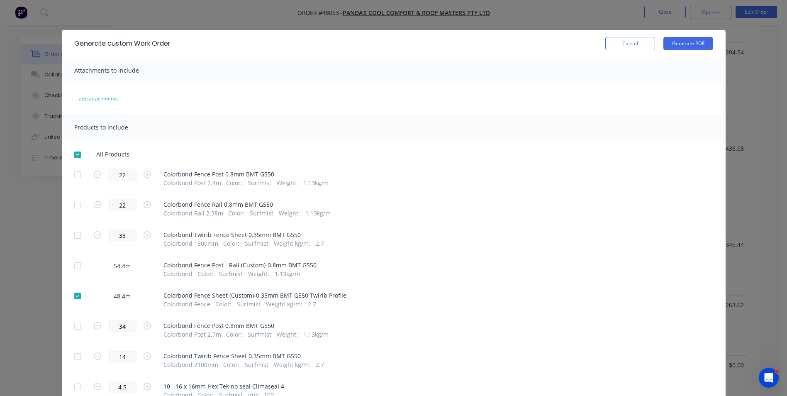
scroll to position [0, 0]
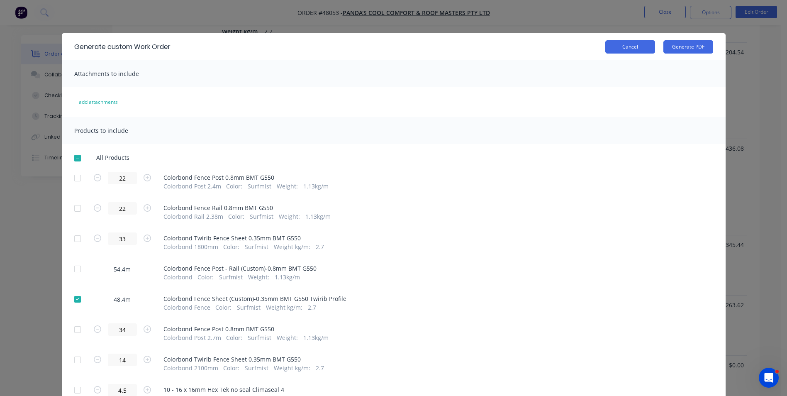
click at [631, 48] on button "Cancel" at bounding box center [630, 46] width 50 height 13
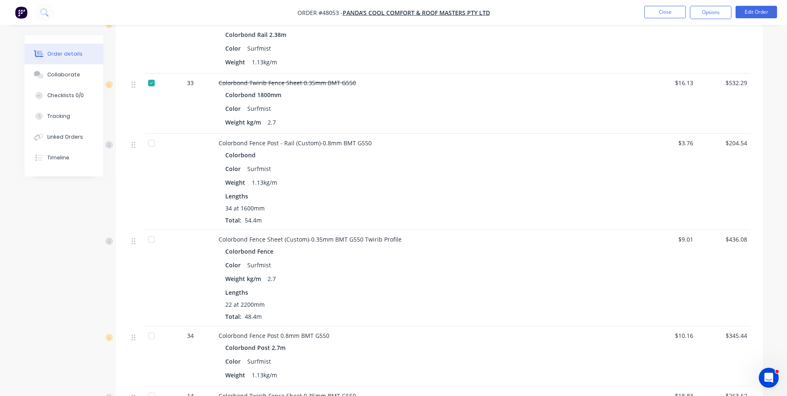
scroll to position [332, 0]
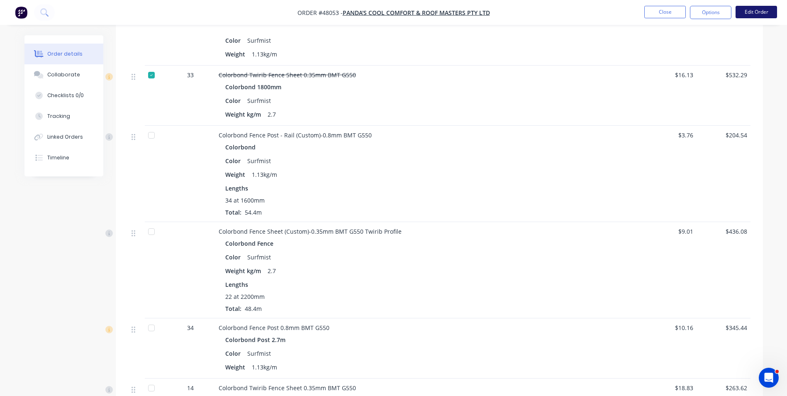
click at [764, 14] on button "Edit Order" at bounding box center [755, 12] width 41 height 12
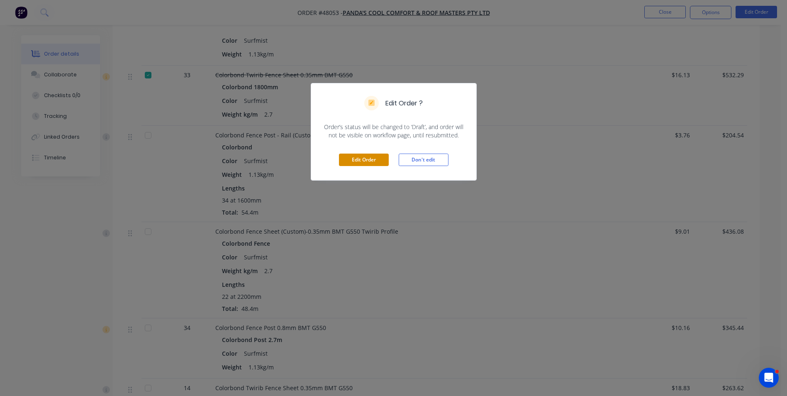
click at [382, 158] on button "Edit Order" at bounding box center [364, 159] width 50 height 12
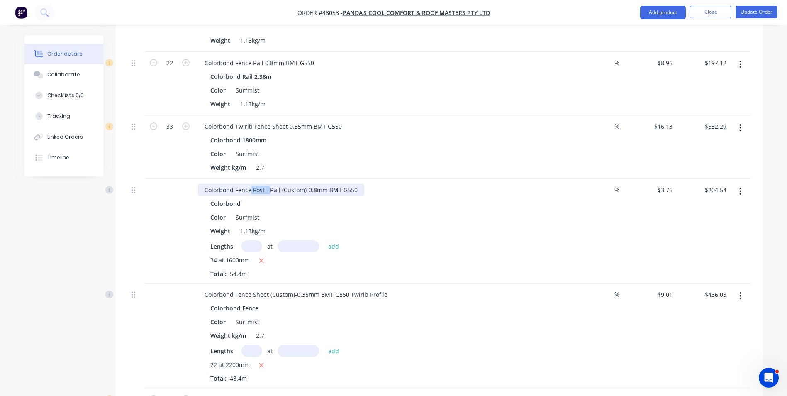
drag, startPoint x: 268, startPoint y: 178, endPoint x: 249, endPoint y: 180, distance: 18.8
click at [249, 184] on div "Colorbond Fence Post - Rail (Custom)-0.8mm BMT G550" at bounding box center [281, 190] width 166 height 12
click at [405, 197] on div "Colorbond" at bounding box center [381, 203] width 342 height 12
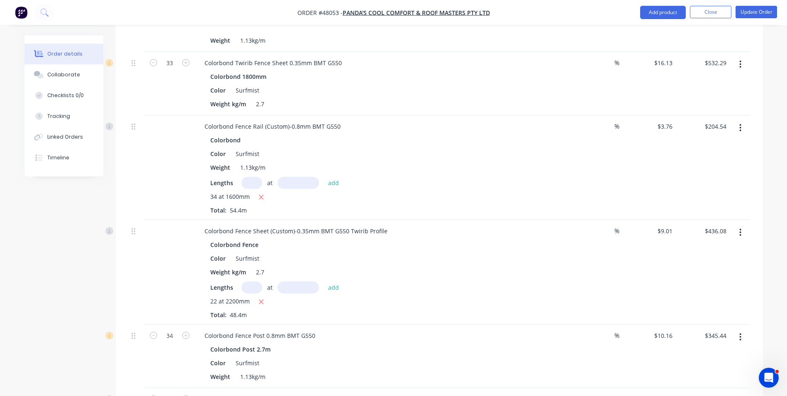
scroll to position [373, 0]
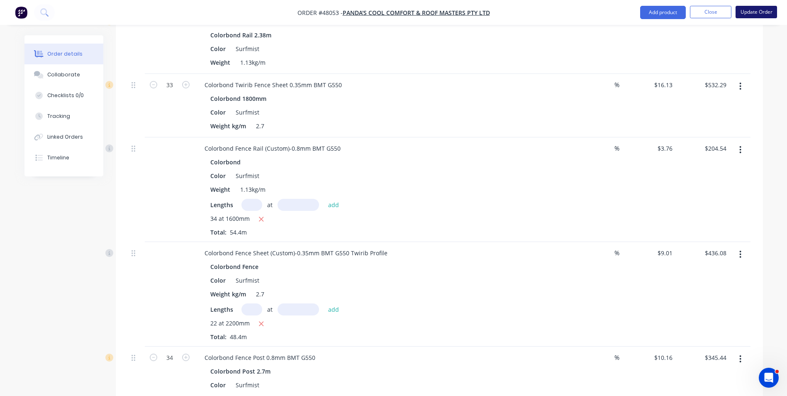
click at [751, 8] on button "Update Order" at bounding box center [755, 12] width 41 height 12
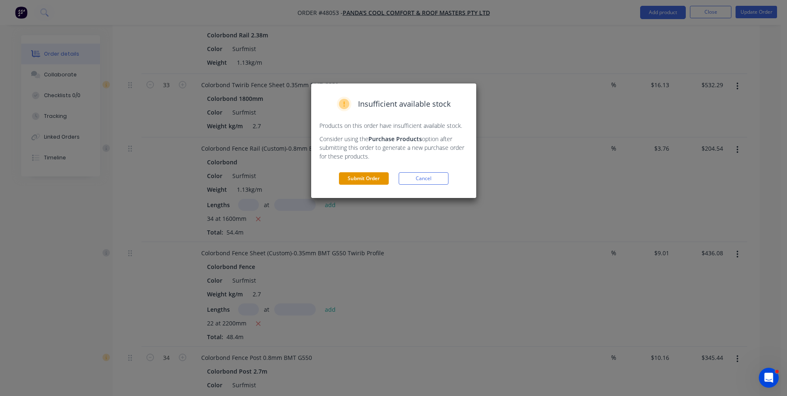
click at [376, 176] on button "Submit Order" at bounding box center [364, 178] width 50 height 12
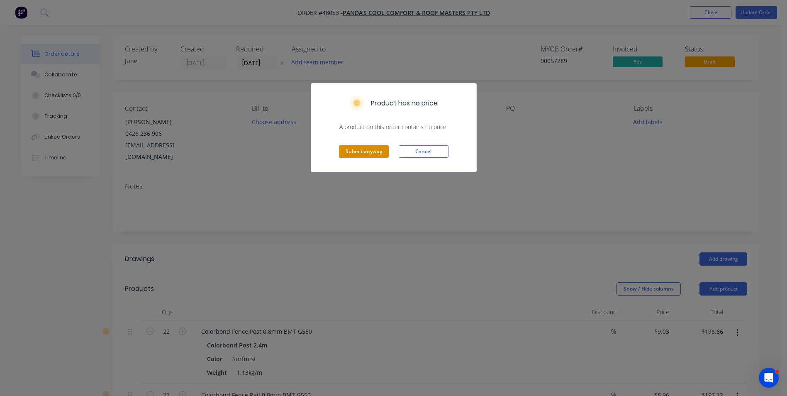
click at [378, 151] on button "Submit anyway" at bounding box center [364, 151] width 50 height 12
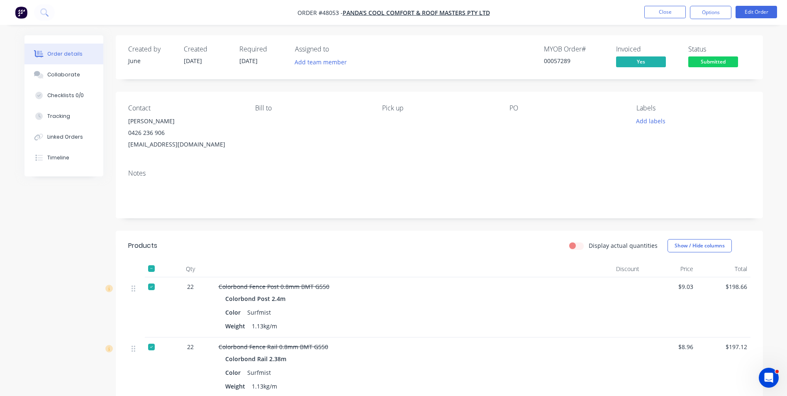
click at [283, 134] on div "Bill to" at bounding box center [312, 127] width 114 height 46
click at [713, 16] on button "Options" at bounding box center [710, 12] width 41 height 13
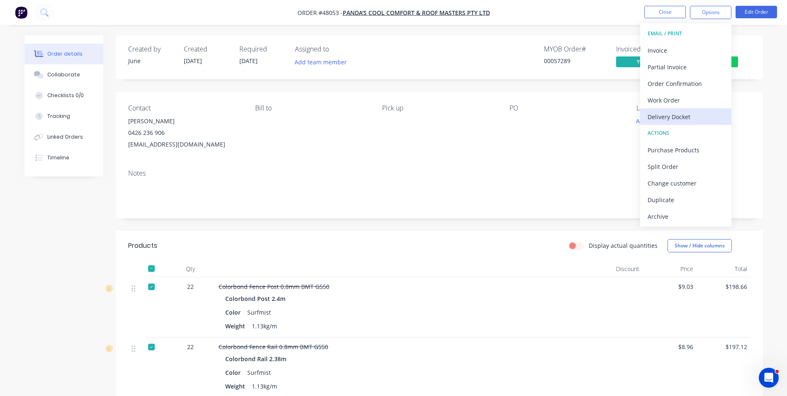
click at [695, 120] on div "Delivery Docket" at bounding box center [685, 117] width 76 height 12
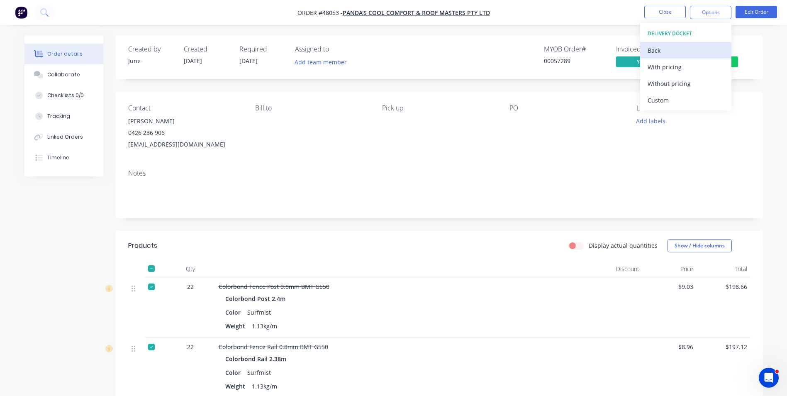
click at [665, 45] on div "Back" at bounding box center [685, 50] width 76 height 12
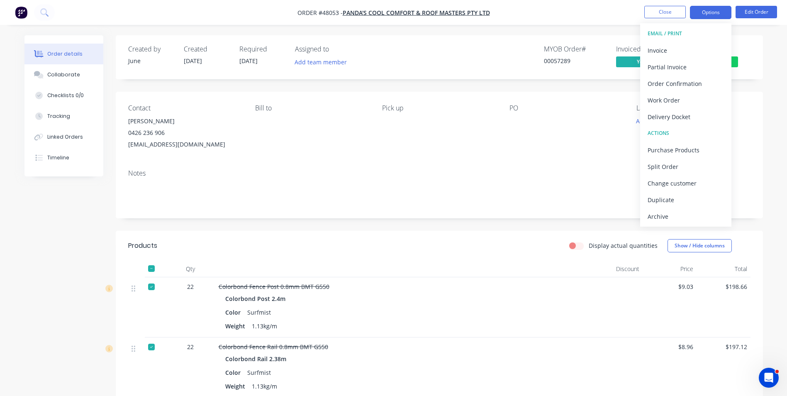
click at [704, 13] on button "Options" at bounding box center [710, 12] width 41 height 13
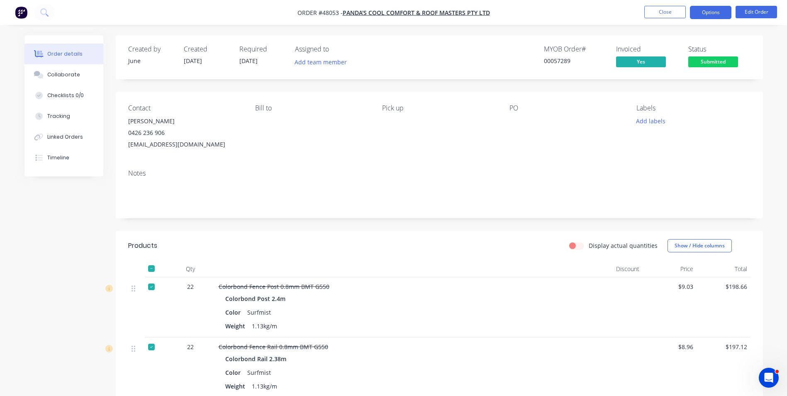
click at [711, 6] on button "Options" at bounding box center [710, 12] width 41 height 13
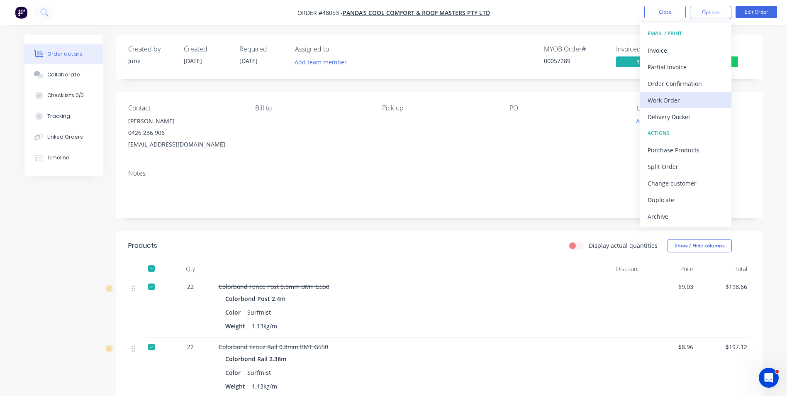
click at [693, 96] on div "Work Order" at bounding box center [685, 100] width 76 height 12
click at [680, 99] on div "Custom" at bounding box center [685, 100] width 76 height 12
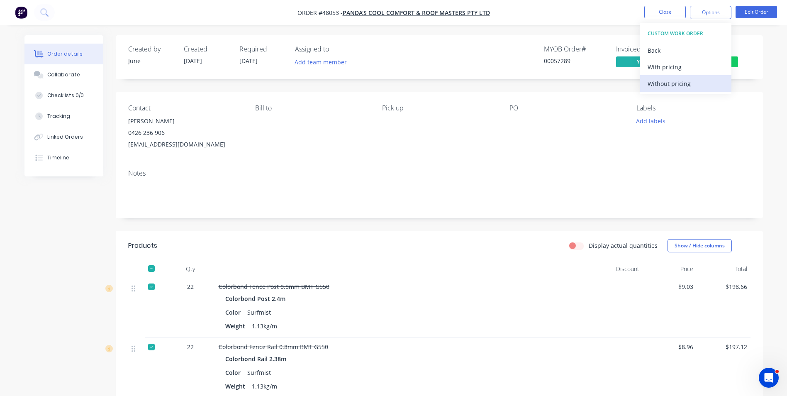
click at [680, 83] on div "Without pricing" at bounding box center [685, 84] width 76 height 12
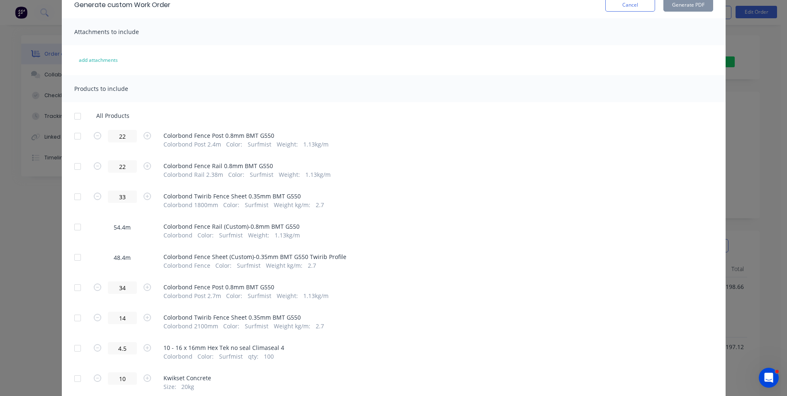
scroll to position [83, 0]
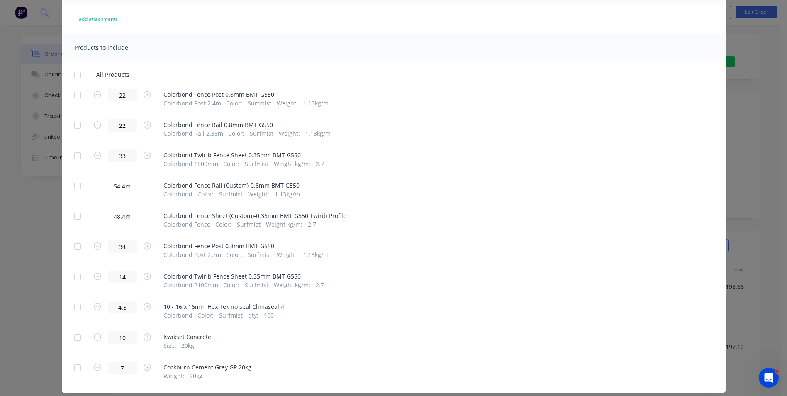
click at [79, 187] on div at bounding box center [77, 186] width 17 height 17
click at [74, 219] on div at bounding box center [77, 216] width 17 height 17
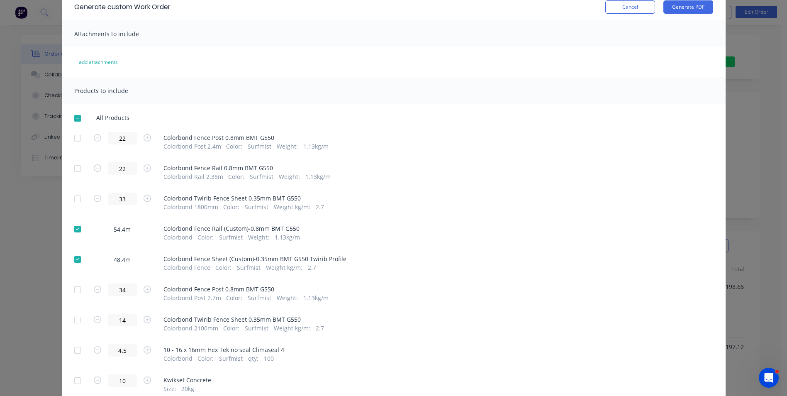
scroll to position [0, 0]
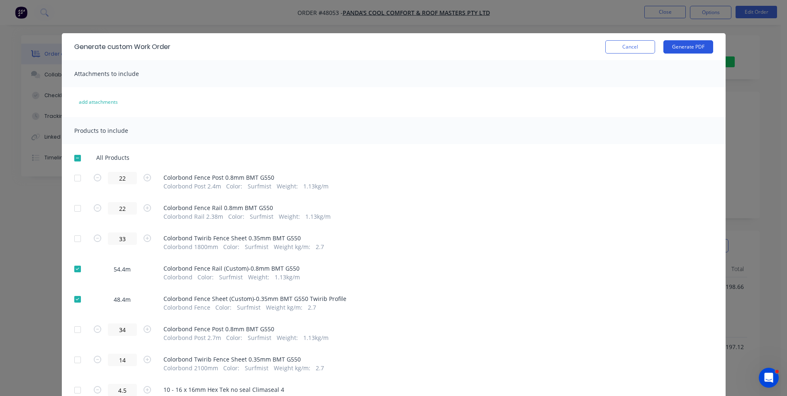
click at [693, 49] on button "Generate PDF" at bounding box center [688, 46] width 50 height 13
click at [624, 49] on button "Cancel" at bounding box center [630, 46] width 50 height 13
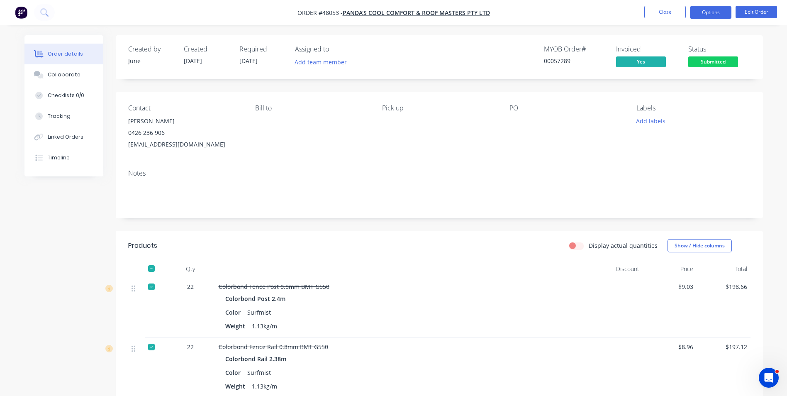
click at [716, 8] on button "Options" at bounding box center [710, 12] width 41 height 13
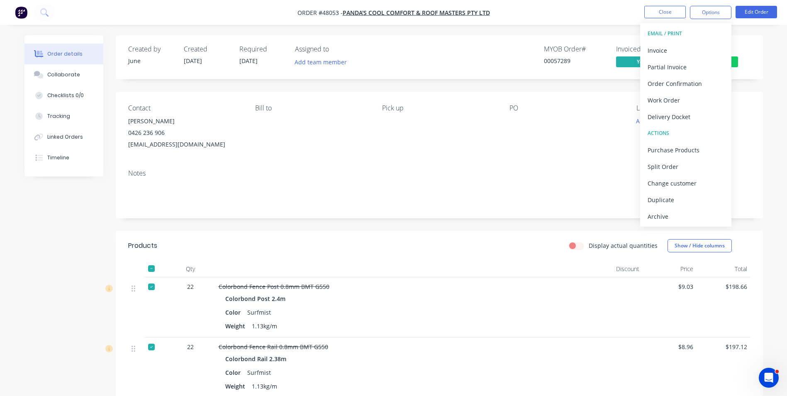
click at [503, 169] on div "Notes" at bounding box center [439, 173] width 622 height 8
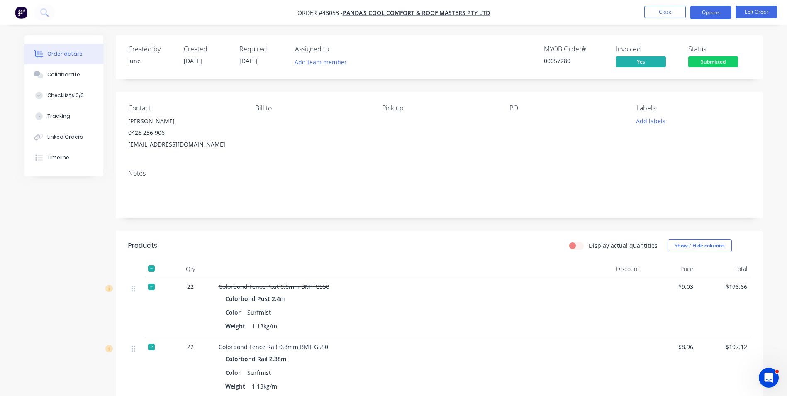
click at [700, 7] on button "Options" at bounding box center [710, 12] width 41 height 13
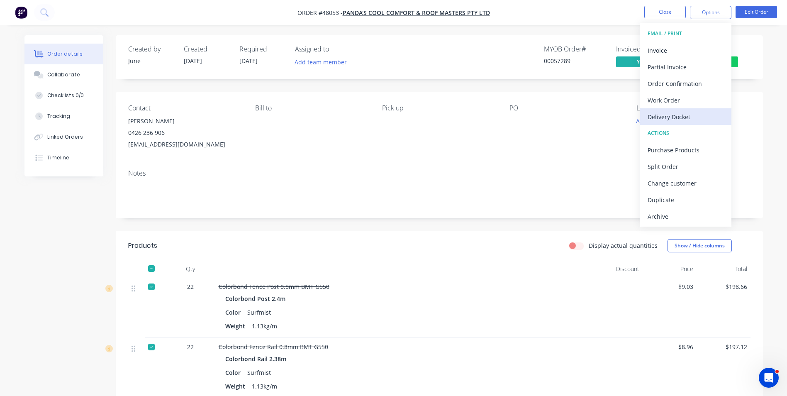
click at [671, 124] on button "Delivery Docket" at bounding box center [685, 116] width 91 height 17
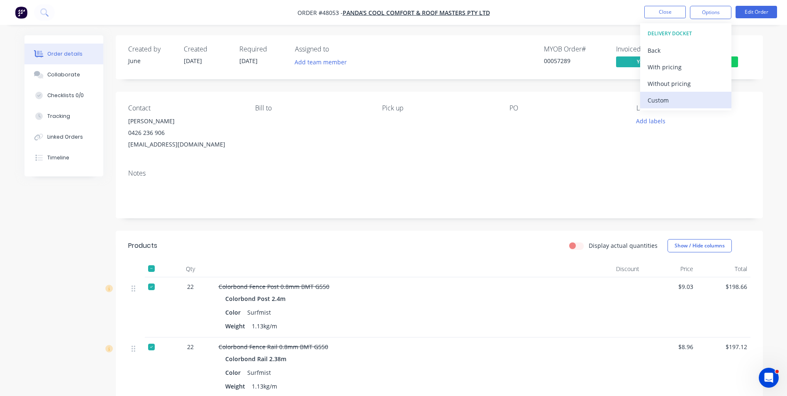
click at [668, 98] on div "Custom" at bounding box center [685, 100] width 76 height 12
click at [672, 83] on div "Without pricing" at bounding box center [685, 84] width 76 height 12
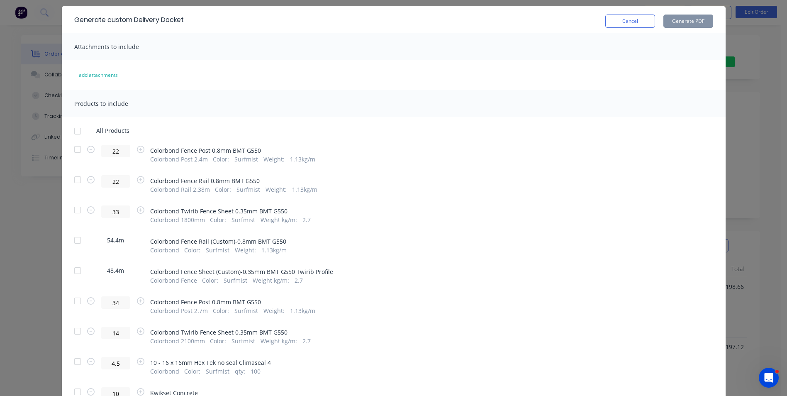
scroll to position [41, 0]
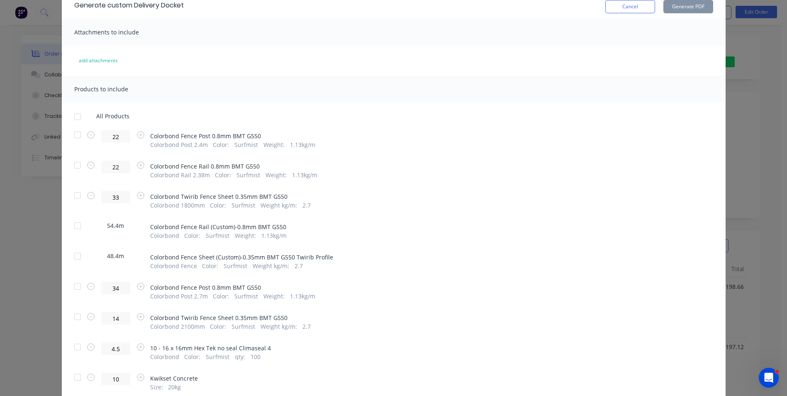
click at [75, 227] on div at bounding box center [77, 225] width 17 height 17
click at [75, 259] on div at bounding box center [77, 256] width 17 height 17
click at [73, 288] on div at bounding box center [77, 286] width 17 height 17
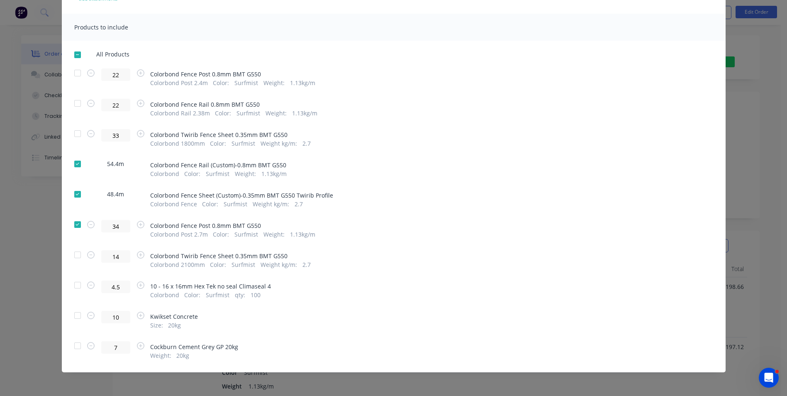
scroll to position [104, 0]
click at [70, 255] on div at bounding box center [77, 254] width 17 height 17
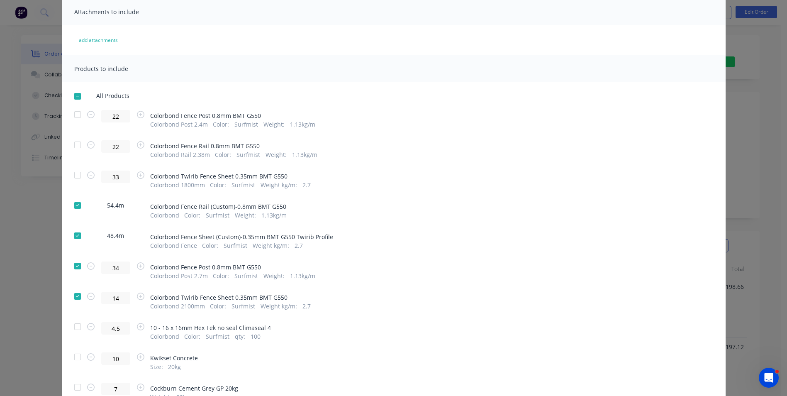
scroll to position [0, 0]
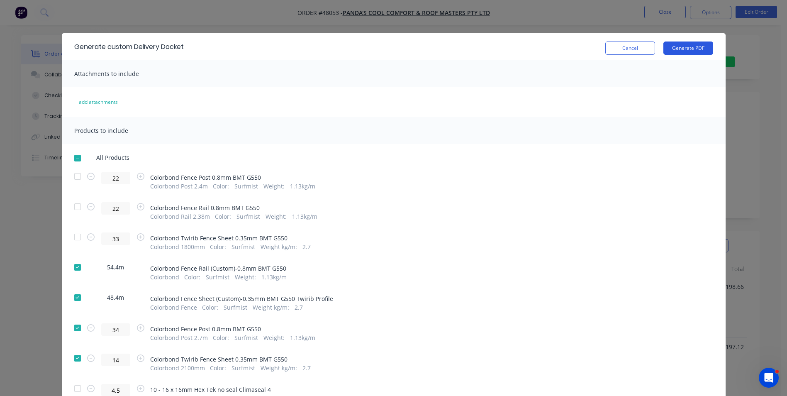
click at [697, 51] on button "Generate PDF" at bounding box center [688, 47] width 50 height 13
click at [628, 49] on button "Cancel" at bounding box center [630, 47] width 50 height 13
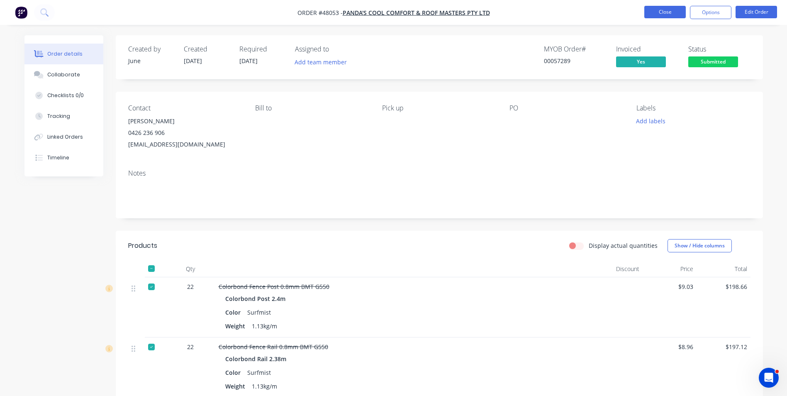
click at [667, 9] on button "Close" at bounding box center [664, 12] width 41 height 12
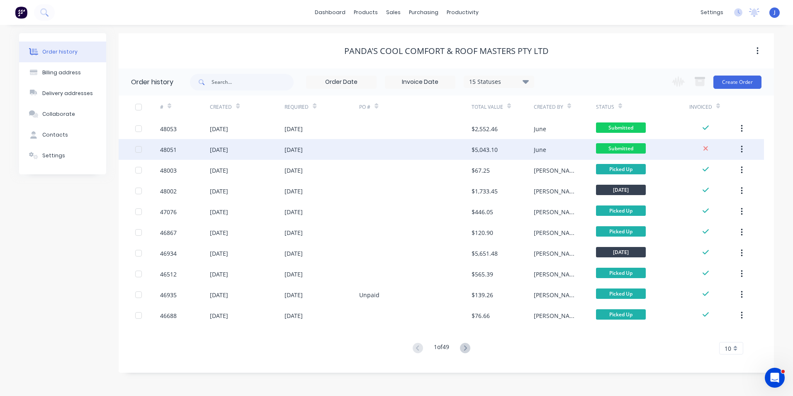
click at [430, 156] on div at bounding box center [415, 149] width 112 height 21
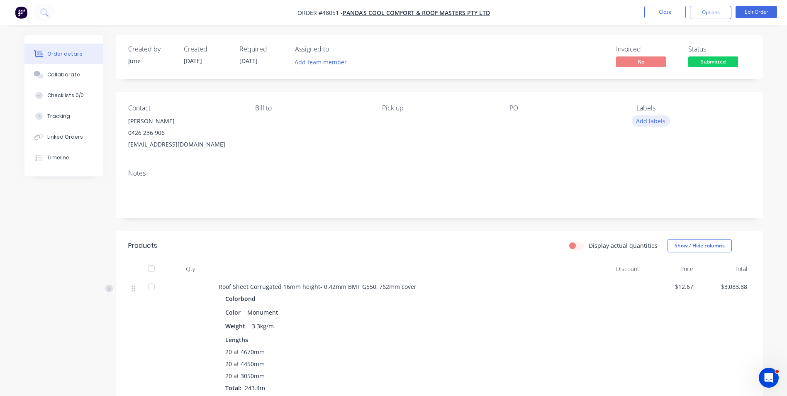
click at [663, 117] on button "Add labels" at bounding box center [651, 120] width 38 height 11
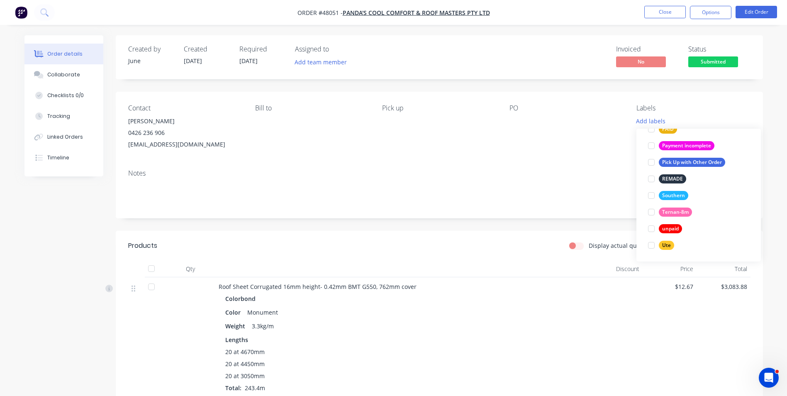
scroll to position [249, 0]
click at [669, 226] on div "unpaid" at bounding box center [670, 228] width 23 height 9
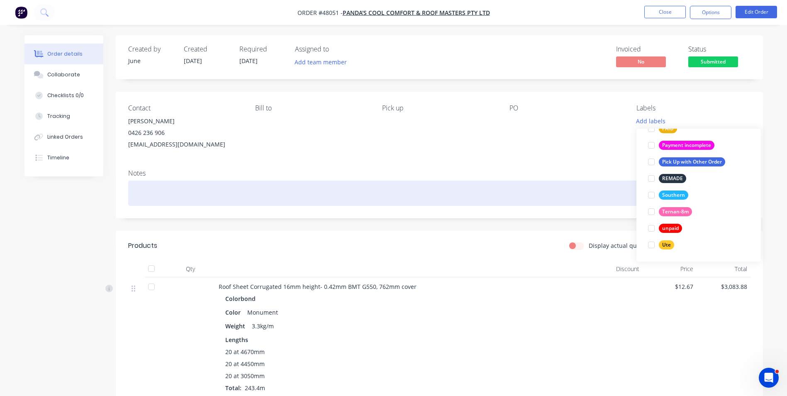
scroll to position [0, 0]
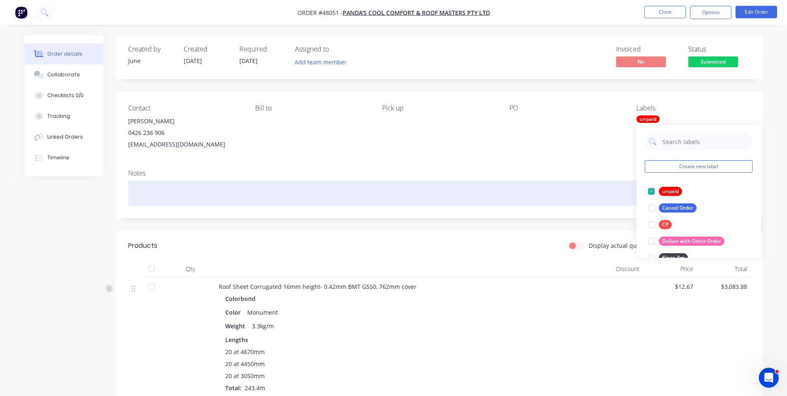
click at [573, 203] on div at bounding box center [439, 192] width 622 height 25
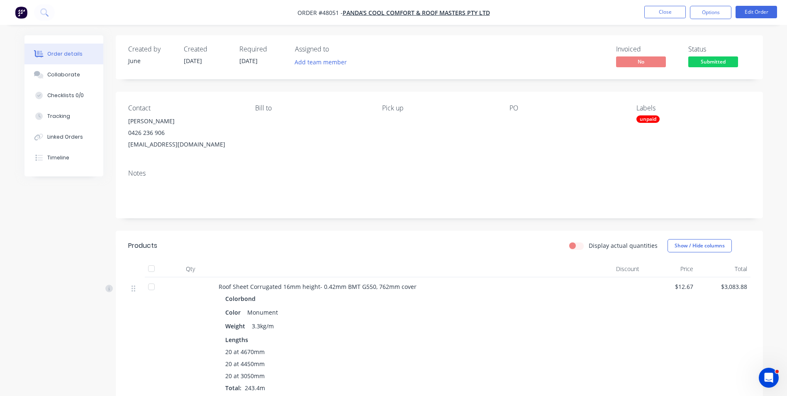
click at [580, 177] on div "Notes" at bounding box center [439, 173] width 622 height 8
click at [700, 19] on button "Options" at bounding box center [710, 12] width 41 height 13
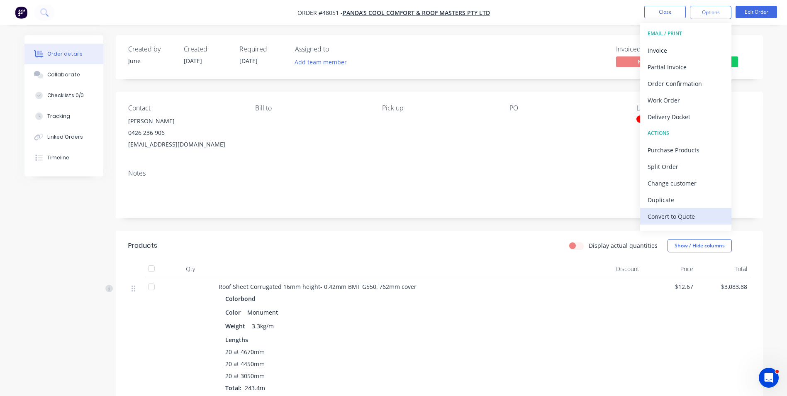
click at [685, 218] on div "Convert to Quote" at bounding box center [685, 216] width 76 height 12
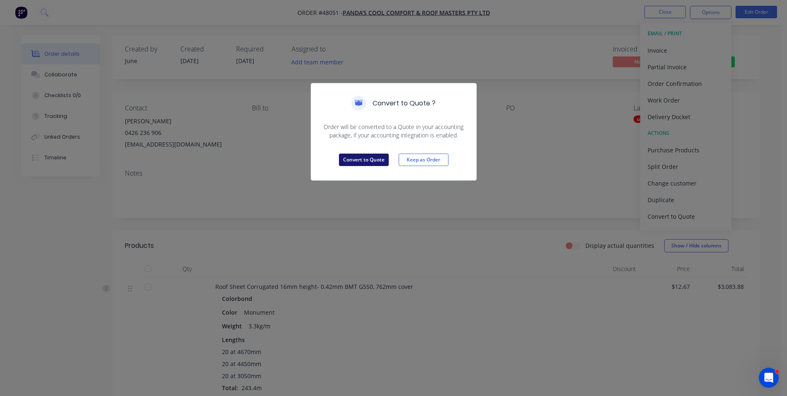
click at [370, 154] on button "Convert to Quote" at bounding box center [364, 159] width 50 height 12
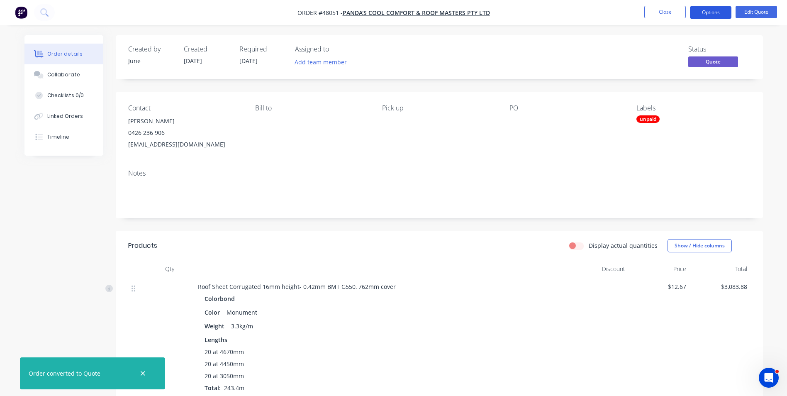
click at [714, 8] on button "Options" at bounding box center [710, 12] width 41 height 13
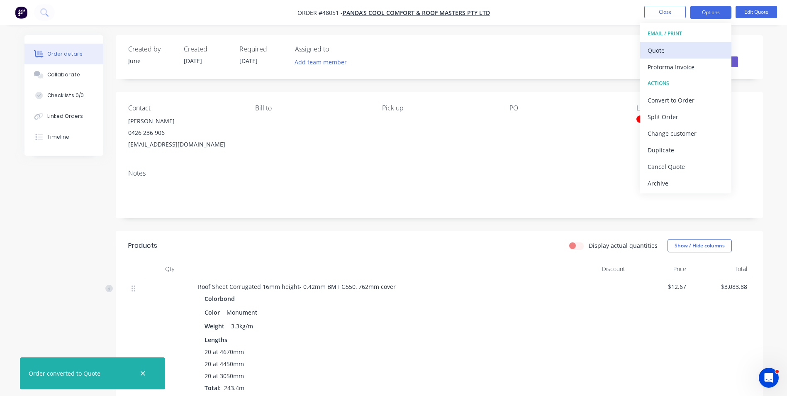
click at [708, 45] on div "Quote" at bounding box center [685, 50] width 76 height 12
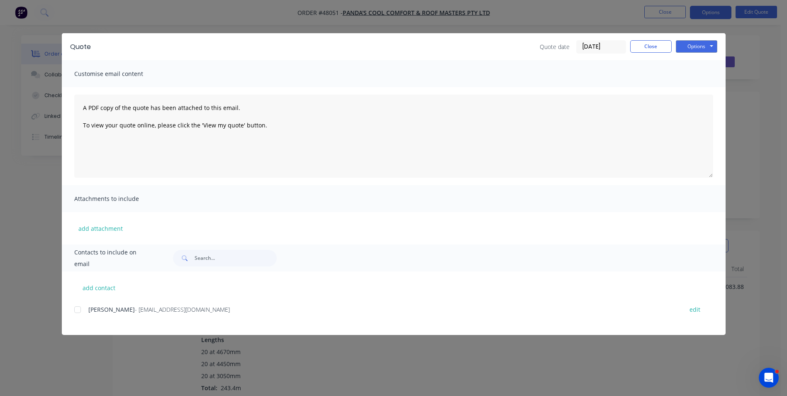
click at [83, 312] on div at bounding box center [77, 309] width 17 height 17
click at [714, 43] on button "Options" at bounding box center [696, 46] width 41 height 12
click at [703, 83] on button "Email" at bounding box center [702, 89] width 53 height 14
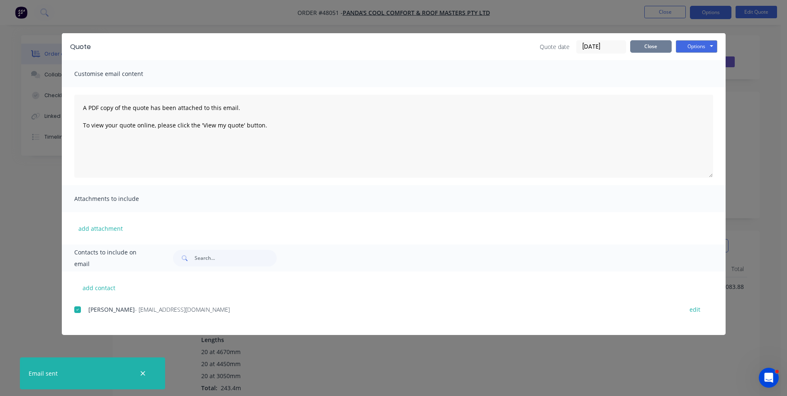
click at [665, 47] on button "Close" at bounding box center [650, 46] width 41 height 12
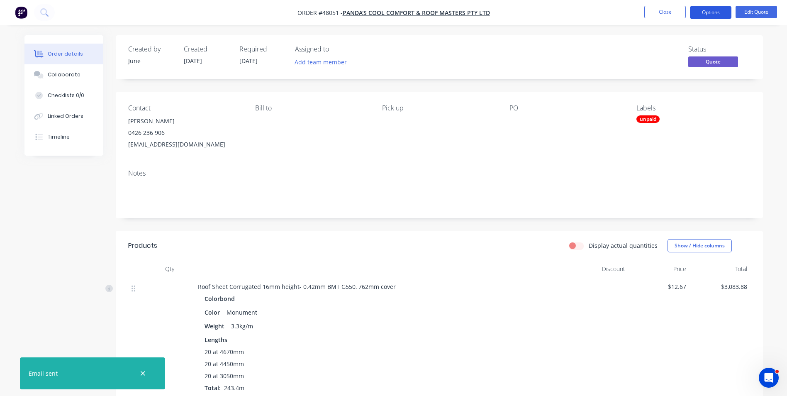
click at [700, 16] on button "Options" at bounding box center [710, 12] width 41 height 13
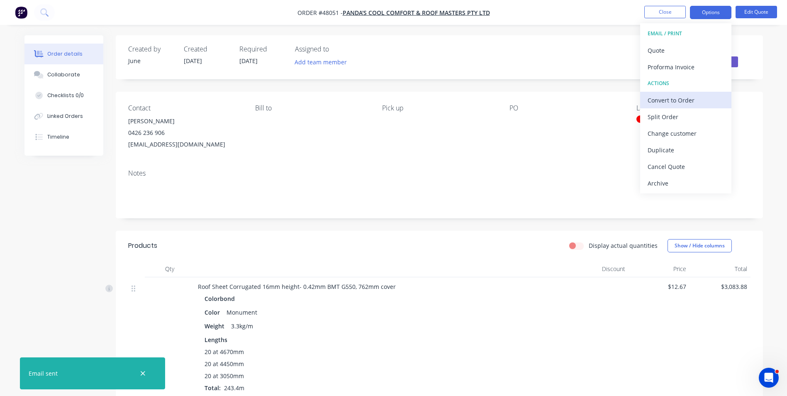
click at [667, 101] on div "Convert to Order" at bounding box center [685, 100] width 76 height 12
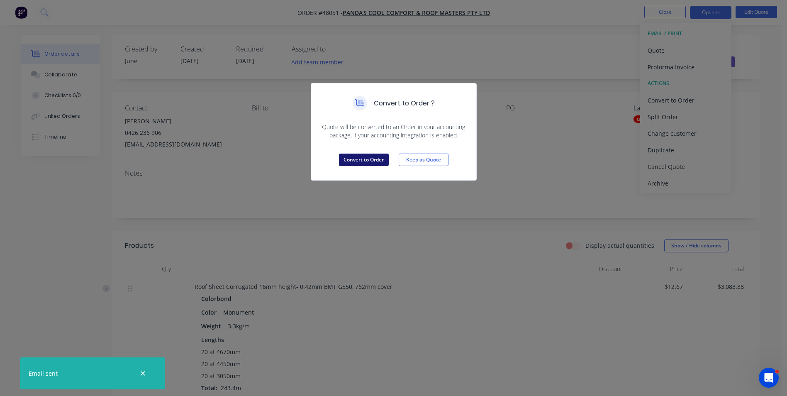
click at [359, 157] on button "Convert to Order" at bounding box center [364, 159] width 50 height 12
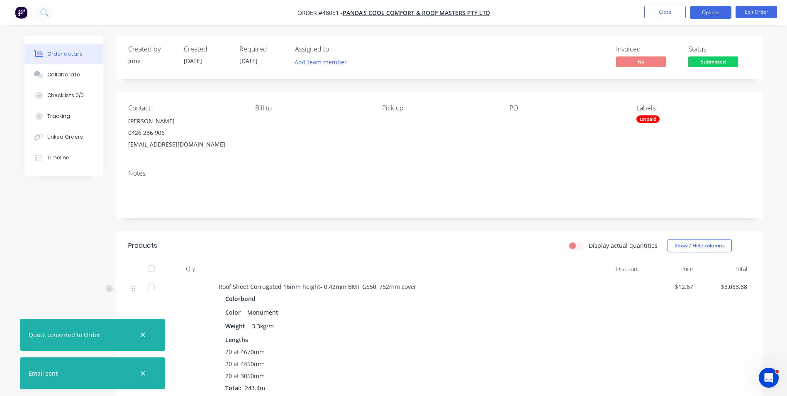
click at [713, 15] on button "Options" at bounding box center [710, 12] width 41 height 13
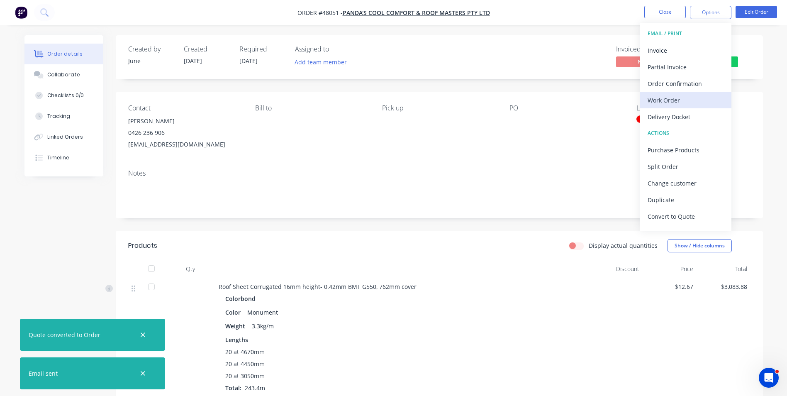
click at [682, 107] on button "Work Order" at bounding box center [685, 100] width 91 height 17
click at [682, 107] on button "Custom" at bounding box center [685, 100] width 91 height 17
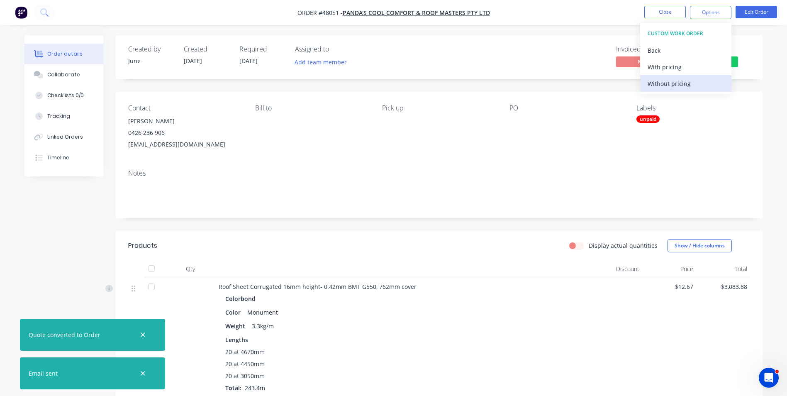
click at [681, 87] on div "Without pricing" at bounding box center [685, 84] width 76 height 12
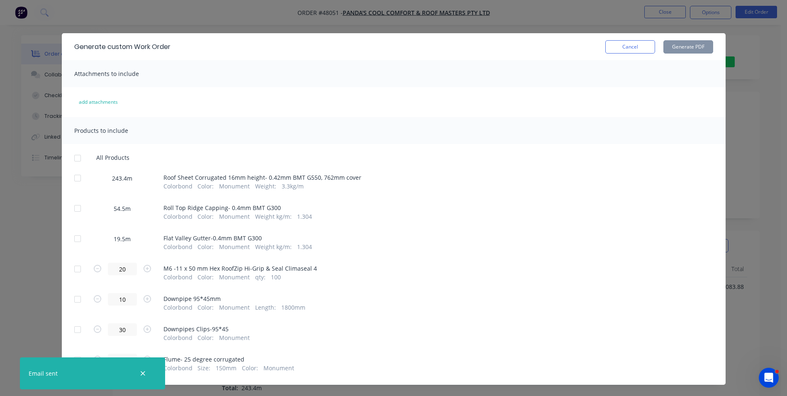
click at [80, 176] on div at bounding box center [77, 178] width 17 height 17
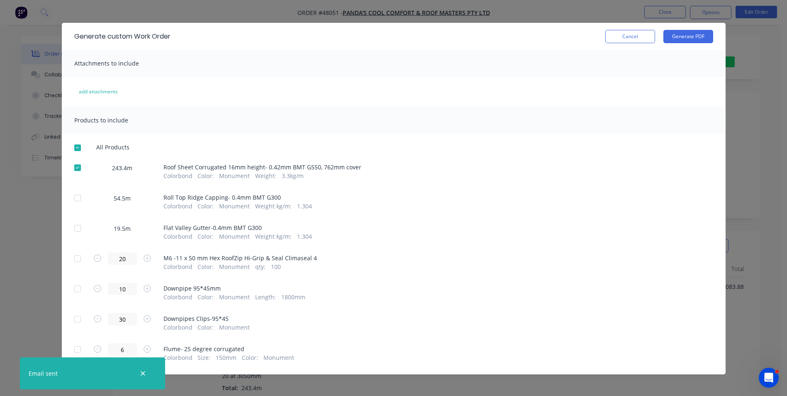
scroll to position [13, 0]
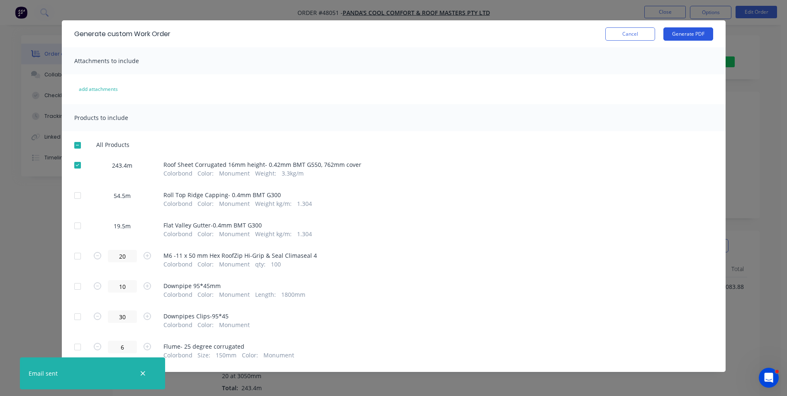
click at [676, 36] on button "Generate PDF" at bounding box center [688, 33] width 50 height 13
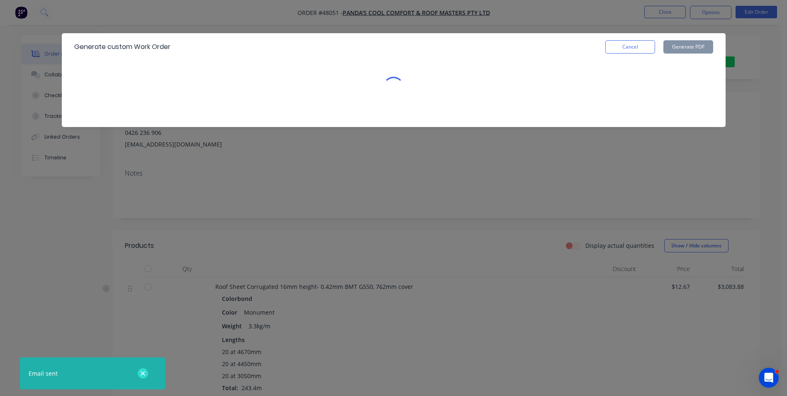
click at [146, 373] on icon "button" at bounding box center [142, 373] width 5 height 7
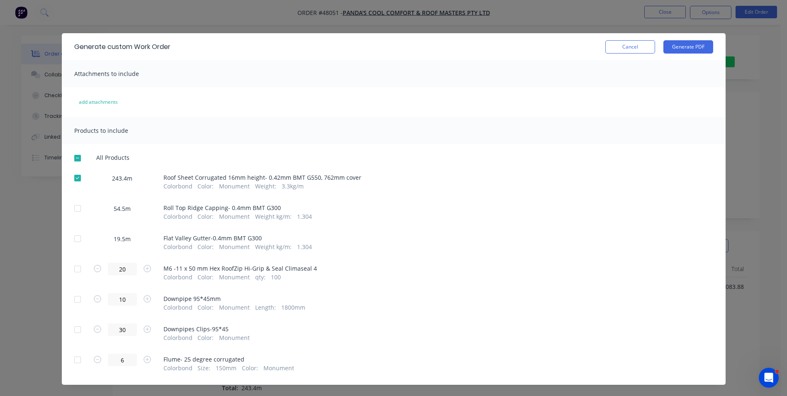
click at [78, 178] on div at bounding box center [77, 178] width 17 height 17
click at [72, 212] on div at bounding box center [77, 208] width 17 height 17
click at [77, 241] on div at bounding box center [77, 238] width 17 height 17
click at [679, 45] on button "Generate PDF" at bounding box center [688, 46] width 50 height 13
click at [72, 207] on div at bounding box center [77, 208] width 17 height 17
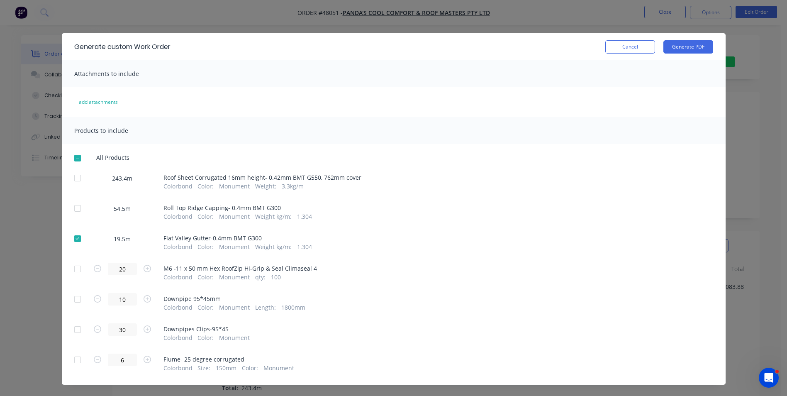
click at [76, 242] on div at bounding box center [77, 238] width 17 height 17
click at [636, 49] on button "Cancel" at bounding box center [630, 46] width 50 height 13
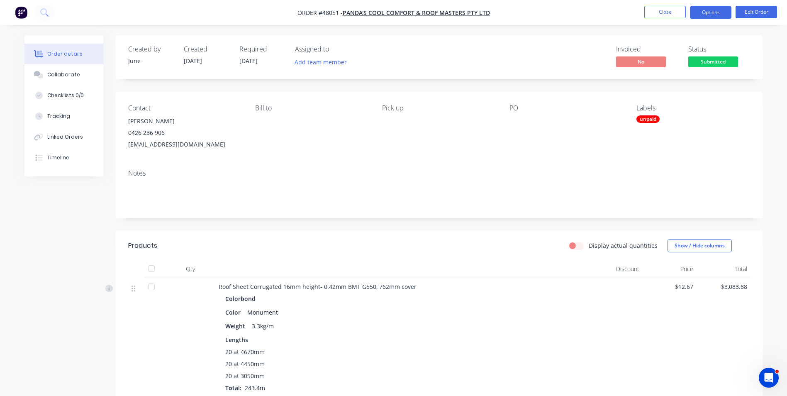
click at [710, 13] on button "Options" at bounding box center [710, 12] width 41 height 13
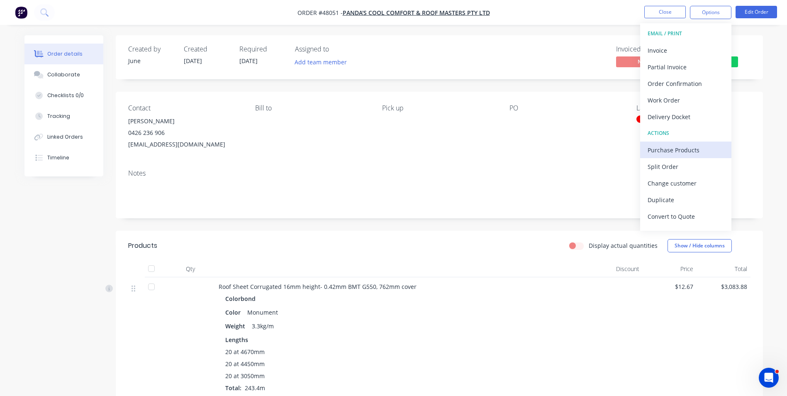
click at [668, 147] on div "Purchase Products" at bounding box center [685, 150] width 76 height 12
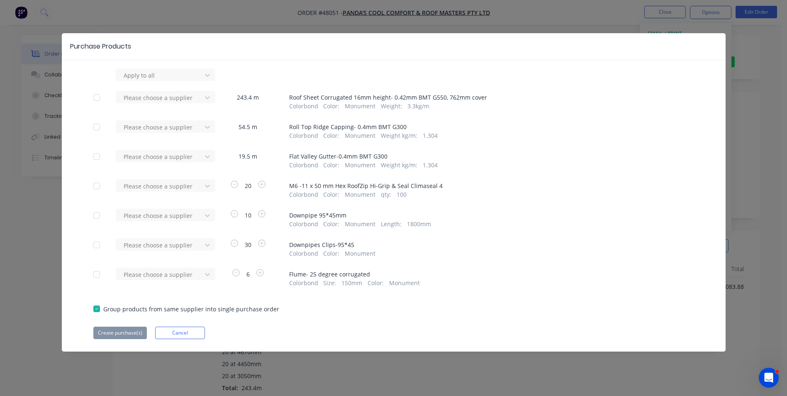
click at [94, 280] on div at bounding box center [96, 274] width 17 height 17
click at [136, 80] on div at bounding box center [160, 75] width 75 height 10
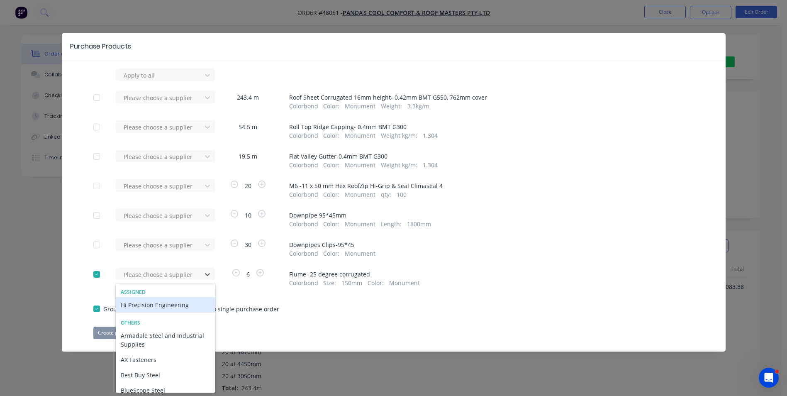
click at [174, 303] on div "Hi Precision Engineering" at bounding box center [166, 304] width 100 height 15
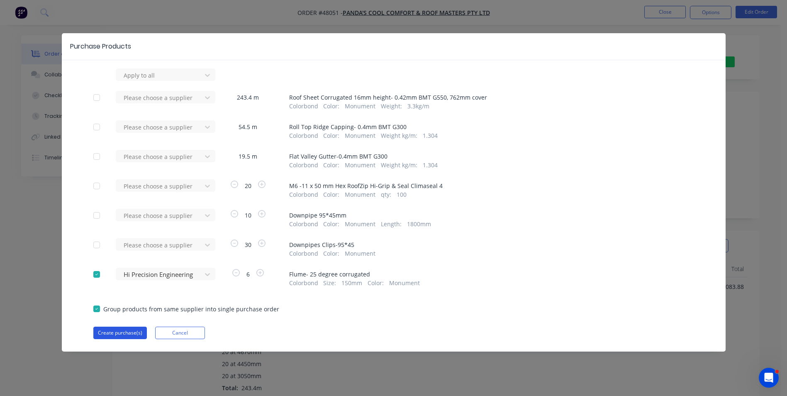
click at [135, 333] on button "Create purchase(s)" at bounding box center [119, 332] width 53 height 12
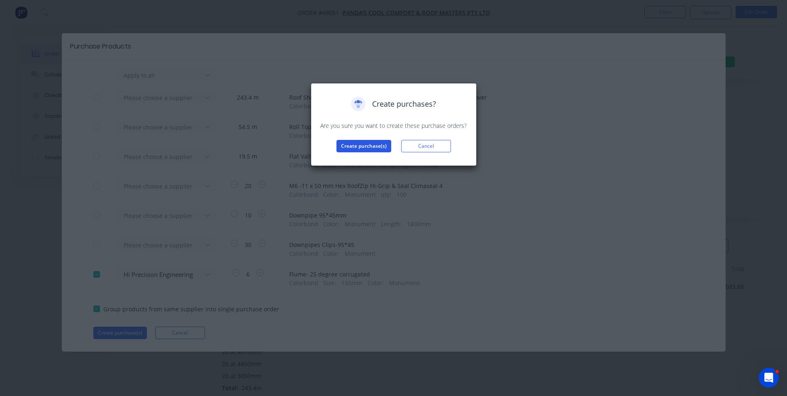
click at [349, 148] on button "Create purchase(s)" at bounding box center [363, 146] width 55 height 12
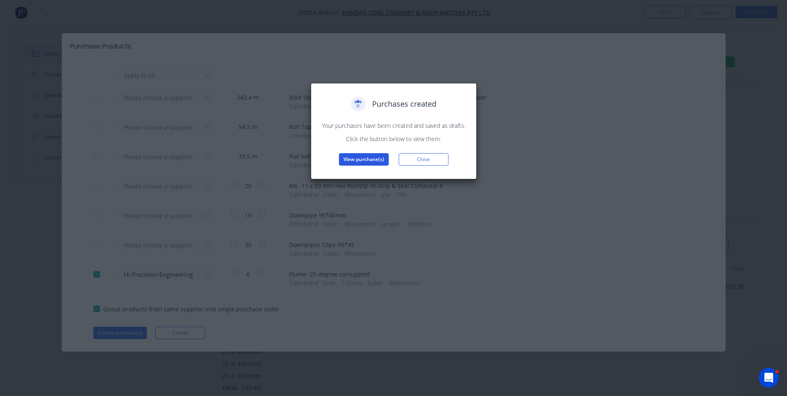
click at [371, 163] on button "View purchase(s)" at bounding box center [364, 159] width 50 height 12
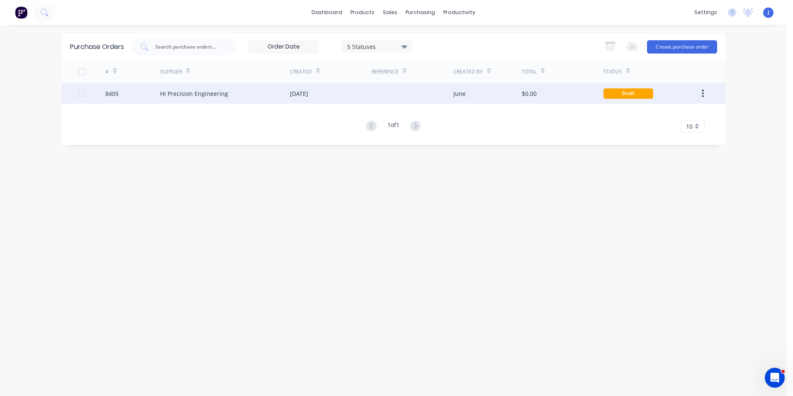
click at [572, 94] on div "$0.00" at bounding box center [563, 93] width 82 height 21
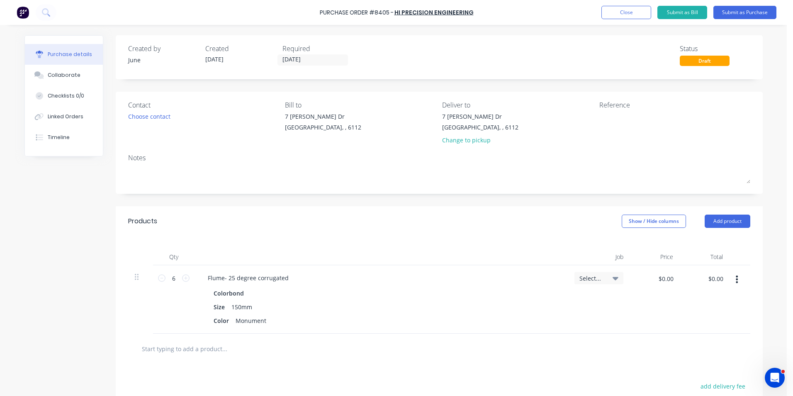
click at [737, 282] on button "button" at bounding box center [736, 279] width 19 height 15
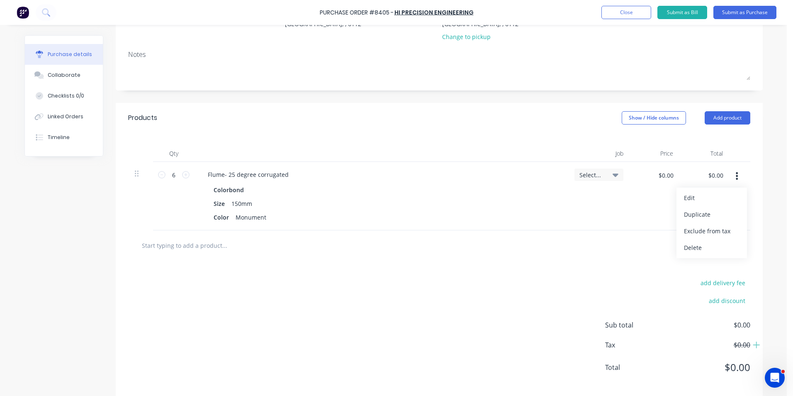
scroll to position [113, 0]
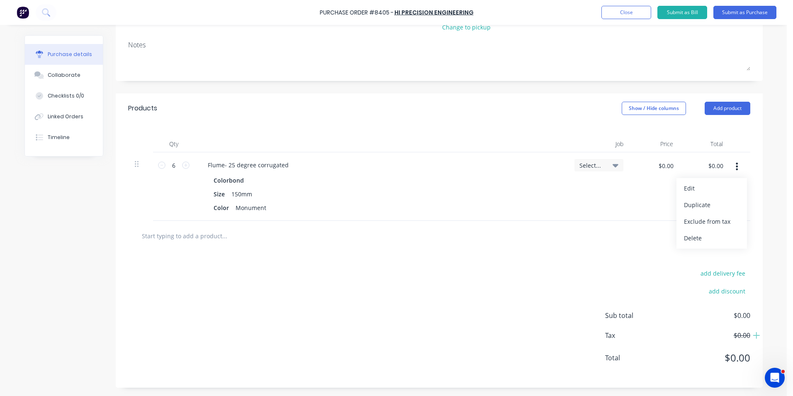
click at [590, 276] on div "add delivery fee add discount Sub total $0.00 Tax $0.00 Total $0.00" at bounding box center [439, 319] width 647 height 136
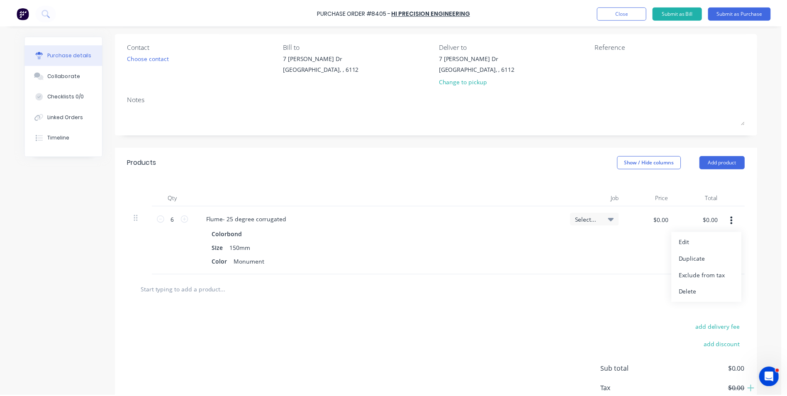
scroll to position [0, 0]
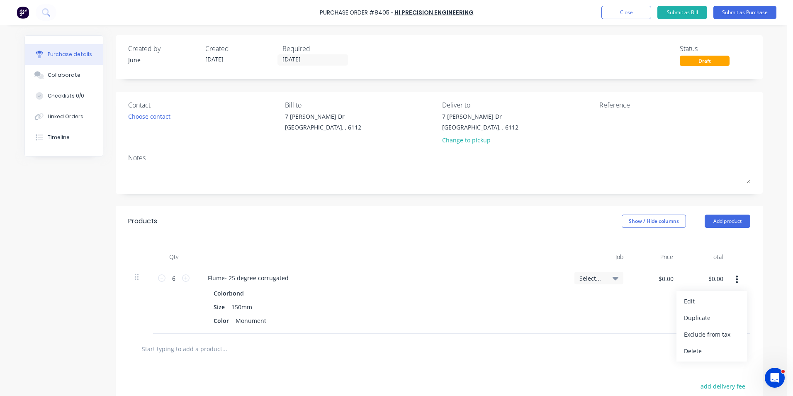
click at [523, 152] on div "Contact Choose contact Bill to 7 Cartwright Dr Forrestdale, , 6112 Deliver to 7…" at bounding box center [439, 143] width 647 height 102
click at [480, 143] on div "Change to pickup" at bounding box center [480, 140] width 76 height 9
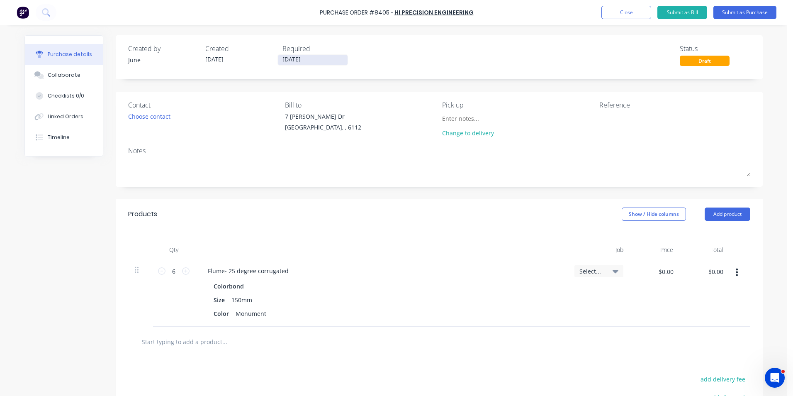
click at [334, 56] on input "[DATE]" at bounding box center [313, 60] width 70 height 10
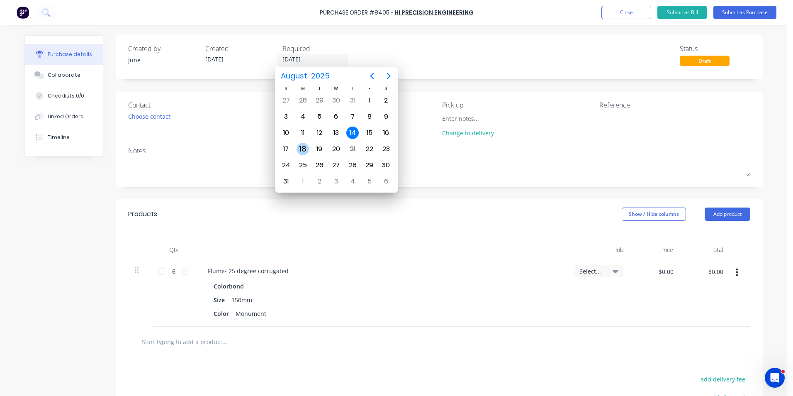
click at [302, 151] on div "18" at bounding box center [303, 149] width 12 height 12
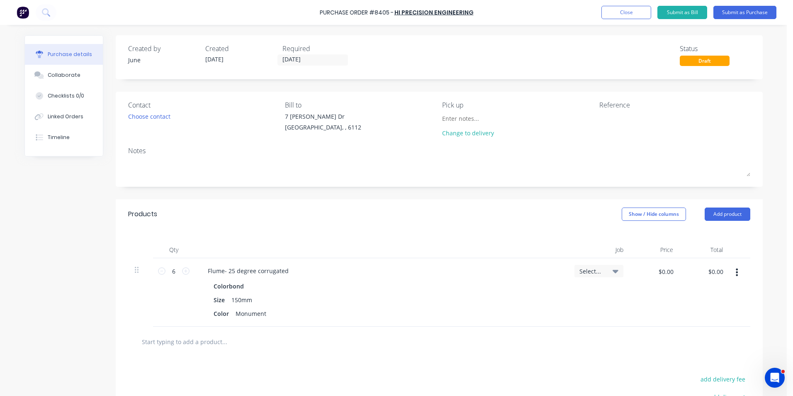
type input "18/08/25"
click at [748, 15] on button "Submit as Purchase" at bounding box center [744, 12] width 63 height 13
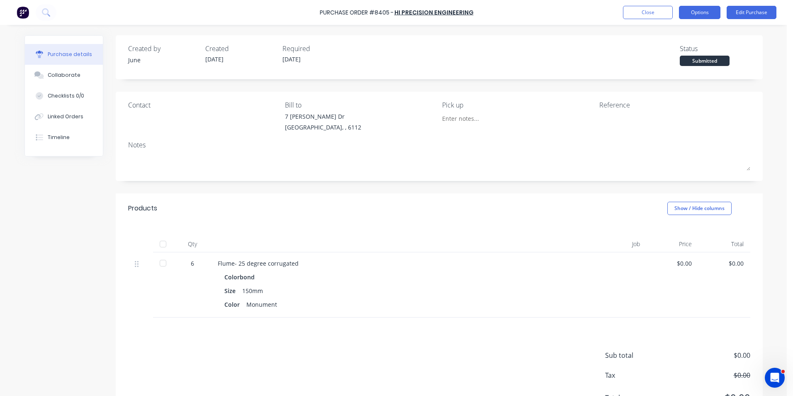
click at [696, 15] on button "Options" at bounding box center [699, 12] width 41 height 13
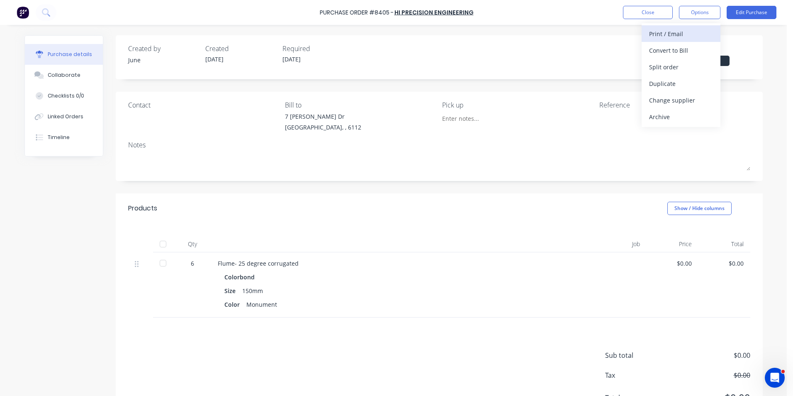
click at [693, 39] on div "Print / Email" at bounding box center [681, 34] width 64 height 12
click at [692, 63] on div "Without pricing" at bounding box center [681, 67] width 64 height 12
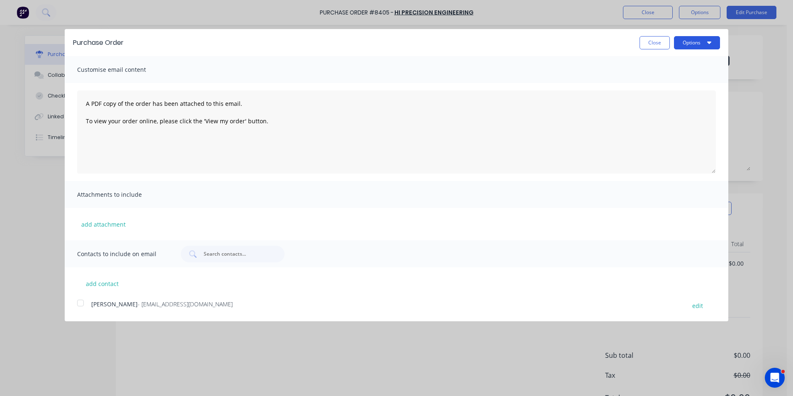
click at [703, 47] on button "Options" at bounding box center [697, 42] width 46 height 13
click at [87, 296] on div at bounding box center [80, 302] width 17 height 17
click at [686, 41] on button "Options" at bounding box center [697, 42] width 46 height 13
click at [688, 84] on div "Email" at bounding box center [681, 80] width 64 height 12
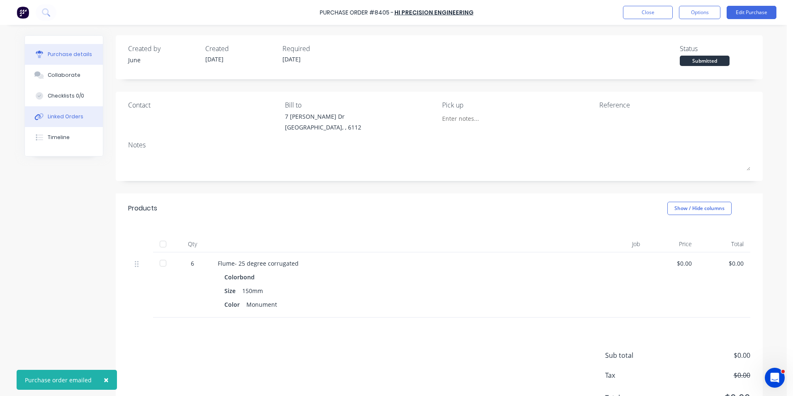
click at [48, 117] on div "Linked Orders" at bounding box center [66, 116] width 36 height 7
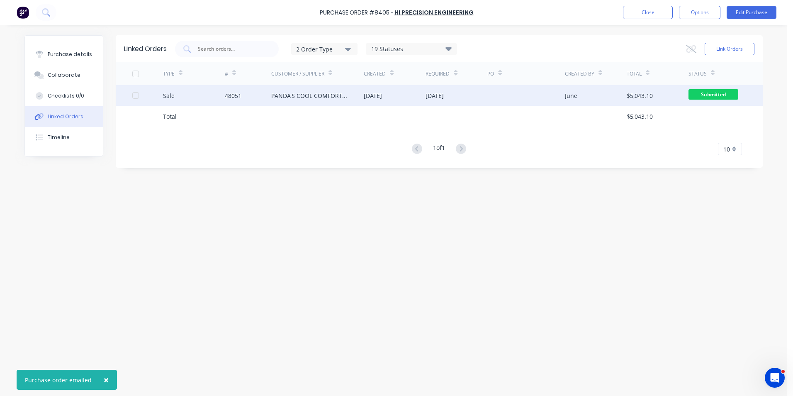
click at [334, 97] on div "PANDA'S COOL COMFORT & ROOF MASTERS PTY LTD" at bounding box center [309, 95] width 76 height 9
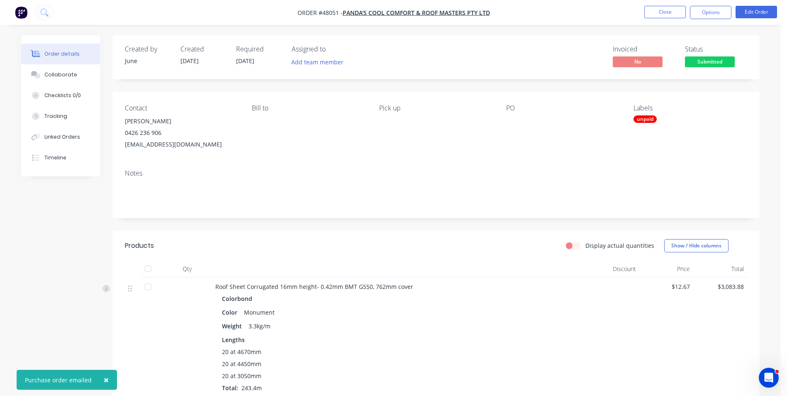
click at [61, 113] on div "Tracking" at bounding box center [55, 115] width 23 height 7
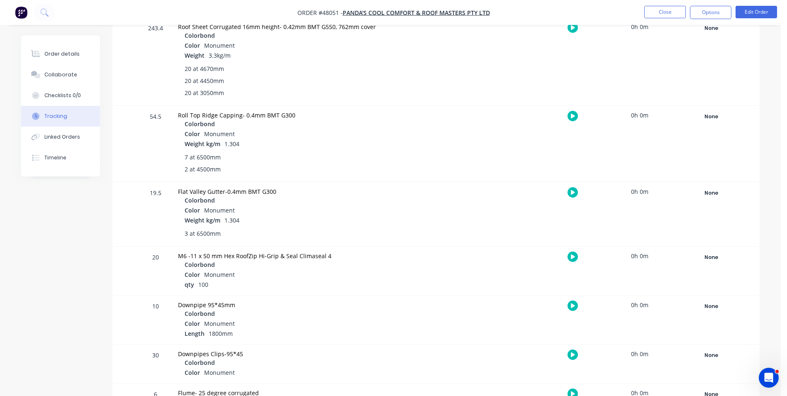
scroll to position [225, 0]
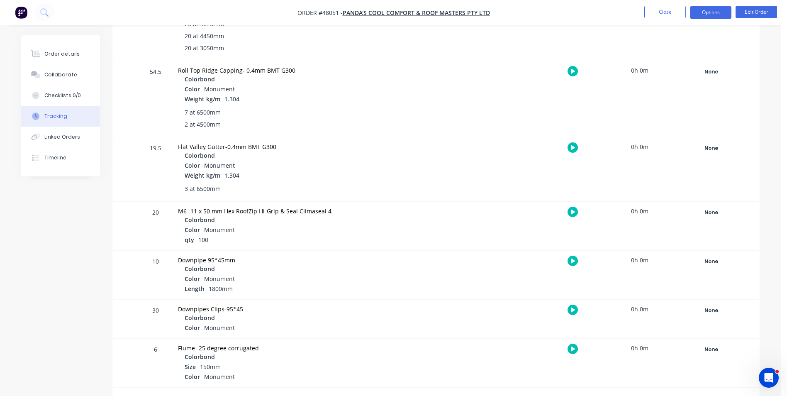
click at [710, 17] on button "Options" at bounding box center [710, 12] width 41 height 13
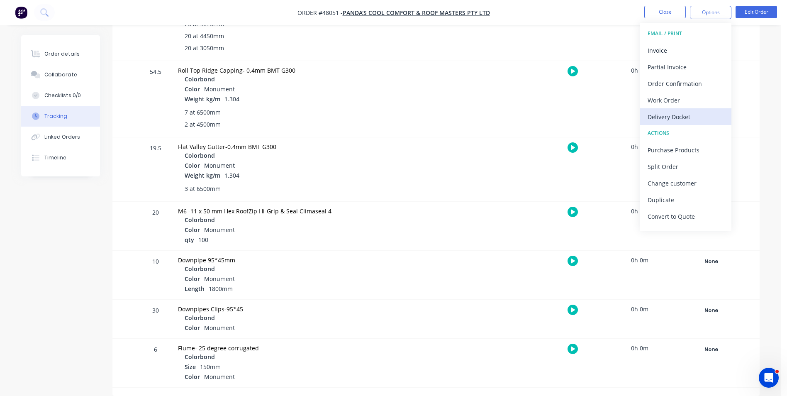
click at [698, 112] on div "Delivery Docket" at bounding box center [685, 117] width 76 height 12
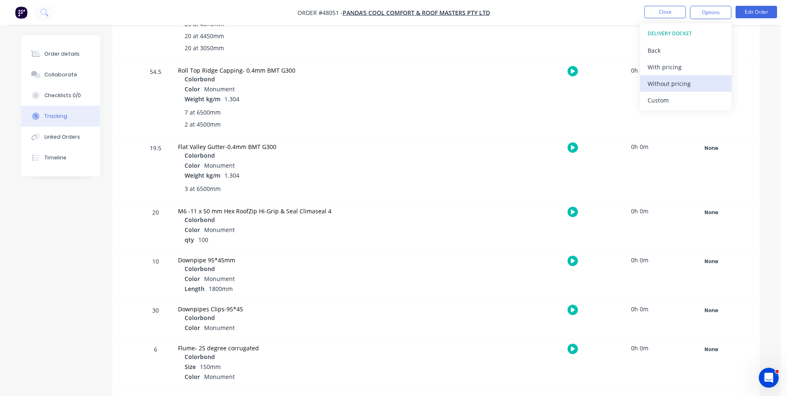
click at [696, 80] on div "Without pricing" at bounding box center [685, 84] width 76 height 12
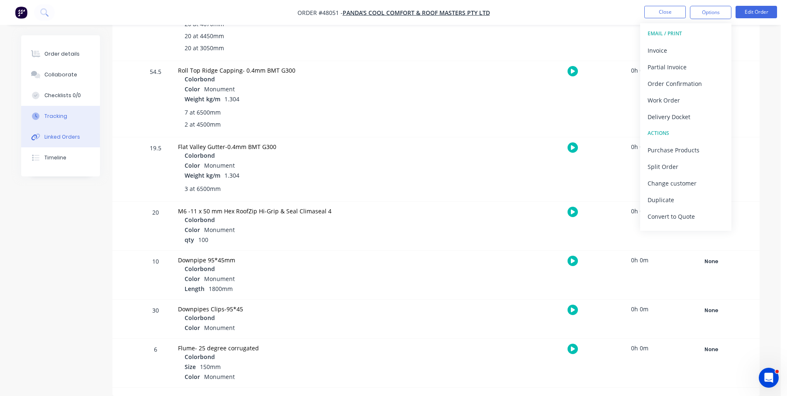
click at [71, 141] on button "Linked Orders" at bounding box center [60, 136] width 79 height 21
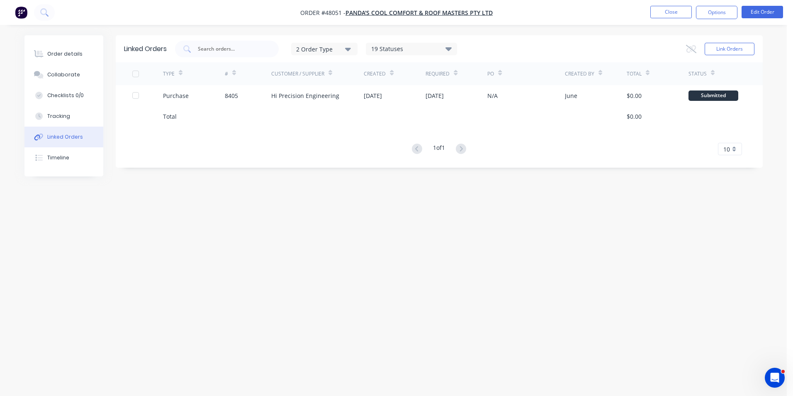
click at [375, 106] on div at bounding box center [395, 116] width 62 height 21
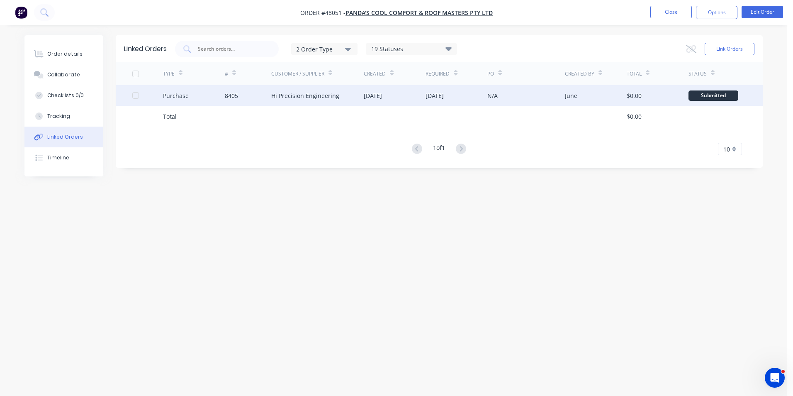
click at [378, 98] on div "[DATE]" at bounding box center [373, 95] width 18 height 9
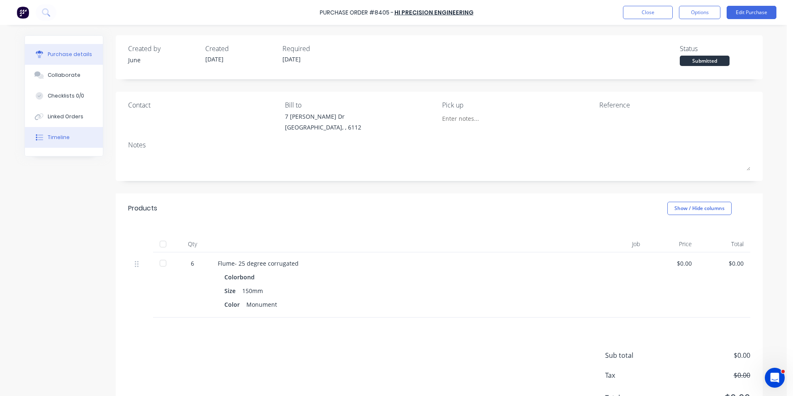
click at [64, 133] on button "Timeline" at bounding box center [64, 137] width 78 height 21
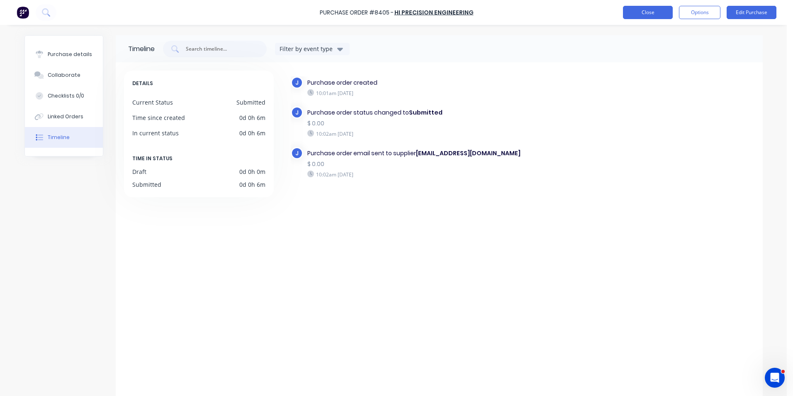
click at [628, 11] on button "Close" at bounding box center [648, 12] width 50 height 13
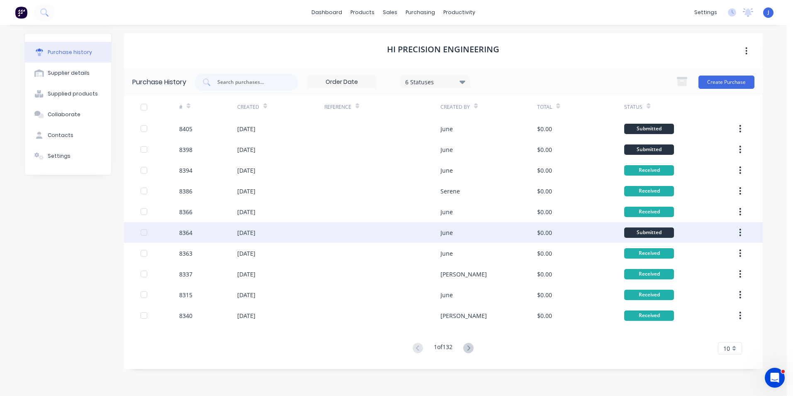
click at [450, 229] on div "June" at bounding box center [446, 232] width 12 height 9
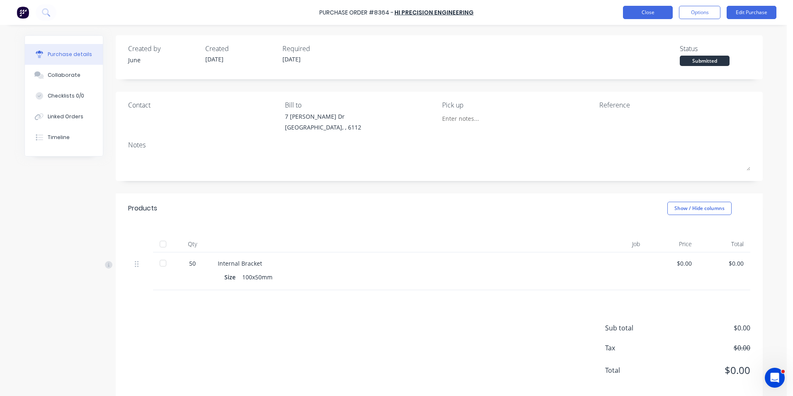
click at [666, 18] on button "Close" at bounding box center [648, 12] width 50 height 13
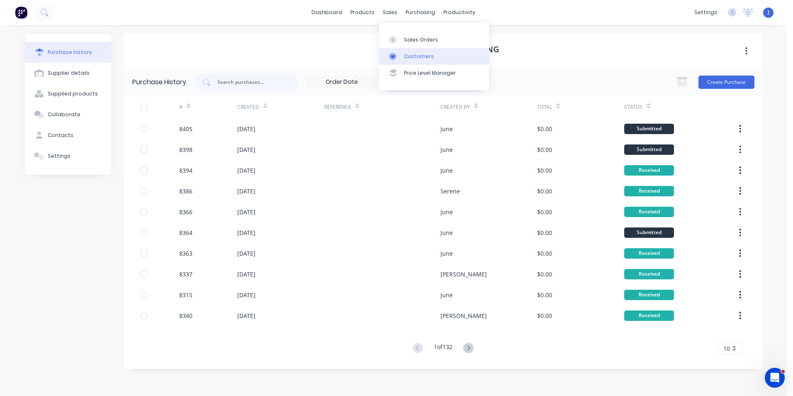
click at [398, 52] on link "Customers" at bounding box center [434, 56] width 110 height 17
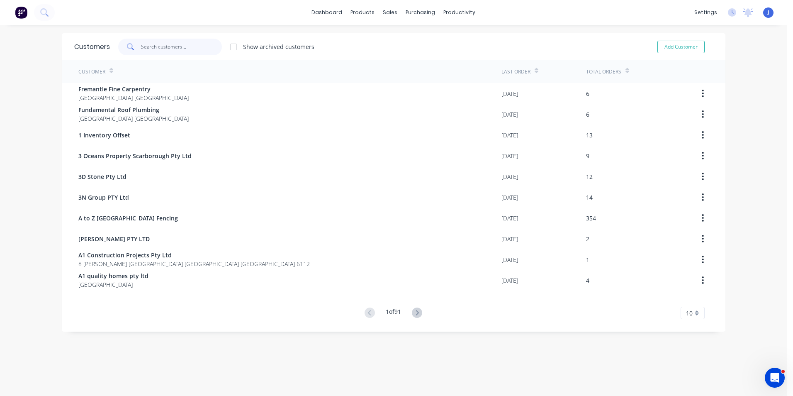
click at [182, 50] on input "text" at bounding box center [181, 47] width 81 height 17
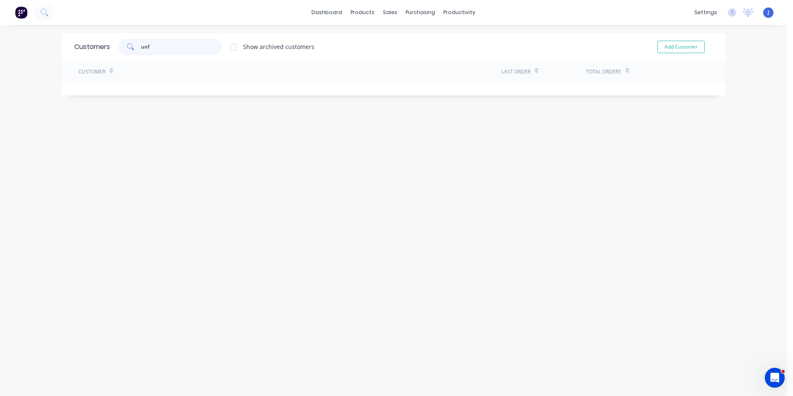
drag, startPoint x: 182, startPoint y: 50, endPoint x: 88, endPoint y: 49, distance: 93.3
click at [88, 49] on div "Customers unf Show archived customers Add Customer" at bounding box center [394, 46] width 664 height 27
type input "unf"
click at [391, 37] on icon at bounding box center [389, 39] width 7 height 7
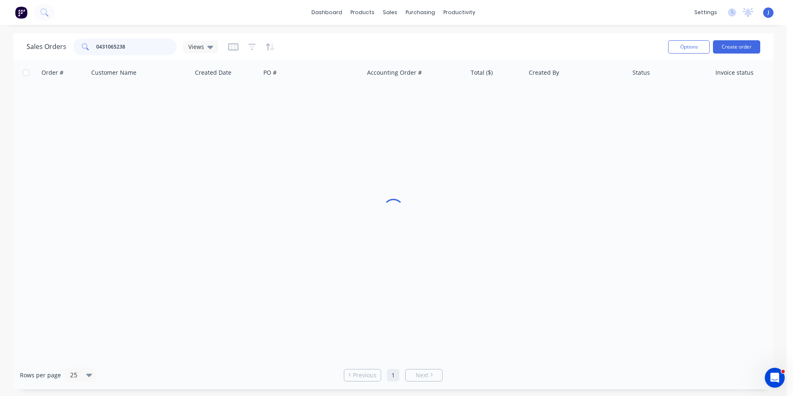
drag, startPoint x: 142, startPoint y: 47, endPoint x: 68, endPoint y: 47, distance: 74.2
click at [68, 47] on div "Sales Orders 0431065238 Views" at bounding box center [123, 47] width 192 height 17
paste input "Unifab Welding Pty Ltd"
type input "Unifab Welding Pty Ltd"
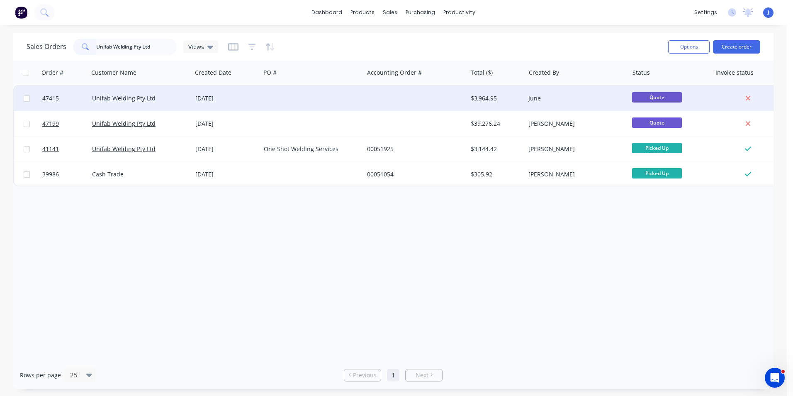
click at [282, 102] on div at bounding box center [311, 98] width 103 height 25
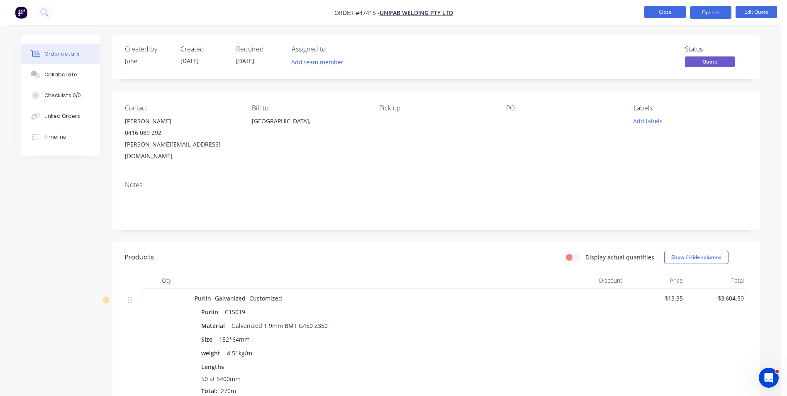
click at [665, 16] on button "Close" at bounding box center [664, 12] width 41 height 12
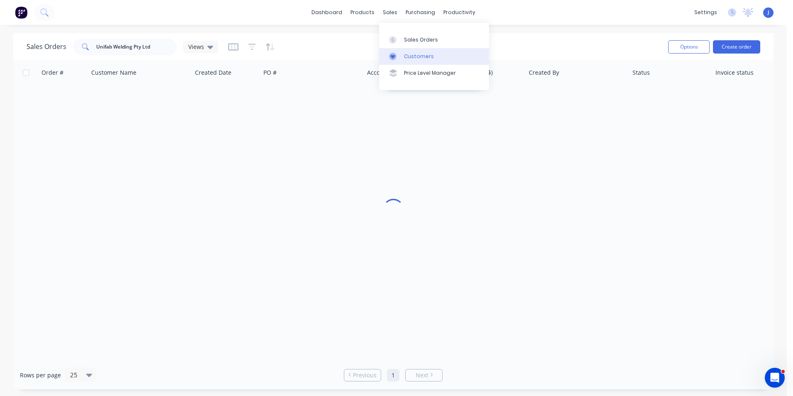
click at [404, 58] on div "Customers" at bounding box center [419, 56] width 30 height 7
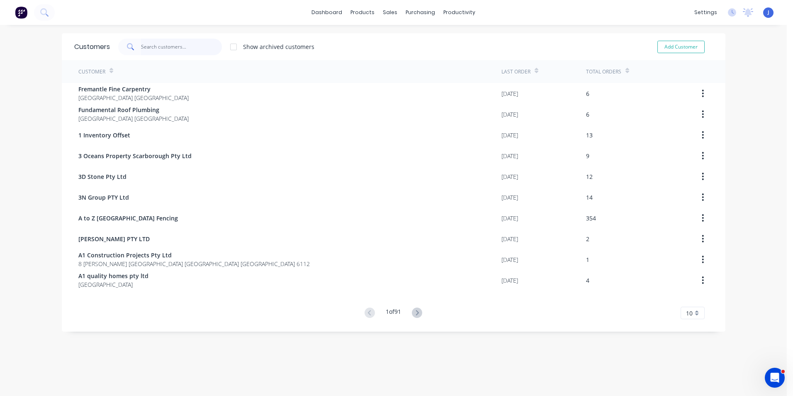
click at [155, 47] on input "text" at bounding box center [181, 47] width 81 height 17
paste input "Unifab Welding Pty Ltd"
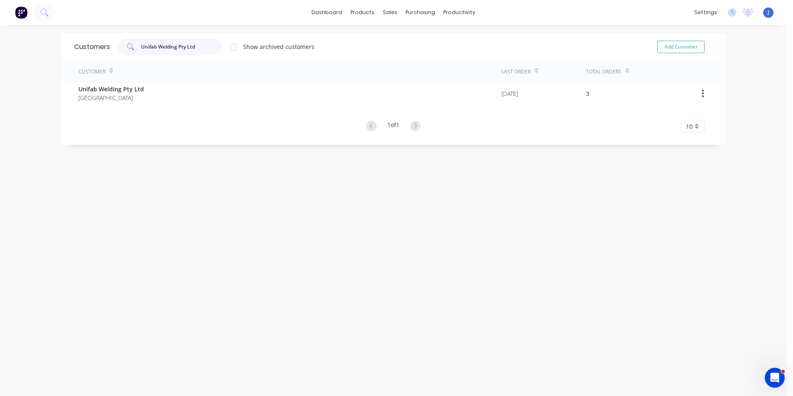
type input "Unifab Welding Pty Ltd"
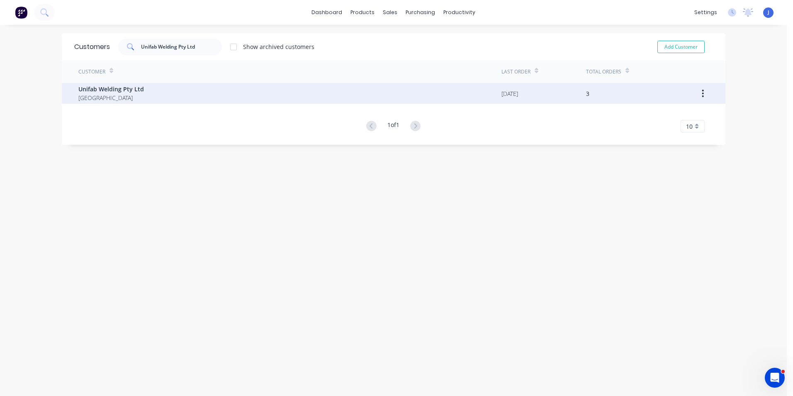
click at [139, 92] on div "Unifab Welding Pty Ltd Australia" at bounding box center [289, 93] width 423 height 21
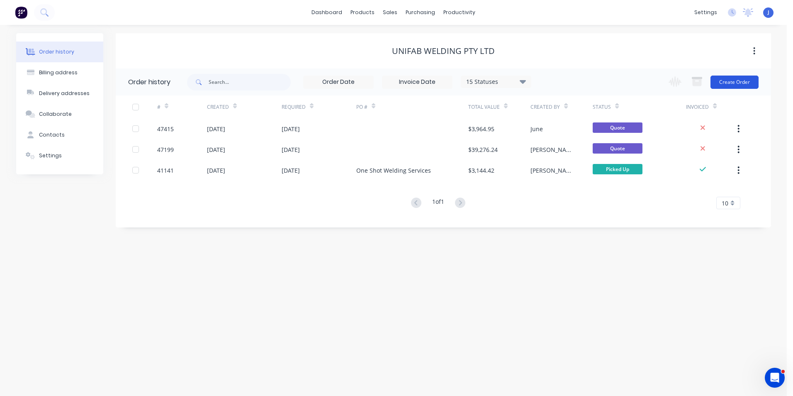
click at [723, 83] on button "Create Order" at bounding box center [734, 81] width 48 height 13
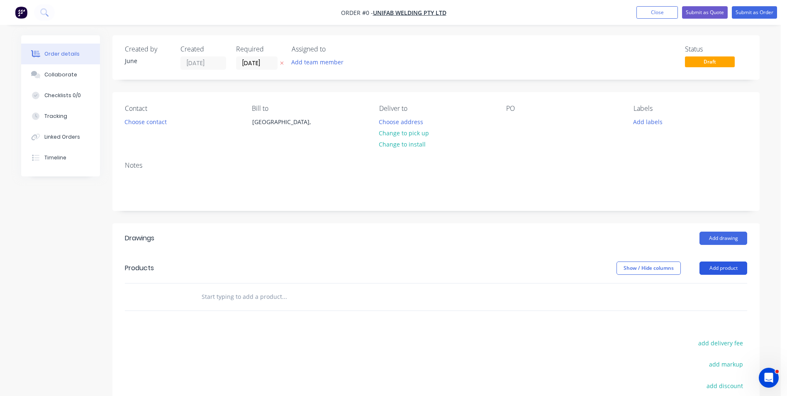
click at [737, 268] on button "Add product" at bounding box center [723, 267] width 48 height 13
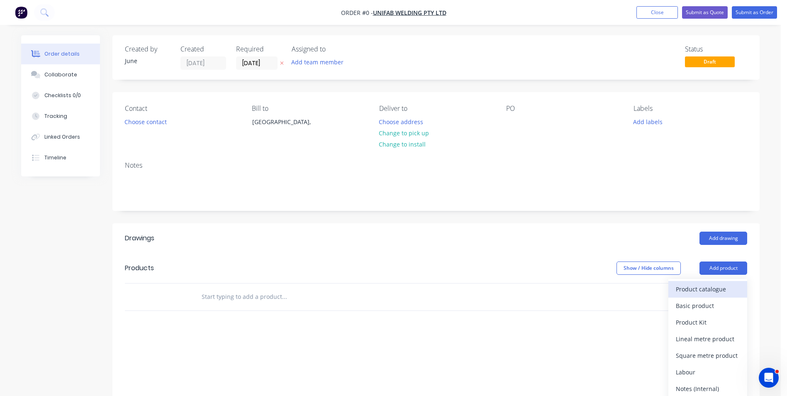
click at [722, 294] on div "Product catalogue" at bounding box center [708, 289] width 64 height 12
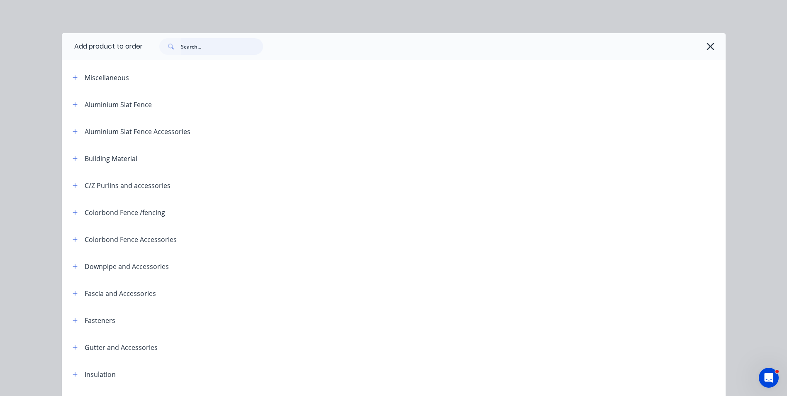
click at [197, 52] on input "text" at bounding box center [222, 46] width 82 height 17
click at [70, 183] on button "button" at bounding box center [75, 185] width 10 height 10
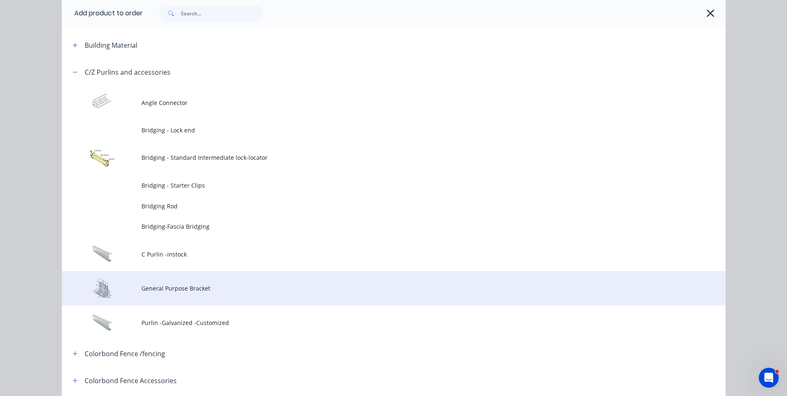
scroll to position [124, 0]
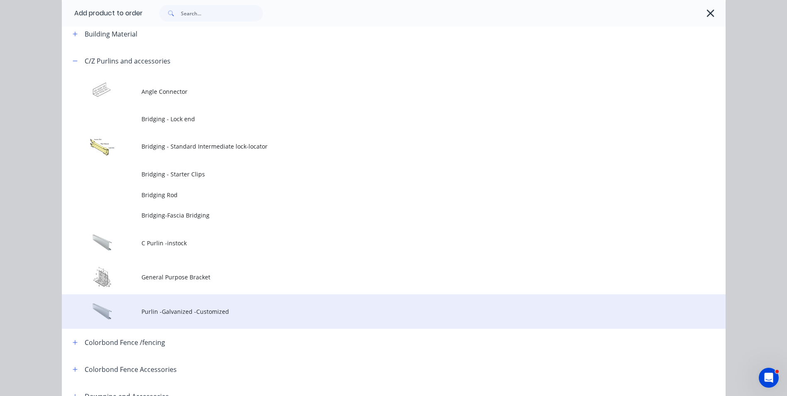
click at [186, 315] on span "Purlin -Galvanized -Customized" at bounding box center [374, 311] width 467 height 9
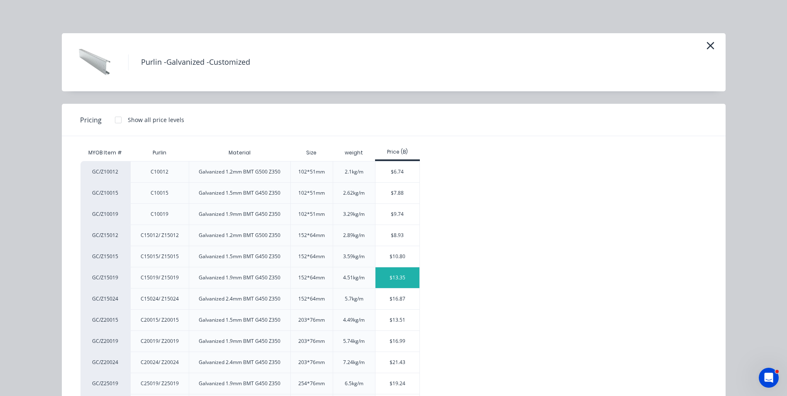
click at [384, 282] on div "$13.35" at bounding box center [397, 277] width 44 height 21
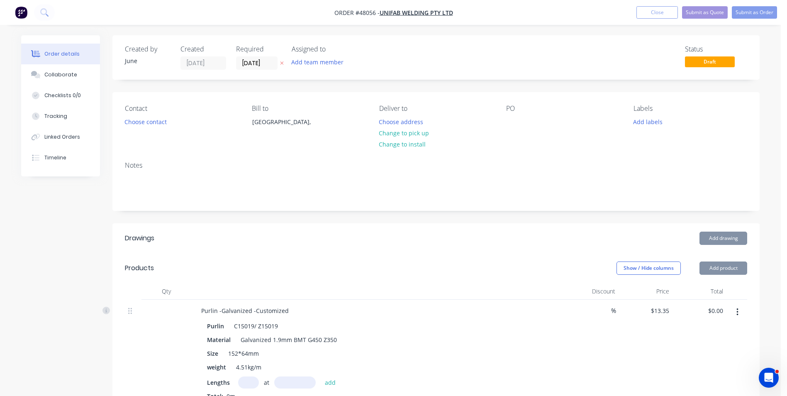
scroll to position [41, 0]
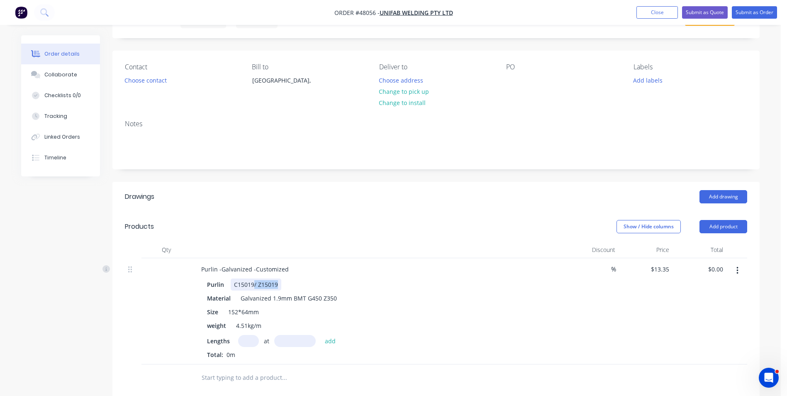
drag, startPoint x: 254, startPoint y: 283, endPoint x: 298, endPoint y: 285, distance: 44.0
click at [298, 285] on div "Purlin C15019/ Z15019" at bounding box center [376, 284] width 345 height 12
click at [250, 344] on input "text" at bounding box center [248, 341] width 21 height 12
type input "26"
type input "5603"
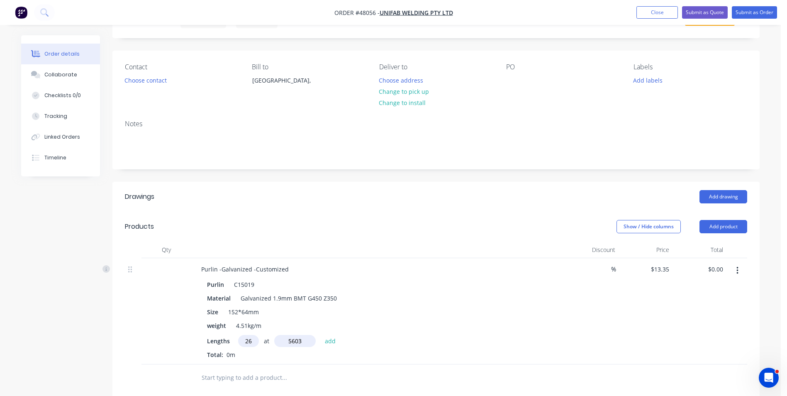
click at [321, 335] on button "add" at bounding box center [330, 340] width 19 height 11
type input "$1,944.80"
type input "12"
type input "4403mm"
click at [321, 335] on button "add" at bounding box center [330, 340] width 19 height 11
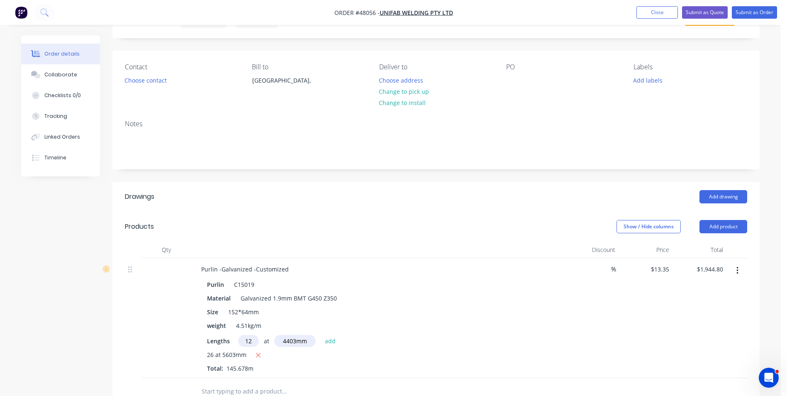
type input "$2,650.16"
click at [287, 267] on div "Purlin -Galvanized -Customized" at bounding box center [245, 269] width 101 height 12
click at [447, 204] on header "Drawings Add drawing" at bounding box center [435, 197] width 647 height 30
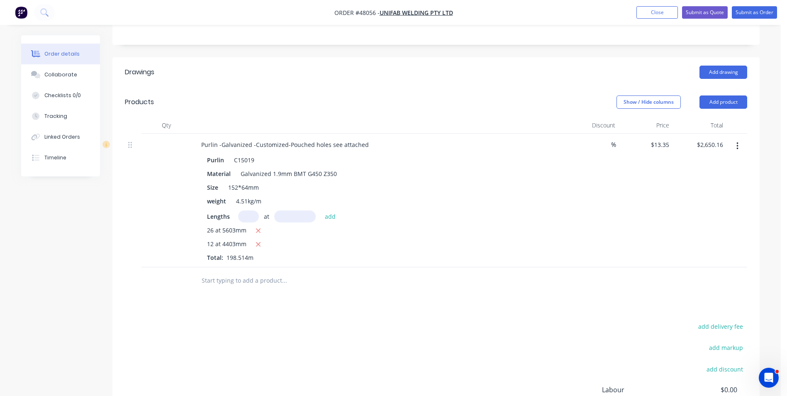
scroll to position [0, 0]
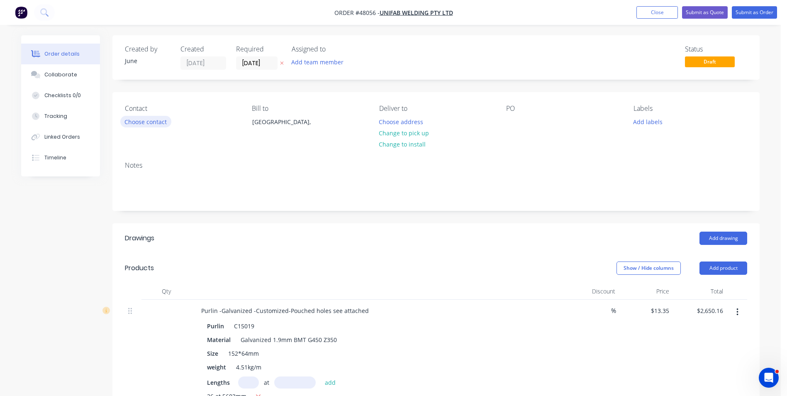
click at [165, 117] on button "Choose contact" at bounding box center [145, 121] width 51 height 11
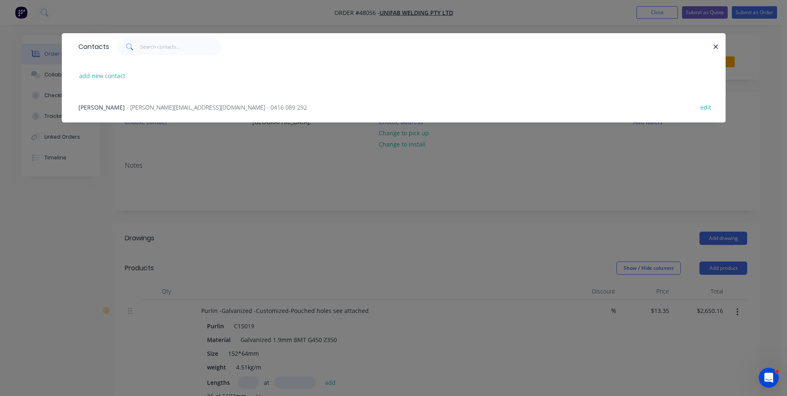
click at [163, 113] on div "Todd Lewis - todd@unifabwelding.com - 0416 089 292 edit" at bounding box center [393, 106] width 639 height 31
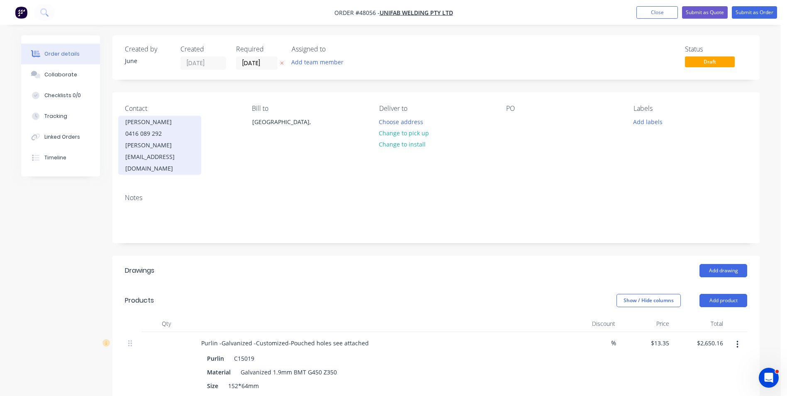
click at [185, 133] on div "0416 089 292" at bounding box center [159, 134] width 69 height 12
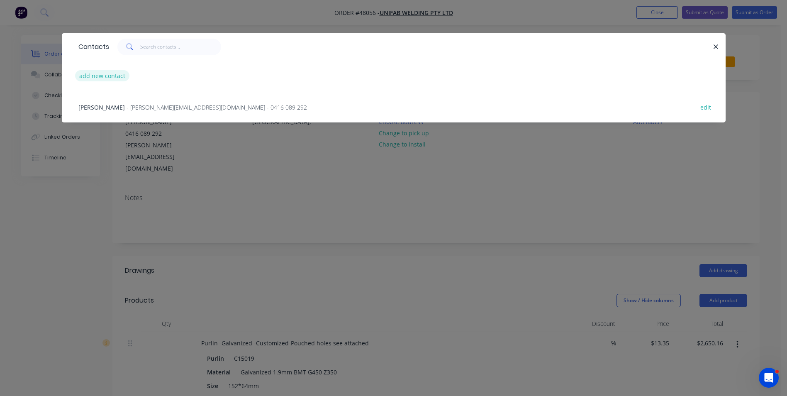
click at [91, 73] on button "add new contact" at bounding box center [102, 75] width 55 height 11
select select "AU"
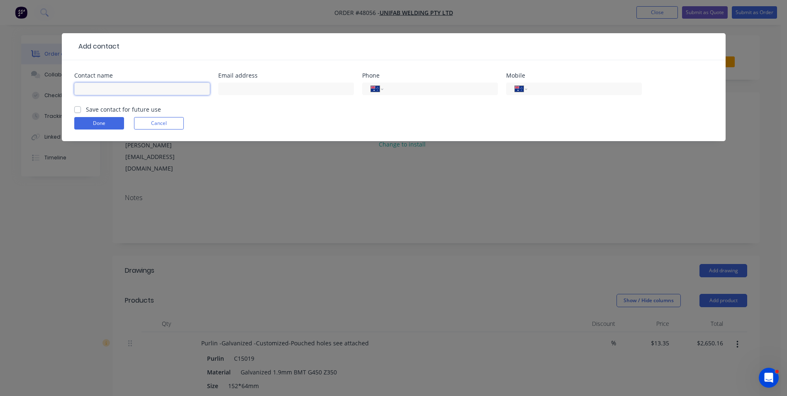
click at [144, 92] on input "text" at bounding box center [142, 89] width 136 height 12
paste input "Ian Morris"
type input "Ian Morris"
click at [285, 86] on input "text" at bounding box center [286, 89] width 136 height 12
paste input "ian@unifabwelding.com"
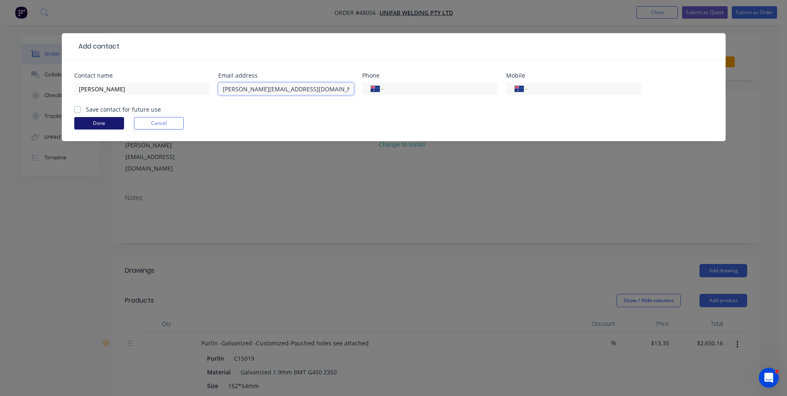
type input "ian@unifabwelding.com"
click at [105, 121] on button "Done" at bounding box center [99, 123] width 50 height 12
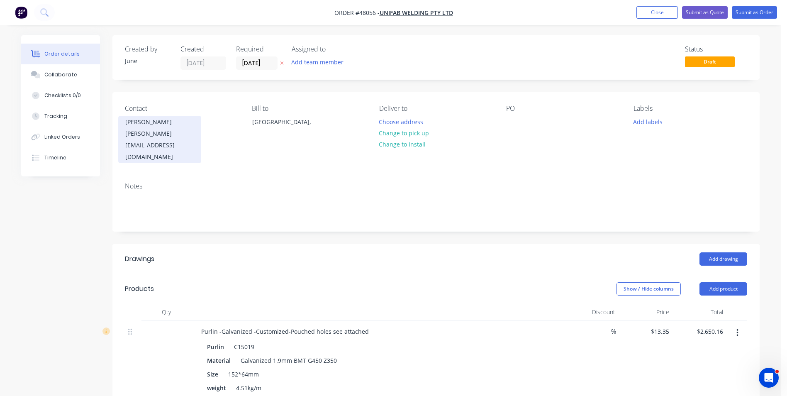
click at [169, 126] on div "Ian Morris" at bounding box center [159, 122] width 69 height 12
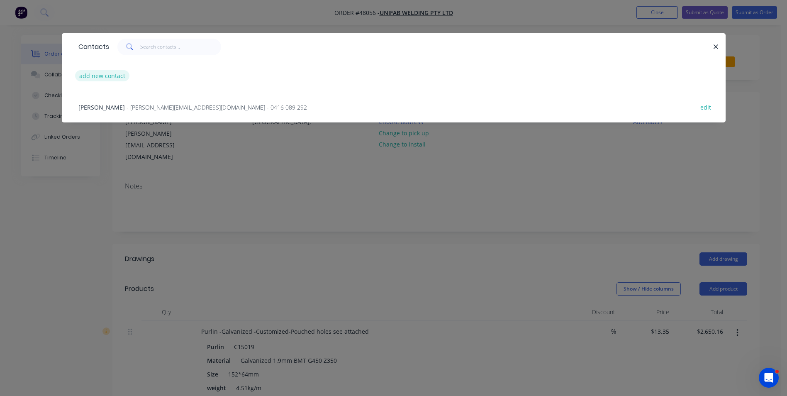
click at [112, 80] on button "add new contact" at bounding box center [102, 75] width 55 height 11
select select "AU"
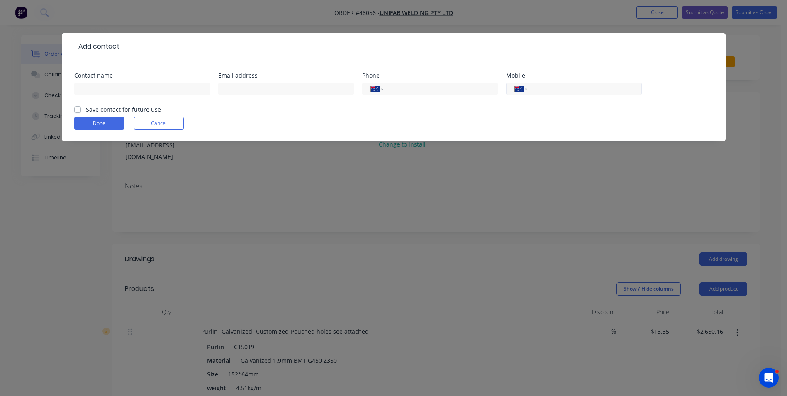
click at [547, 92] on input "tel" at bounding box center [583, 89] width 100 height 10
paste input "0400 118 683"
type input "0400 118 683"
drag, startPoint x: 273, startPoint y: 44, endPoint x: 301, endPoint y: 122, distance: 83.2
click at [301, 122] on div "Add contact Contact name Email address Phone International Afghanistan Åland Is…" at bounding box center [394, 87] width 664 height 108
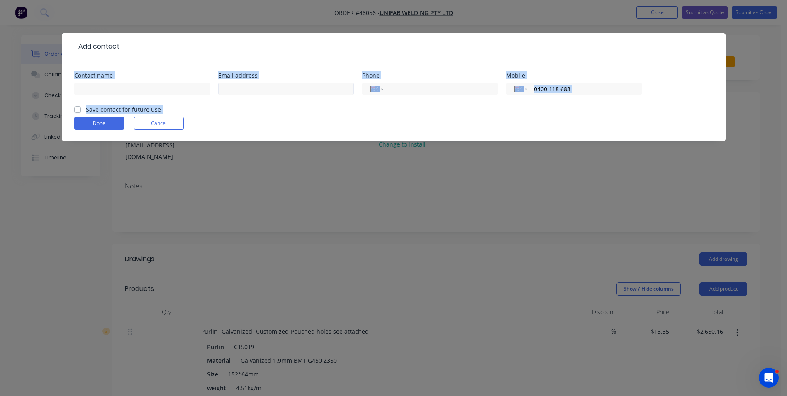
click at [316, 83] on input "text" at bounding box center [286, 89] width 136 height 12
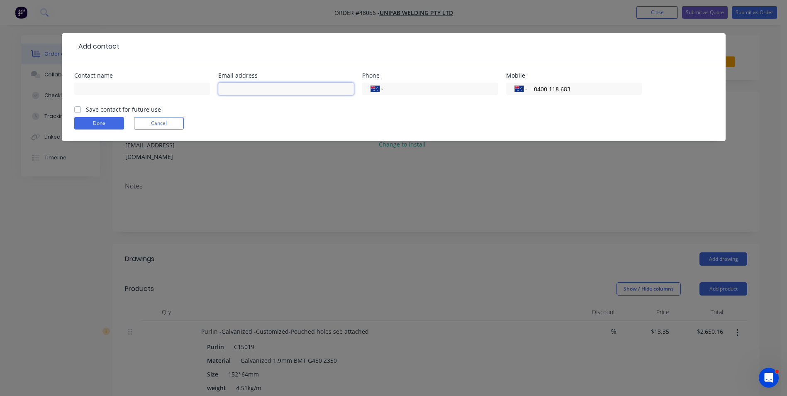
paste input "ian@unifabwelding.com"
type input "ian@unifabwelding.com"
click at [123, 85] on input "text" at bounding box center [142, 89] width 136 height 12
paste input "Ian Morris"
type input "Ian Morris"
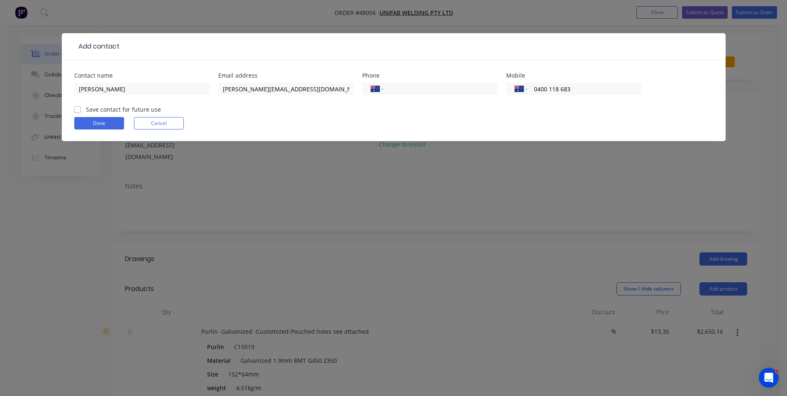
click at [86, 107] on label "Save contact for future use" at bounding box center [123, 109] width 75 height 9
click at [80, 107] on input "Save contact for future use" at bounding box center [77, 109] width 7 height 8
checkbox input "true"
click at [80, 88] on input "Ian Morris" at bounding box center [142, 89] width 136 height 12
type input "Ian Morris"
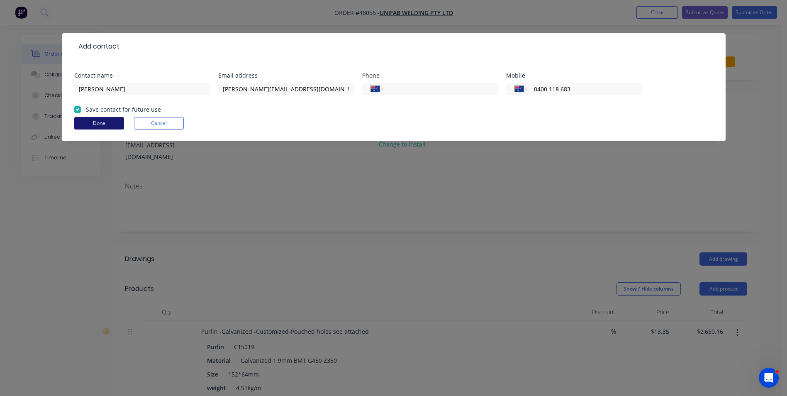
click at [114, 122] on button "Done" at bounding box center [99, 123] width 50 height 12
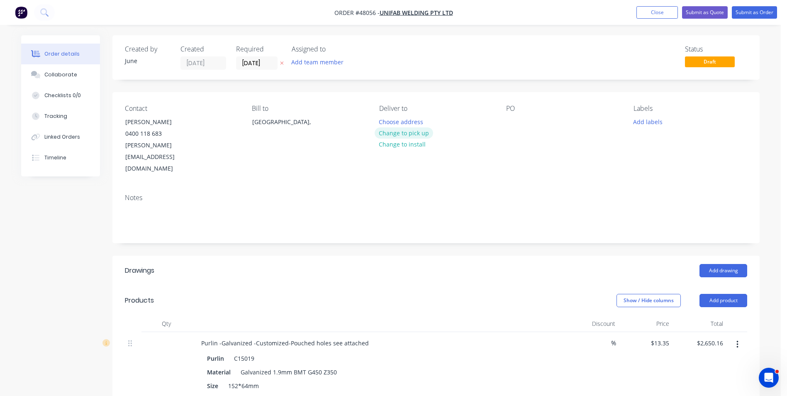
click at [393, 129] on button "Change to pick up" at bounding box center [403, 132] width 59 height 11
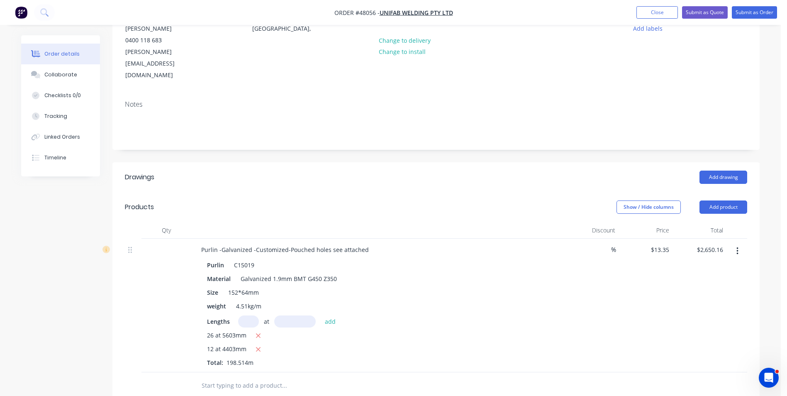
scroll to position [166, 0]
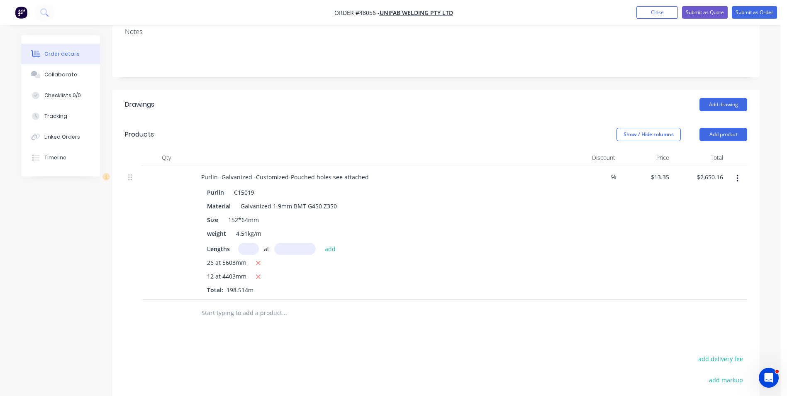
click at [338, 299] on div at bounding box center [340, 312] width 299 height 27
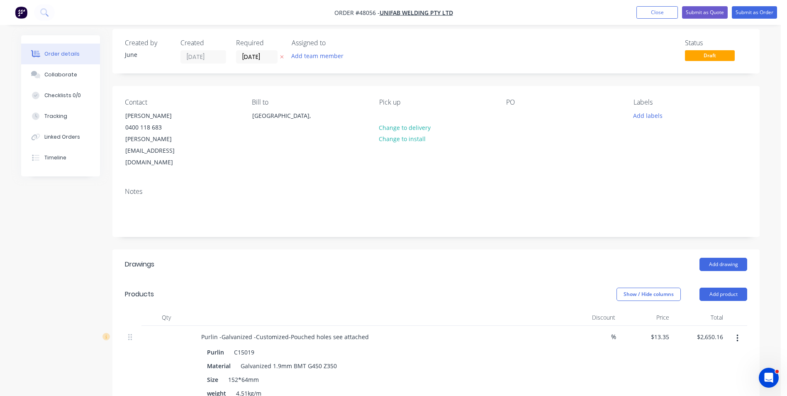
scroll to position [0, 0]
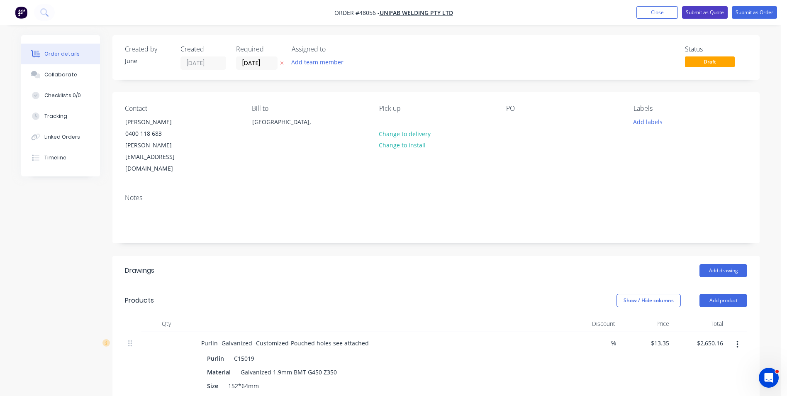
click at [712, 12] on button "Submit as Quote" at bounding box center [705, 12] width 46 height 12
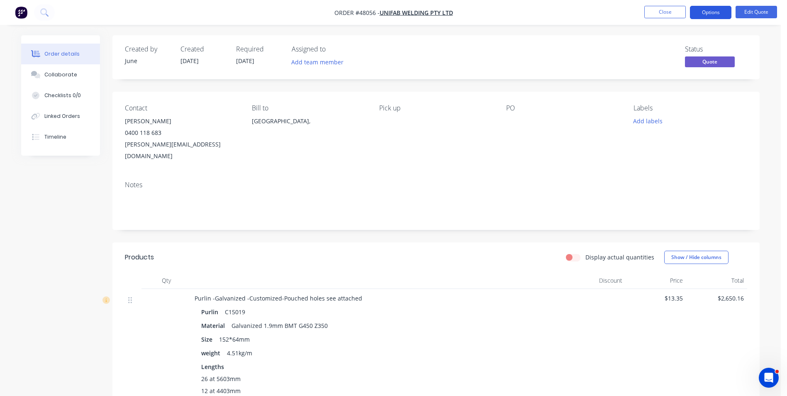
click at [705, 14] on button "Options" at bounding box center [710, 12] width 41 height 13
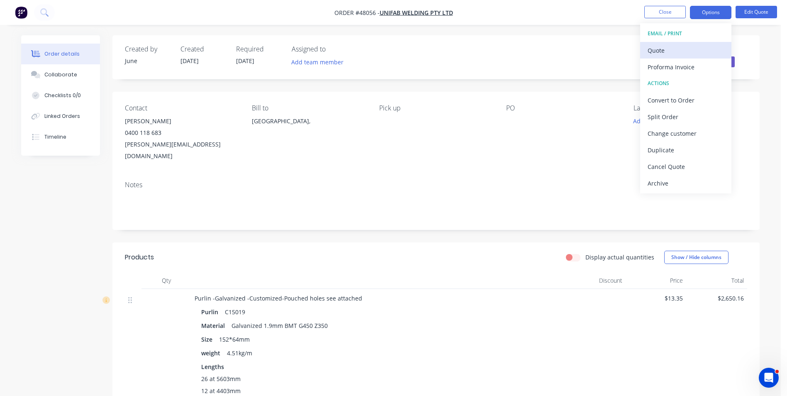
click at [695, 51] on div "Quote" at bounding box center [685, 50] width 76 height 12
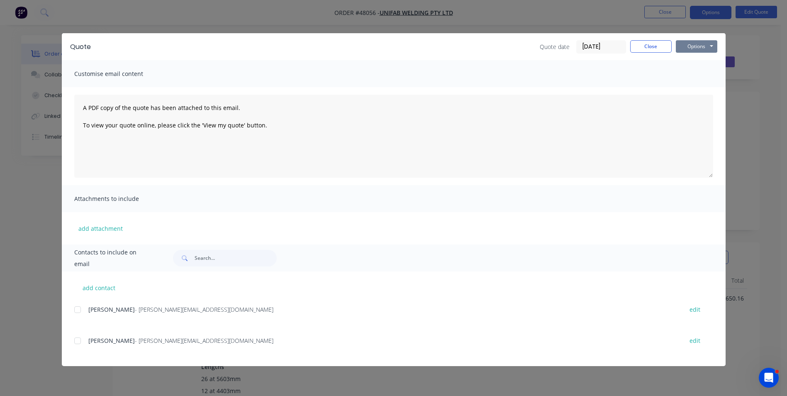
click at [692, 43] on button "Options" at bounding box center [696, 46] width 41 height 12
click at [692, 76] on button "Print" at bounding box center [702, 75] width 53 height 14
click at [654, 42] on button "Close" at bounding box center [650, 46] width 41 height 12
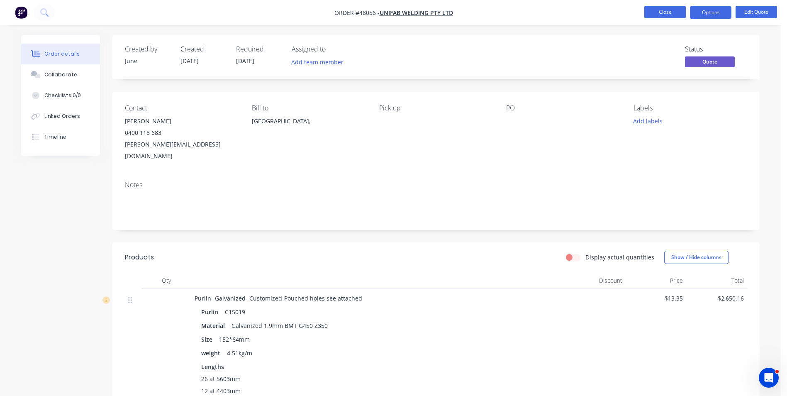
click at [667, 7] on button "Close" at bounding box center [664, 12] width 41 height 12
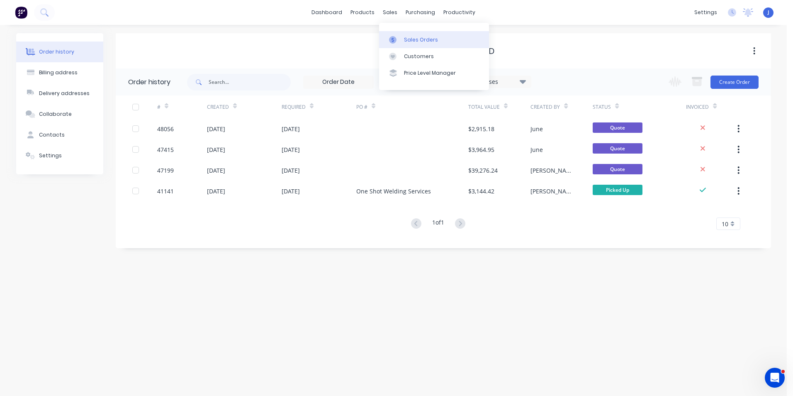
click at [399, 36] on div at bounding box center [395, 39] width 12 height 7
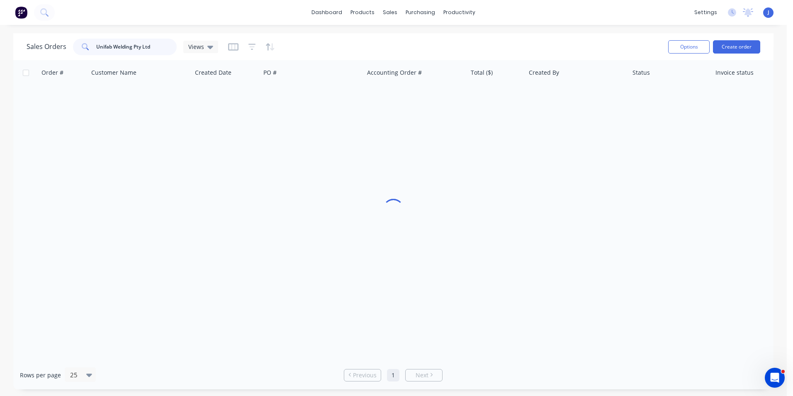
drag, startPoint x: 160, startPoint y: 47, endPoint x: 61, endPoint y: 47, distance: 99.5
click at [61, 47] on div "Sales Orders Unifab Welding Pty Ltd Views" at bounding box center [123, 47] width 192 height 17
paste input "Paul Groom"
type input "Paul Groom"
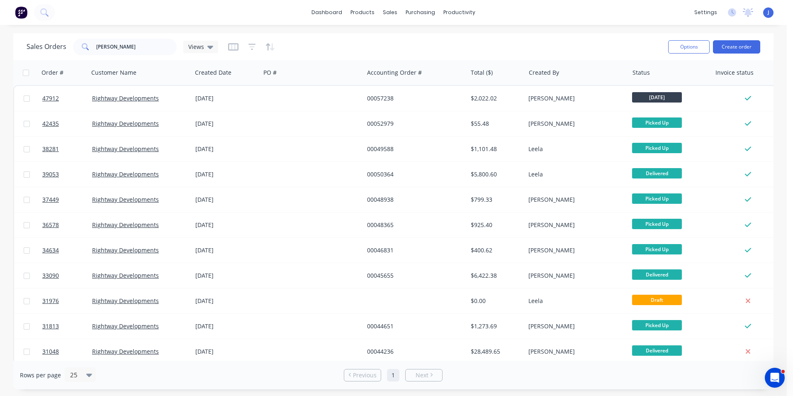
click at [300, 44] on div "Sales Orders Paul Groom Views" at bounding box center [344, 46] width 635 height 20
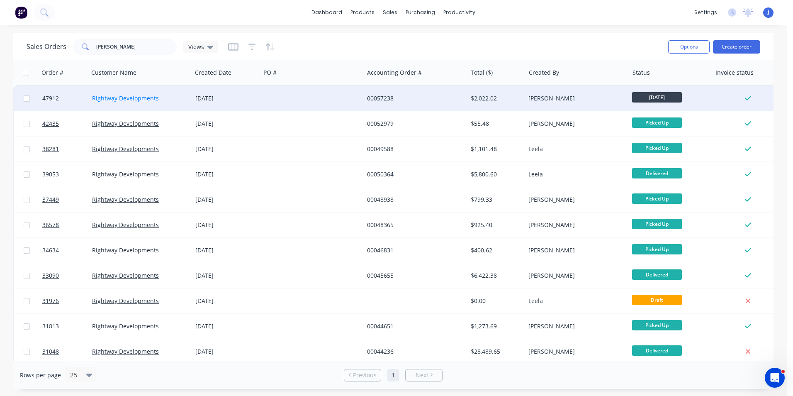
click at [132, 97] on link "Rightway Developments" at bounding box center [125, 98] width 67 height 8
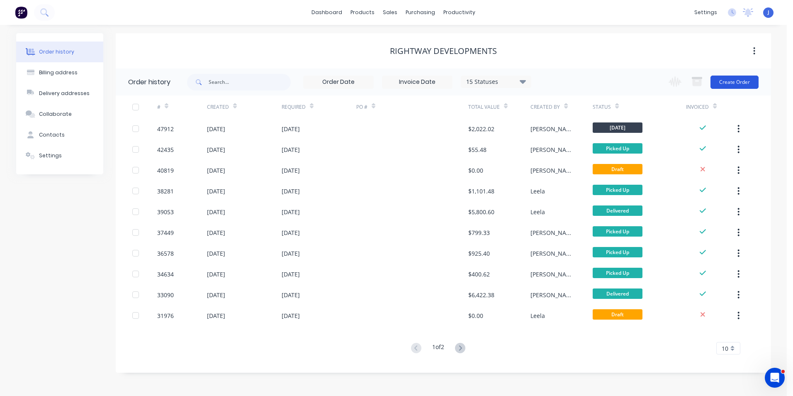
click at [739, 82] on button "Create Order" at bounding box center [734, 81] width 48 height 13
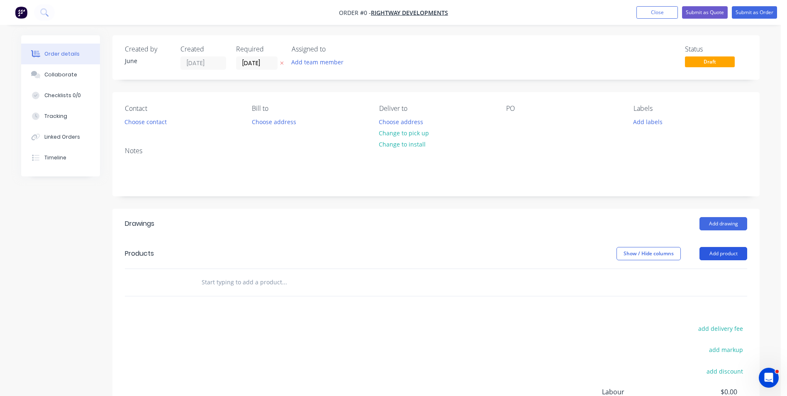
click at [731, 251] on button "Add product" at bounding box center [723, 253] width 48 height 13
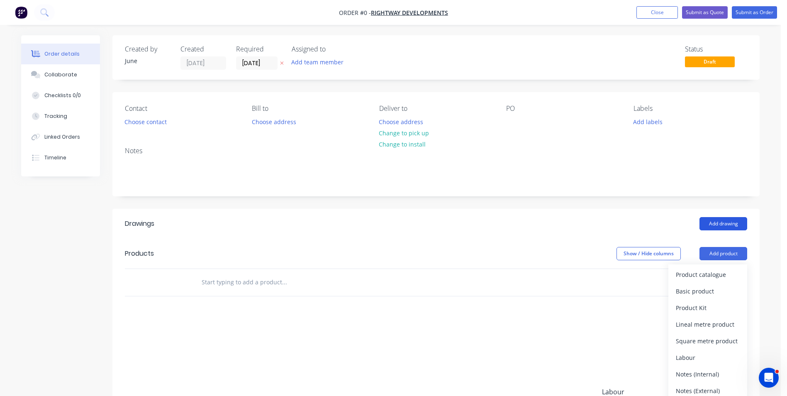
drag, startPoint x: 729, startPoint y: 232, endPoint x: 728, endPoint y: 217, distance: 15.0
click at [729, 230] on header "Drawings Add drawing" at bounding box center [435, 224] width 647 height 30
click at [728, 217] on button "Add drawing" at bounding box center [723, 223] width 48 height 13
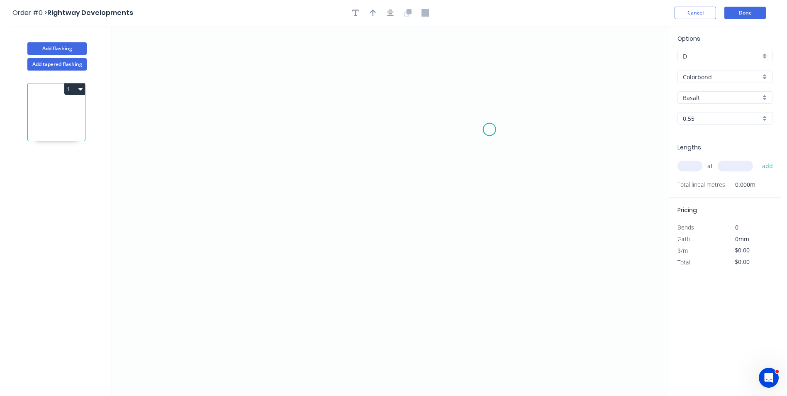
click at [489, 129] on icon "0" at bounding box center [390, 211] width 557 height 370
click at [471, 119] on icon at bounding box center [480, 124] width 18 height 10
click at [248, 126] on icon "0 ?" at bounding box center [390, 211] width 557 height 370
click at [248, 195] on icon "0 ? ? ? º" at bounding box center [390, 211] width 557 height 370
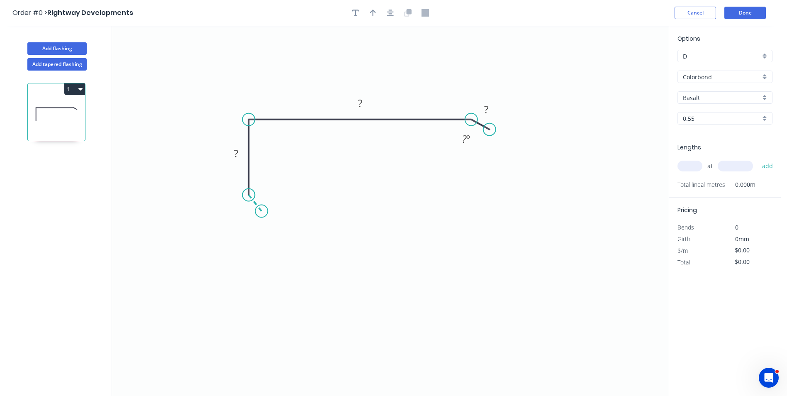
click at [261, 211] on icon "0 ? ? ? ? º" at bounding box center [390, 211] width 557 height 370
click at [261, 211] on circle at bounding box center [261, 211] width 12 height 12
click at [261, 208] on circle at bounding box center [261, 207] width 12 height 12
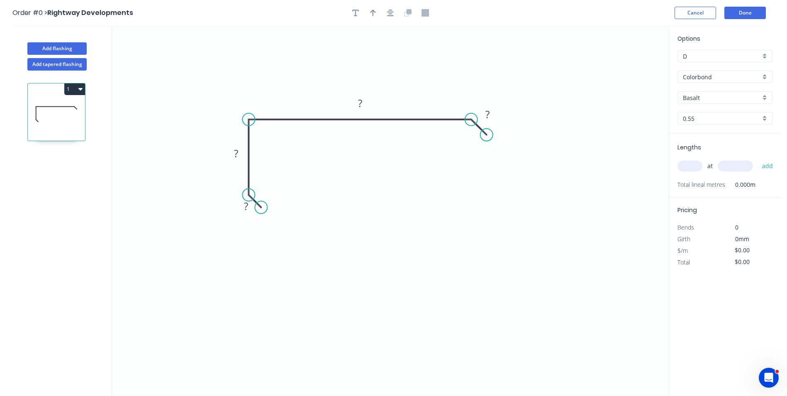
drag, startPoint x: 489, startPoint y: 129, endPoint x: 486, endPoint y: 135, distance: 6.9
click at [486, 135] on circle at bounding box center [486, 135] width 12 height 12
click at [497, 115] on rect at bounding box center [487, 114] width 27 height 17
click at [484, 114] on rect at bounding box center [487, 115] width 17 height 12
type input "$9.11"
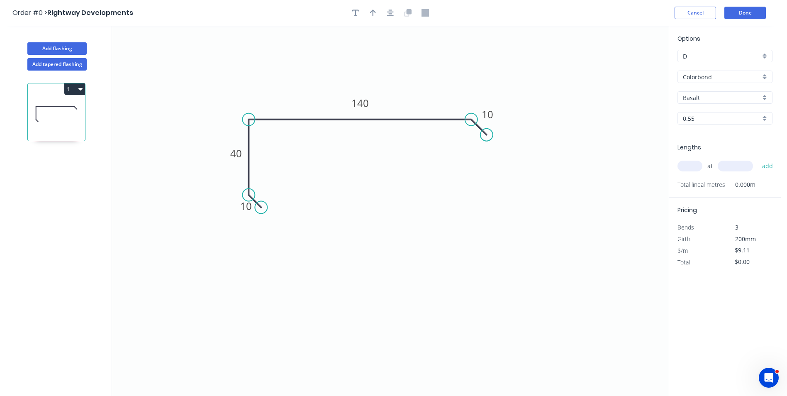
click at [696, 98] on input "Basalt" at bounding box center [722, 97] width 78 height 9
click at [707, 71] on div "Colorbond" at bounding box center [724, 77] width 95 height 12
click at [704, 105] on div "Zincalume" at bounding box center [725, 107] width 94 height 15
type input "Zincalume"
type input "Zinc"
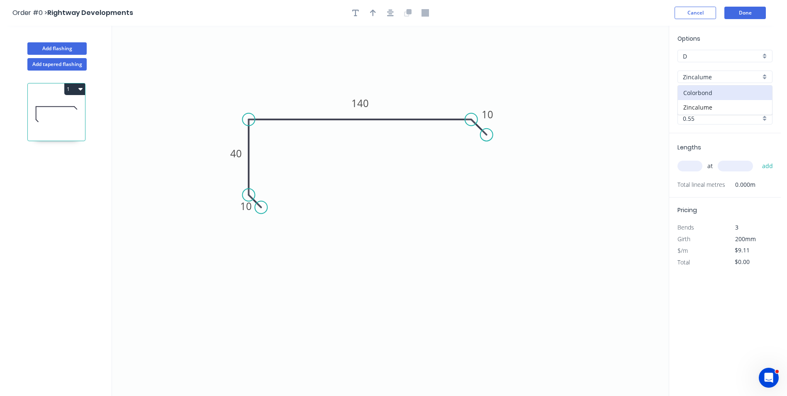
type input "$7.52"
click at [695, 163] on input "text" at bounding box center [689, 165] width 25 height 11
type input "2"
type input "3500"
click at [758, 159] on button "add" at bounding box center [767, 166] width 19 height 14
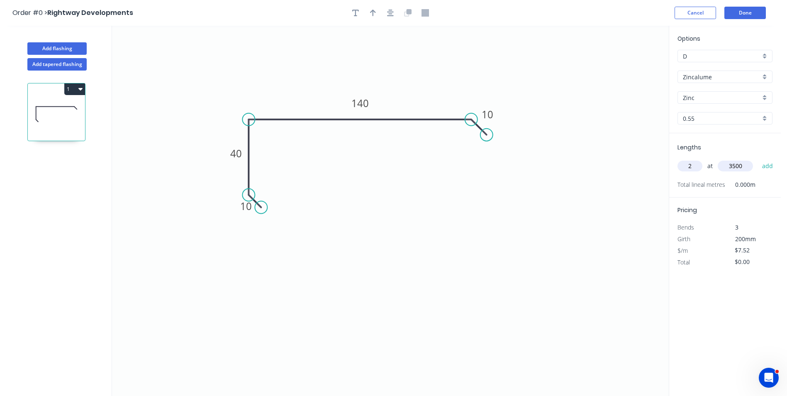
type input "$52.64"
click at [63, 43] on button "Add flashing" at bounding box center [56, 48] width 59 height 12
type input "$0.00"
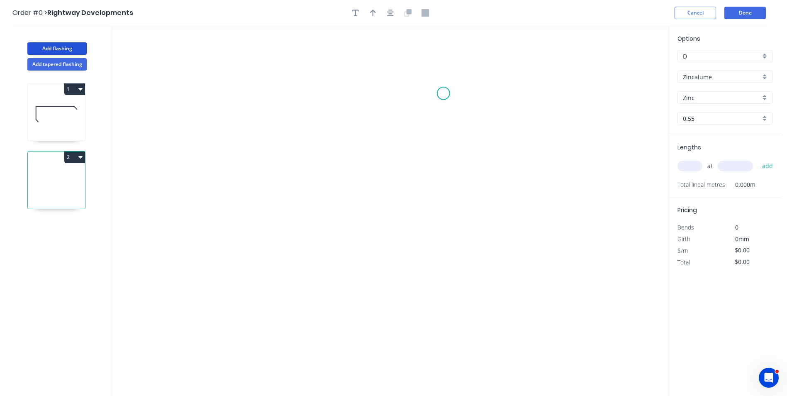
click at [443, 93] on icon "0" at bounding box center [390, 211] width 557 height 370
click at [380, 94] on icon "0" at bounding box center [390, 211] width 557 height 370
click at [375, 353] on icon "0 ?" at bounding box center [390, 211] width 557 height 370
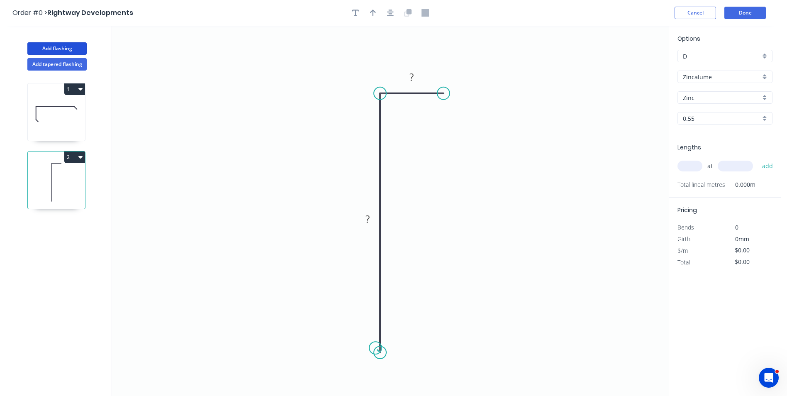
click at [375, 348] on circle at bounding box center [380, 352] width 12 height 12
click at [415, 83] on rect at bounding box center [411, 78] width 17 height 12
click at [366, 220] on tspan "?" at bounding box center [367, 219] width 4 height 14
click at [441, 151] on icon "0 140 30" at bounding box center [390, 211] width 557 height 370
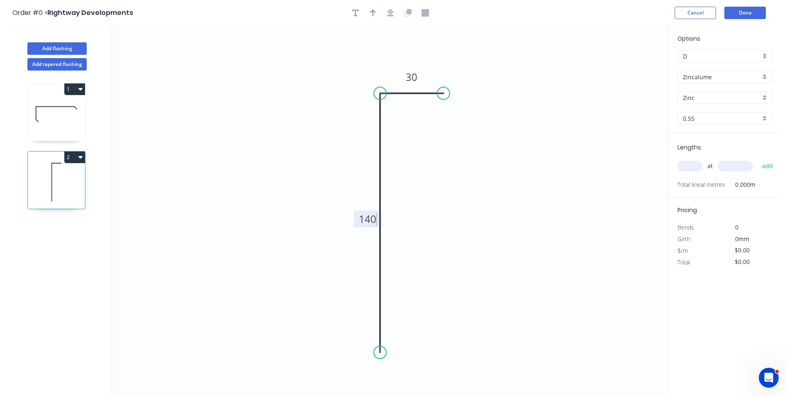
type input "$6.59"
drag, startPoint x: 374, startPoint y: 23, endPoint x: 374, endPoint y: 18, distance: 5.0
click at [374, 22] on header "Order #0 > Rightway Developments Cancel Done" at bounding box center [390, 13] width 781 height 26
click at [376, 14] on button "button" at bounding box center [373, 13] width 12 height 12
drag, startPoint x: 629, startPoint y: 64, endPoint x: 479, endPoint y: 197, distance: 200.7
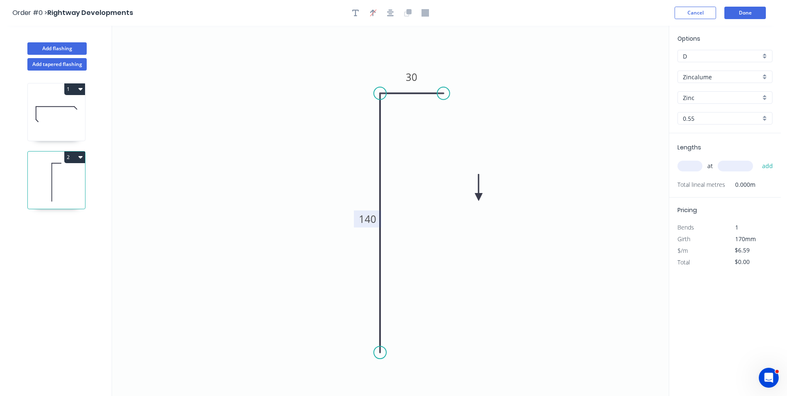
click at [479, 197] on icon at bounding box center [478, 187] width 7 height 27
click at [479, 197] on icon at bounding box center [485, 190] width 24 height 24
drag, startPoint x: 479, startPoint y: 197, endPoint x: 428, endPoint y: 192, distance: 50.5
click at [432, 192] on icon at bounding box center [445, 191] width 27 height 7
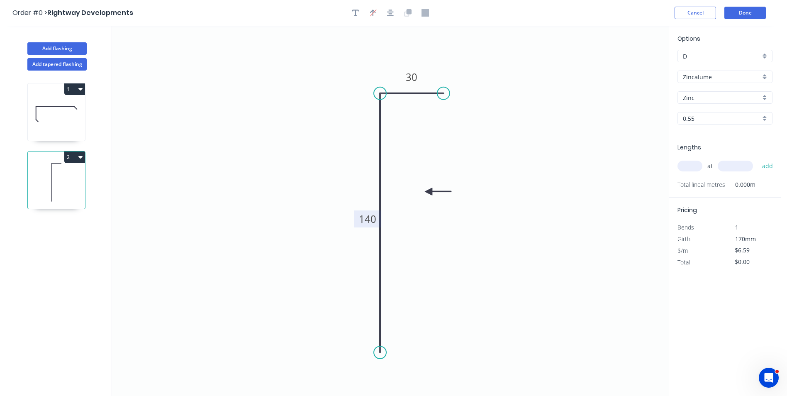
click at [687, 165] on input "text" at bounding box center [689, 165] width 25 height 11
type input "1"
type input "5100"
click at [758, 159] on button "add" at bounding box center [767, 166] width 19 height 14
type input "$33.61"
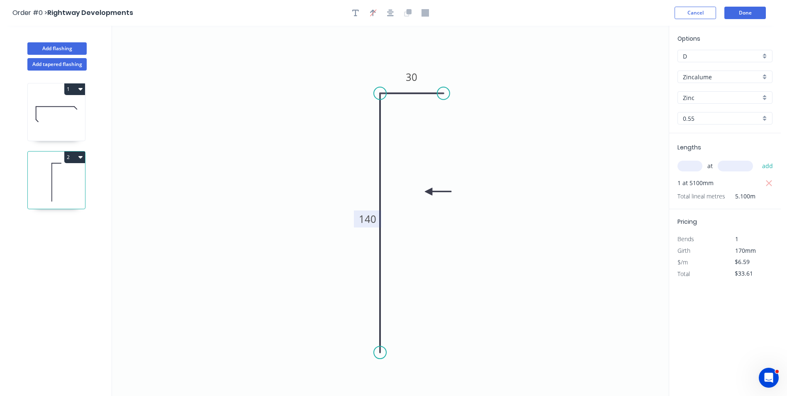
click at [726, 98] on input "Zinc" at bounding box center [722, 97] width 78 height 9
click at [718, 77] on input "Zincalume" at bounding box center [722, 77] width 78 height 9
click at [712, 88] on div "Colorbond" at bounding box center [725, 92] width 94 height 15
type input "Colorbond"
type input "Basalt"
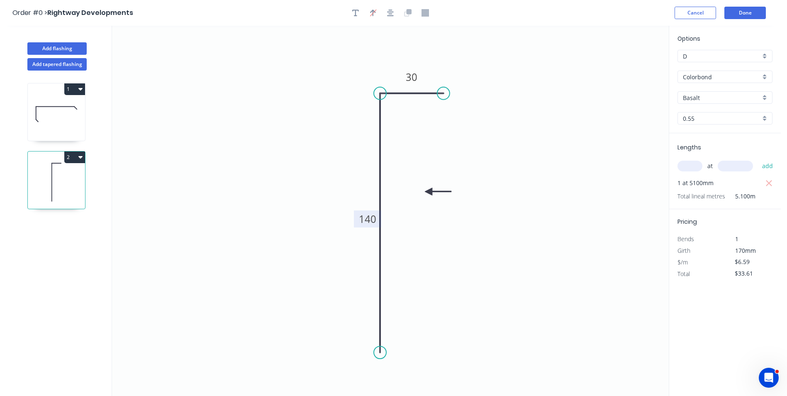
type input "$8.08"
type input "$41.21"
click at [708, 98] on input "Basalt" at bounding box center [722, 97] width 78 height 9
click at [707, 152] on div "Monument" at bounding box center [725, 148] width 94 height 15
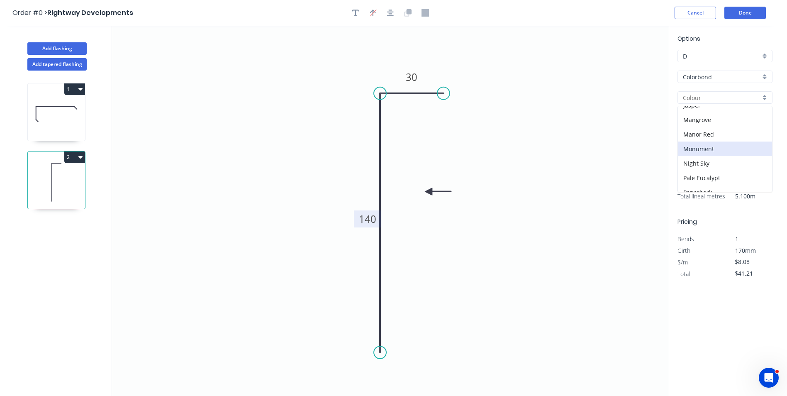
type input "Monument"
click at [627, 156] on icon "0 140 30" at bounding box center [390, 211] width 557 height 370
click at [260, 284] on icon "0 140 30" at bounding box center [390, 211] width 557 height 370
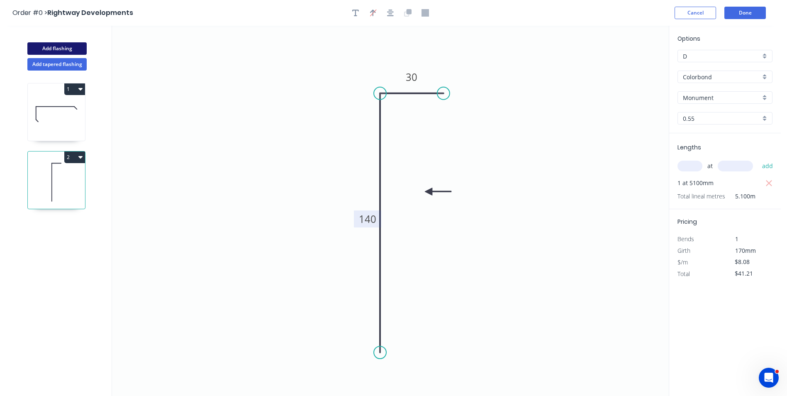
click at [64, 46] on button "Add flashing" at bounding box center [56, 48] width 59 height 12
type input "$0.00"
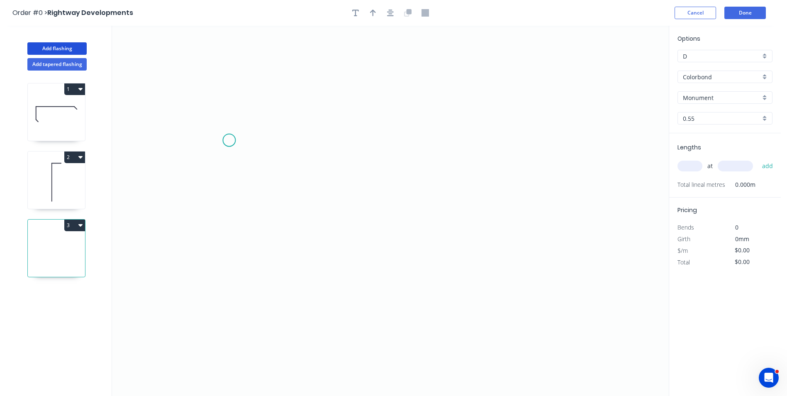
click at [229, 140] on icon "0" at bounding box center [390, 211] width 557 height 370
click at [228, 195] on icon "0" at bounding box center [390, 211] width 557 height 370
click at [521, 209] on icon "0 ?" at bounding box center [390, 211] width 557 height 370
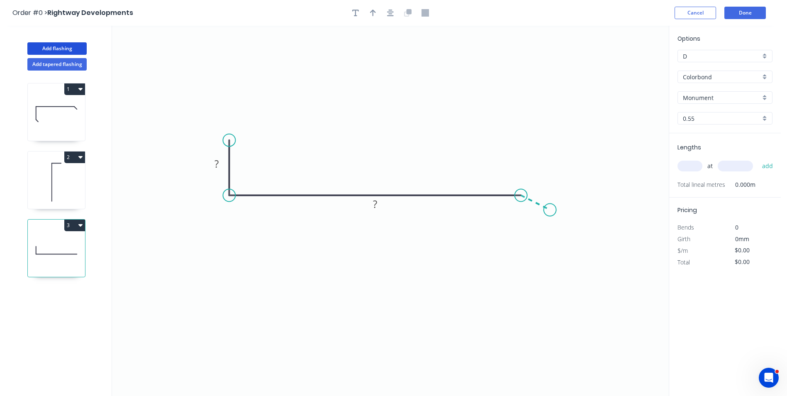
click at [550, 210] on icon "0 ? ?" at bounding box center [390, 211] width 557 height 370
click at [550, 210] on circle at bounding box center [550, 210] width 12 height 12
drag, startPoint x: 528, startPoint y: 197, endPoint x: 537, endPoint y: 205, distance: 12.0
click at [535, 197] on circle at bounding box center [535, 195] width 12 height 12
click at [550, 211] on circle at bounding box center [549, 209] width 12 height 12
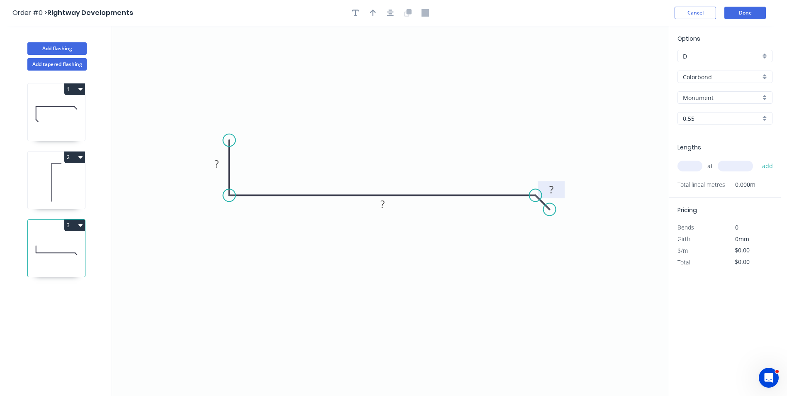
click at [558, 185] on rect at bounding box center [551, 190] width 17 height 12
drag, startPoint x: 549, startPoint y: 209, endPoint x: 562, endPoint y: 223, distance: 19.7
click at [562, 223] on circle at bounding box center [562, 222] width 12 height 12
click at [562, 197] on rect at bounding box center [557, 197] width 17 height 12
click at [219, 158] on rect at bounding box center [216, 163] width 27 height 17
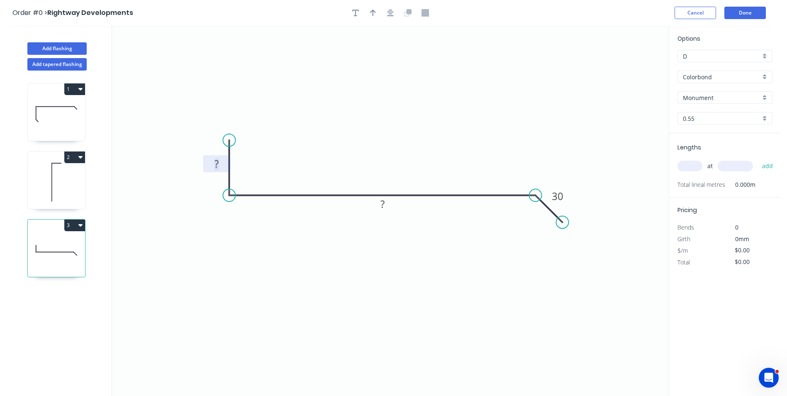
click at [219, 160] on rect at bounding box center [216, 164] width 17 height 12
click at [372, 15] on icon "button" at bounding box center [373, 12] width 6 height 7
drag, startPoint x: 586, startPoint y: 87, endPoint x: 370, endPoint y: 154, distance: 226.0
click at [398, 146] on icon at bounding box center [398, 132] width 7 height 27
click at [59, 188] on icon at bounding box center [56, 182] width 57 height 53
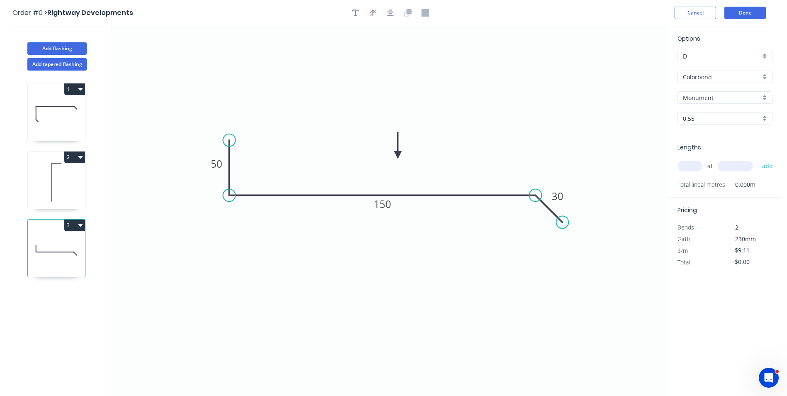
type input "$8.08"
type input "$41.21"
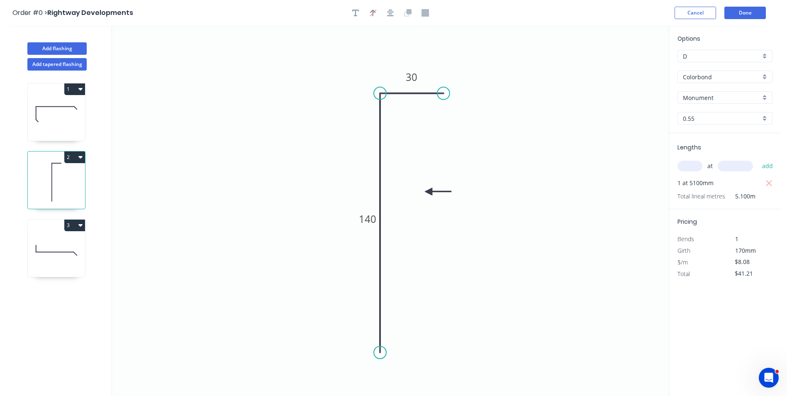
click at [59, 231] on div "3" at bounding box center [56, 225] width 57 height 12
type input "$9.11"
type input "$0.00"
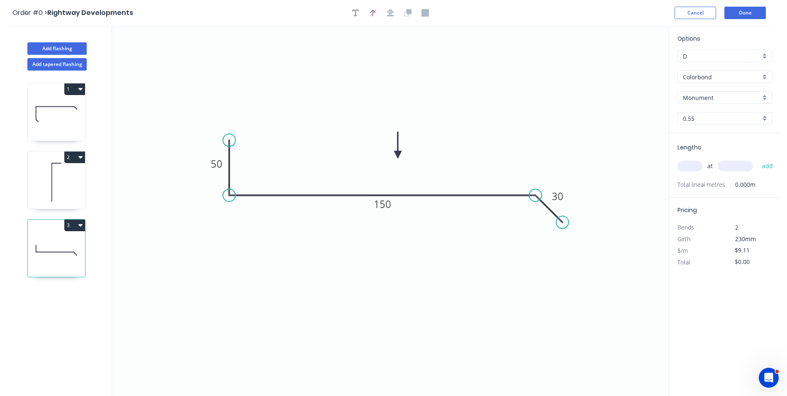
click at [691, 163] on input "text" at bounding box center [689, 165] width 25 height 11
type input "1"
click at [742, 175] on div "1 at add" at bounding box center [725, 166] width 97 height 22
click at [745, 168] on input "text" at bounding box center [734, 165] width 35 height 11
type input "5100"
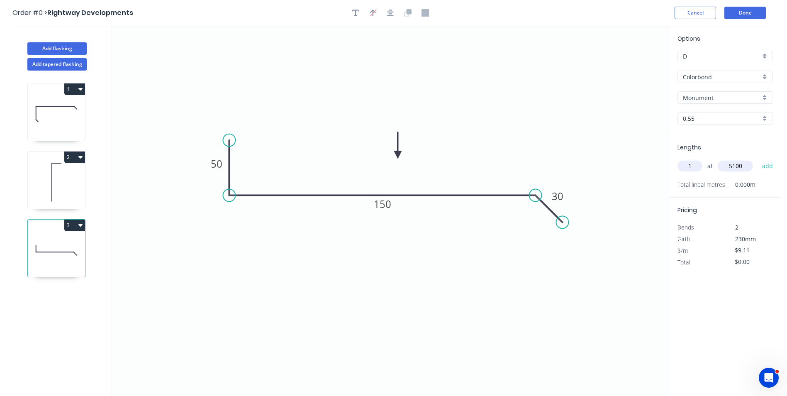
click at [758, 159] on button "add" at bounding box center [767, 166] width 19 height 14
type input "$46.46"
click at [737, 14] on button "Done" at bounding box center [744, 13] width 41 height 12
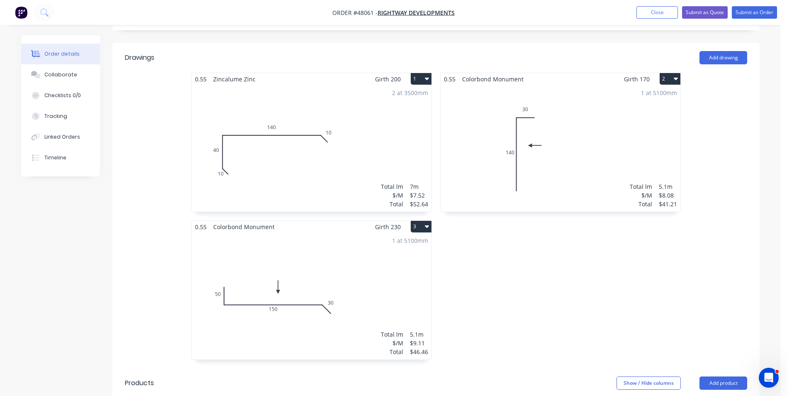
scroll to position [373, 0]
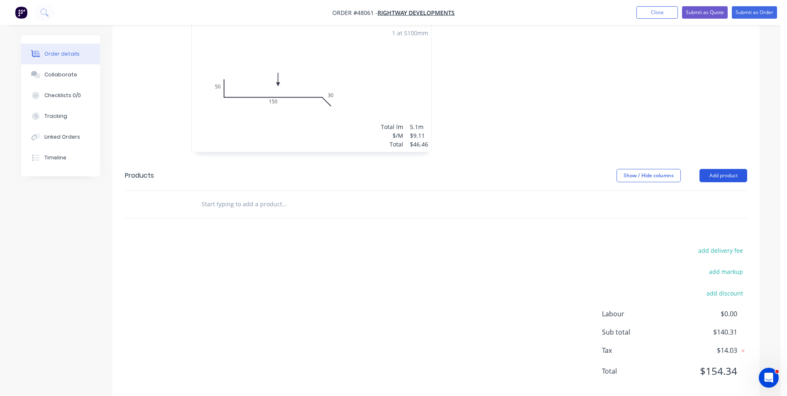
click at [721, 177] on button "Add product" at bounding box center [723, 175] width 48 height 13
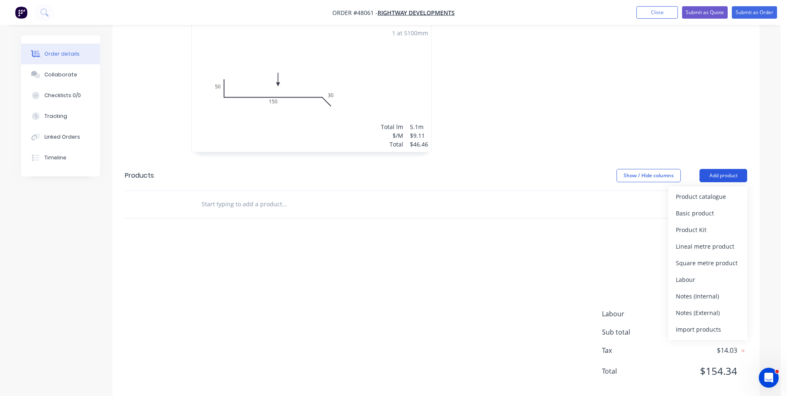
click at [716, 199] on div "Product catalogue" at bounding box center [708, 196] width 64 height 12
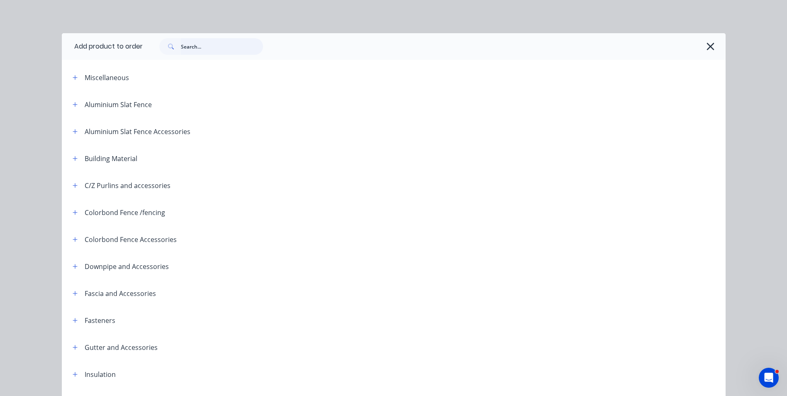
click at [233, 46] on input "text" at bounding box center [222, 46] width 82 height 17
type input "roof"
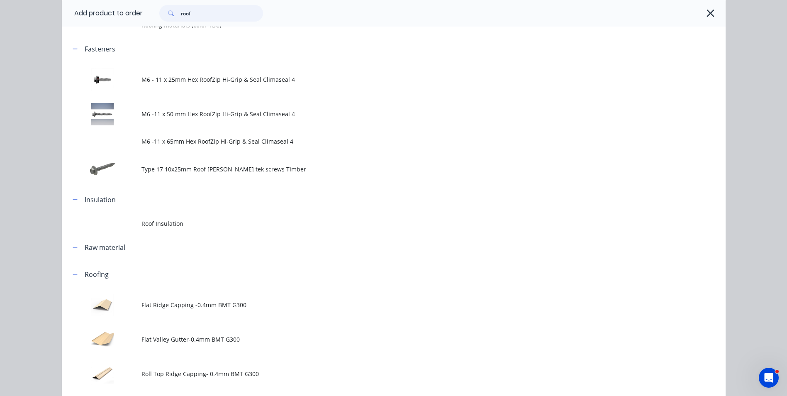
scroll to position [166, 0]
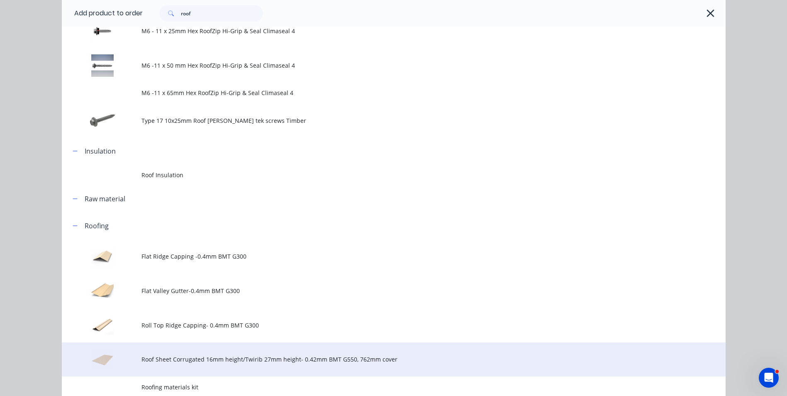
click at [187, 352] on td "Roof Sheet Corrugated 16mm height/Twirib 27mm height- 0.42mm BMT G550, 762mm co…" at bounding box center [433, 359] width 584 height 34
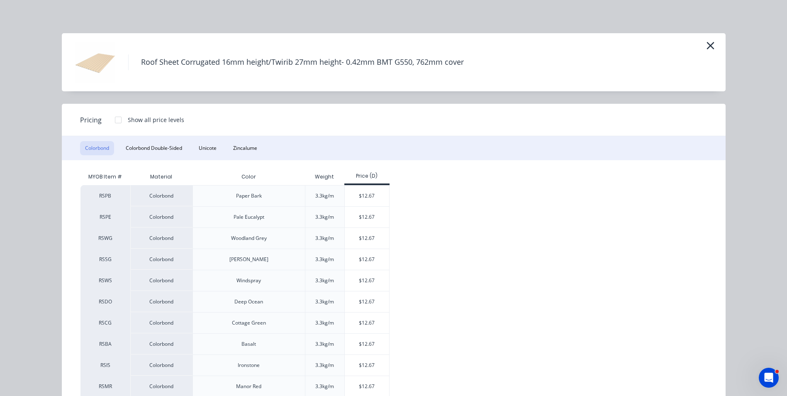
scroll to position [207, 0]
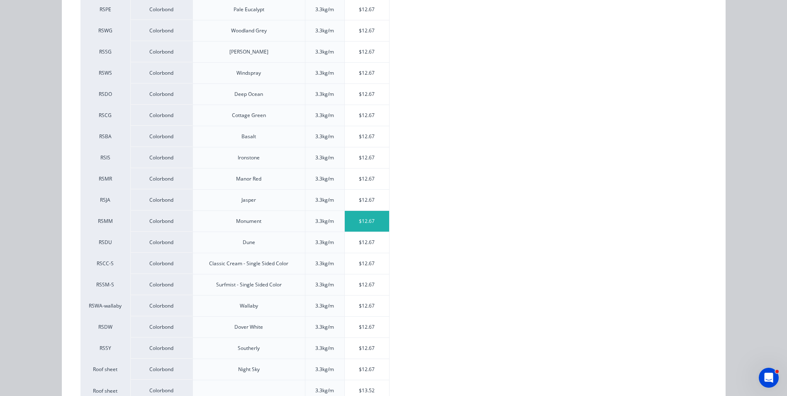
click at [350, 226] on div "$12.67" at bounding box center [367, 221] width 44 height 21
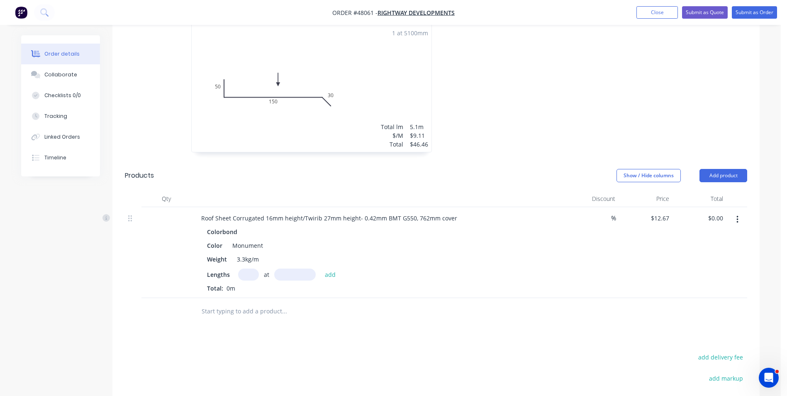
click at [244, 273] on input "text" at bounding box center [248, 274] width 21 height 12
type input "7"
click at [309, 267] on div "Colorbond Color Monument Weight 3.3kg/m Lengths 7 at add Total: 0m" at bounding box center [378, 259] width 367 height 67
click at [307, 271] on input "text" at bounding box center [294, 274] width 41 height 12
type input "2270"
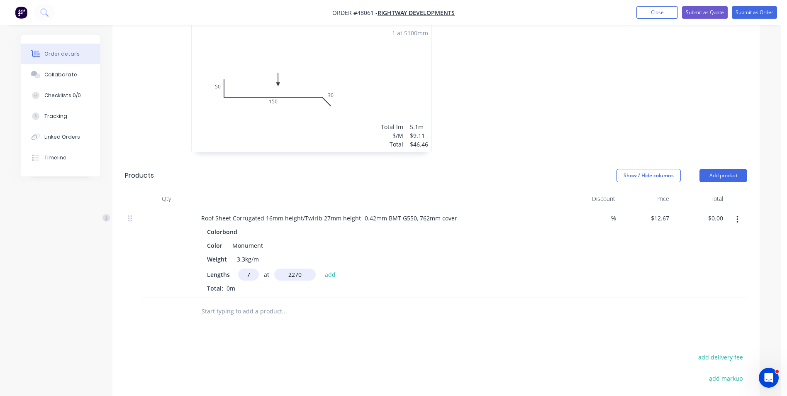
click at [321, 268] on button "add" at bounding box center [330, 273] width 19 height 11
type input "$201.33"
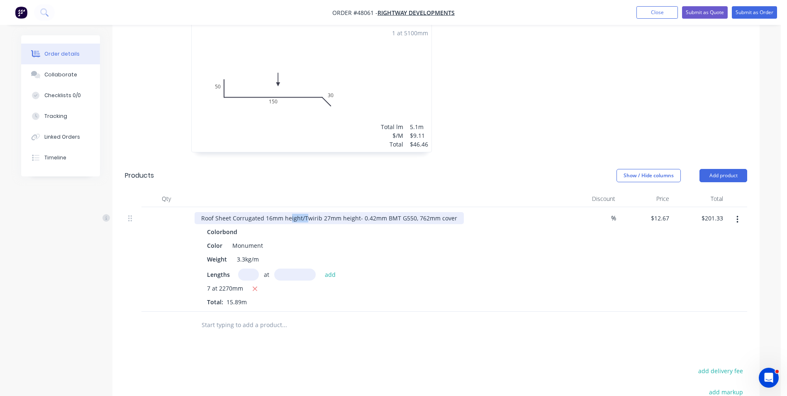
drag, startPoint x: 304, startPoint y: 218, endPoint x: 289, endPoint y: 222, distance: 14.7
click at [289, 222] on div "Roof Sheet Corrugated 16mm height/Twirib 27mm height- 0.42mm BMT G550, 762mm co…" at bounding box center [329, 218] width 269 height 12
click at [300, 220] on div "Roof Sheet Corrugated 16mm height/Twirib 27mm height- 0.42mm BMT G550, 762mm co…" at bounding box center [329, 218] width 269 height 12
drag, startPoint x: 303, startPoint y: 214, endPoint x: 232, endPoint y: 224, distance: 71.1
click at [232, 224] on div "Roof Sheet Corrugated 16mm height/Twirib 27mm height- 0.42mm BMT G550, 762mm co…" at bounding box center [377, 259] width 373 height 105
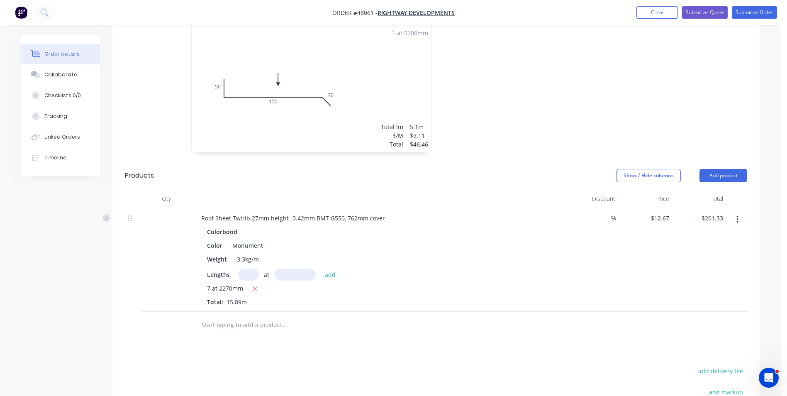
click at [338, 330] on input "text" at bounding box center [284, 324] width 166 height 17
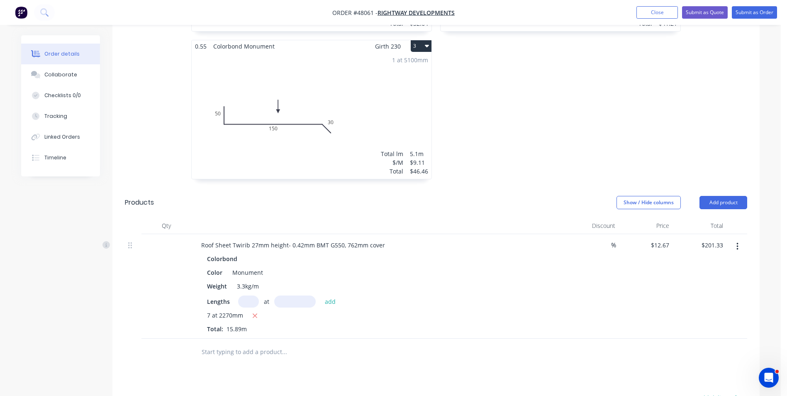
scroll to position [332, 0]
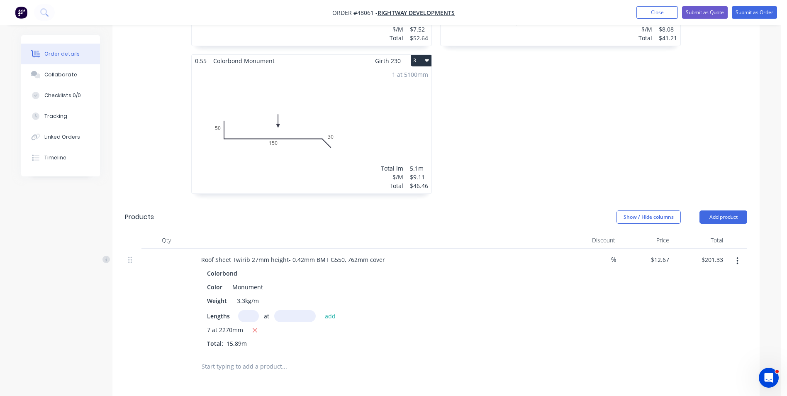
click at [153, 332] on div at bounding box center [166, 300] width 50 height 105
click at [338, 117] on div "1 at 5100mm Total lm $/M Total 5.1m $9.11 $46.46" at bounding box center [312, 130] width 240 height 126
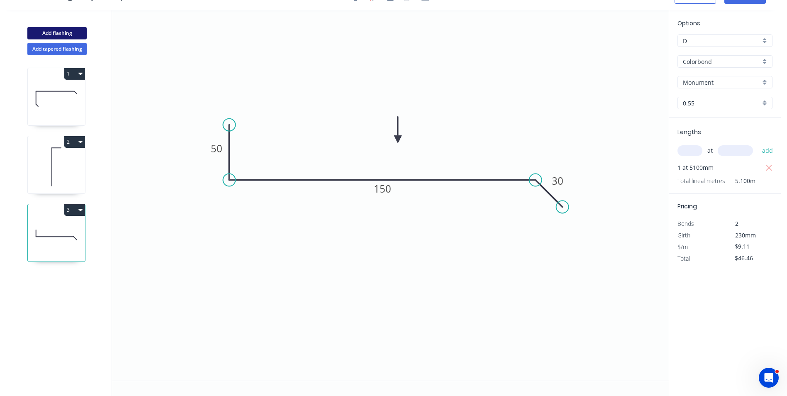
click at [70, 30] on button "Add flashing" at bounding box center [56, 33] width 59 height 12
type input "$0.00"
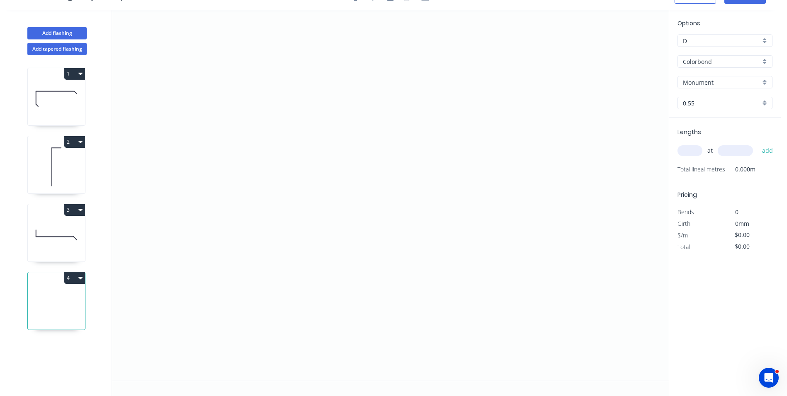
click at [720, 66] on div "Colorbond" at bounding box center [724, 61] width 95 height 12
click at [712, 92] on div "Zincalume" at bounding box center [725, 92] width 94 height 15
type input "Zincalume"
type input "Zinc"
click at [472, 102] on icon "0" at bounding box center [390, 195] width 557 height 370
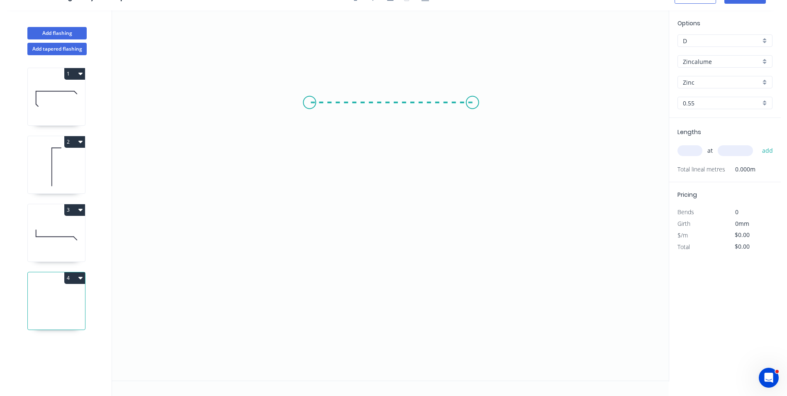
click at [309, 101] on icon "0" at bounding box center [390, 195] width 557 height 370
click at [309, 255] on icon "0 ?" at bounding box center [390, 195] width 557 height 370
click at [309, 255] on circle at bounding box center [309, 255] width 12 height 12
click at [399, 85] on rect at bounding box center [390, 86] width 27 height 17
click at [397, 85] on rect at bounding box center [391, 87] width 17 height 12
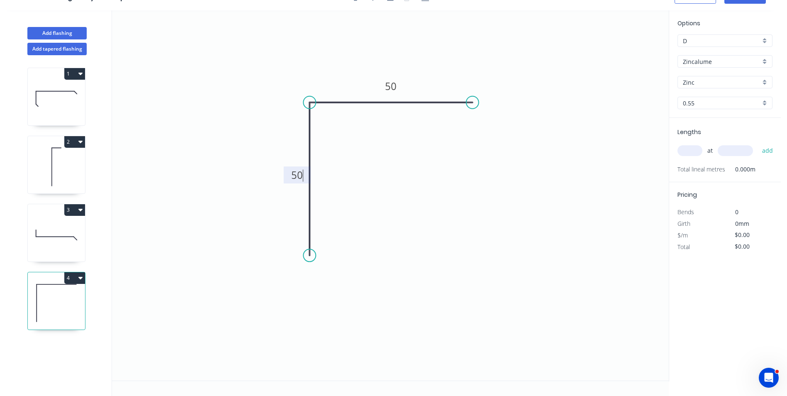
click at [686, 151] on input "text" at bounding box center [689, 150] width 25 height 11
type input "$5.18"
type input "1"
click at [723, 152] on input "text" at bounding box center [734, 150] width 35 height 11
type input "5000"
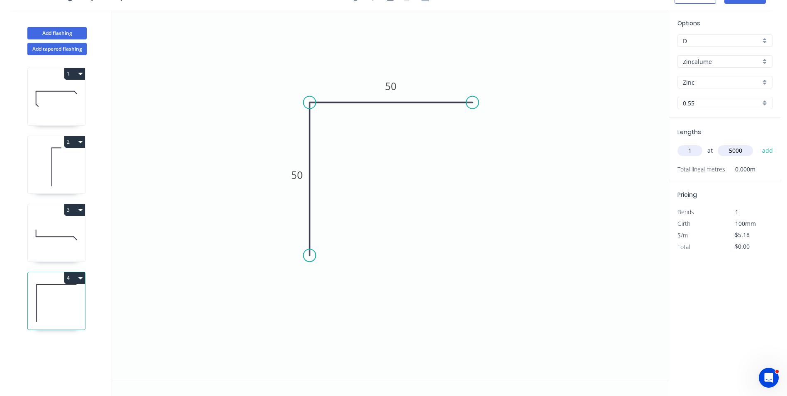
click at [758, 143] on button "add" at bounding box center [767, 150] width 19 height 14
type input "$25.90"
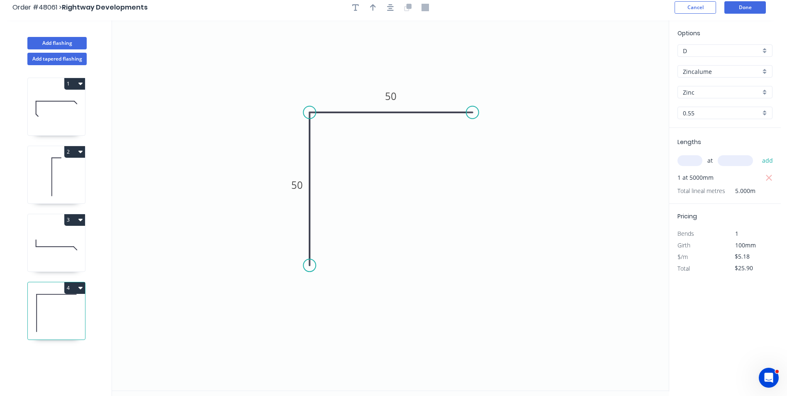
scroll to position [0, 0]
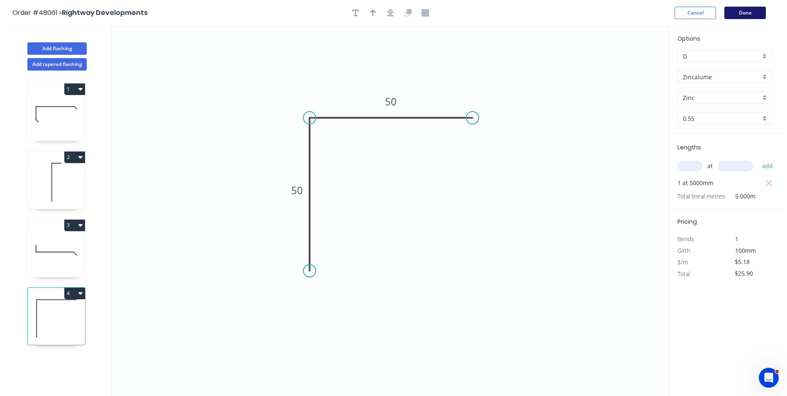
click at [749, 12] on button "Done" at bounding box center [744, 13] width 41 height 12
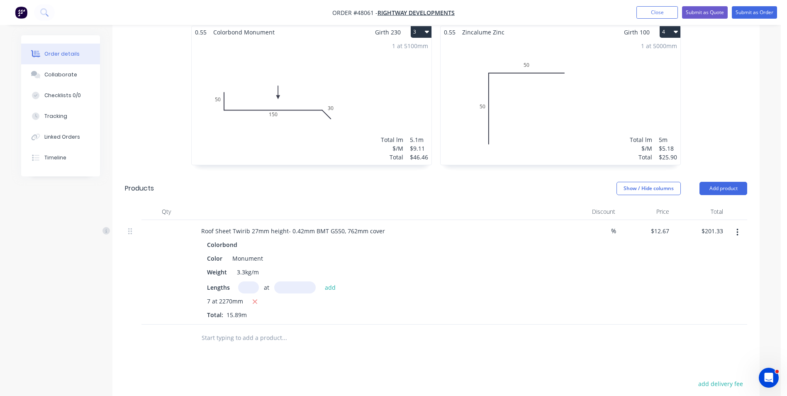
scroll to position [456, 0]
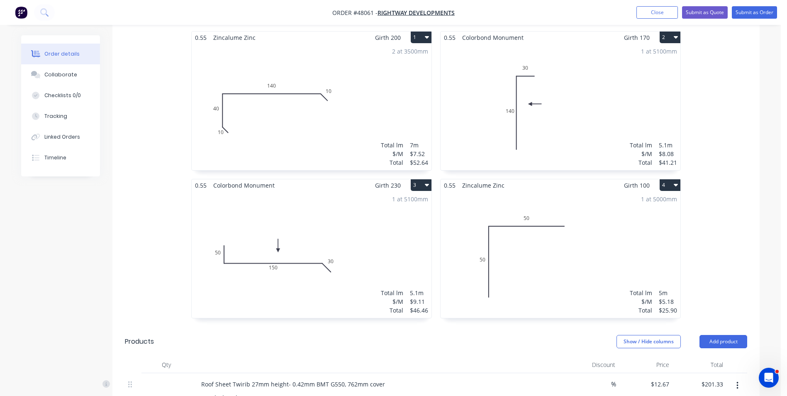
click at [570, 235] on div "1 at 5000mm Total lm $/M Total 5m $5.18 $25.90" at bounding box center [560, 254] width 240 height 126
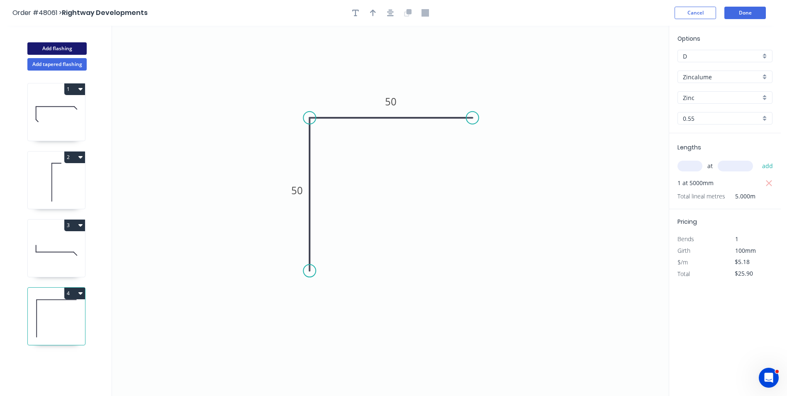
click at [49, 49] on button "Add flashing" at bounding box center [56, 48] width 59 height 12
type input "$0.00"
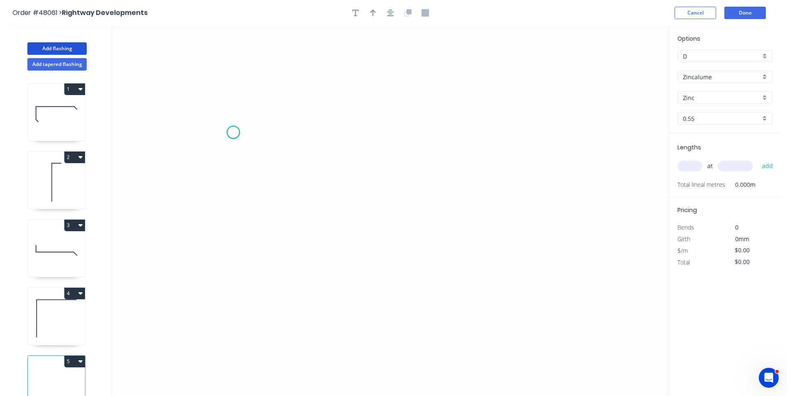
click at [233, 132] on icon "0" at bounding box center [390, 211] width 557 height 370
click at [277, 134] on icon "0" at bounding box center [390, 211] width 557 height 370
click at [283, 314] on icon "0 ?" at bounding box center [390, 211] width 557 height 370
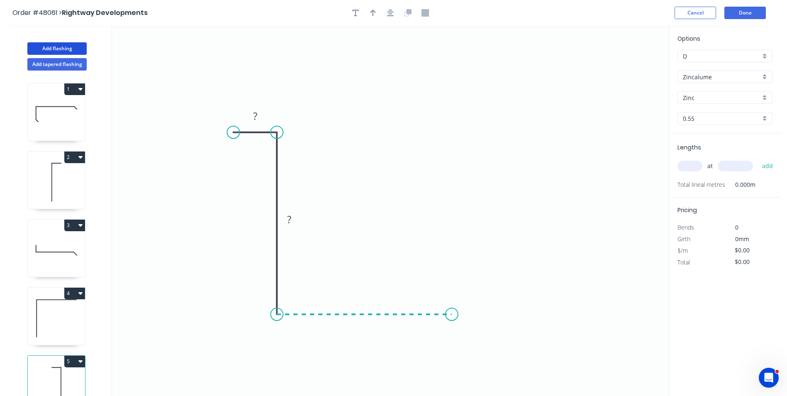
click at [452, 309] on icon "0 ? ?" at bounding box center [390, 211] width 557 height 370
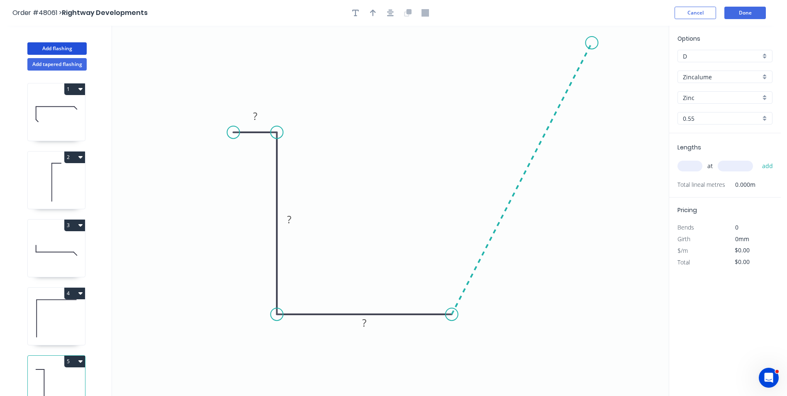
click at [592, 43] on icon "0 ? ? ?" at bounding box center [390, 211] width 557 height 370
click at [592, 43] on circle at bounding box center [591, 42] width 12 height 12
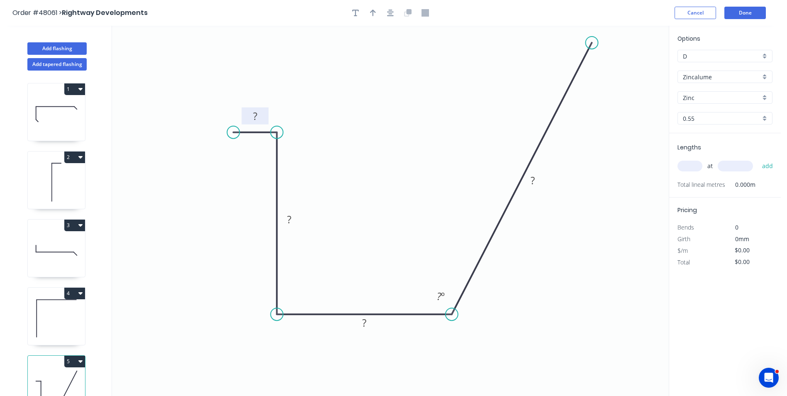
click at [255, 118] on tspan "?" at bounding box center [255, 116] width 4 height 14
click at [592, 43] on circle at bounding box center [591, 42] width 12 height 12
click at [542, 44] on icon "0 25 120 120 205 114 º" at bounding box center [390, 211] width 557 height 370
type input "$16.93"
click at [542, 44] on circle at bounding box center [542, 42] width 12 height 12
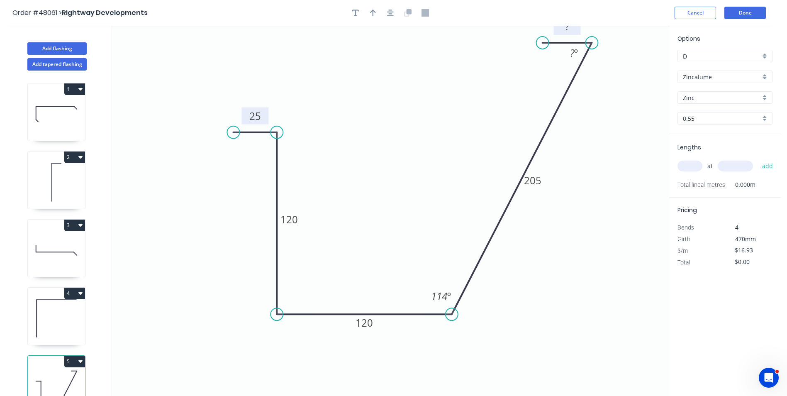
click at [574, 31] on rect at bounding box center [567, 27] width 17 height 12
click at [570, 51] on tspan "?" at bounding box center [572, 53] width 5 height 14
click at [620, 143] on icon "0 25 120 120 205 30 114 º 66 º" at bounding box center [390, 211] width 557 height 370
click at [688, 101] on input "Zinc" at bounding box center [722, 97] width 78 height 9
click at [715, 76] on input "Zincalume" at bounding box center [722, 77] width 78 height 9
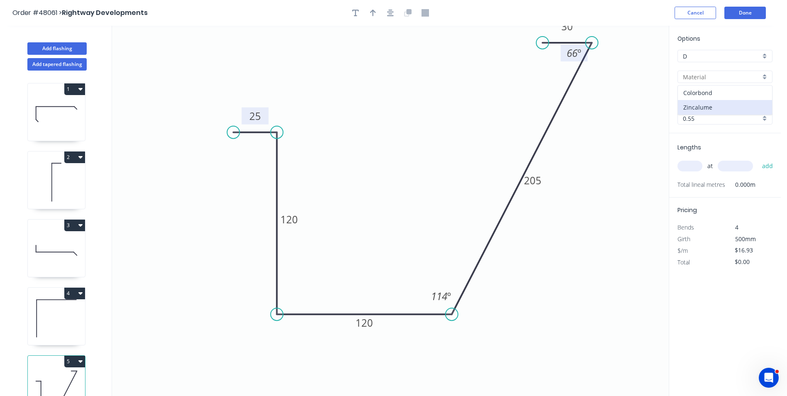
click at [722, 91] on div "Colorbond" at bounding box center [725, 92] width 94 height 15
type input "Colorbond"
type input "Basalt"
type input "$20.49"
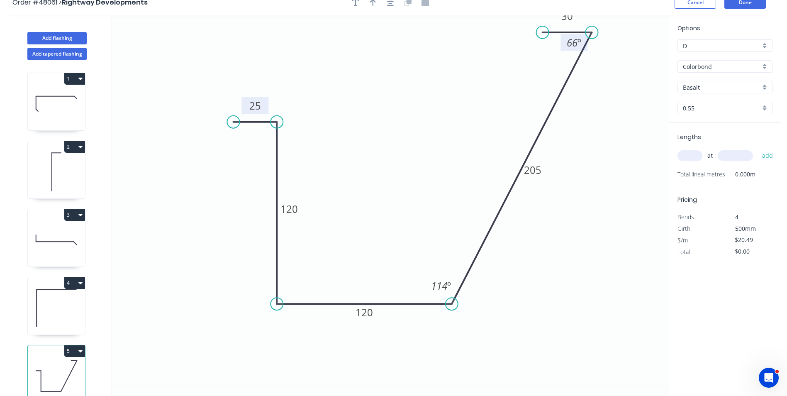
scroll to position [15, 0]
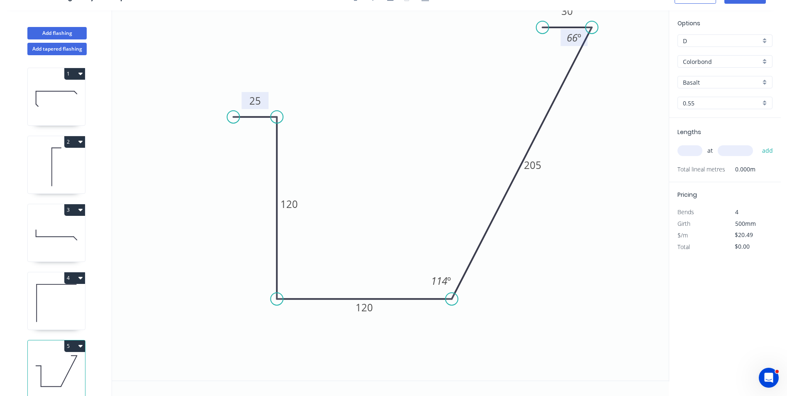
click at [721, 88] on div "Basalt" at bounding box center [724, 82] width 95 height 12
click at [722, 78] on input "text" at bounding box center [722, 82] width 78 height 9
click at [722, 84] on input "text" at bounding box center [722, 82] width 78 height 9
click at [721, 133] on div "Monument" at bounding box center [725, 133] width 94 height 15
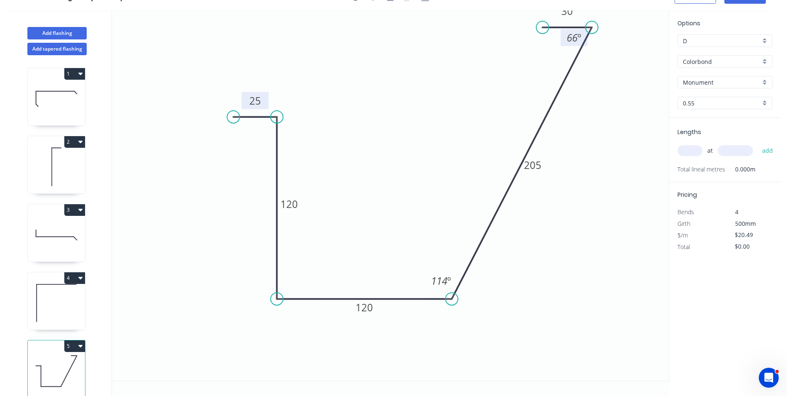
click at [691, 155] on input "text" at bounding box center [689, 150] width 25 height 11
click at [758, 143] on button "add" at bounding box center [767, 150] width 19 height 14
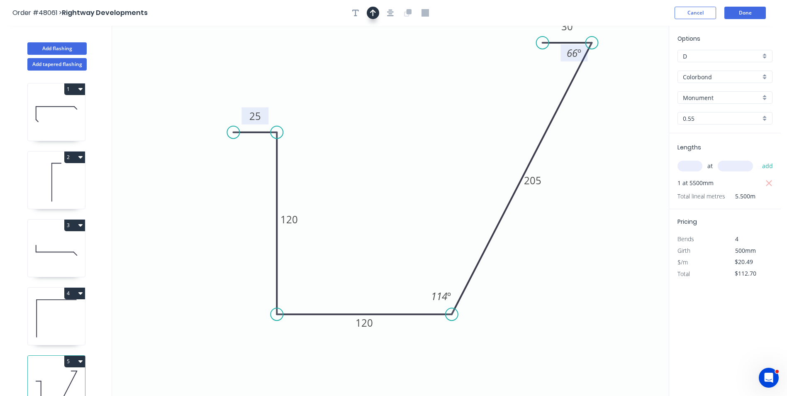
click at [374, 16] on icon "button" at bounding box center [373, 12] width 6 height 7
drag, startPoint x: 629, startPoint y: 73, endPoint x: 586, endPoint y: 225, distance: 158.2
click at [586, 225] on icon at bounding box center [586, 214] width 7 height 27
click at [586, 225] on icon at bounding box center [585, 215] width 7 height 27
click at [586, 225] on icon at bounding box center [593, 218] width 24 height 24
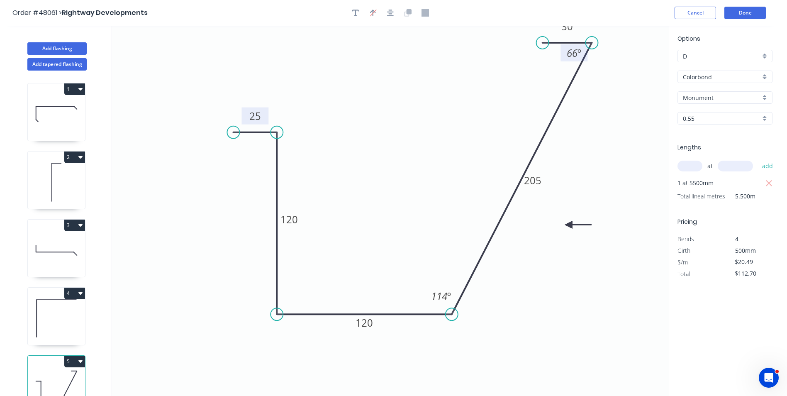
drag, startPoint x: 586, startPoint y: 225, endPoint x: 569, endPoint y: 215, distance: 20.1
click at [566, 225] on icon at bounding box center [578, 224] width 27 height 7
click at [606, 186] on icon "0 25 120 120 205 30 114 º 66 º" at bounding box center [390, 211] width 557 height 370
click at [741, 9] on button "Done" at bounding box center [744, 13] width 41 height 12
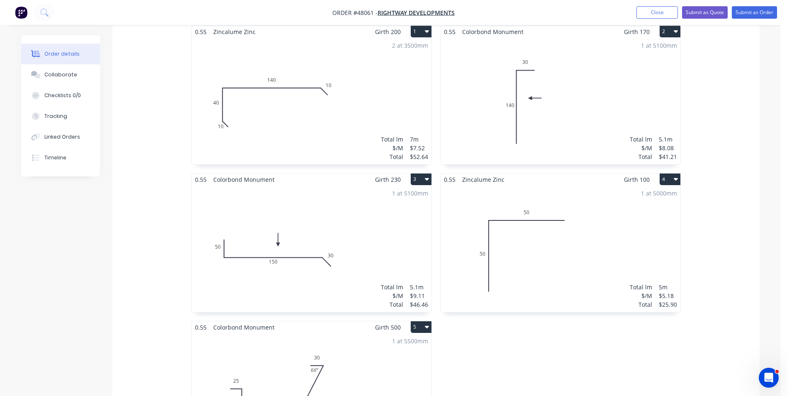
scroll to position [290, 0]
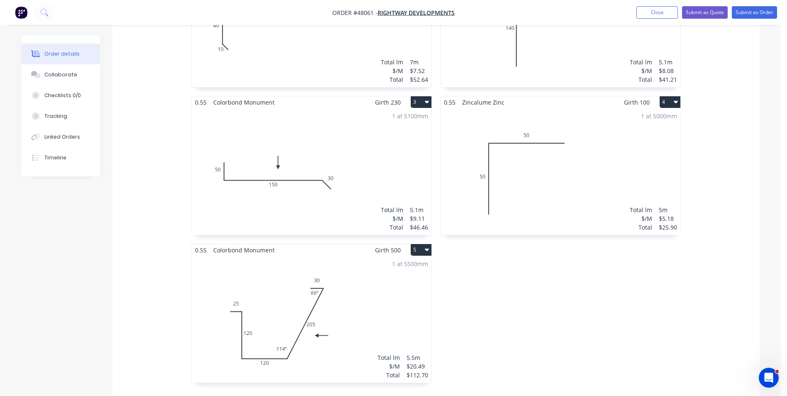
click at [615, 353] on div "0.55 Colorbond Monument Girth 170 2 0 140 30 0 140 30 1 at 5100mm Total lm $/M …" at bounding box center [560, 169] width 249 height 443
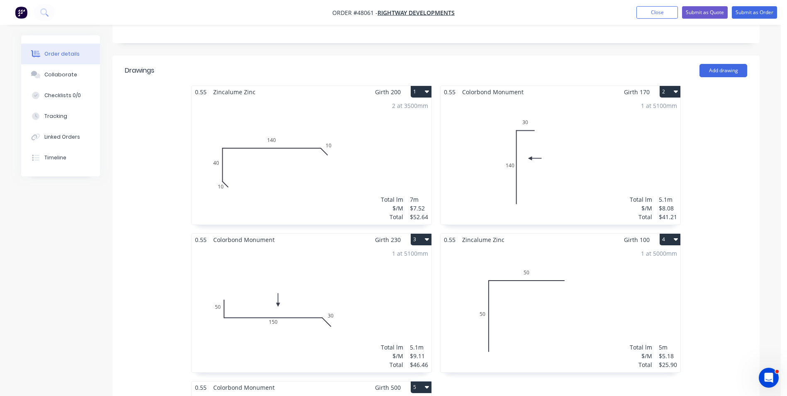
scroll to position [41, 0]
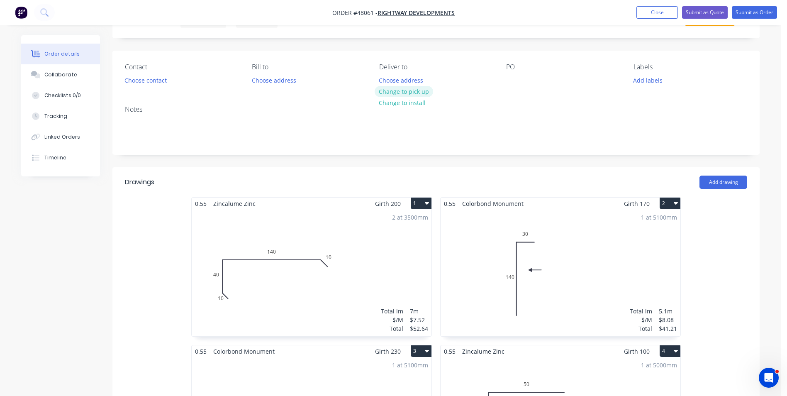
click at [413, 88] on button "Change to pick up" at bounding box center [403, 91] width 59 height 11
click at [413, 88] on button "Change to delivery" at bounding box center [404, 91] width 61 height 11
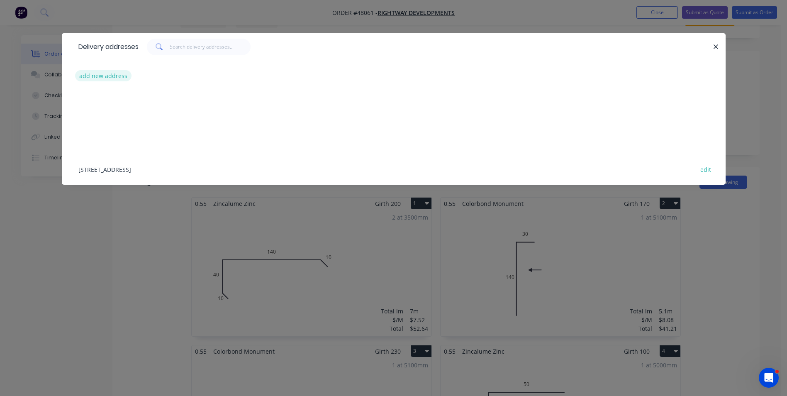
click at [102, 78] on button "add new address" at bounding box center [103, 75] width 57 height 11
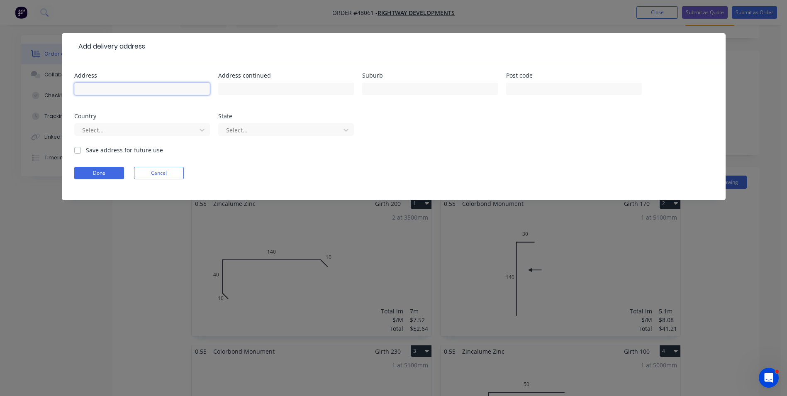
click at [119, 86] on input "text" at bounding box center [142, 89] width 136 height 12
paste input "23B Valley Rd, Wembley Downs WA 6019"
click at [83, 170] on button "Done" at bounding box center [99, 173] width 50 height 12
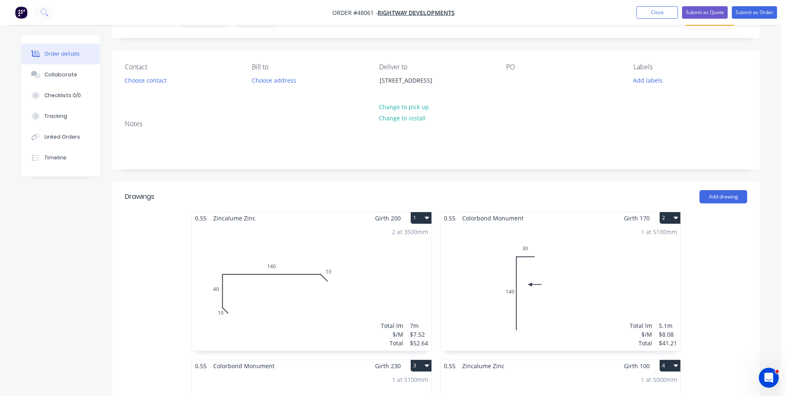
scroll to position [0, 0]
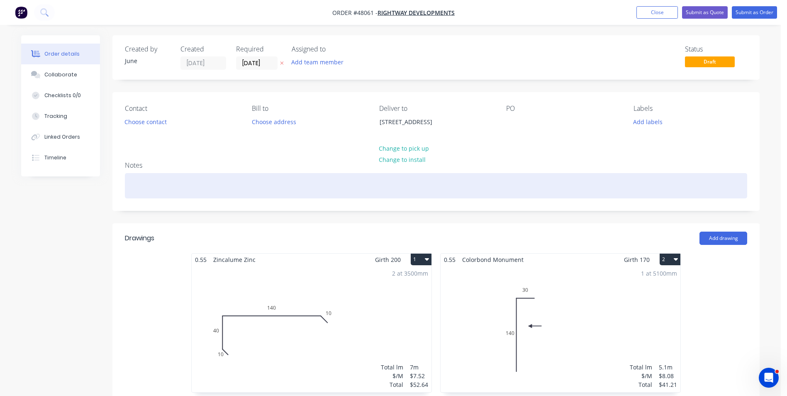
click at [396, 193] on div at bounding box center [436, 185] width 622 height 25
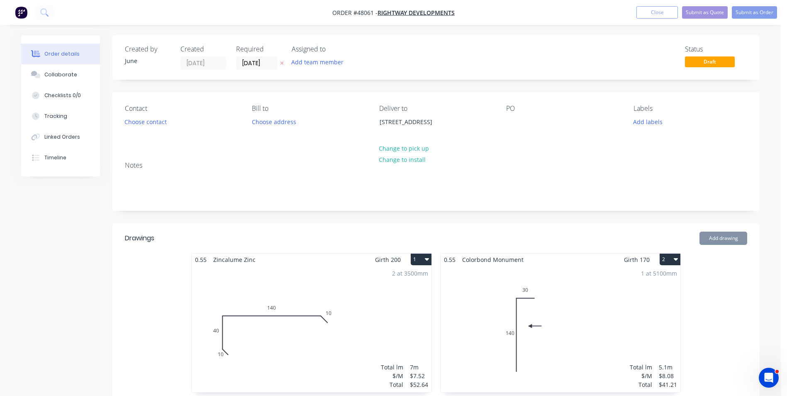
click at [143, 128] on div "Contact Choose contact" at bounding box center [182, 124] width 114 height 38
click at [148, 123] on button "Choose contact" at bounding box center [145, 121] width 51 height 11
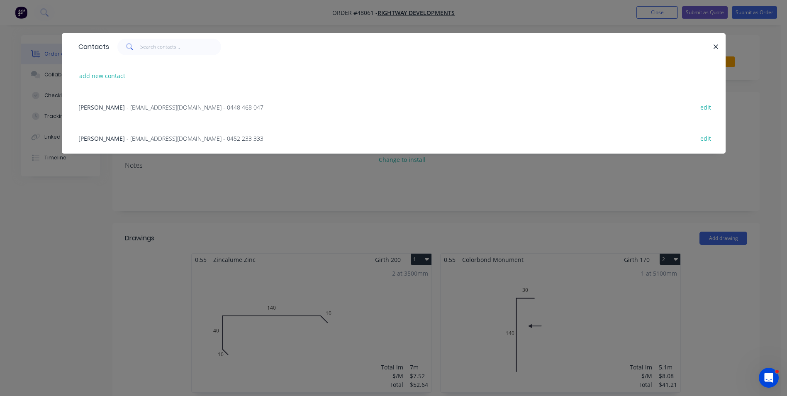
click at [144, 106] on span "- paulgroomblue@gmail.com - 0448 468 047" at bounding box center [194, 107] width 137 height 8
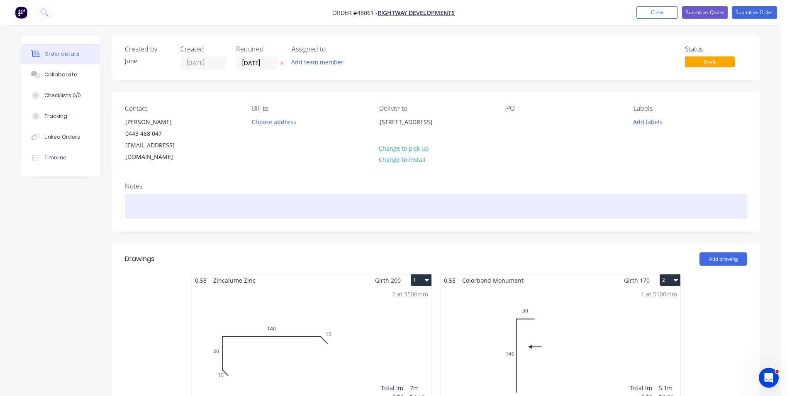
click at [277, 194] on div at bounding box center [436, 206] width 622 height 25
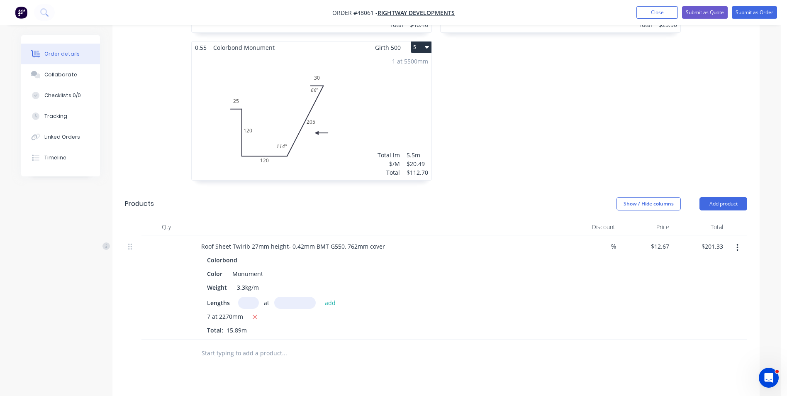
scroll to position [539, 0]
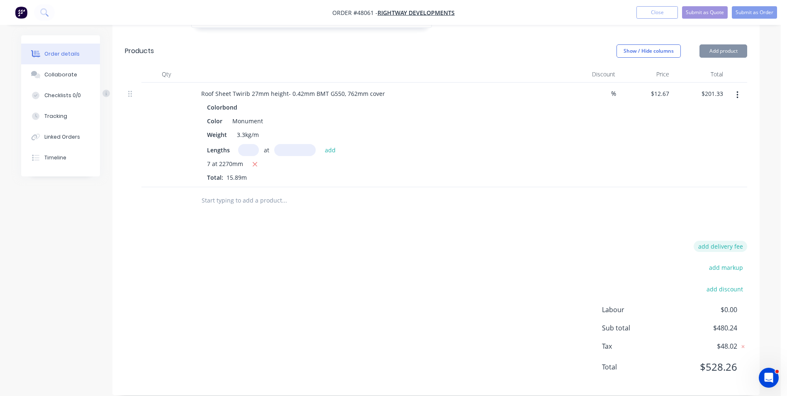
click at [727, 241] on button "add delivery fee" at bounding box center [719, 246] width 53 height 11
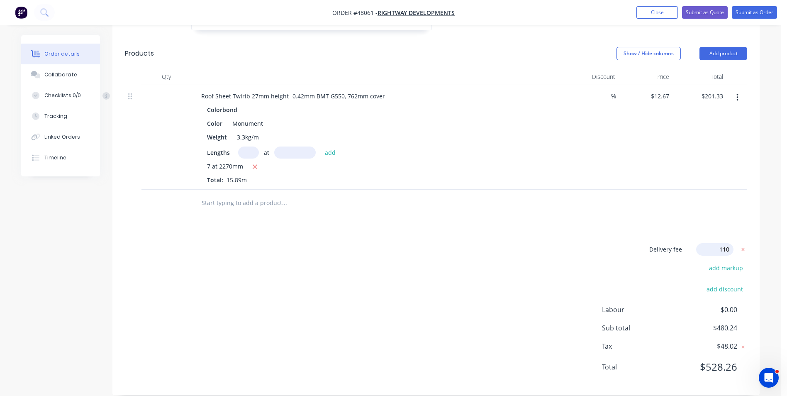
click at [668, 190] on div at bounding box center [436, 203] width 622 height 27
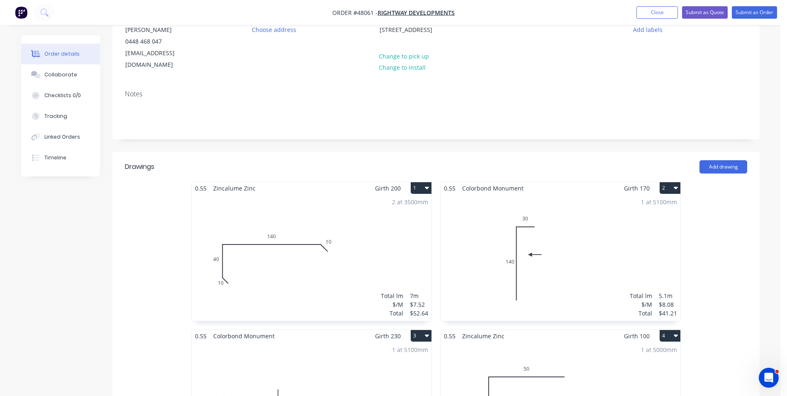
scroll to position [83, 0]
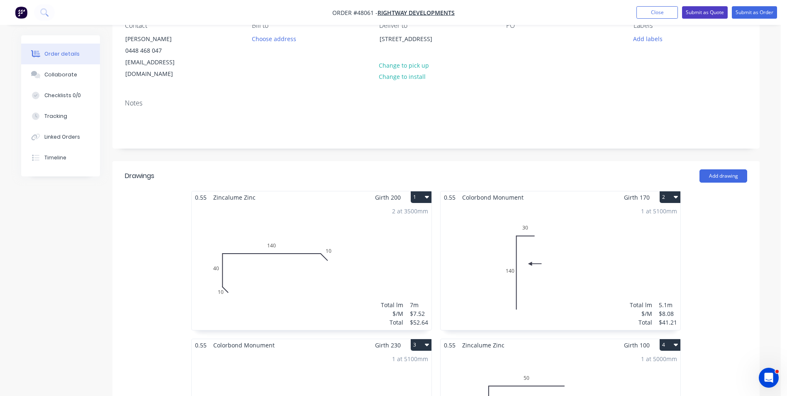
click at [713, 10] on button "Submit as Quote" at bounding box center [705, 12] width 46 height 12
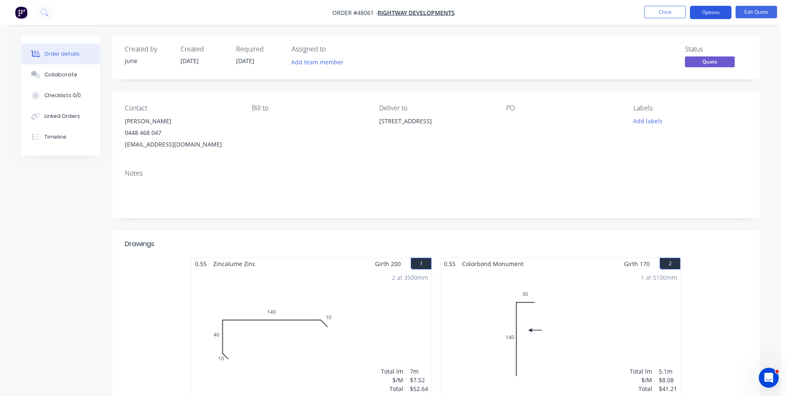
click at [703, 11] on button "Options" at bounding box center [710, 12] width 41 height 13
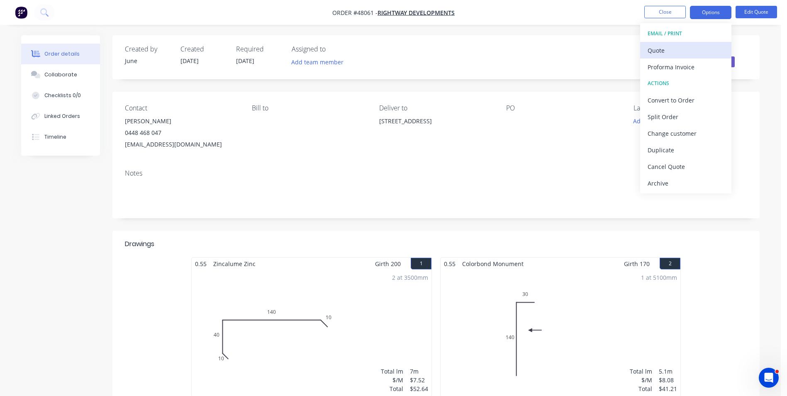
click at [662, 50] on div "Quote" at bounding box center [685, 50] width 76 height 12
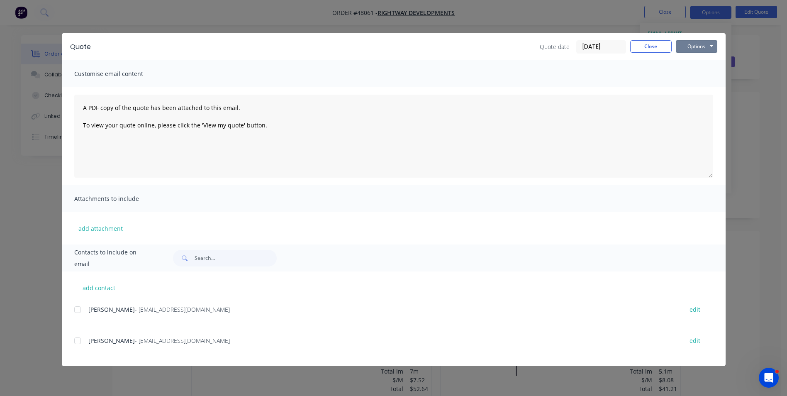
drag, startPoint x: 688, startPoint y: 44, endPoint x: 689, endPoint y: 53, distance: 8.7
click at [689, 44] on button "Options" at bounding box center [696, 46] width 41 height 12
click at [684, 78] on button "Print" at bounding box center [702, 75] width 53 height 14
click at [656, 44] on button "Close" at bounding box center [650, 46] width 41 height 12
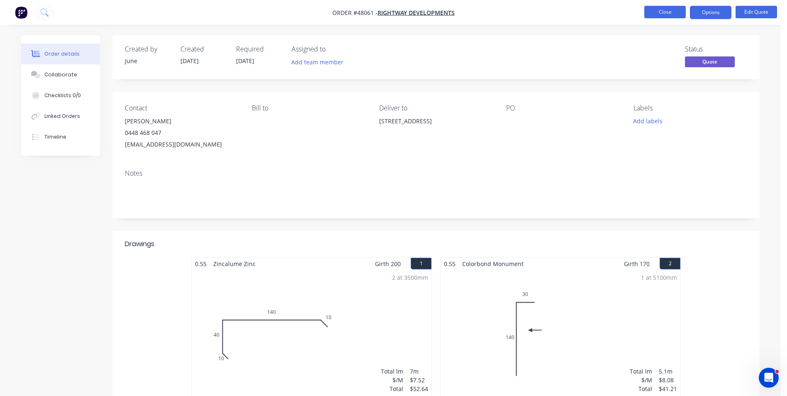
click at [656, 15] on button "Close" at bounding box center [664, 12] width 41 height 12
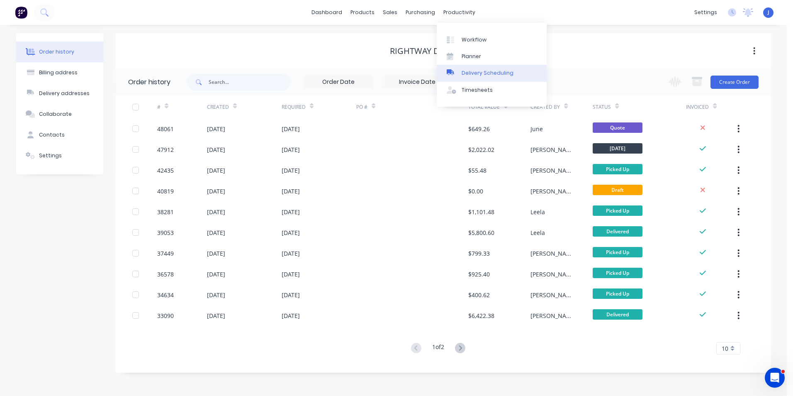
click at [464, 71] on div "Delivery Scheduling" at bounding box center [488, 72] width 52 height 7
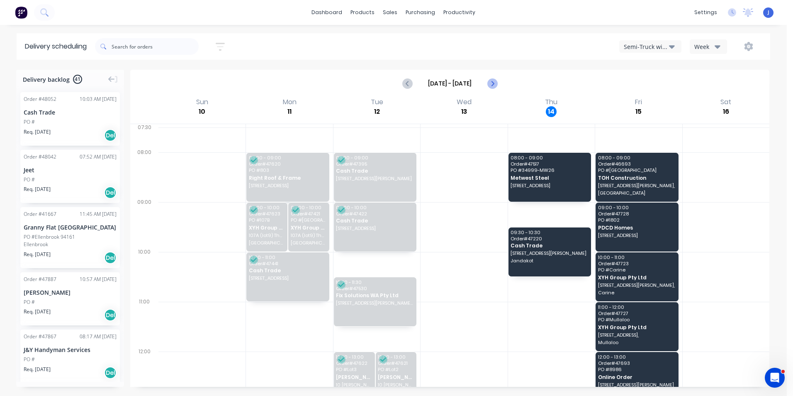
click at [498, 87] on button "Next page" at bounding box center [492, 83] width 17 height 17
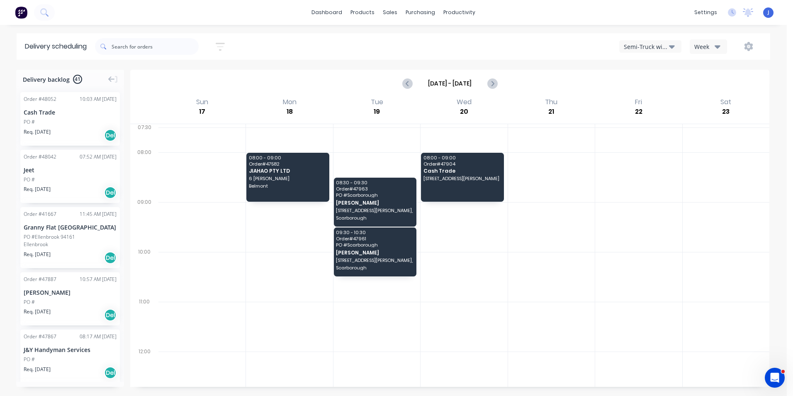
click at [634, 58] on div "Sort by Most recent Created date Required date Order number Customer name Most …" at bounding box center [432, 46] width 675 height 27
click at [645, 52] on button "Semi-Truck with Hiab" at bounding box center [650, 46] width 62 height 12
click at [642, 99] on div "Utes Delivery" at bounding box center [661, 100] width 82 height 17
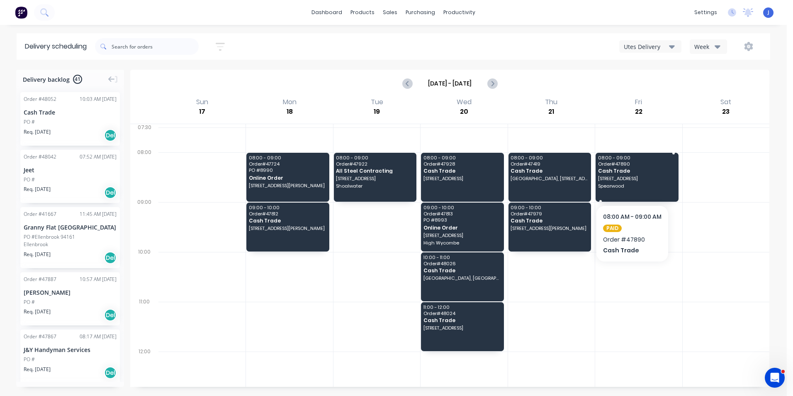
click at [618, 181] on div "08:00 - 09:00 Order # 47890 Cash Trade 48 Doolette St Spearwood" at bounding box center [637, 177] width 83 height 49
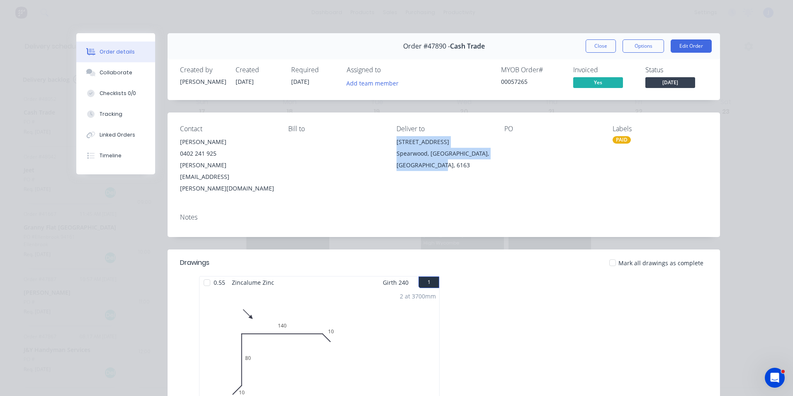
drag, startPoint x: 434, startPoint y: 167, endPoint x: 390, endPoint y: 144, distance: 49.0
click at [390, 144] on div "Contact Yvonne Goold 0402 241 925 yvonne.goold@gmail.com Bill to Deliver to 48 …" at bounding box center [444, 159] width 552 height 94
copy div "48 Doolette St Spearwood, Western Australia, Australia, 6163"
click at [603, 45] on button "Close" at bounding box center [601, 45] width 30 height 13
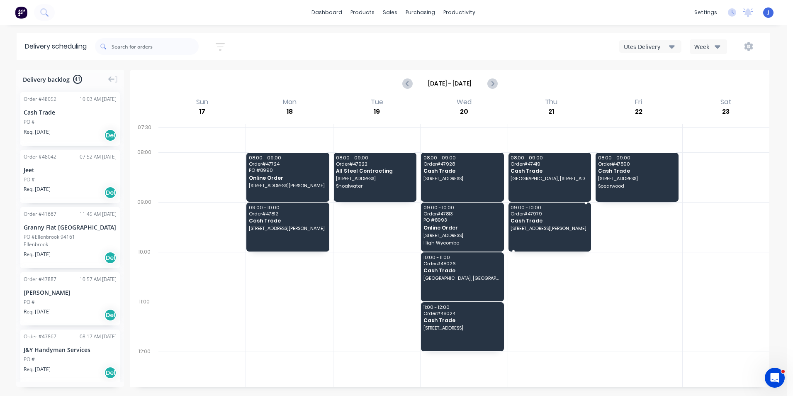
click at [569, 236] on div "09:00 - 10:00 Order # 47979 Cash Trade 12 Whitlock Cres, South Lake WA 6164" at bounding box center [549, 226] width 83 height 49
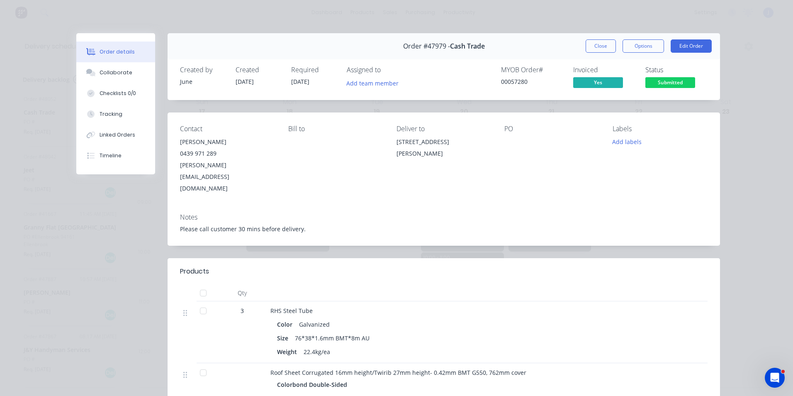
drag, startPoint x: 409, startPoint y: 154, endPoint x: 393, endPoint y: 142, distance: 20.5
click at [393, 142] on div "Contact Simon 0439 971 289 simon@simonlockwood.net Bill to Deliver to 12 Whitlo…" at bounding box center [444, 159] width 552 height 94
copy div "12 Whitlock Cres, South Lake WA 6164"
click at [455, 224] on div "Please call customer 30 mins before delivery." at bounding box center [444, 228] width 528 height 9
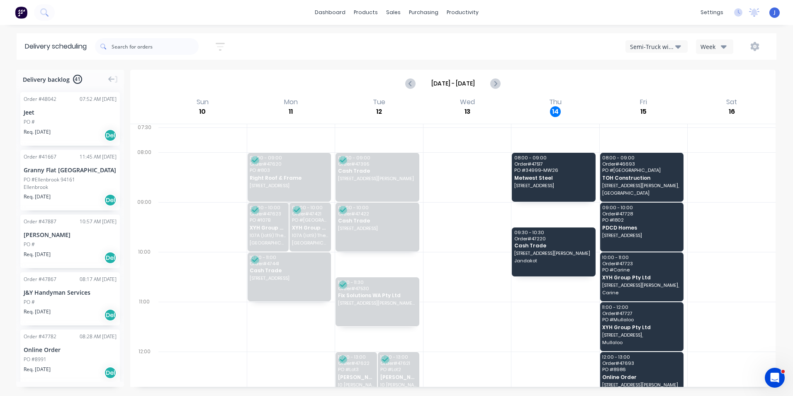
click at [655, 47] on div "Semi-Truck with Hiab" at bounding box center [652, 46] width 45 height 9
click at [648, 97] on div "Utes Delivery" at bounding box center [667, 100] width 82 height 17
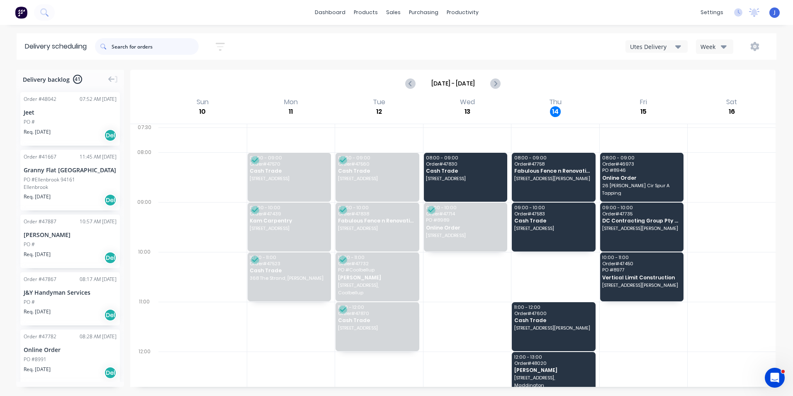
click at [165, 45] on input "text" at bounding box center [155, 46] width 87 height 17
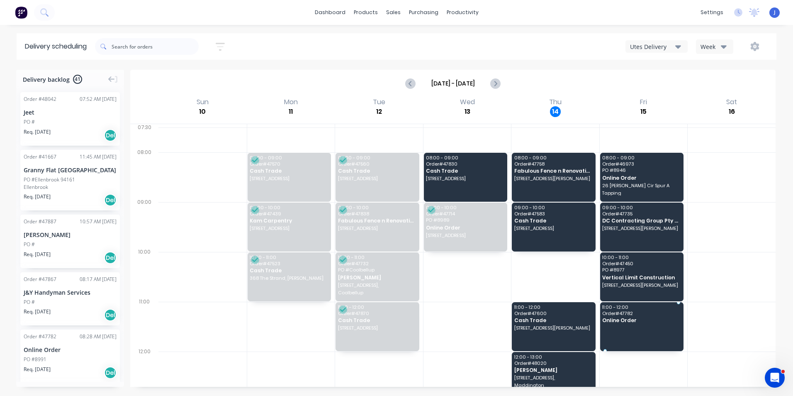
drag, startPoint x: 71, startPoint y: 359, endPoint x: 645, endPoint y: 321, distance: 576.0
click at [297, 351] on div at bounding box center [291, 327] width 88 height 50
click at [586, 269] on div at bounding box center [555, 277] width 88 height 50
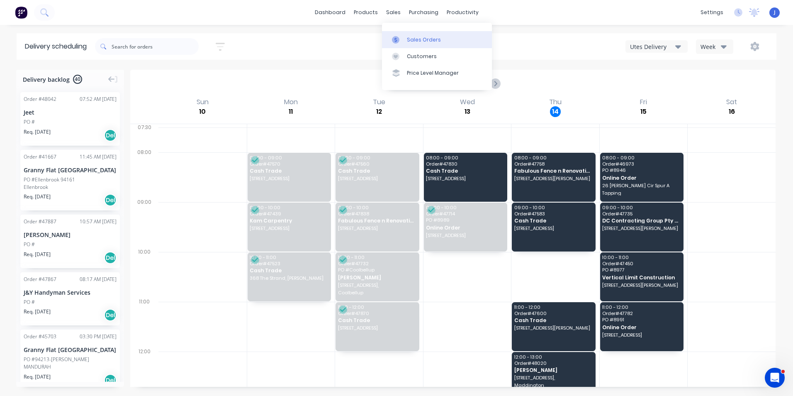
drag, startPoint x: 405, startPoint y: 38, endPoint x: 421, endPoint y: 32, distance: 16.4
click at [405, 38] on link "Sales Orders" at bounding box center [437, 39] width 110 height 17
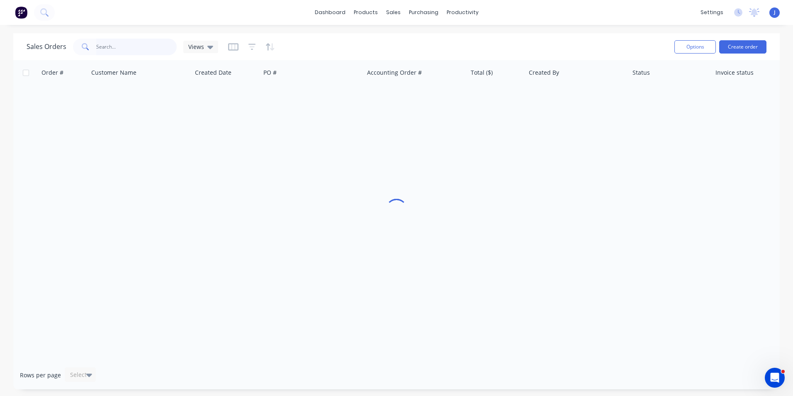
click at [156, 46] on input "text" at bounding box center [136, 47] width 81 height 17
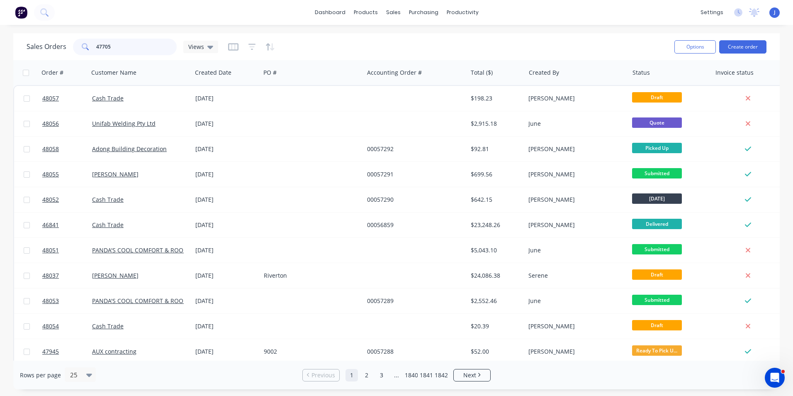
type input "47705"
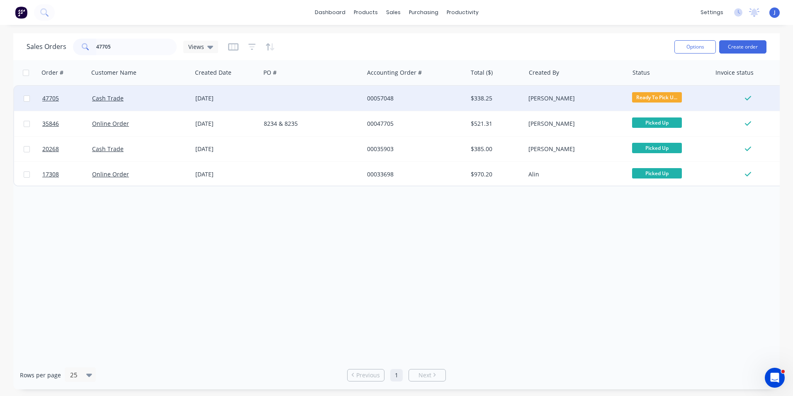
click at [160, 96] on div "Cash Trade" at bounding box center [138, 98] width 92 height 8
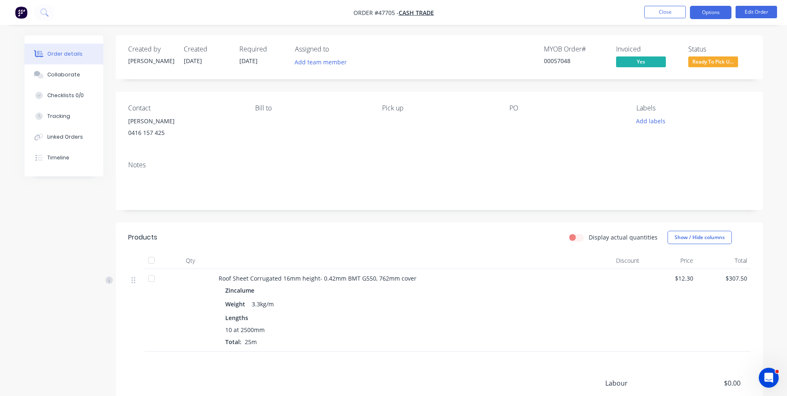
click at [701, 15] on button "Options" at bounding box center [710, 12] width 41 height 13
click at [518, 143] on div "Contact John petrirch 0416 157 425 Bill to Pick up PO Labels Add labels" at bounding box center [439, 123] width 647 height 63
click at [709, 17] on button "Options" at bounding box center [710, 12] width 41 height 13
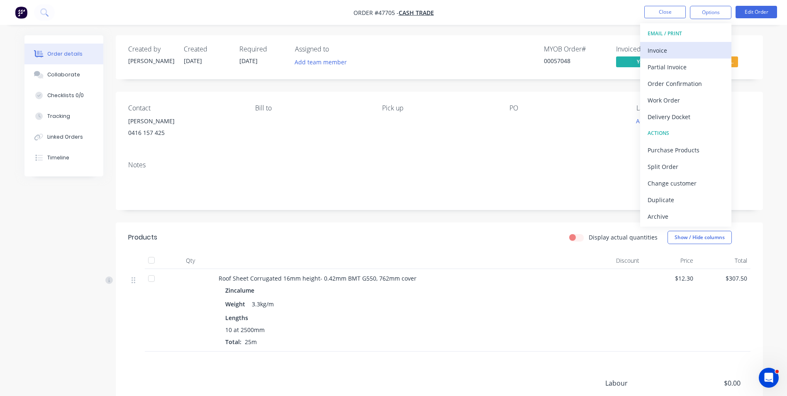
click at [690, 54] on div "Invoice" at bounding box center [685, 50] width 76 height 12
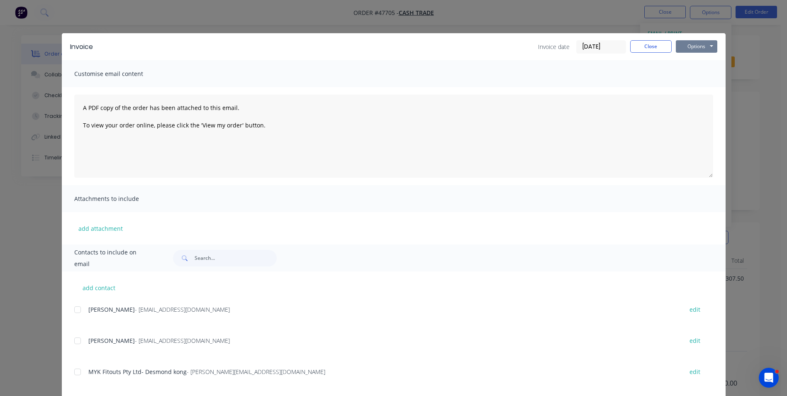
click at [686, 48] on button "Options" at bounding box center [696, 46] width 41 height 12
click at [699, 78] on button "Print" at bounding box center [702, 75] width 53 height 14
click at [659, 44] on button "Close" at bounding box center [650, 46] width 41 height 12
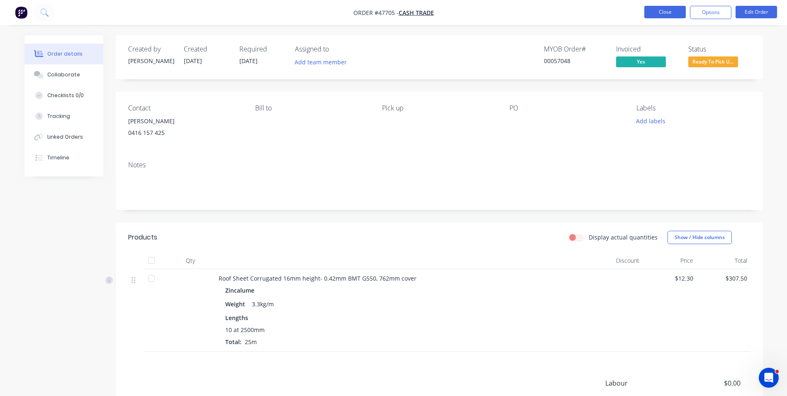
click at [651, 10] on button "Close" at bounding box center [664, 12] width 41 height 12
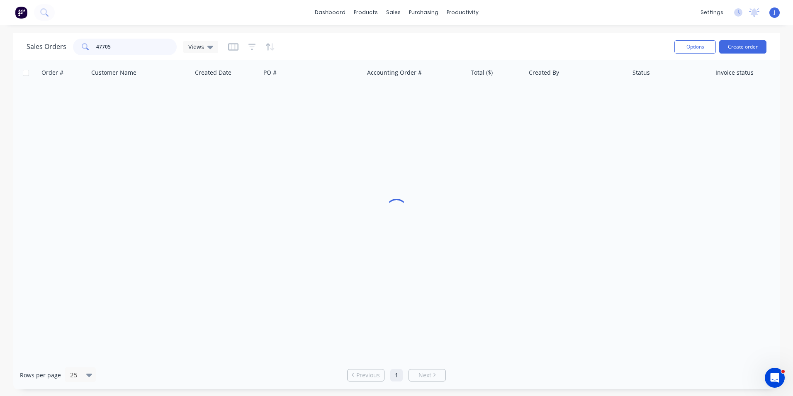
drag, startPoint x: 133, startPoint y: 44, endPoint x: 86, endPoint y: 51, distance: 47.4
click at [86, 51] on div "47705" at bounding box center [125, 47] width 104 height 17
type input "47945"
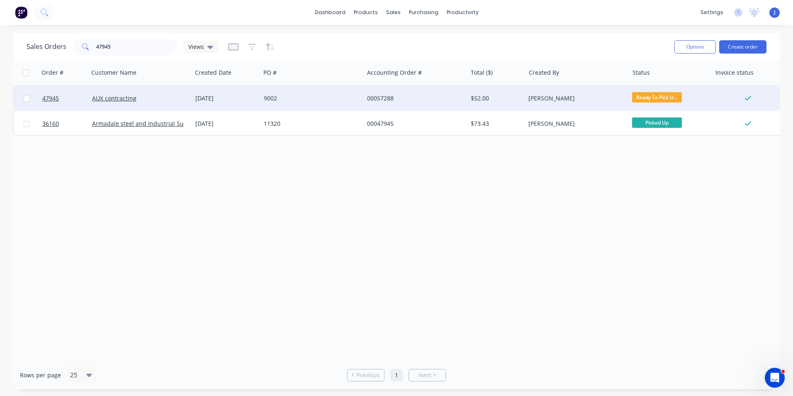
click at [315, 99] on div "9002" at bounding box center [310, 98] width 92 height 8
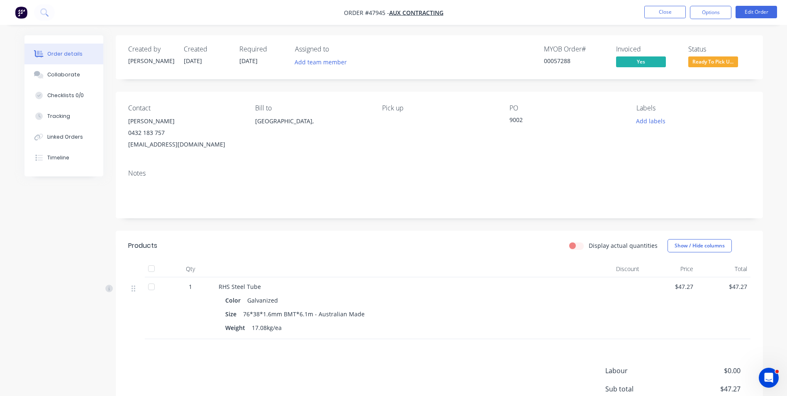
click at [764, 324] on div "Order details Collaborate Checklists 0/0 Tracking Linked Orders Timeline Order …" at bounding box center [393, 251] width 755 height 433
click at [765, 324] on div "Order details Collaborate Checklists 0/0 Tracking Linked Orders Timeline Order …" at bounding box center [393, 251] width 755 height 433
